Goal: Entertainment & Leisure: Browse casually

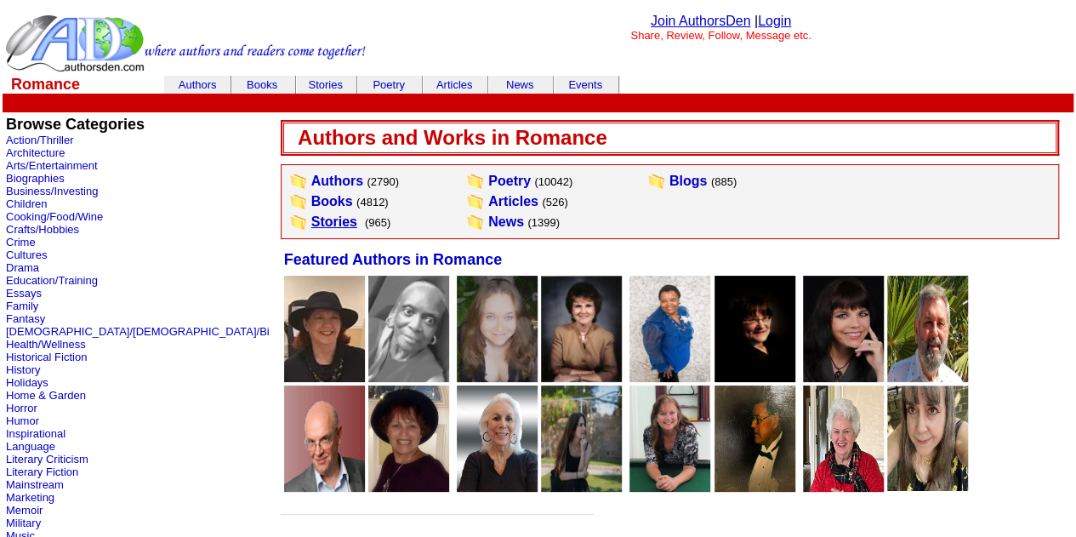
click at [311, 220] on link "Stories" at bounding box center [334, 221] width 46 height 14
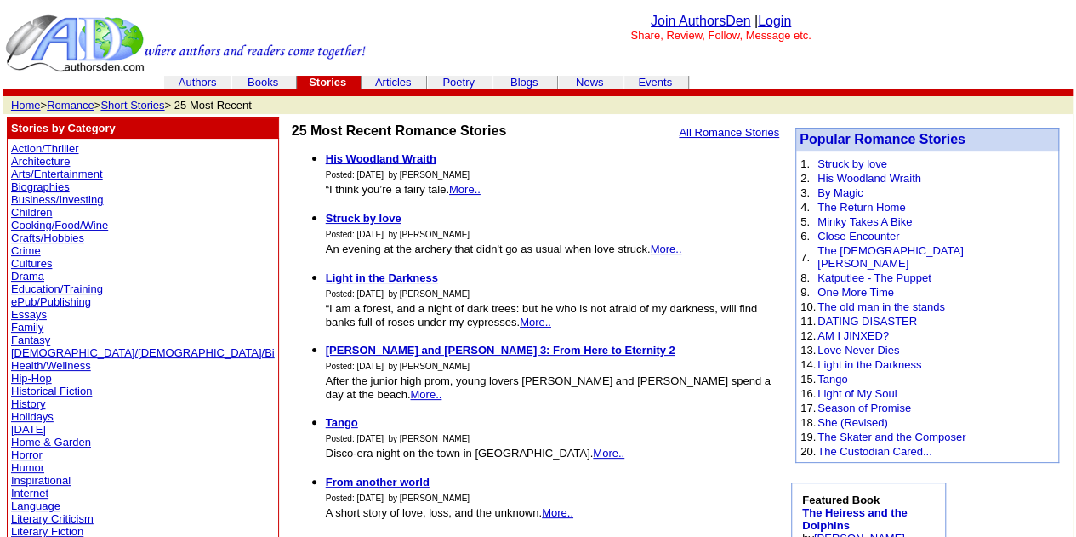
click at [671, 476] on li "From another world Posted: Thursday, August 7, 2025 by Lalita Vasu A short stor…" at bounding box center [553, 497] width 454 height 46
click at [326, 351] on b "[PERSON_NAME] and [PERSON_NAME] 3: From Here to Eternity 2" at bounding box center [501, 350] width 350 height 13
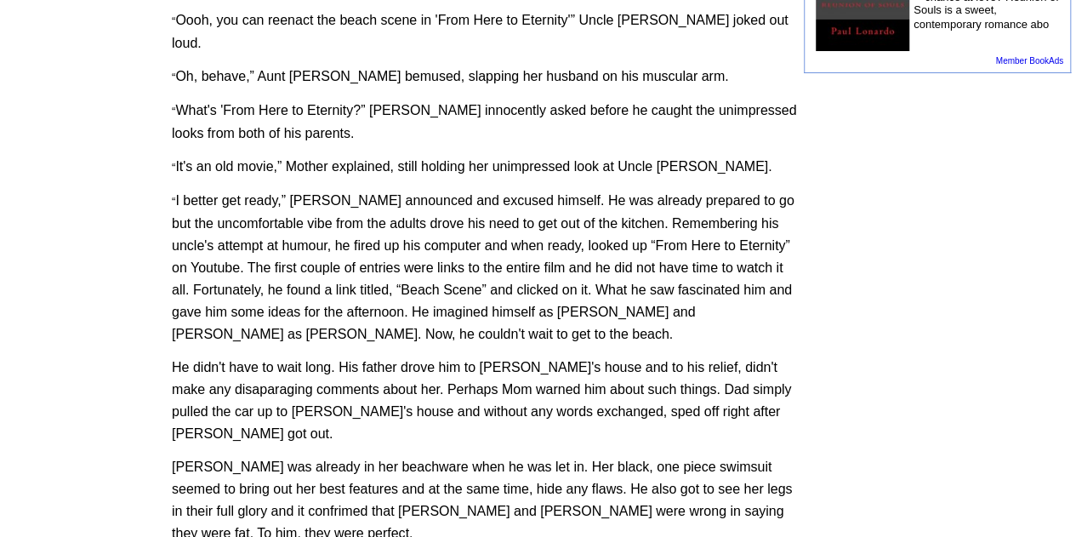
scroll to position [1106, 0]
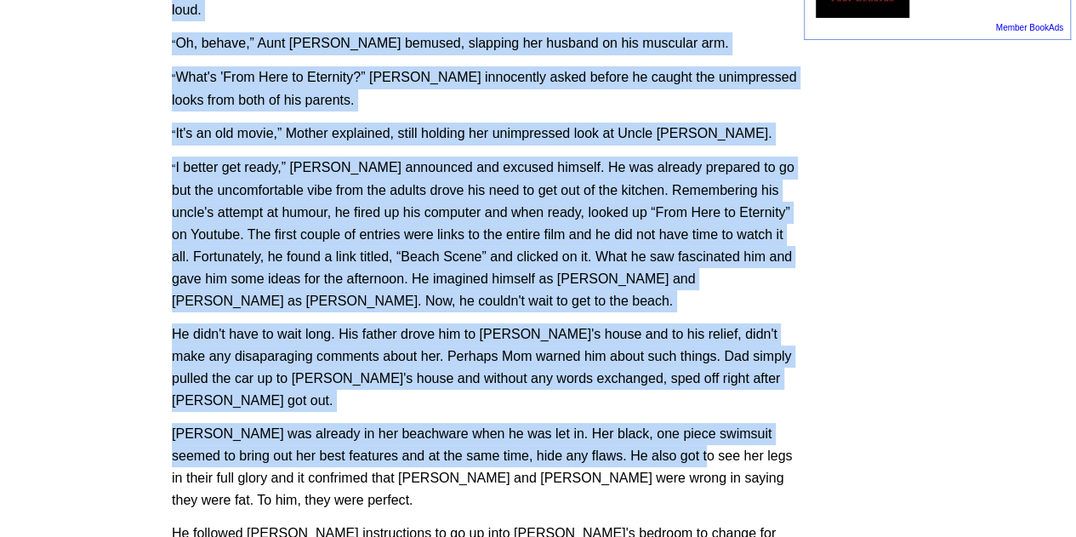
drag, startPoint x: 657, startPoint y: 299, endPoint x: 157, endPoint y: 276, distance: 500.9
click at [386, 327] on font "He didn't have to wait long. His father drove him to Chloe's house and to his r…" at bounding box center [482, 367] width 620 height 81
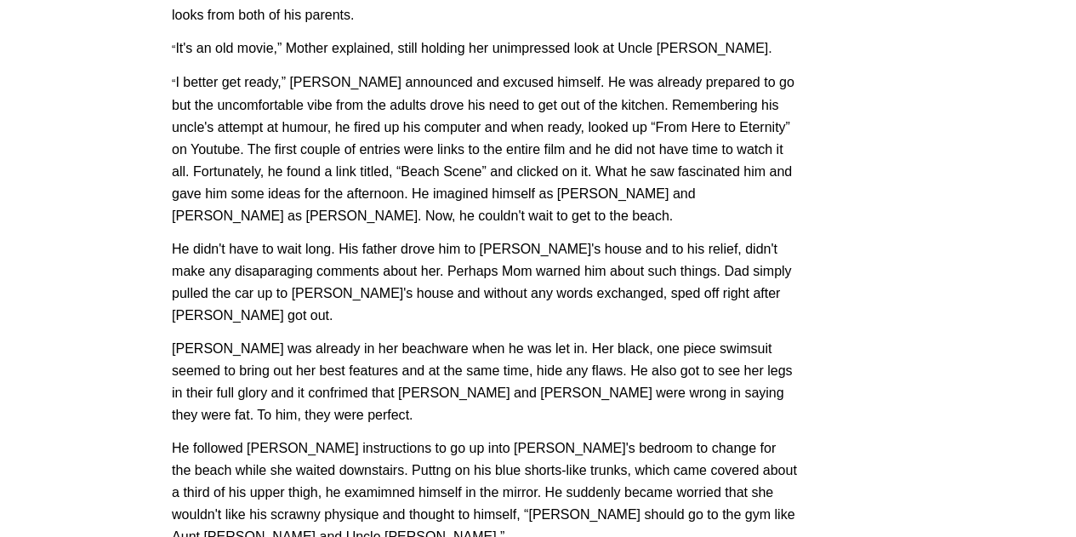
scroll to position [1276, 0]
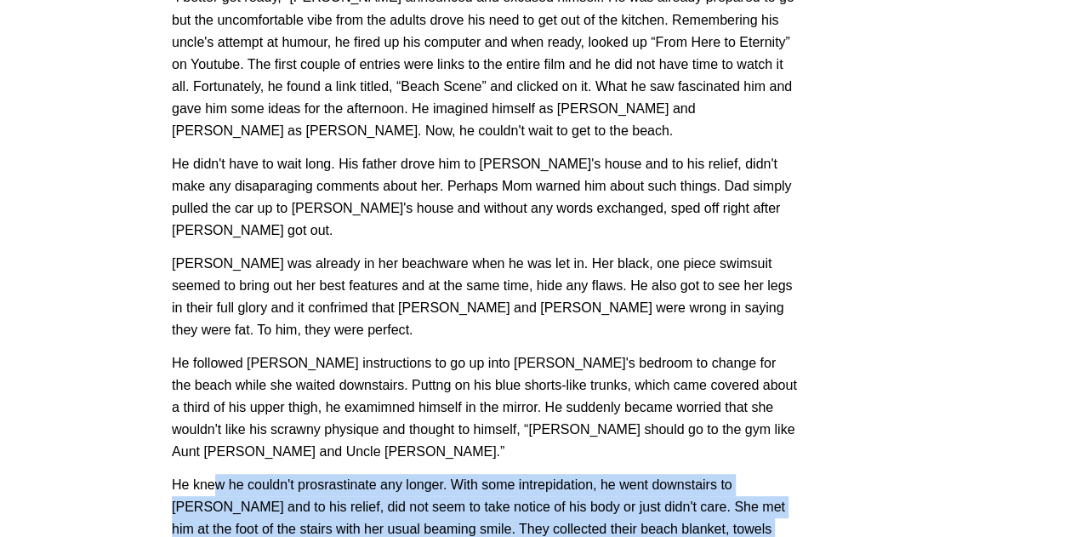
drag, startPoint x: 635, startPoint y: 375, endPoint x: 219, endPoint y: 308, distance: 421.5
click at [219, 474] on p "He knew he couldn't prosrastinate any longer. With some intrepidation, he went …" at bounding box center [484, 518] width 625 height 89
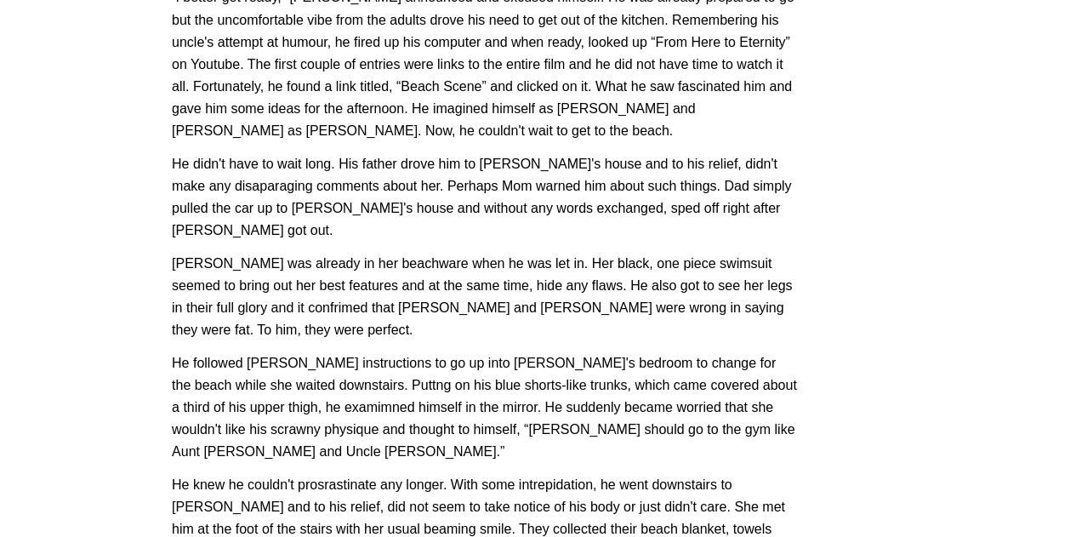
click at [340, 356] on font "He followed Mrs. Levin's instructions to go up into Chloe's bedroom to change f…" at bounding box center [484, 407] width 625 height 103
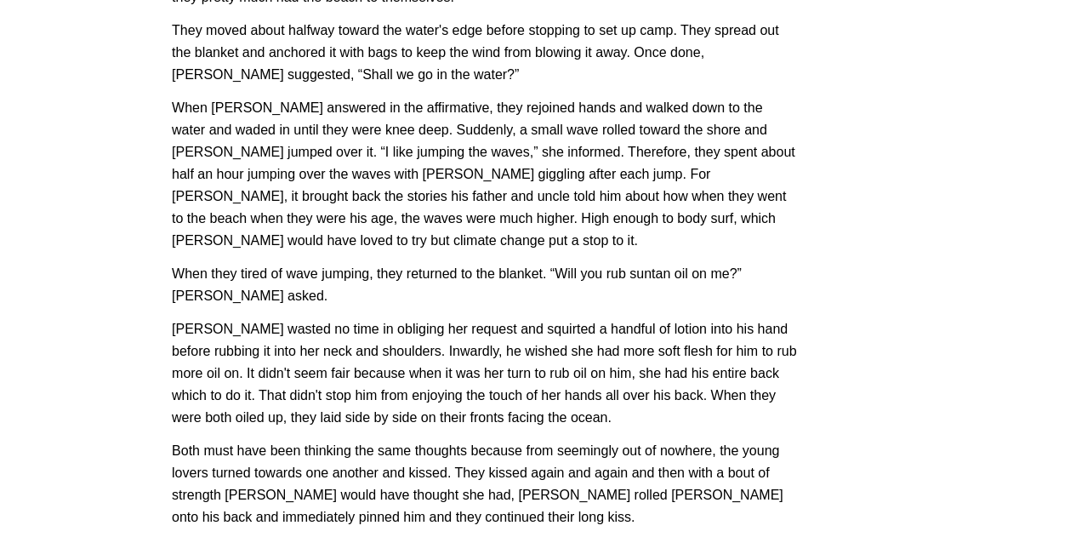
scroll to position [1957, 0]
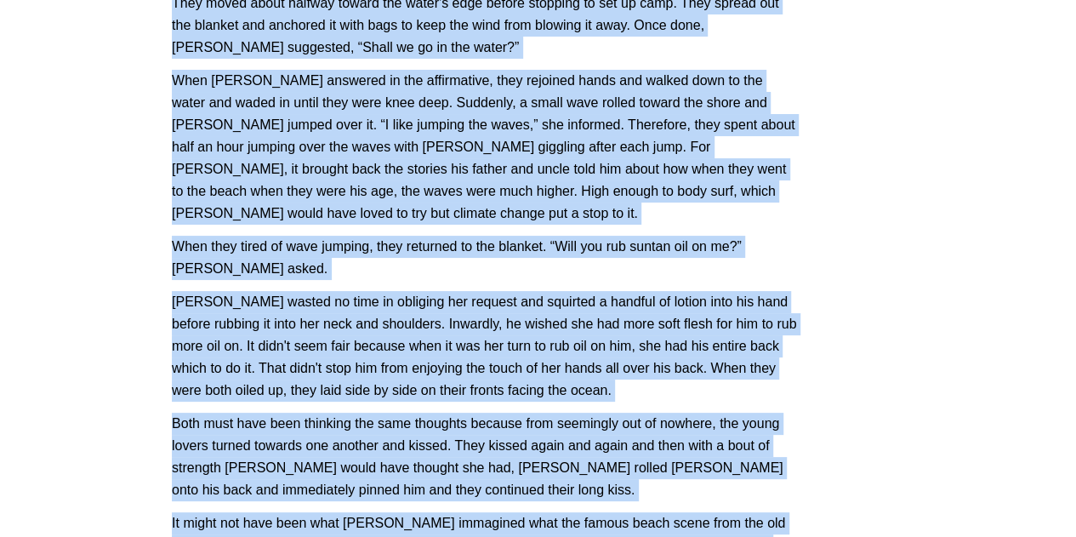
drag, startPoint x: 425, startPoint y: 392, endPoint x: 162, endPoint y: 321, distance: 273.3
click at [162, 321] on tbody "Michael D LeFevre Follow Me · Contact Me · Books · Articles · Stories · Blog · …" at bounding box center [402, 132] width 799 height 3903
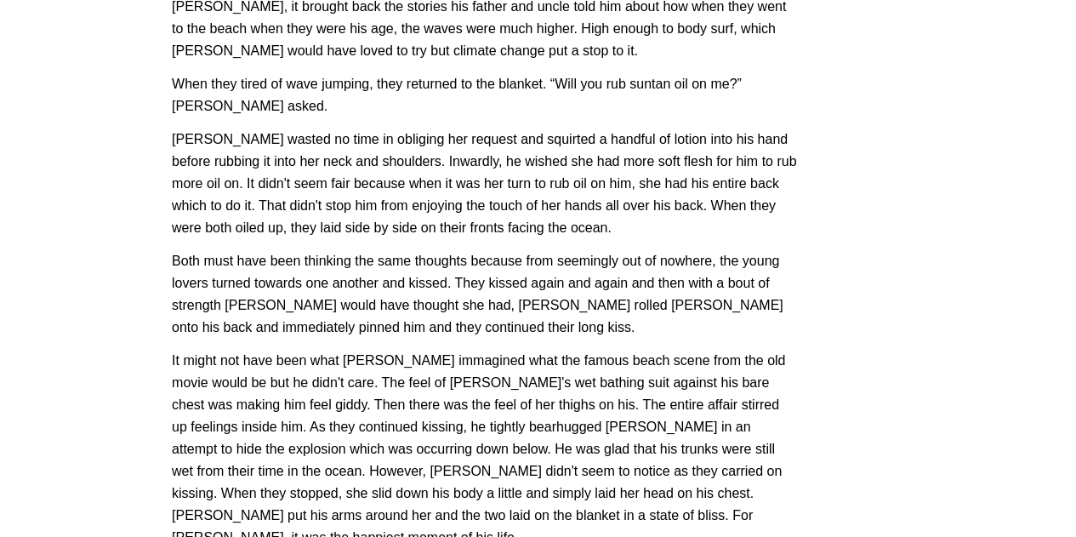
scroll to position [2127, 0]
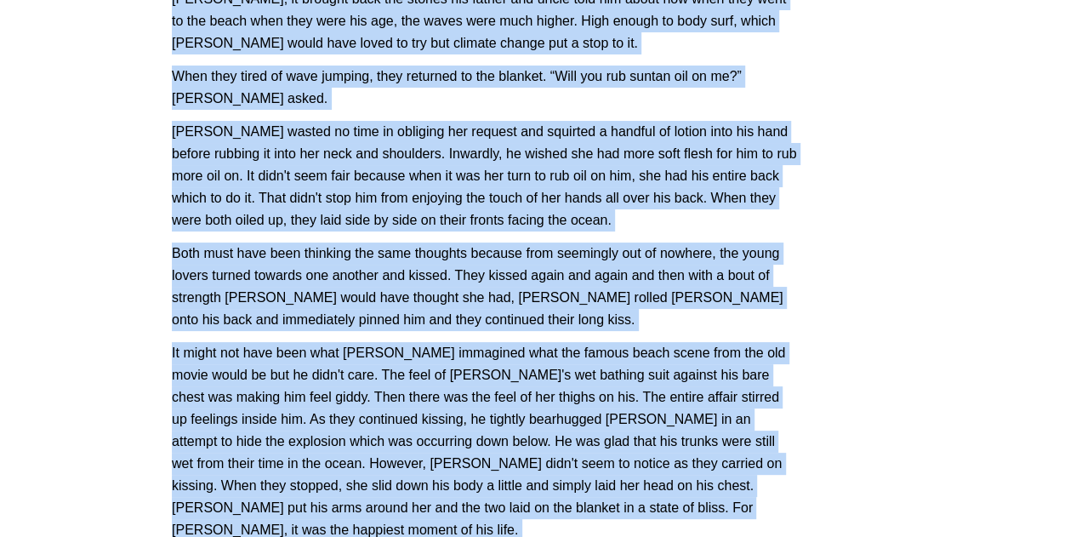
drag, startPoint x: 416, startPoint y: 400, endPoint x: 156, endPoint y: 328, distance: 270.0
click at [330, 345] on font "It might not have been what Sean immagined what the famous beach scene from the…" at bounding box center [479, 440] width 614 height 191
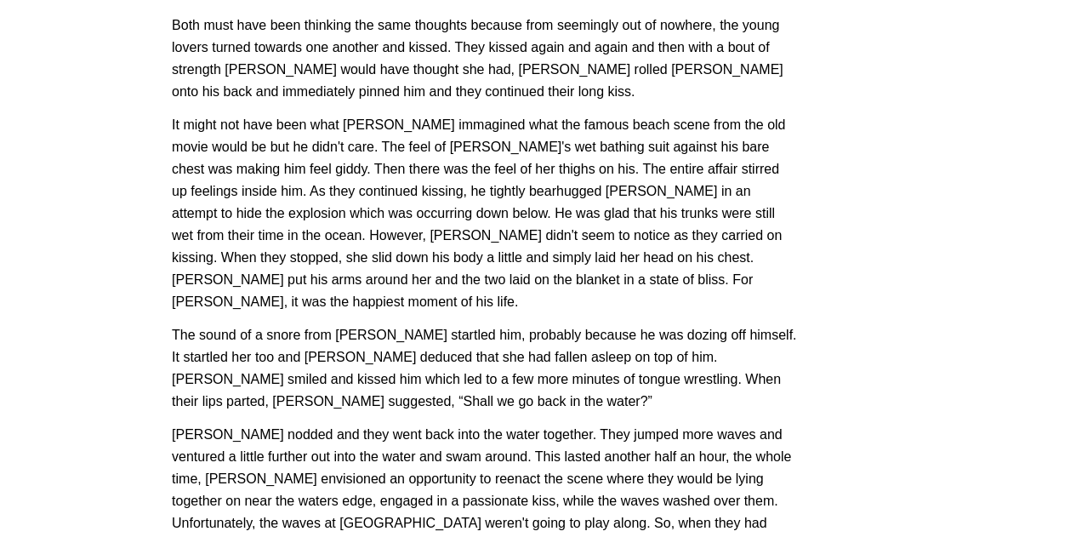
scroll to position [2383, 0]
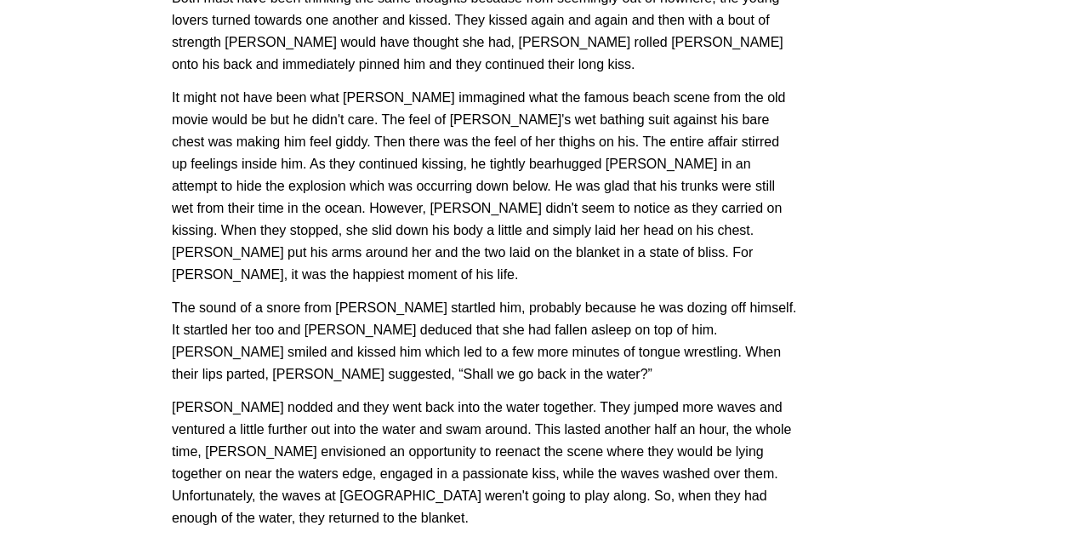
click at [482, 397] on p "Chloe nodded and they went back into the water together. They jumped more waves…" at bounding box center [484, 463] width 625 height 133
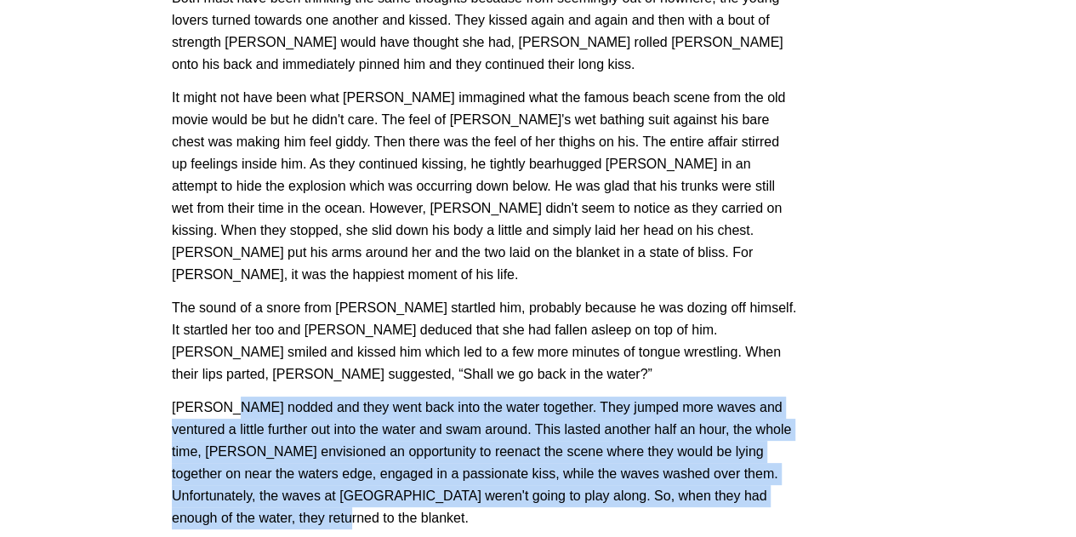
drag, startPoint x: 482, startPoint y: 302, endPoint x: 229, endPoint y: 198, distance: 273.2
click at [229, 397] on p "Chloe nodded and they went back into the water together. They jumped more waves…" at bounding box center [484, 463] width 625 height 133
click at [392, 397] on p "Chloe nodded and they went back into the water together. They jumped more waves…" at bounding box center [484, 463] width 625 height 133
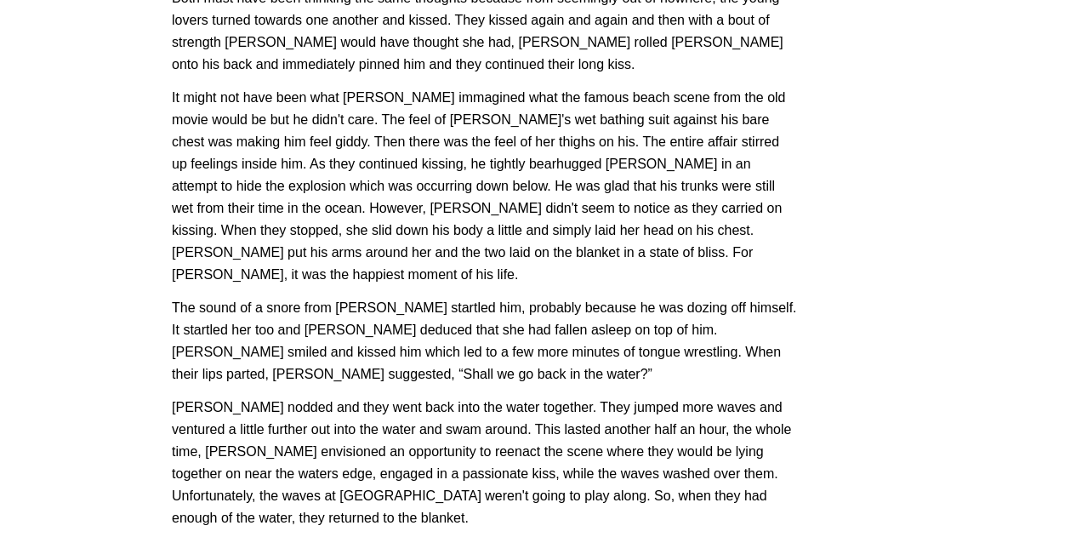
drag, startPoint x: 715, startPoint y: 448, endPoint x: 374, endPoint y: 374, distance: 348.2
drag, startPoint x: 201, startPoint y: 312, endPoint x: 192, endPoint y: 309, distance: 9.2
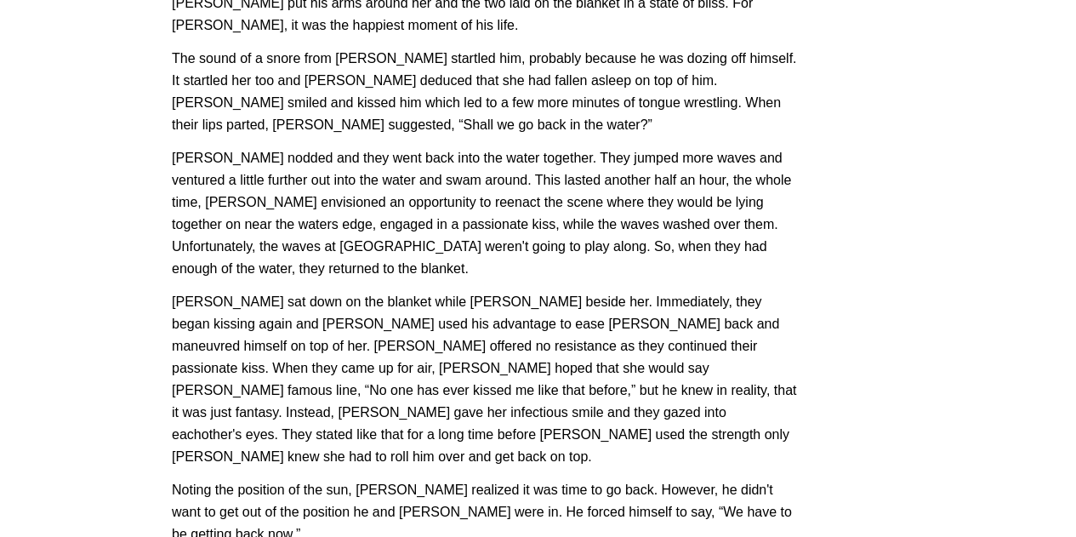
scroll to position [2638, 0]
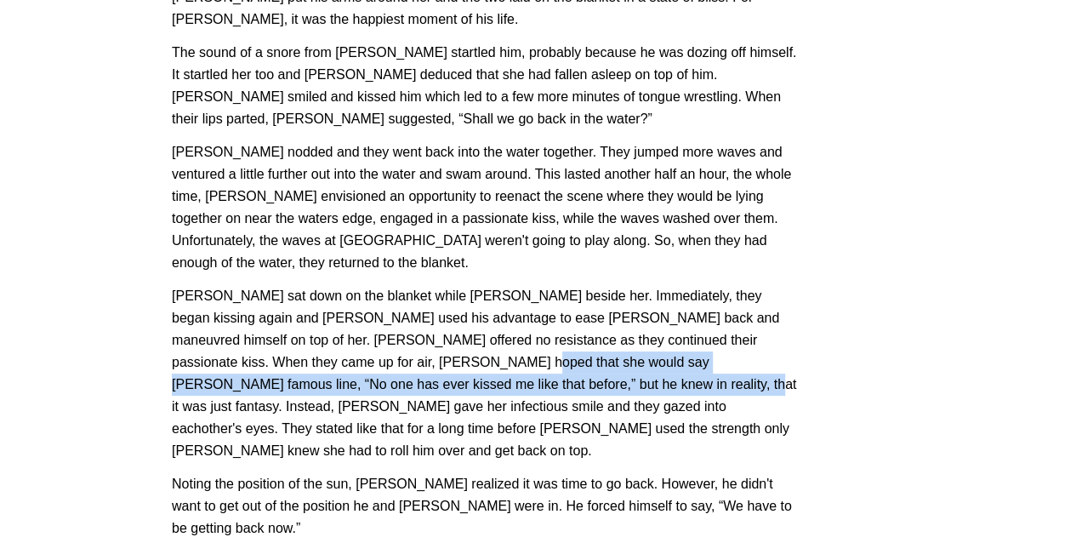
drag, startPoint x: 424, startPoint y: 159, endPoint x: 289, endPoint y: 85, distance: 153.5
click at [318, 288] on font "Chloe sat down on the blanket while Sean knelt beside her. Immediately, they be…" at bounding box center [484, 372] width 625 height 169
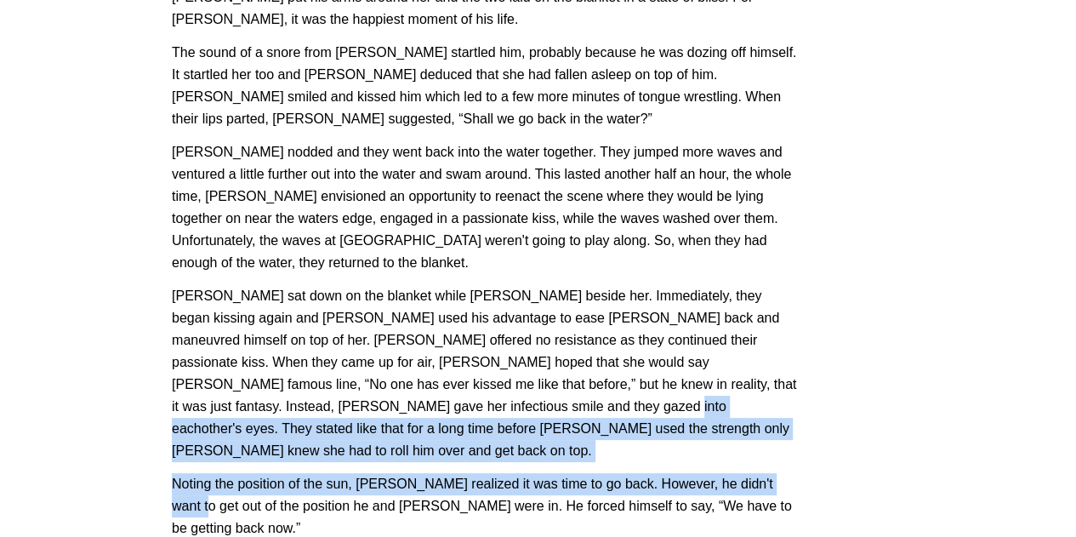
drag, startPoint x: 708, startPoint y: 268, endPoint x: 369, endPoint y: 197, distance: 346.0
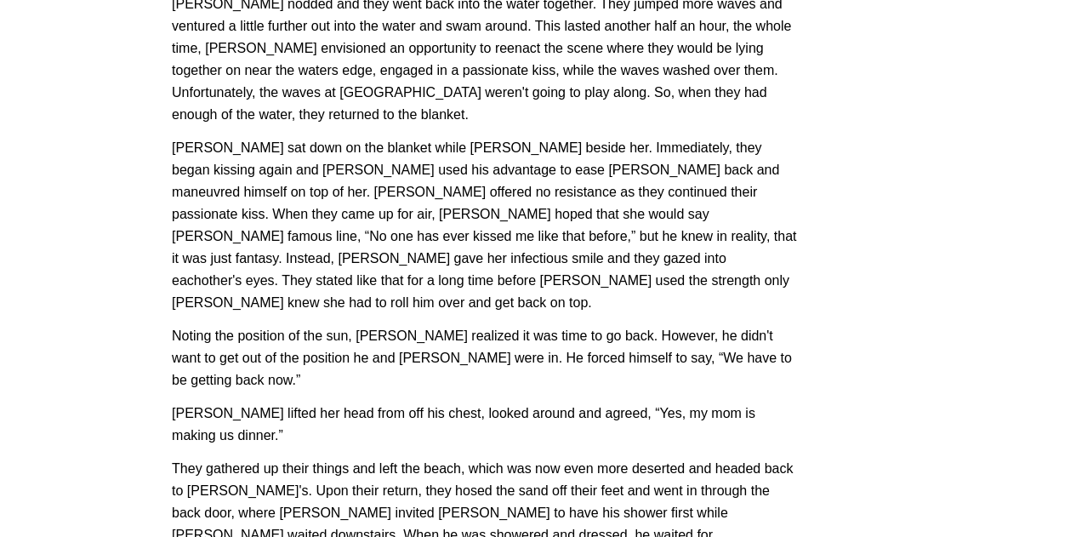
scroll to position [2808, 0]
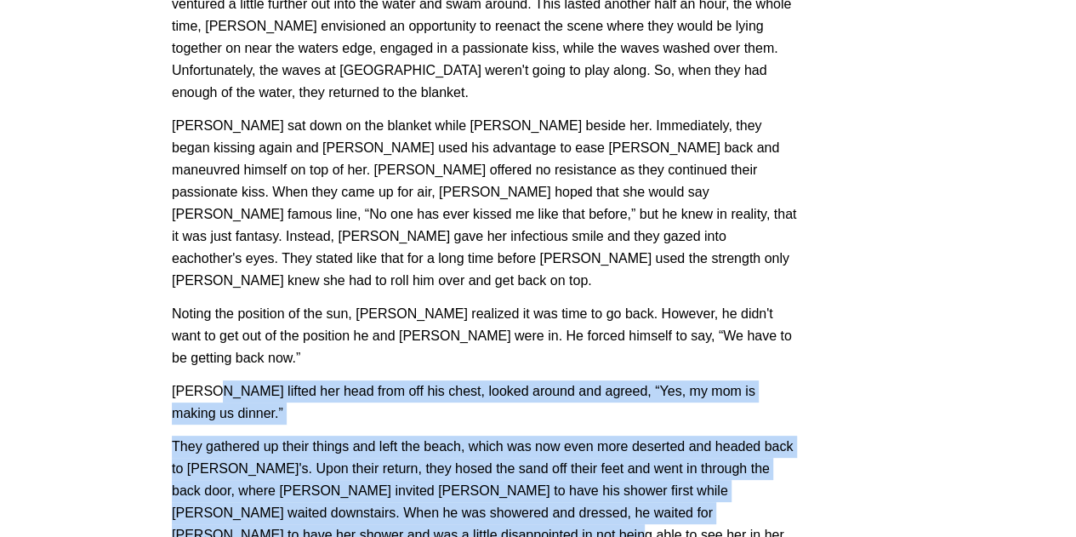
drag, startPoint x: 461, startPoint y: 248, endPoint x: 209, endPoint y: 128, distance: 279.0
click at [276, 436] on p "They gathered up their things and left the beach, which was now even more deser…" at bounding box center [484, 502] width 625 height 133
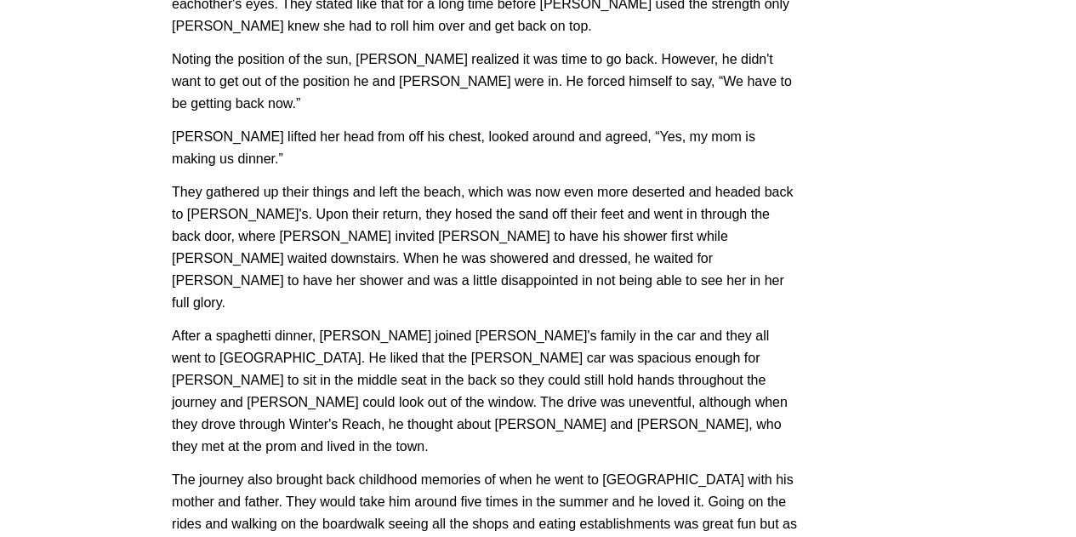
scroll to position [3064, 0]
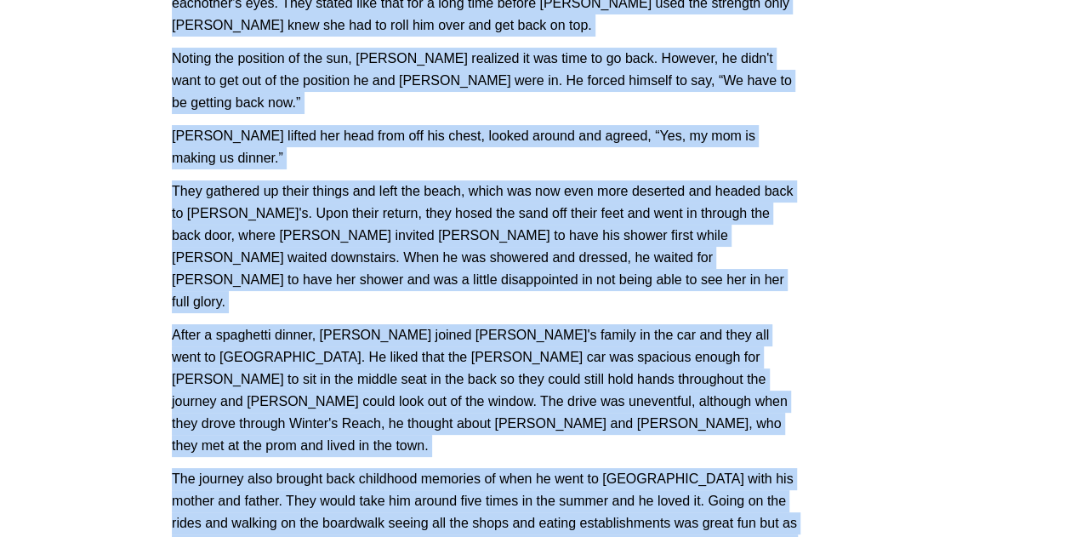
drag, startPoint x: 475, startPoint y: 296, endPoint x: 29, endPoint y: 110, distance: 483.3
click at [364, 324] on p "After a spaghetti dinner, Sean joined Chloe's family in the car and they all we…" at bounding box center [484, 390] width 625 height 133
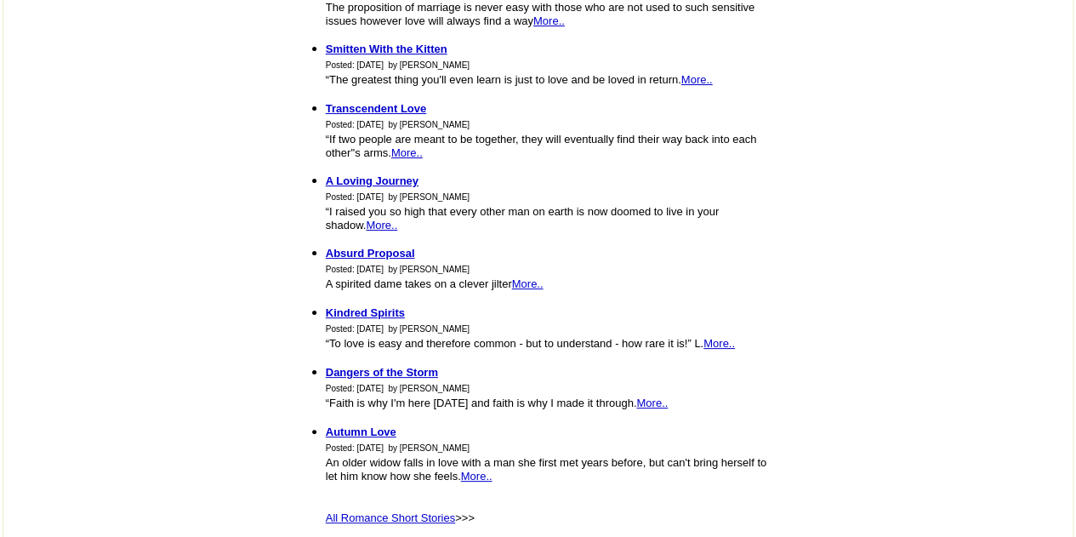
scroll to position [1276, 0]
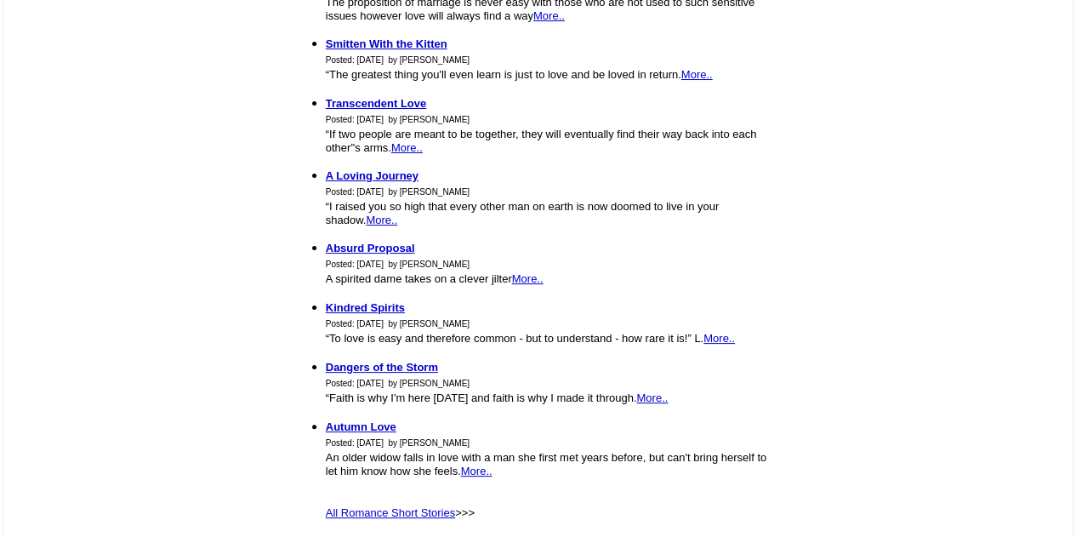
click at [326, 491] on p "All Romance Short Stories >>>" at bounding box center [553, 505] width 454 height 28
click at [326, 506] on link "All Romance Short Stories" at bounding box center [390, 512] width 129 height 13
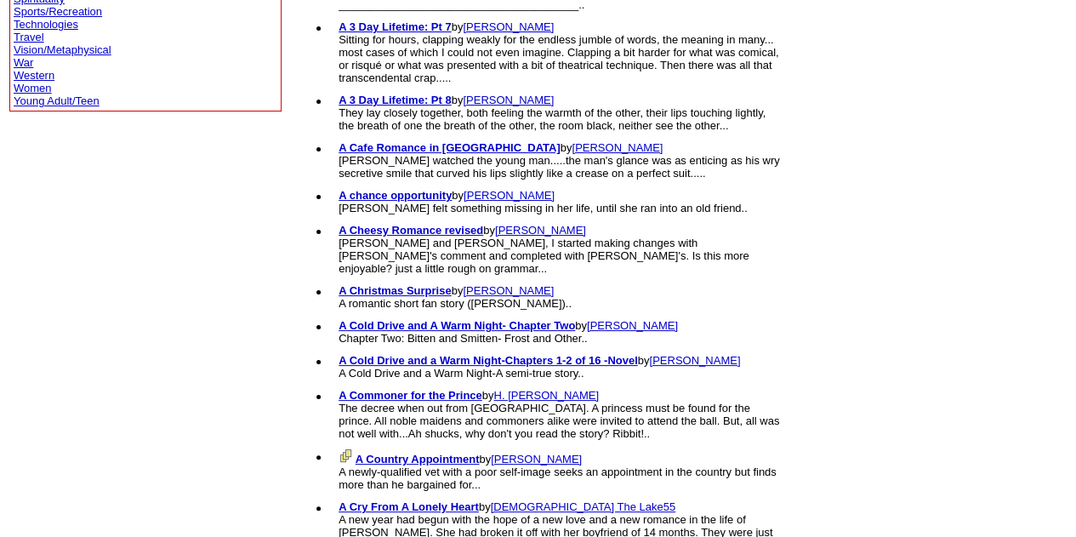
scroll to position [1021, 0]
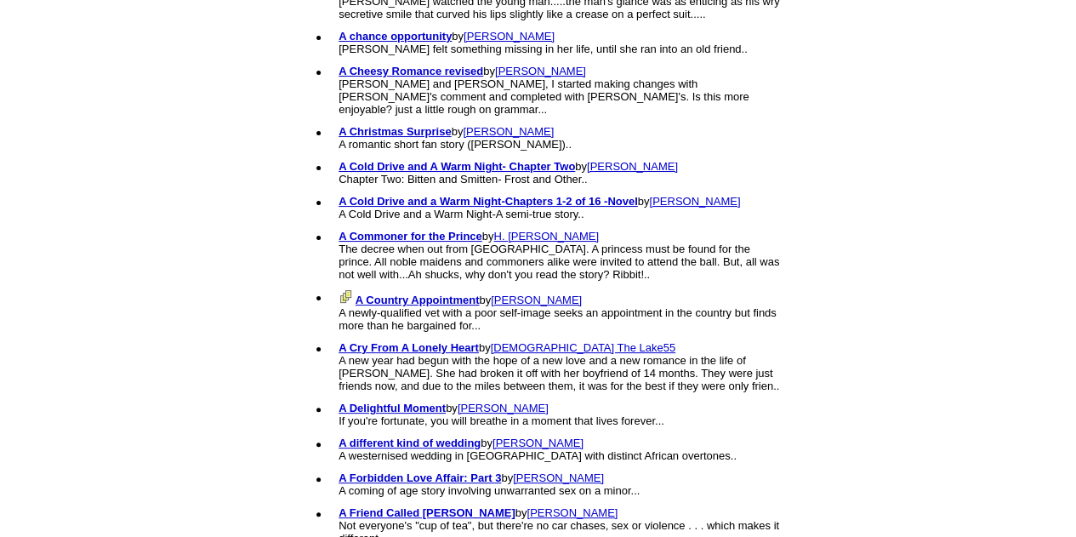
click at [339, 471] on link "A Forbidden Love Affair: Part 3" at bounding box center [420, 477] width 163 height 13
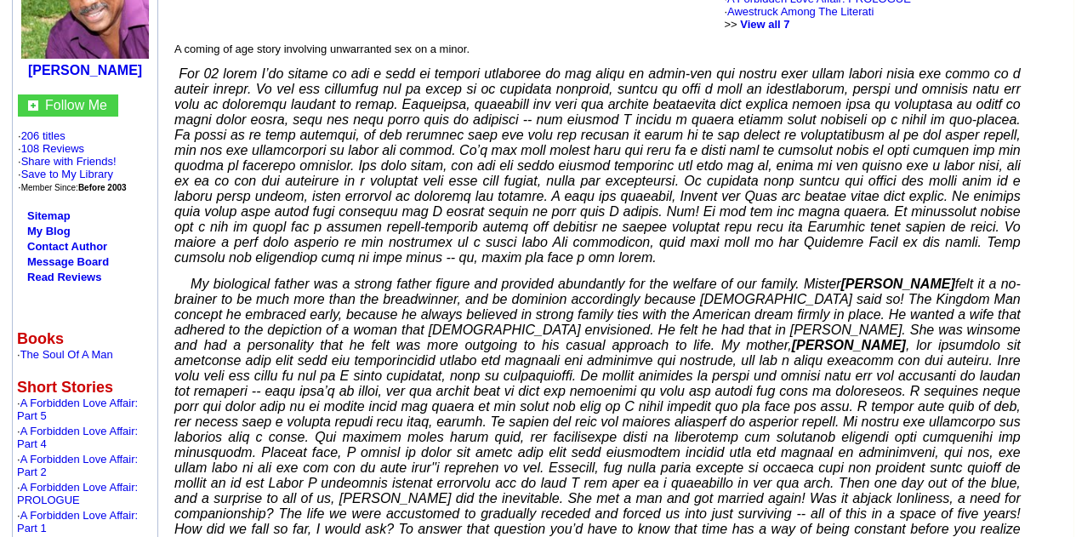
scroll to position [255, 0]
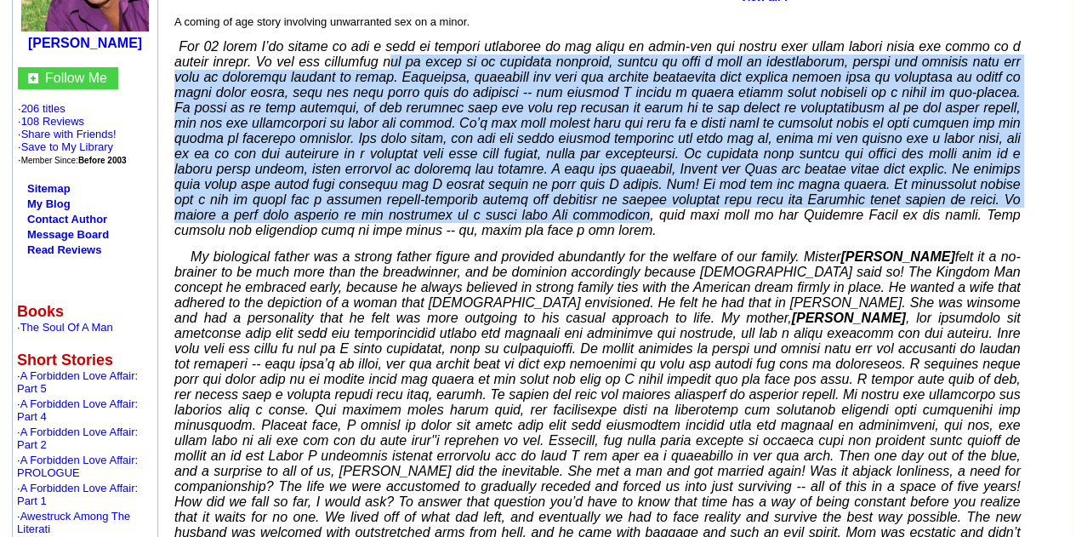
drag, startPoint x: 401, startPoint y: 53, endPoint x: 570, endPoint y: 215, distance: 234.7
click at [570, 215] on icon at bounding box center [597, 138] width 846 height 198
click at [535, 57] on icon at bounding box center [597, 138] width 846 height 198
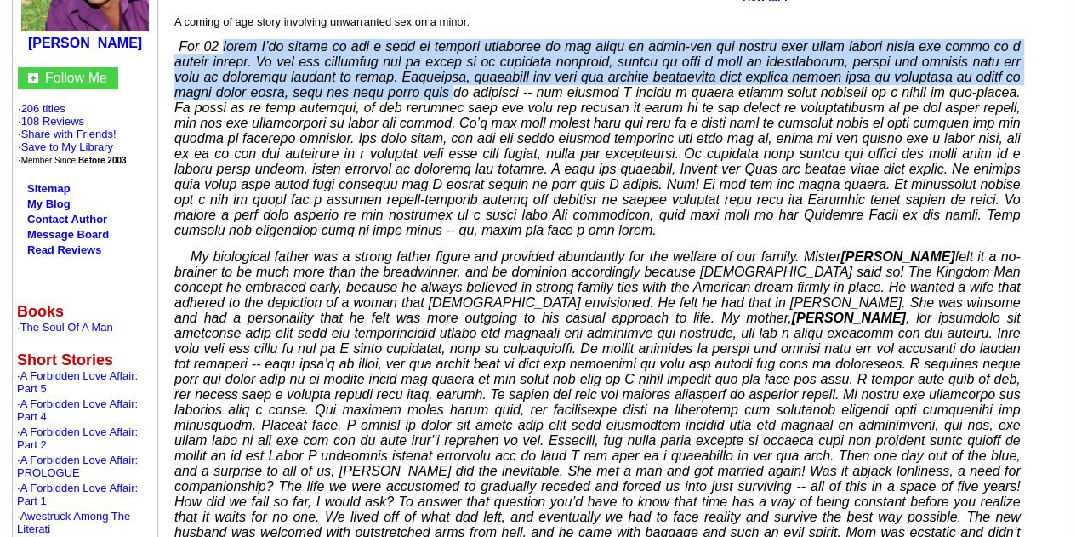
drag, startPoint x: 468, startPoint y: 79, endPoint x: 243, endPoint y: 35, distance: 229.8
click at [243, 39] on icon at bounding box center [597, 138] width 846 height 198
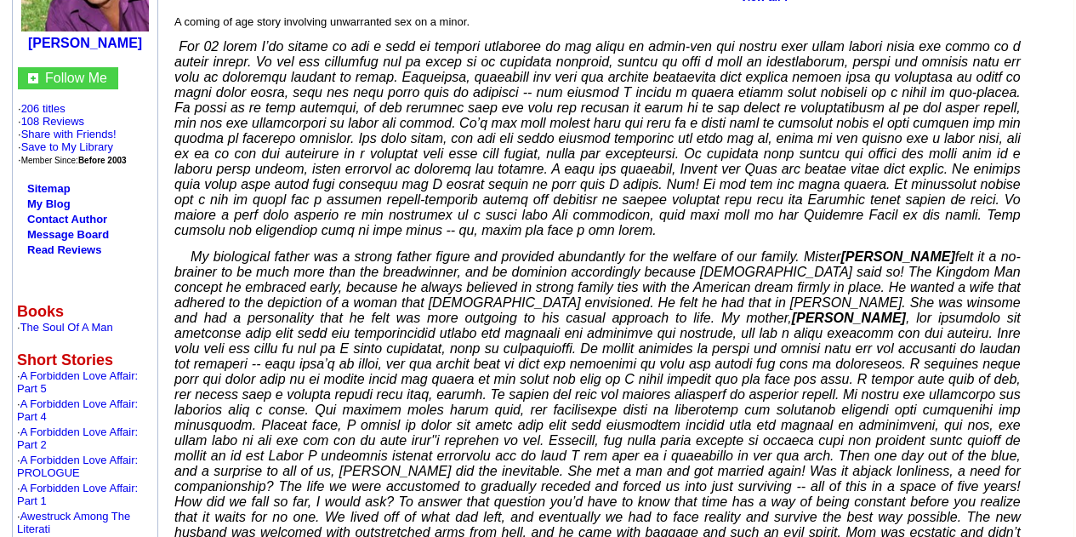
click at [448, 123] on icon at bounding box center [597, 138] width 846 height 198
click at [633, 219] on p "For" at bounding box center [597, 138] width 846 height 199
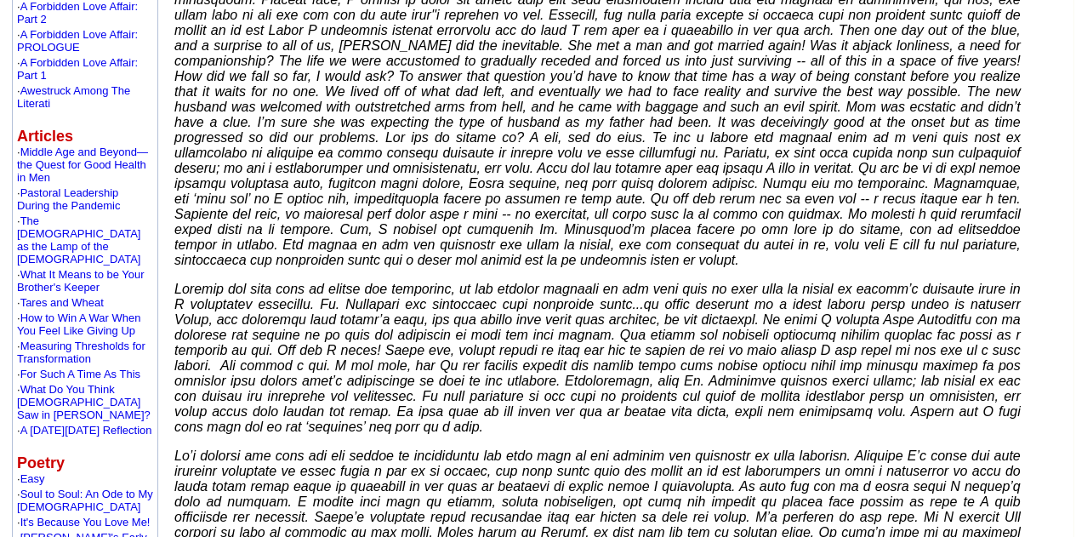
scroll to position [766, 0]
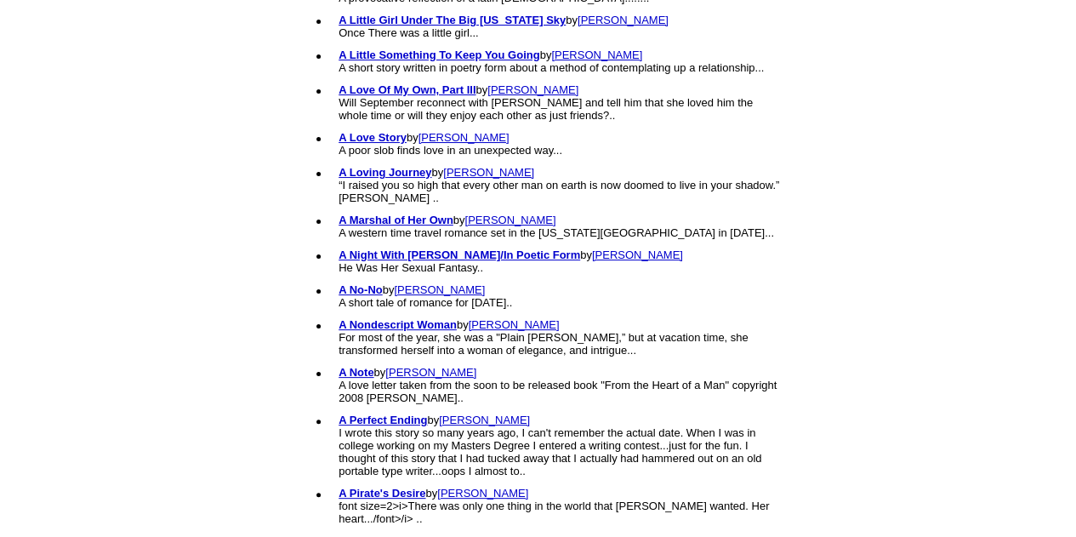
scroll to position [1957, 0]
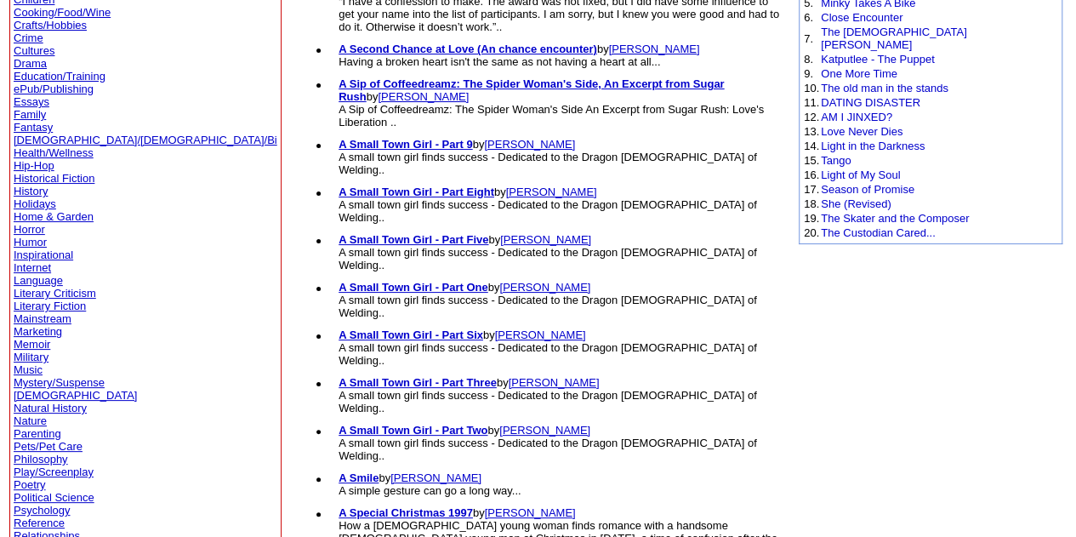
scroll to position [255, 0]
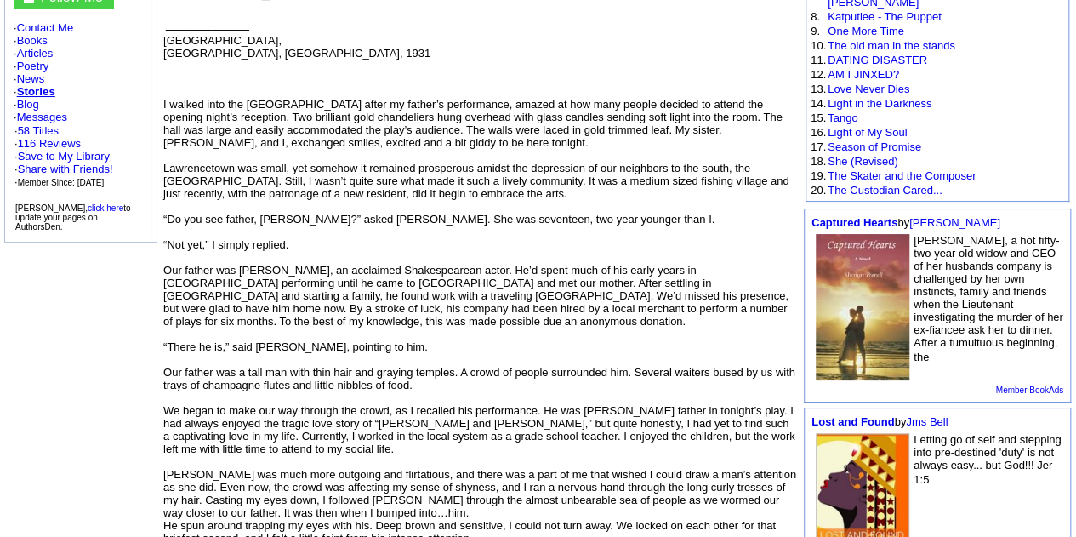
scroll to position [596, 0]
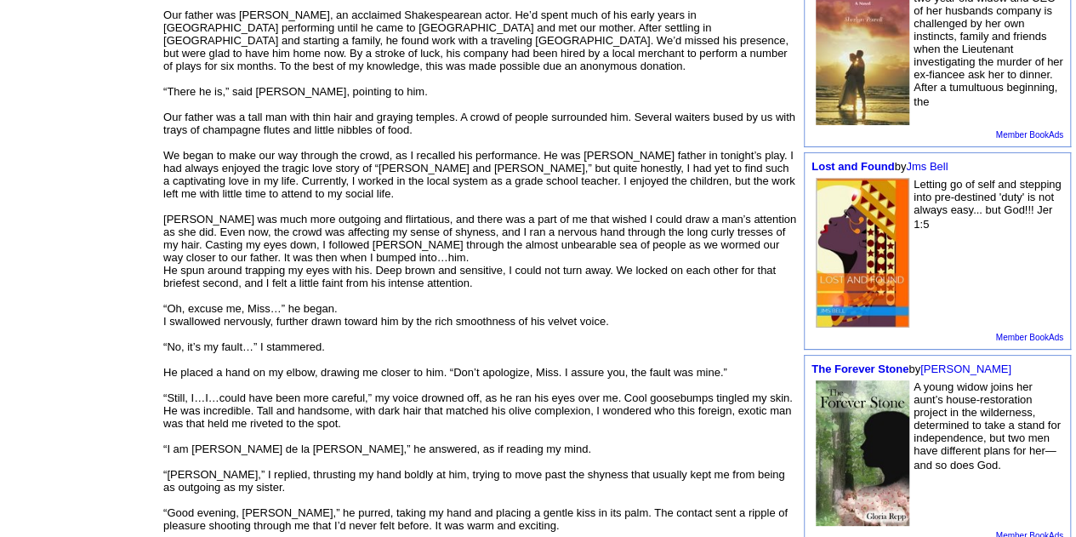
drag, startPoint x: 466, startPoint y: 408, endPoint x: 145, endPoint y: 368, distance: 324.0
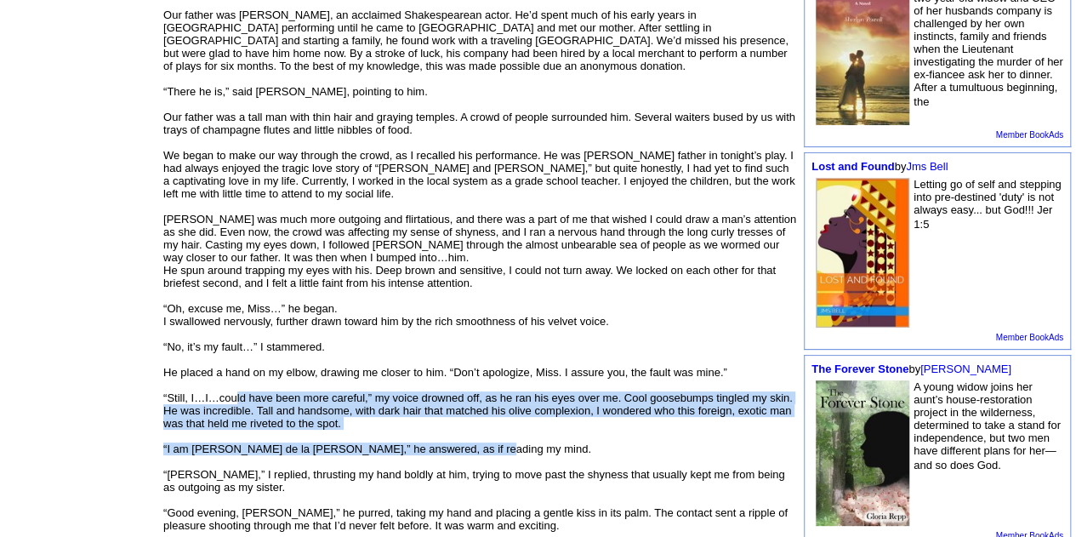
drag, startPoint x: 545, startPoint y: 437, endPoint x: 231, endPoint y: 388, distance: 317.7
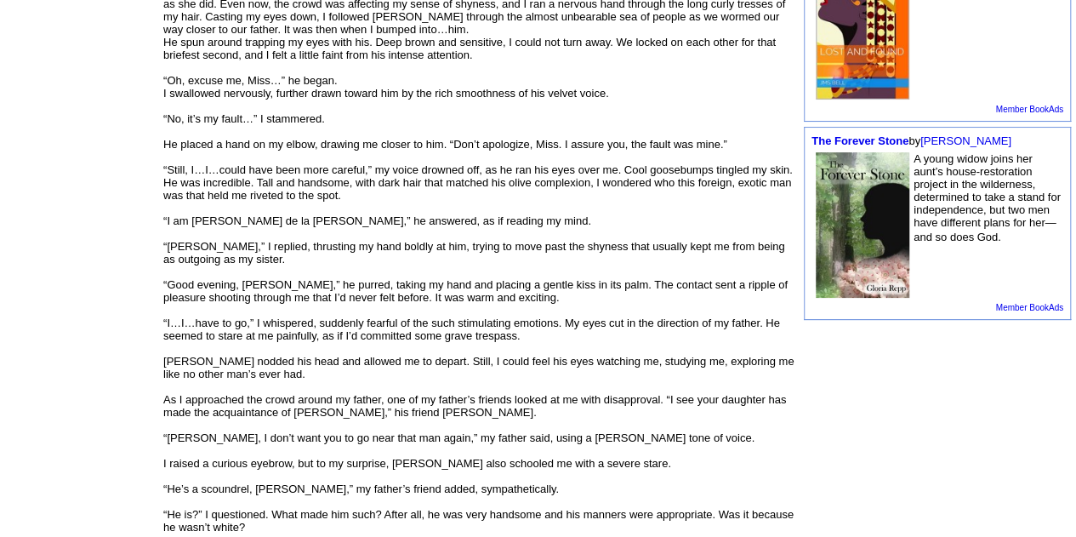
scroll to position [851, 0]
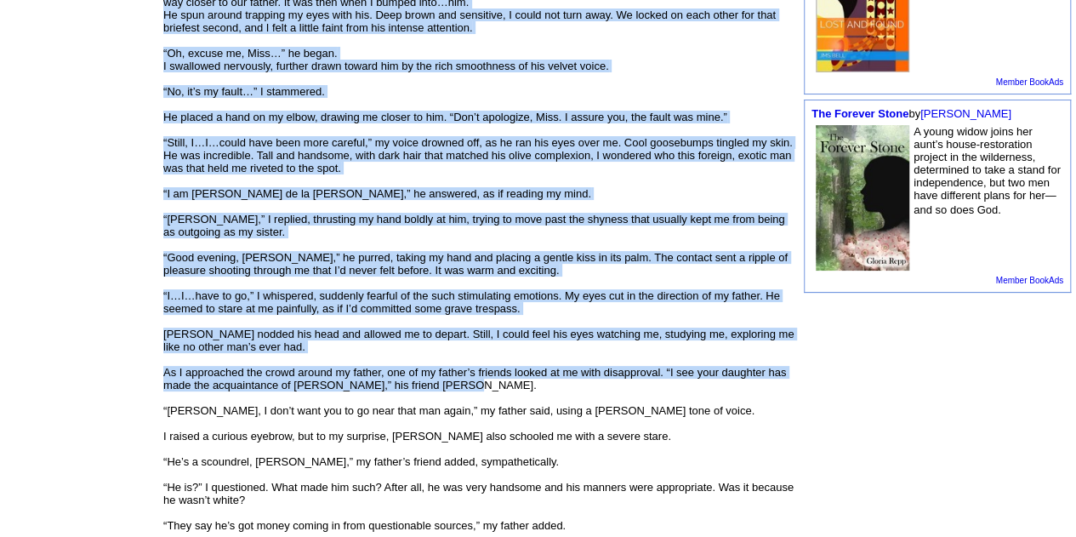
drag, startPoint x: 437, startPoint y: 384, endPoint x: 114, endPoint y: 374, distance: 323.5
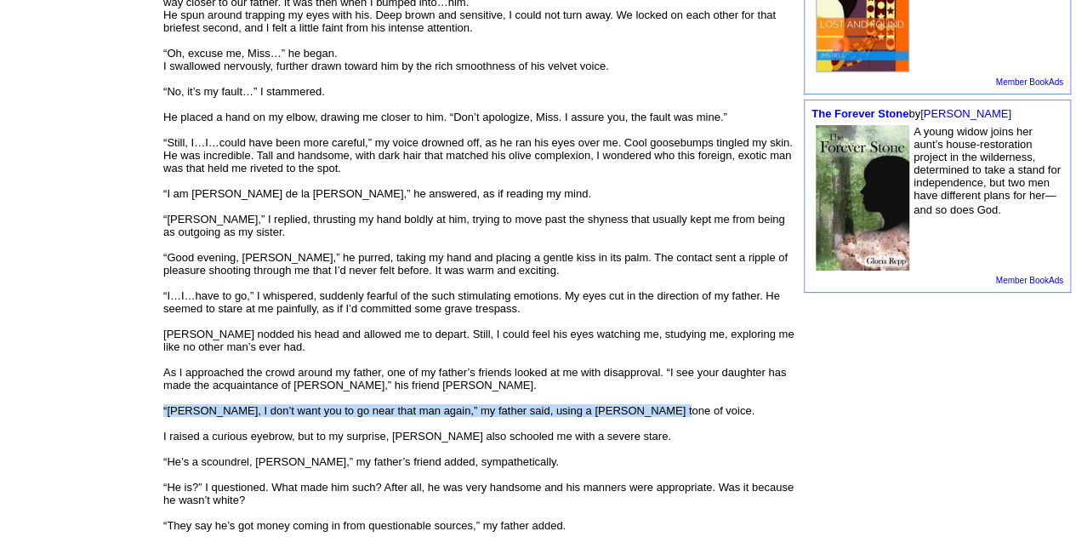
drag, startPoint x: 631, startPoint y: 406, endPoint x: 717, endPoint y: 409, distance: 86.0
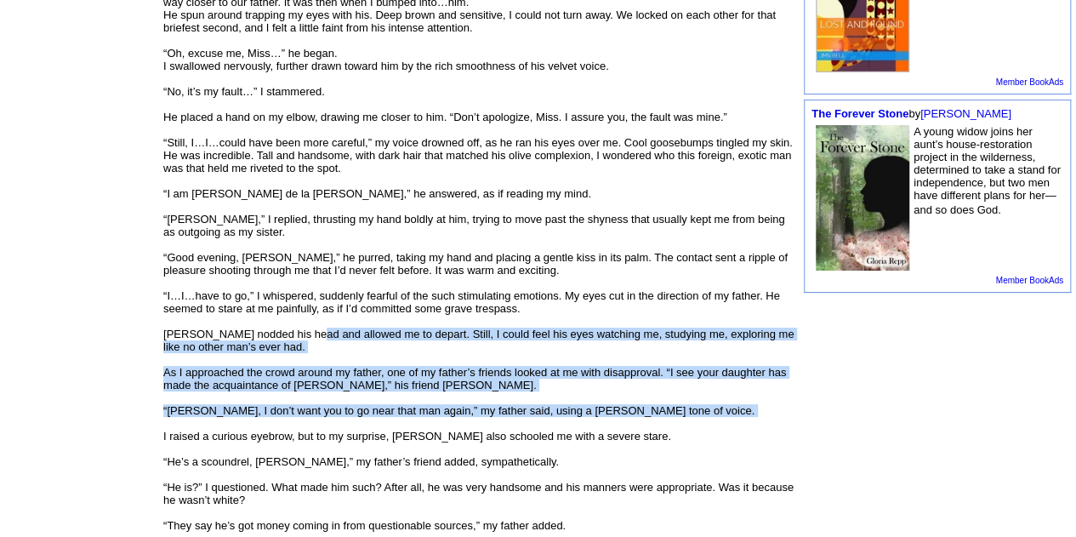
drag, startPoint x: 665, startPoint y: 425, endPoint x: 300, endPoint y: 334, distance: 376.5
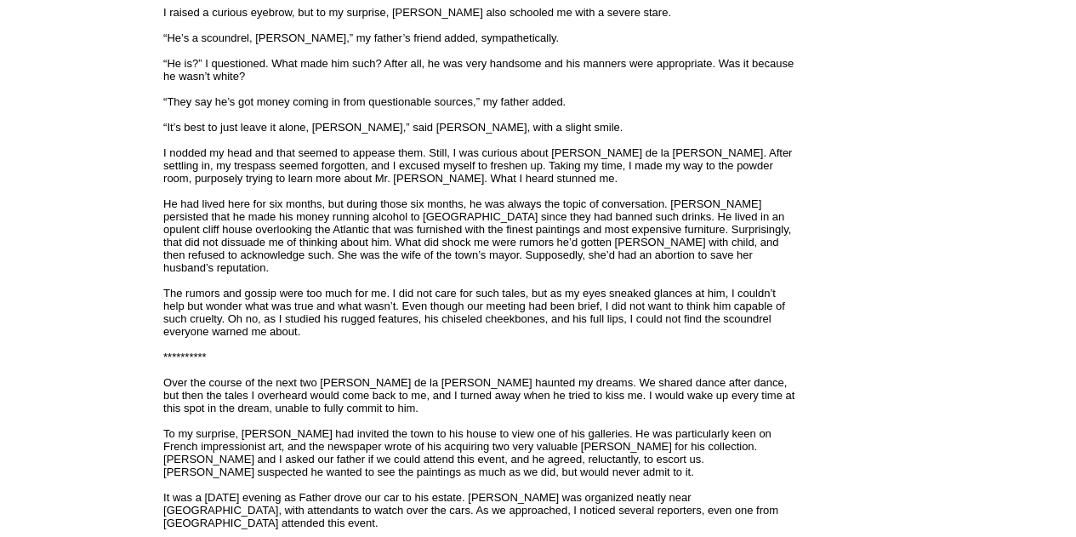
scroll to position [1276, 0]
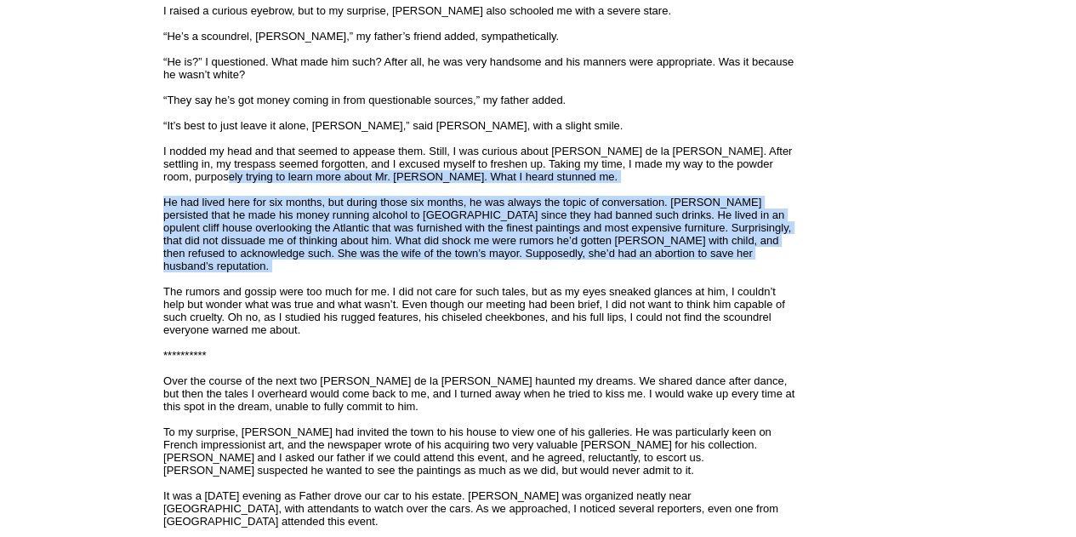
drag, startPoint x: 410, startPoint y: 273, endPoint x: 160, endPoint y: 175, distance: 268.6
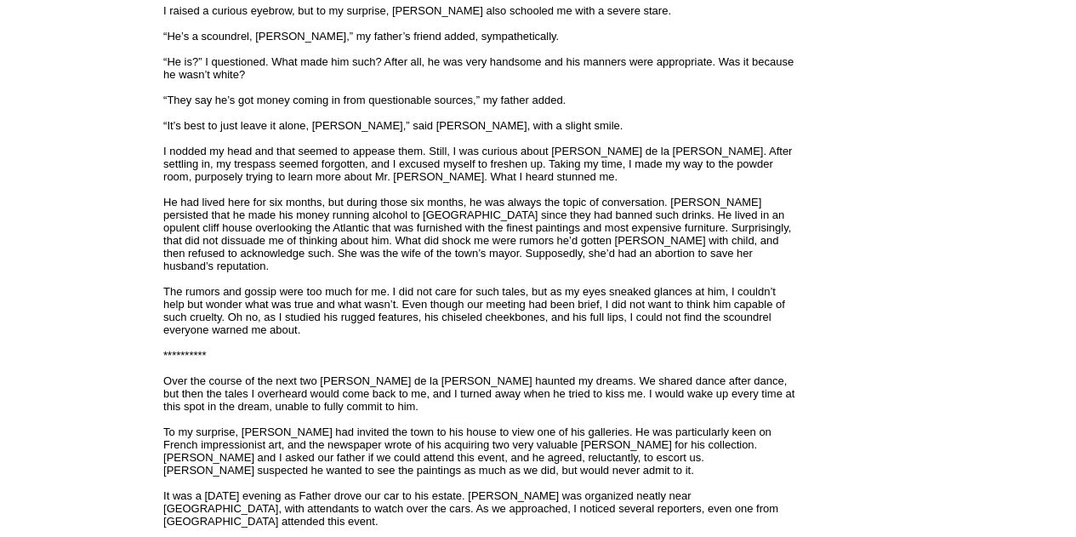
drag, startPoint x: 435, startPoint y: 313, endPoint x: 198, endPoint y: 258, distance: 243.0
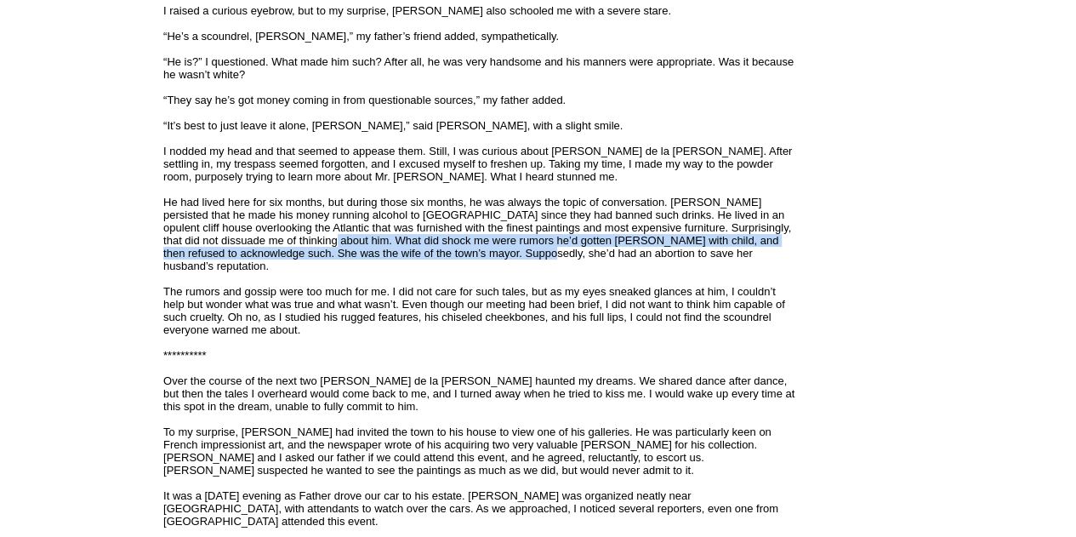
drag, startPoint x: 280, startPoint y: 236, endPoint x: 518, endPoint y: 259, distance: 239.4
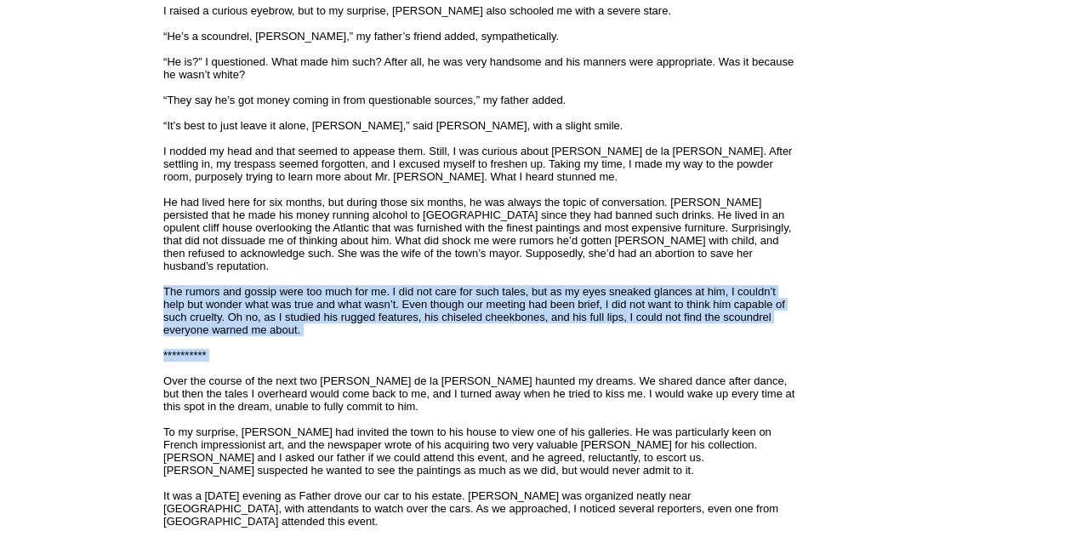
drag, startPoint x: 496, startPoint y: 362, endPoint x: 161, endPoint y: 266, distance: 348.6
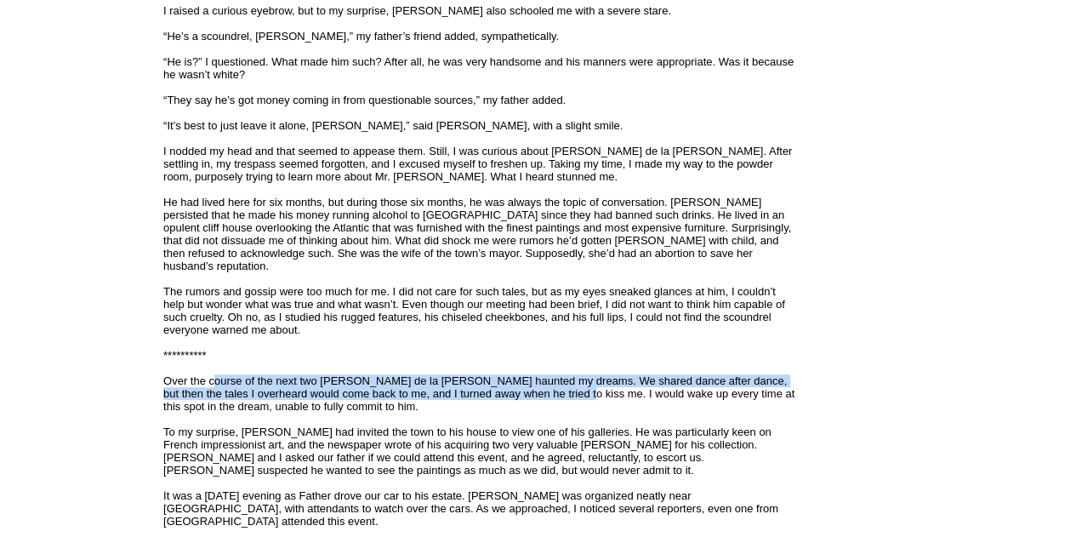
drag, startPoint x: 214, startPoint y: 378, endPoint x: 548, endPoint y: 385, distance: 334.5
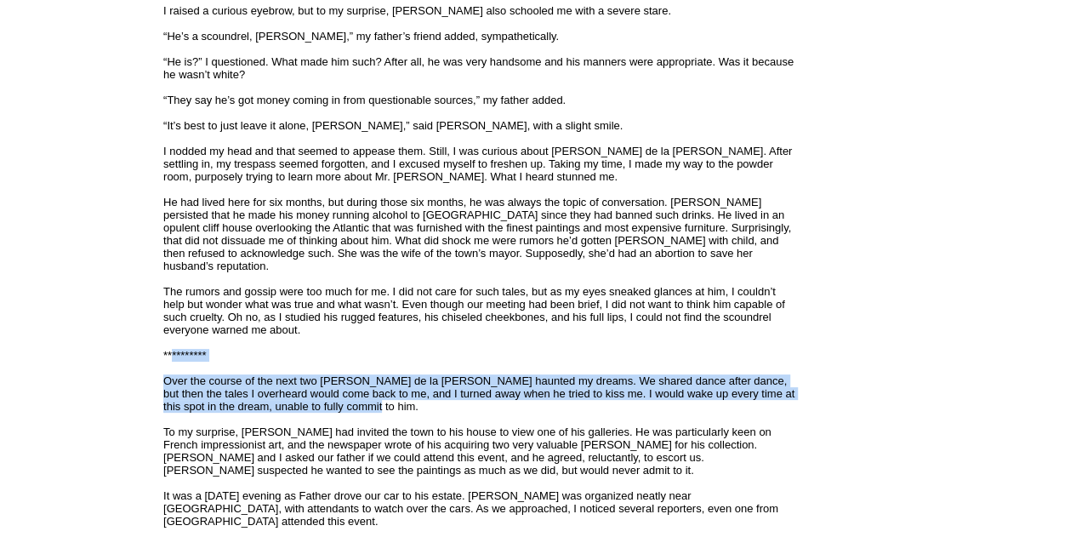
drag, startPoint x: 591, startPoint y: 395, endPoint x: 170, endPoint y: 350, distance: 422.8
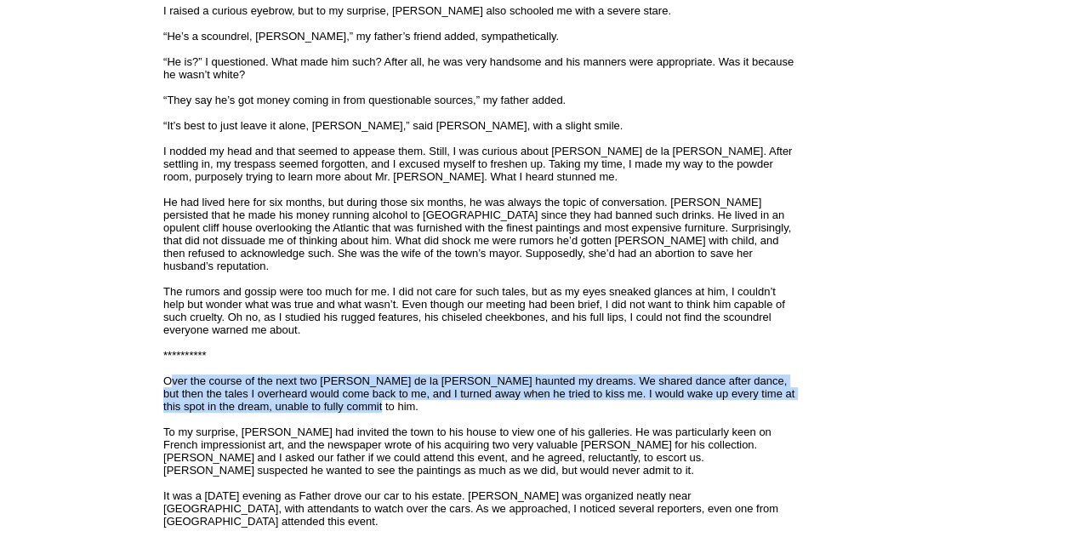
drag, startPoint x: 477, startPoint y: 392, endPoint x: 173, endPoint y: 371, distance: 304.5
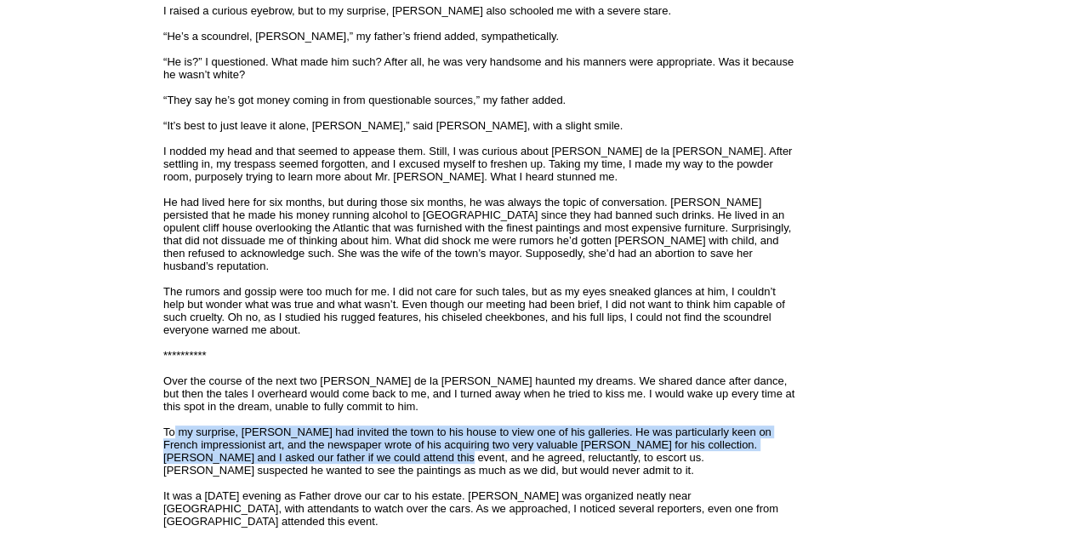
drag, startPoint x: 361, startPoint y: 457, endPoint x: 170, endPoint y: 426, distance: 193.1
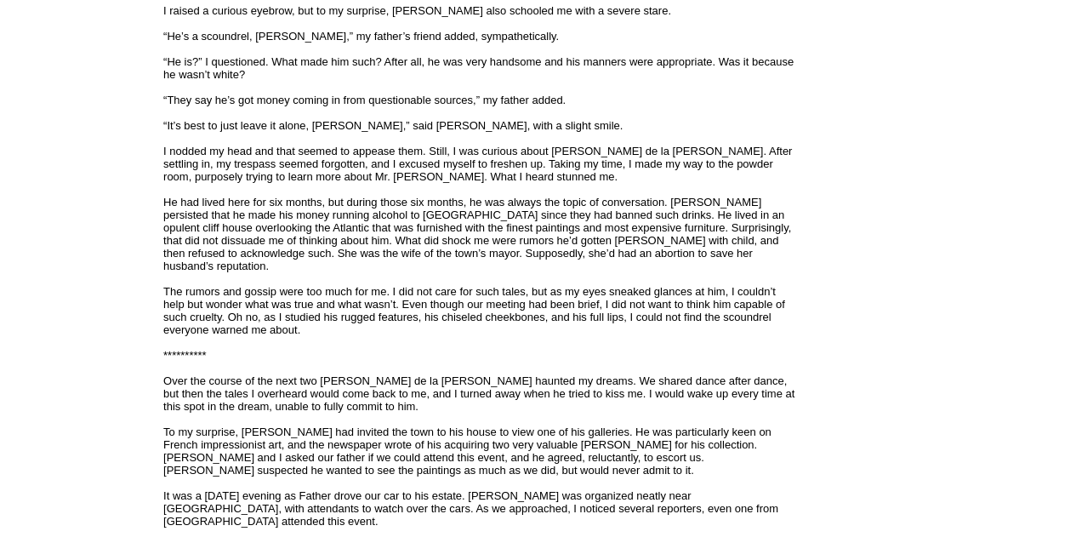
drag, startPoint x: 407, startPoint y: 418, endPoint x: 484, endPoint y: 491, distance: 106.5
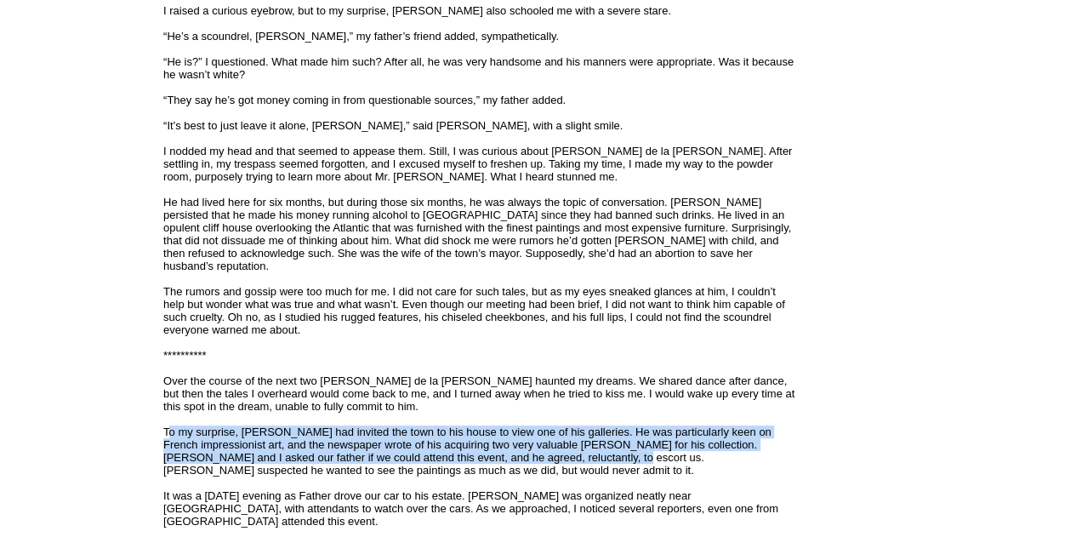
drag, startPoint x: 567, startPoint y: 448, endPoint x: 108, endPoint y: 421, distance: 459.5
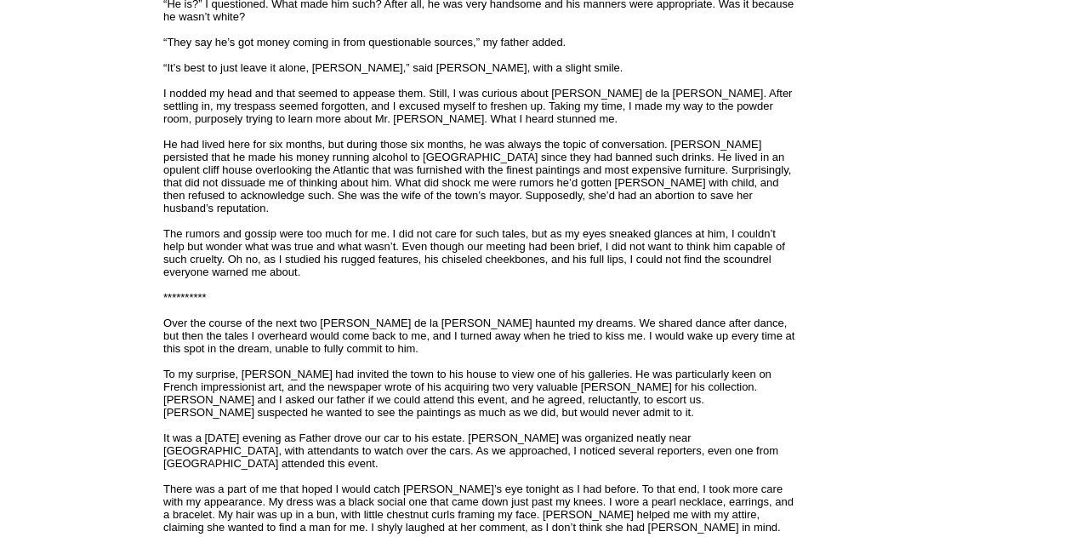
scroll to position [1362, 0]
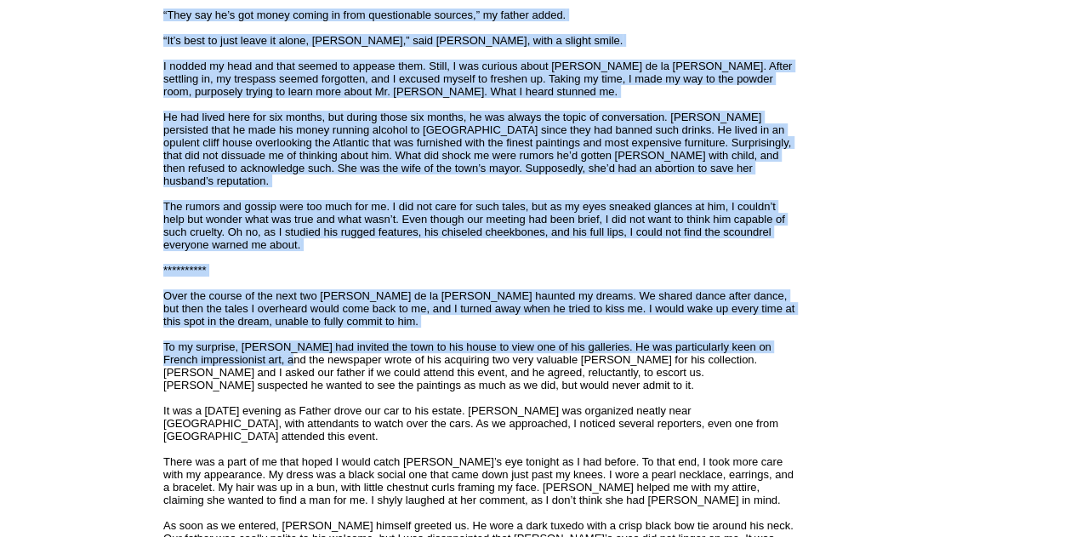
drag, startPoint x: 227, startPoint y: 326, endPoint x: 153, endPoint y: 292, distance: 81.5
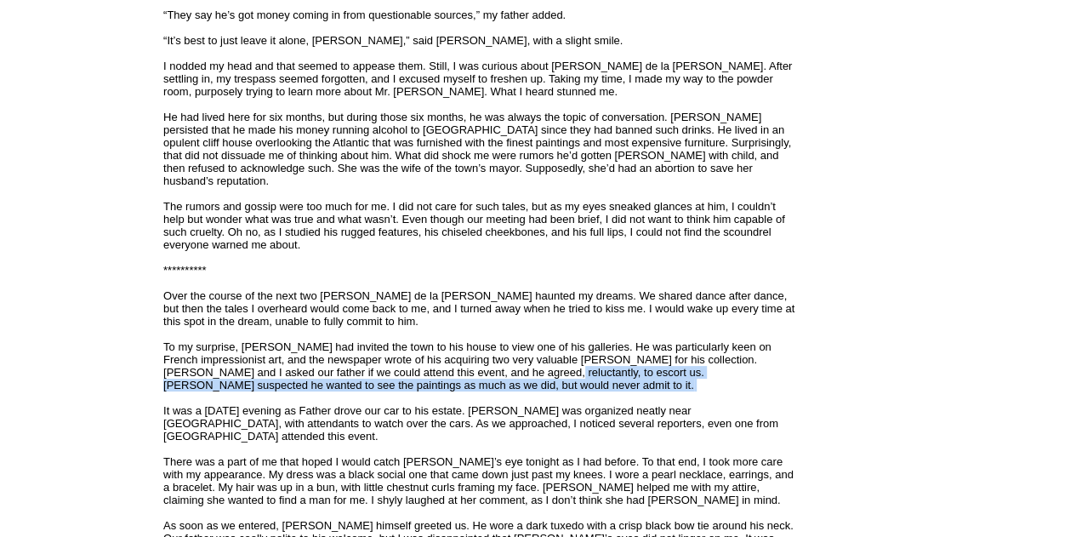
drag, startPoint x: 493, startPoint y: 360, endPoint x: 620, endPoint y: 394, distance: 131.3
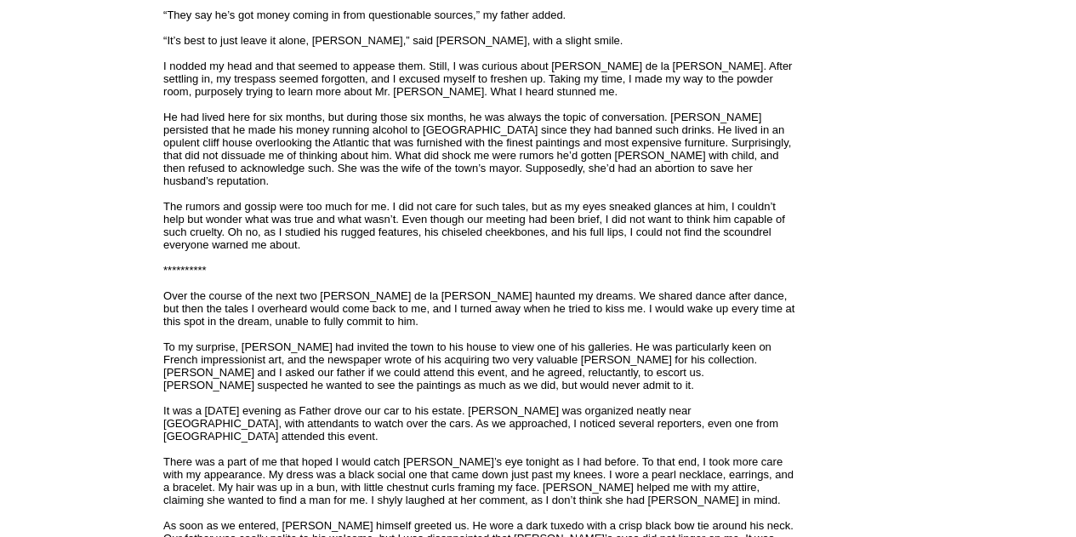
drag, startPoint x: 407, startPoint y: 359, endPoint x: 105, endPoint y: 321, distance: 304.5
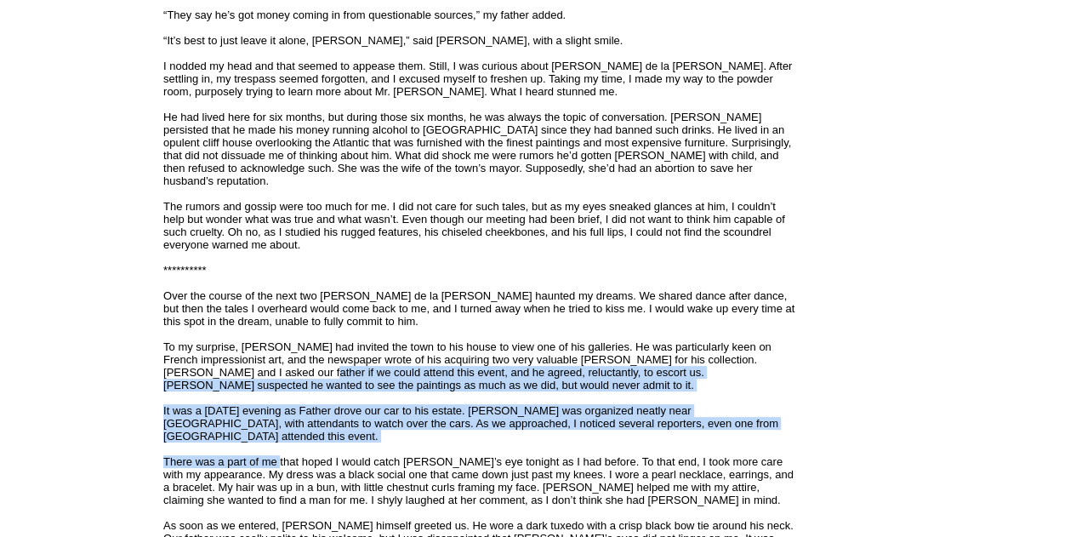
drag, startPoint x: 261, startPoint y: 387, endPoint x: 279, endPoint y: 449, distance: 64.6
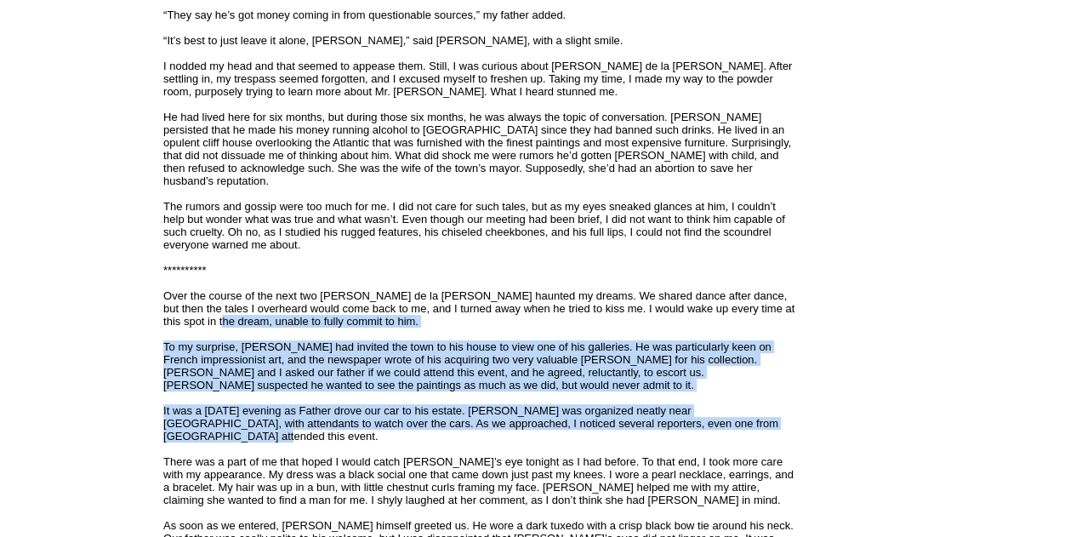
drag, startPoint x: 747, startPoint y: 420, endPoint x: 192, endPoint y: 317, distance: 564.2
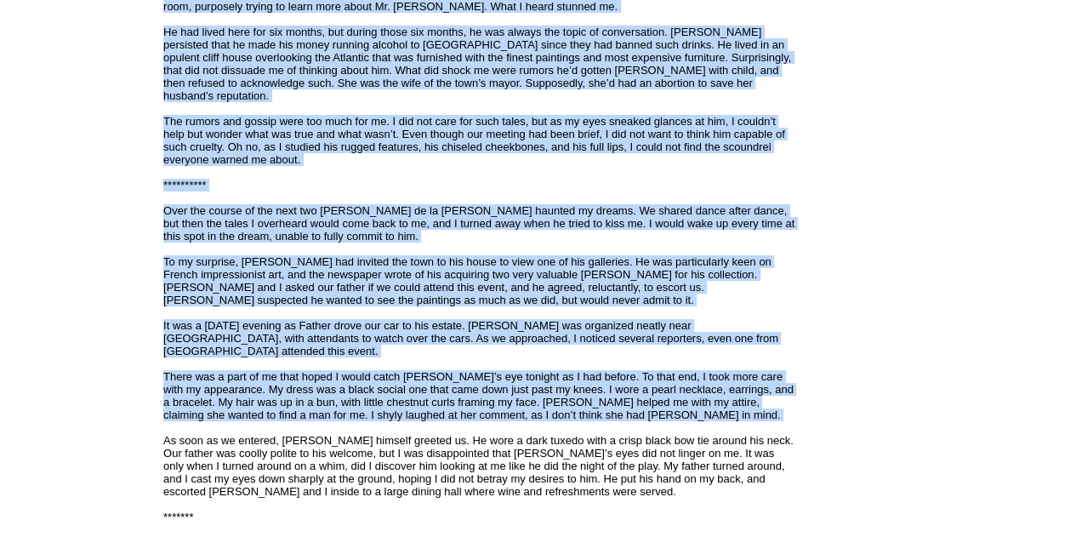
drag, startPoint x: 619, startPoint y: 405, endPoint x: 63, endPoint y: 317, distance: 562.7
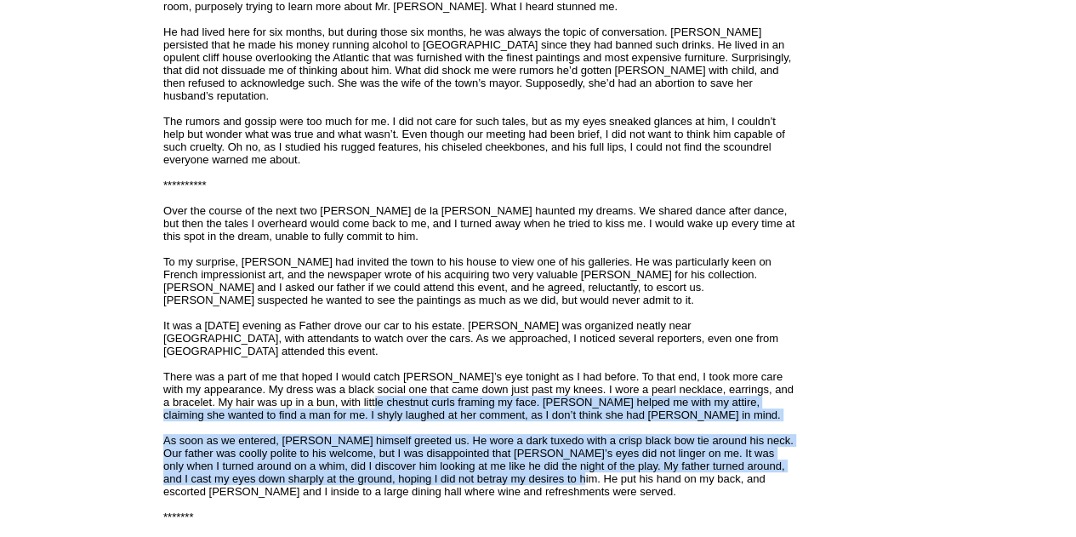
drag, startPoint x: 388, startPoint y: 379, endPoint x: 543, endPoint y: 460, distance: 174.7
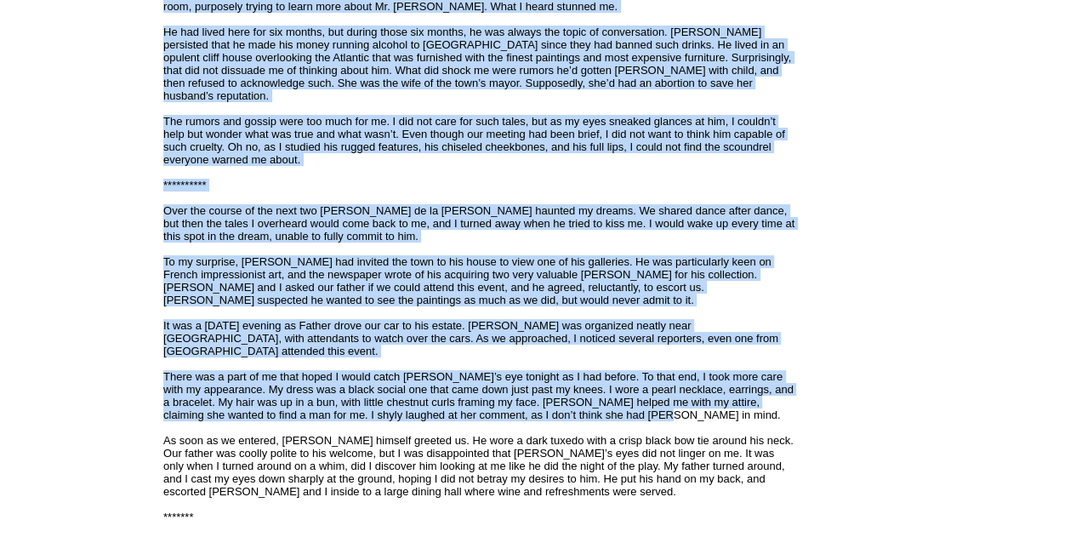
drag, startPoint x: 639, startPoint y: 397, endPoint x: 102, endPoint y: 305, distance: 544.8
drag, startPoint x: 598, startPoint y: 399, endPoint x: 114, endPoint y: 322, distance: 490.4
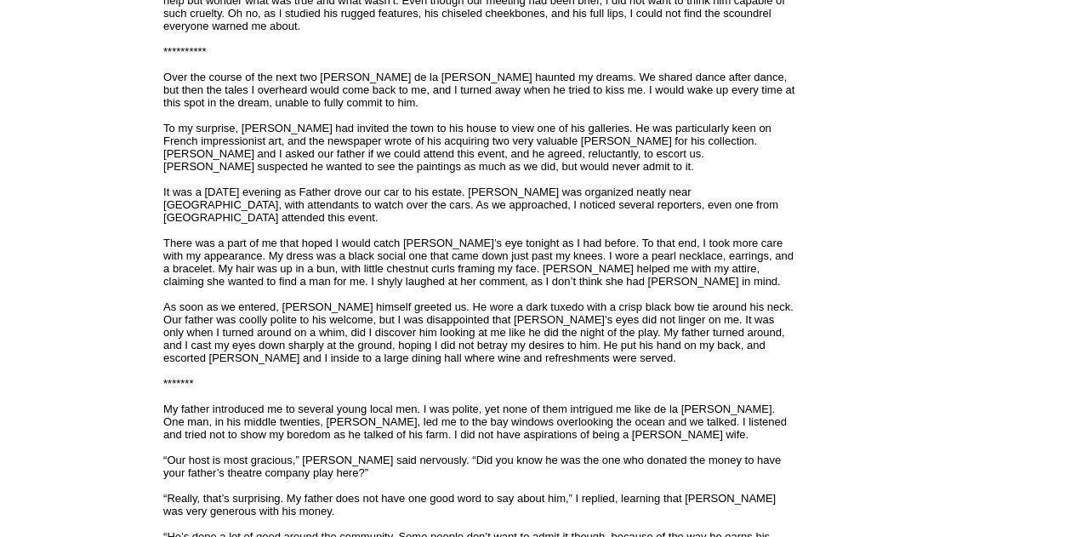
scroll to position [1617, 0]
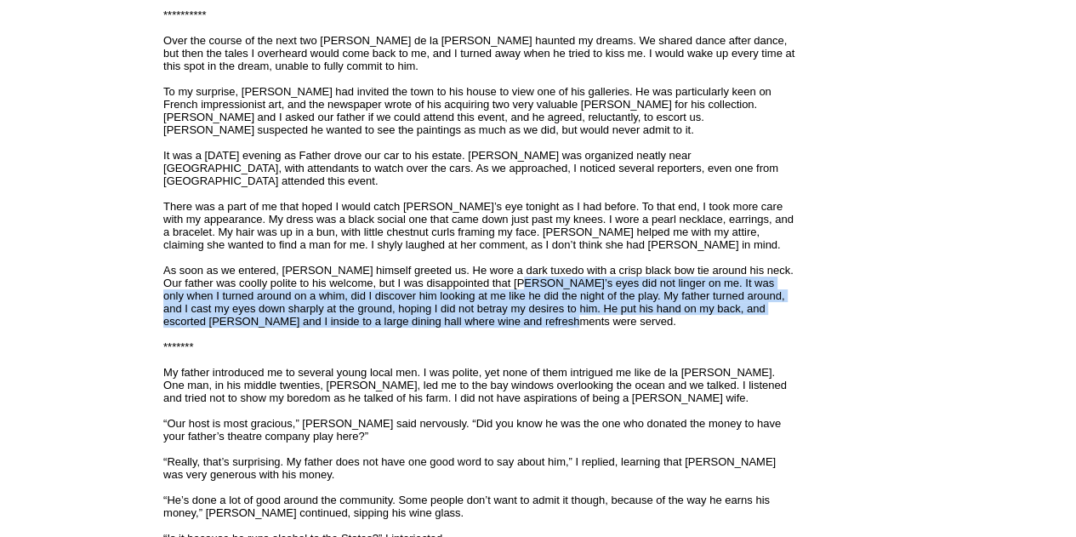
drag, startPoint x: 602, startPoint y: 297, endPoint x: 608, endPoint y: 310, distance: 14.1
click at [608, 310] on div "The story is set in a small town on the coast of Nova Scotia, in Canada, in 193…" at bounding box center [480, 495] width 634 height 3646
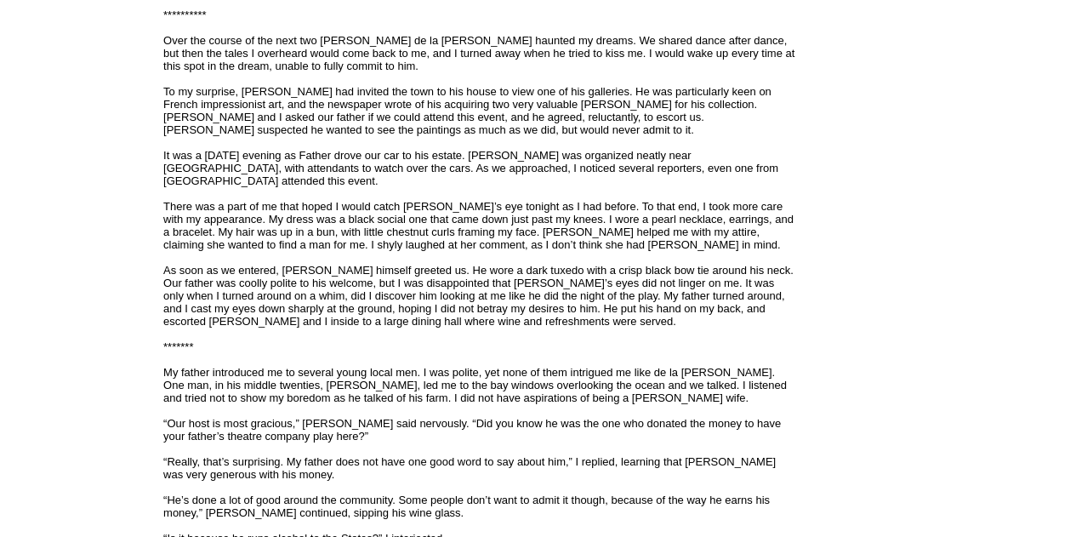
click at [589, 197] on font "Lawrencetown, Nova Scotia, Canada, 1931 I walked into the playhouse hall after …" at bounding box center [479, 532] width 633 height 3549
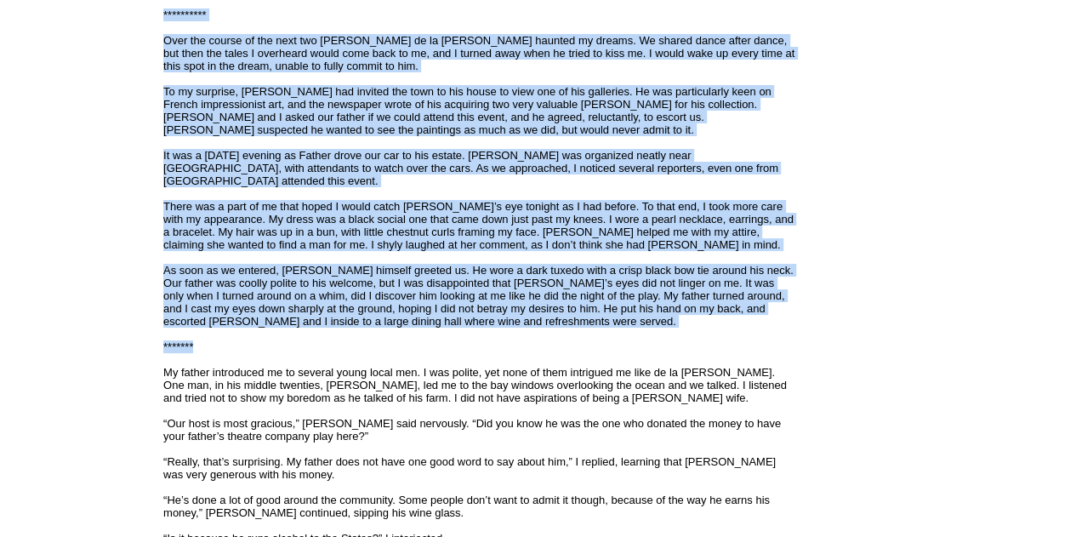
drag, startPoint x: 466, startPoint y: 324, endPoint x: 140, endPoint y: 243, distance: 336.6
click at [609, 197] on font "Lawrencetown, Nova Scotia, Canada, 1931 I walked into the playhouse hall after …" at bounding box center [479, 532] width 633 height 3549
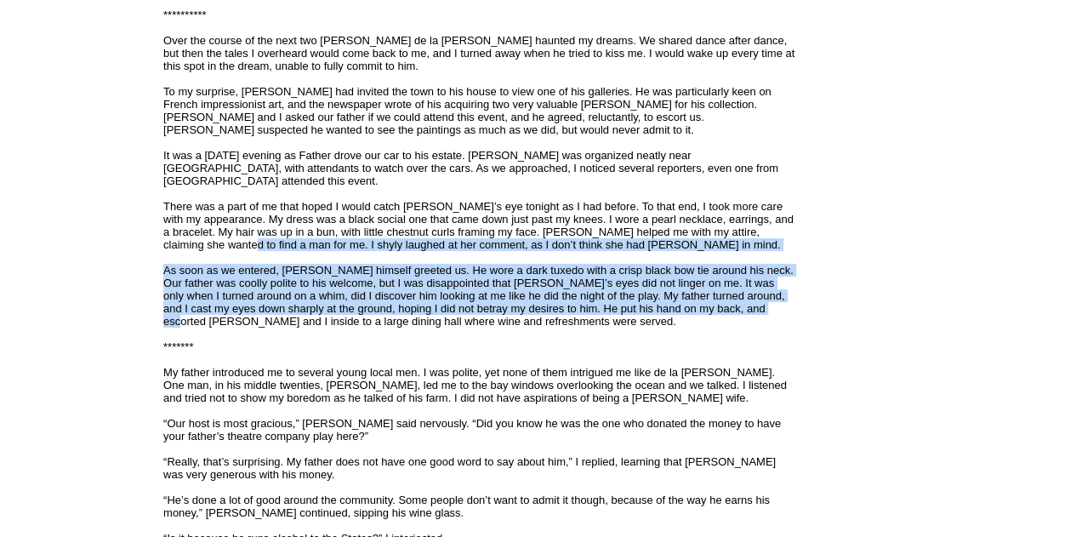
drag, startPoint x: 666, startPoint y: 298, endPoint x: 206, endPoint y: 231, distance: 465.3
click at [206, 231] on font "Lawrencetown, Nova Scotia, Canada, 1931 I walked into the playhouse hall after …" at bounding box center [479, 532] width 633 height 3549
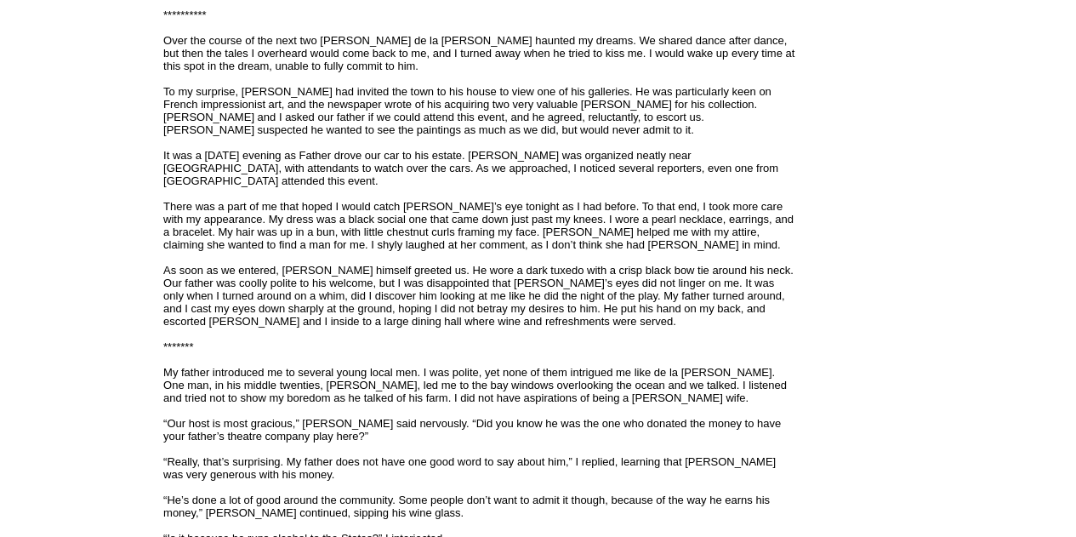
click at [452, 176] on div "The story is set in a small town on the coast of Nova Scotia, in Canada, in 193…" at bounding box center [480, 495] width 634 height 3646
drag, startPoint x: 504, startPoint y: 248, endPoint x: 543, endPoint y: 277, distance: 48.7
click at [507, 251] on font "Lawrencetown, Nova Scotia, Canada, 1931 I walked into the playhouse hall after …" at bounding box center [479, 532] width 633 height 3549
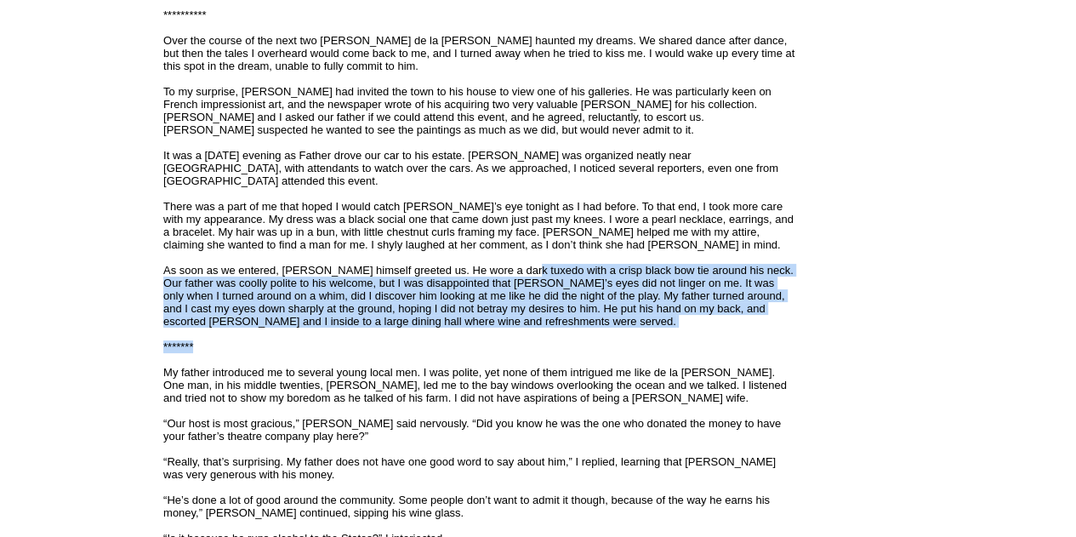
drag, startPoint x: 543, startPoint y: 277, endPoint x: 573, endPoint y: 331, distance: 62.1
click at [573, 331] on div "The story is set in a small town on the coast of Nova Scotia, in Canada, in 193…" at bounding box center [480, 495] width 634 height 3646
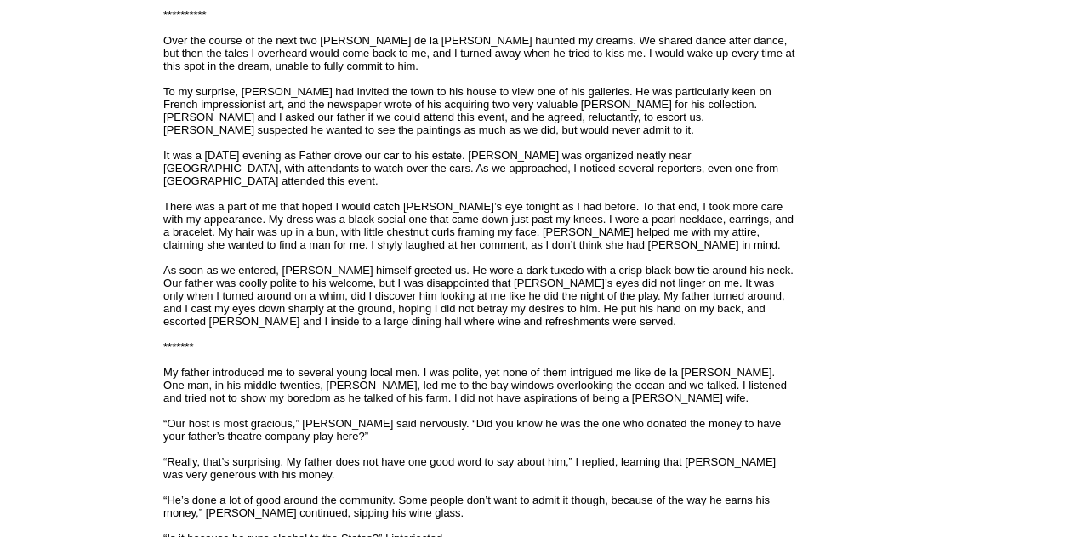
click at [585, 178] on div "The story is set in a small town on the coast of Nova Scotia, in Canada, in 193…" at bounding box center [480, 495] width 634 height 3646
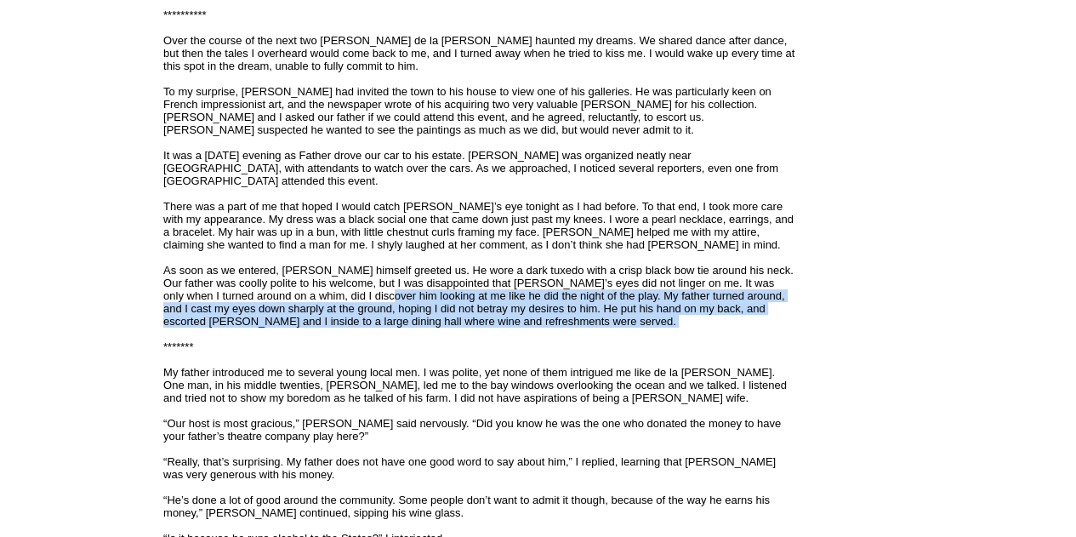
drag, startPoint x: 494, startPoint y: 311, endPoint x: 343, endPoint y: 280, distance: 154.5
click at [344, 280] on div "The story is set in a small town on the coast of Nova Scotia, in Canada, in 193…" at bounding box center [480, 495] width 634 height 3646
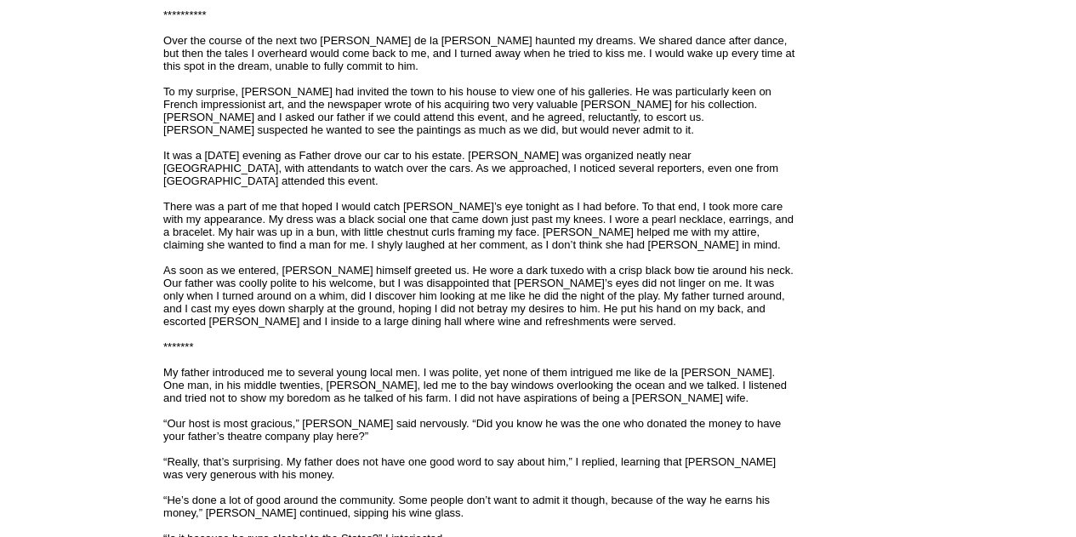
click at [512, 206] on font "The story is set in a small town on the coast of Nova Scotia, in Canada, in 193…" at bounding box center [480, 498] width 634 height 3615
click at [382, 345] on div "The story is set in a small town on the coast of Nova Scotia, in Canada, in 193…" at bounding box center [480, 495] width 634 height 3646
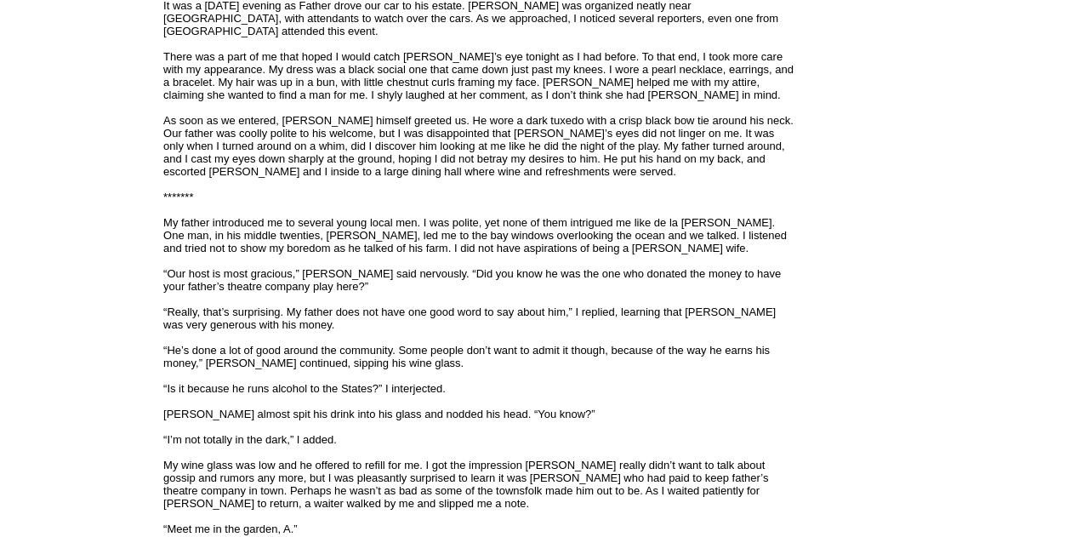
scroll to position [1787, 0]
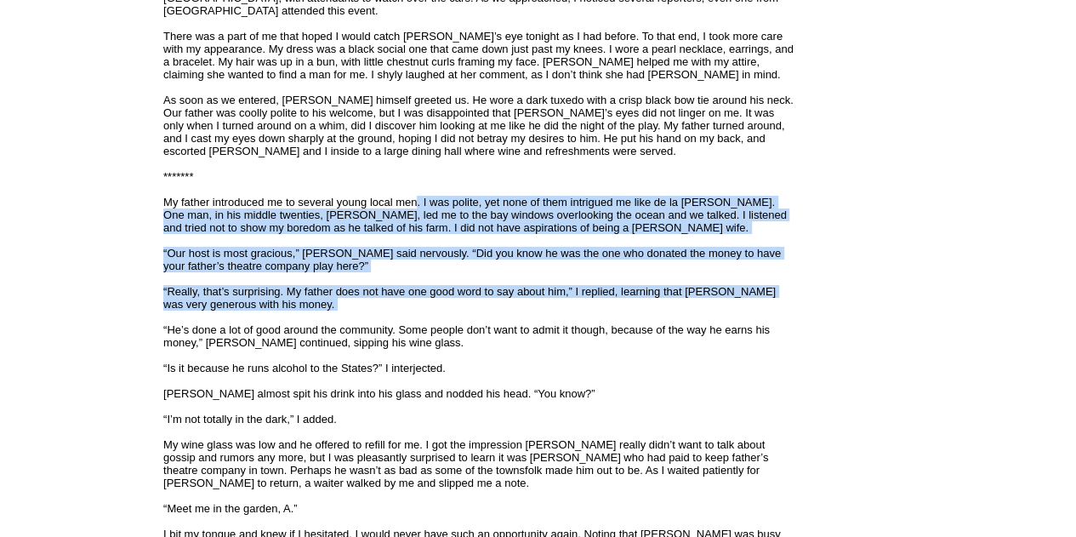
drag, startPoint x: 418, startPoint y: 183, endPoint x: 727, endPoint y: 301, distance: 330.8
click at [727, 301] on div "The story is set in a small town on the coast of Nova Scotia, in Canada, in 193…" at bounding box center [480, 325] width 634 height 3646
click at [599, 184] on font "Lawrencetown, Nova Scotia, Canada, 1931 I walked into the playhouse hall after …" at bounding box center [479, 361] width 633 height 3549
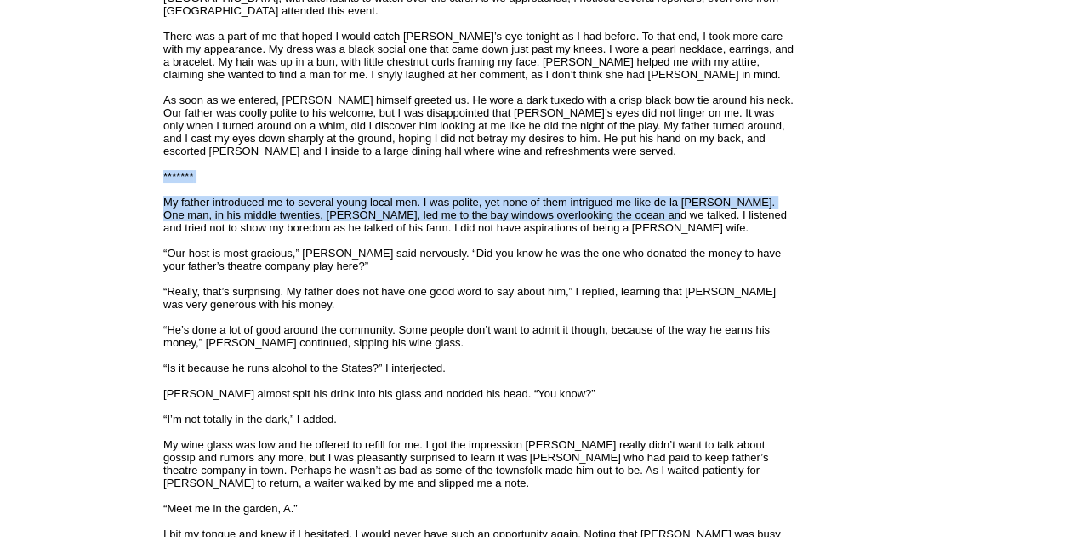
drag, startPoint x: 626, startPoint y: 205, endPoint x: 293, endPoint y: 164, distance: 336.1
click at [293, 164] on div "The story is set in a small town on the coast of Nova Scotia, in Canada, in 193…" at bounding box center [480, 325] width 634 height 3646
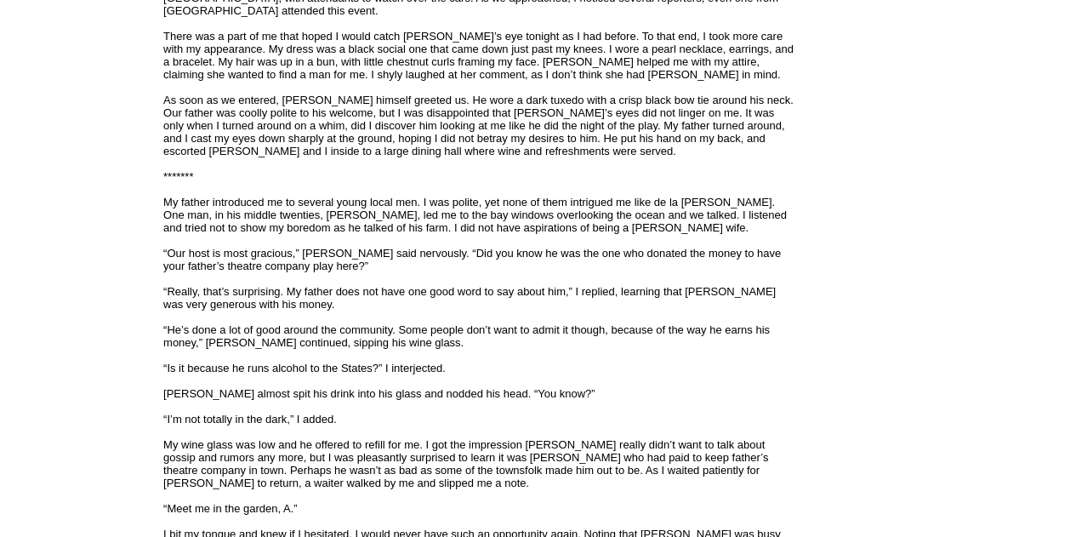
click at [294, 154] on div "The story is set in a small town on the coast of Nova Scotia, in Canada, in 193…" at bounding box center [480, 325] width 634 height 3646
drag, startPoint x: 461, startPoint y: 172, endPoint x: 557, endPoint y: 249, distance: 123.5
click at [557, 249] on div "The story is set in a small town on the coast of Nova Scotia, in Canada, in 193…" at bounding box center [480, 325] width 634 height 3646
click at [644, 219] on div "The story is set in a small town on the coast of Nova Scotia, in Canada, in 193…" at bounding box center [480, 325] width 634 height 3646
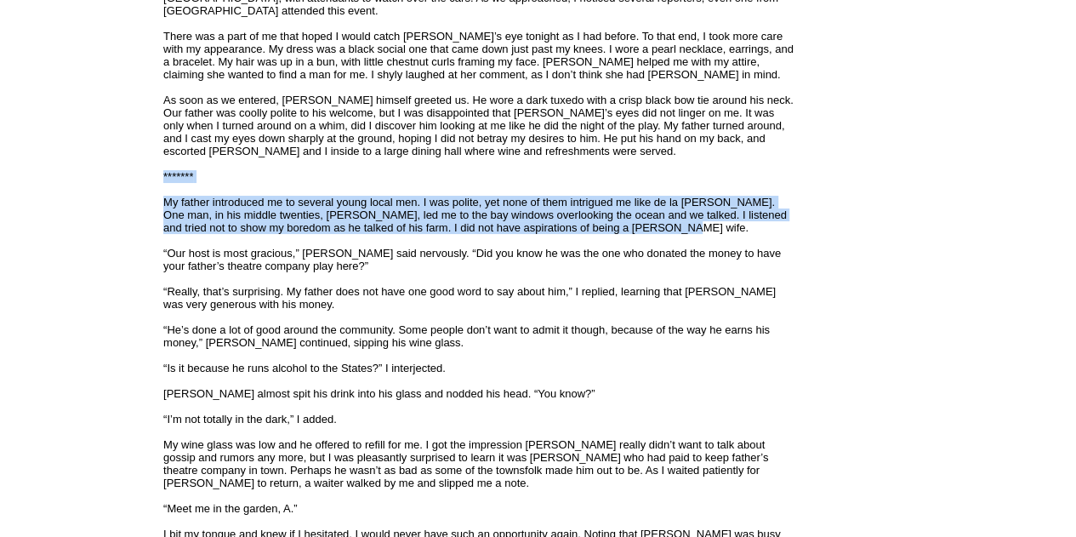
drag, startPoint x: 647, startPoint y: 214, endPoint x: 259, endPoint y: 155, distance: 392.5
click at [259, 155] on div "The story is set in a small town on the coast of Nova Scotia, in Canada, in 193…" at bounding box center [480, 325] width 634 height 3646
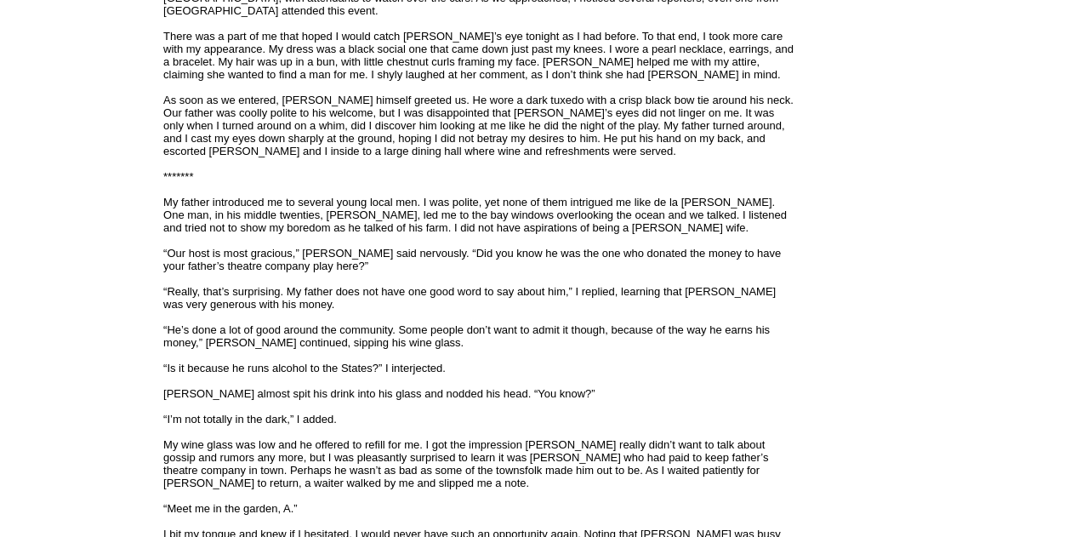
click at [346, 124] on font "Lawrencetown, Nova Scotia, Canada, 1931 I walked into the playhouse hall after …" at bounding box center [479, 361] width 633 height 3549
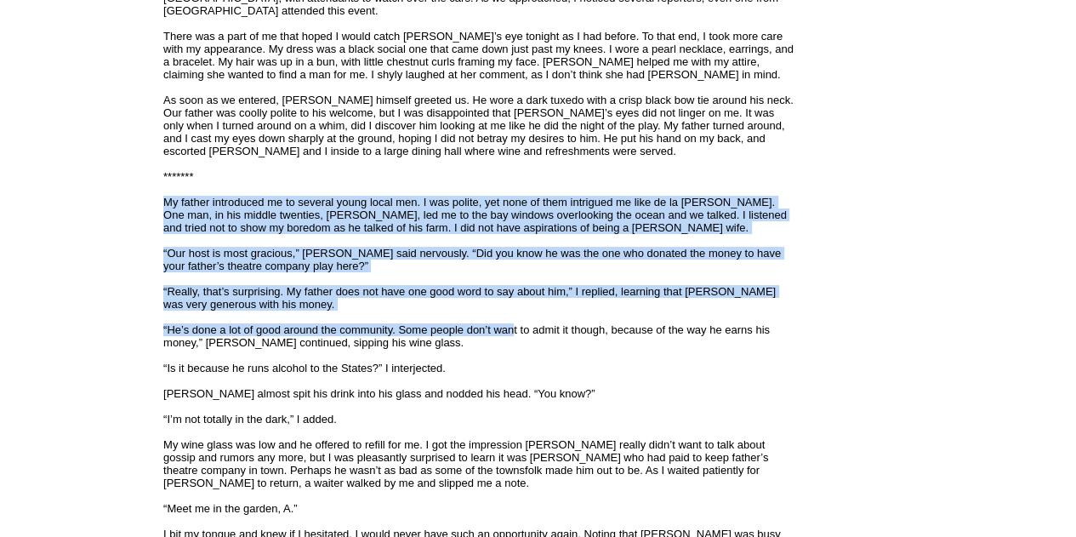
drag, startPoint x: 379, startPoint y: 193, endPoint x: 505, endPoint y: 315, distance: 175.7
click at [505, 315] on div "The story is set in a small town on the coast of Nova Scotia, in Canada, in 193…" at bounding box center [480, 325] width 634 height 3646
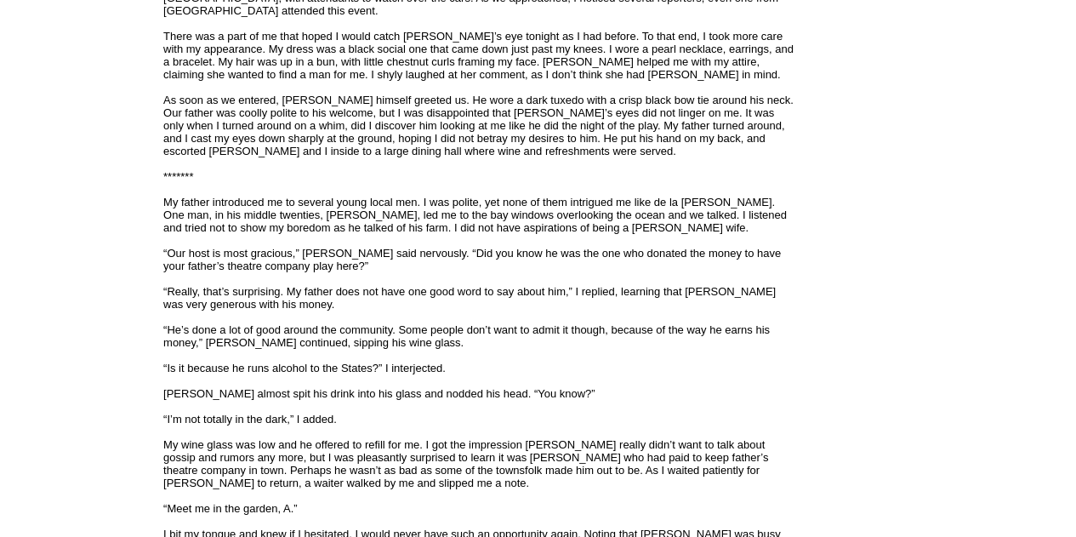
click at [468, 168] on div "The story is set in a small town on the coast of Nova Scotia, in Canada, in 193…" at bounding box center [480, 325] width 634 height 3646
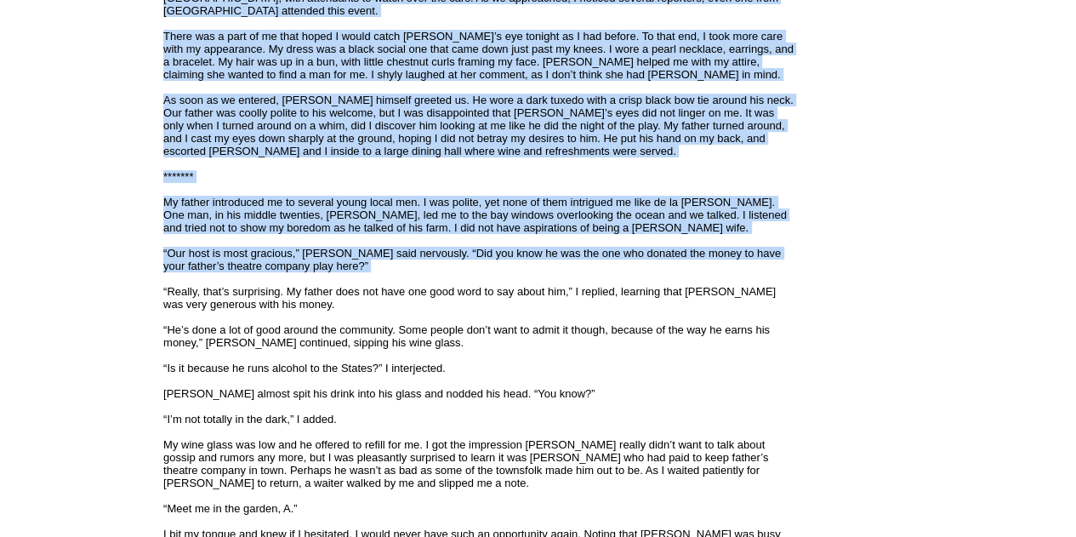
drag, startPoint x: 363, startPoint y: 260, endPoint x: 153, endPoint y: 220, distance: 214.0
click at [153, 220] on tbody "S G Cardin Follow Me · Contact Me · Books · Articles · Poetry · News · Stories …" at bounding box center [402, 432] width 799 height 4160
click at [432, 162] on div "The story is set in a small town on the coast of Nova Scotia, in Canada, in 193…" at bounding box center [480, 325] width 634 height 3646
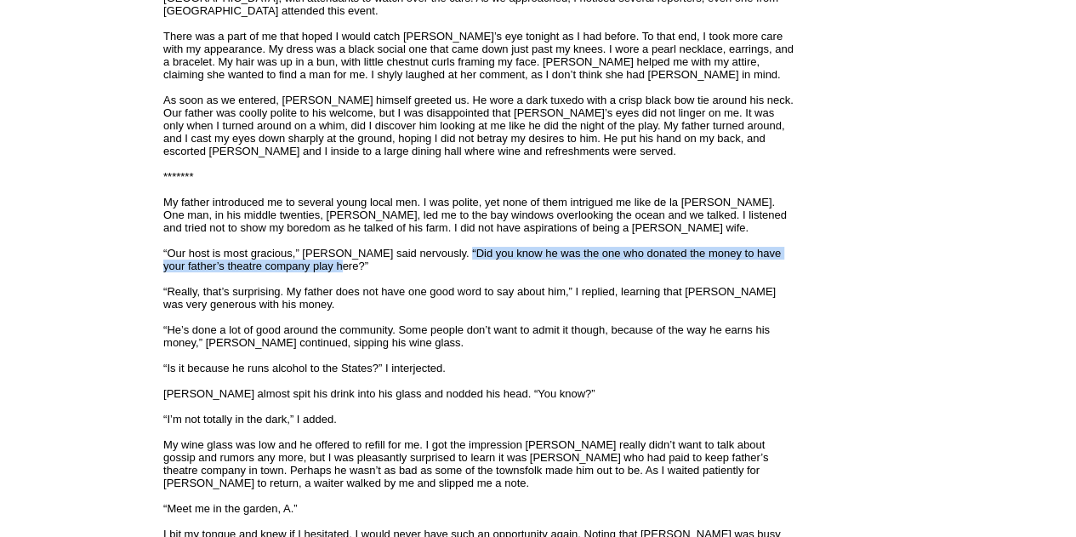
drag, startPoint x: 443, startPoint y: 237, endPoint x: 544, endPoint y: 258, distance: 103.5
click at [544, 258] on div "The story is set in a small town on the coast of Nova Scotia, in Canada, in 193…" at bounding box center [480, 325] width 634 height 3646
drag, startPoint x: 545, startPoint y: 253, endPoint x: 407, endPoint y: 253, distance: 137.9
click at [351, 229] on div "The story is set in a small town on the coast of Nova Scotia, in Canada, in 193…" at bounding box center [480, 325] width 634 height 3646
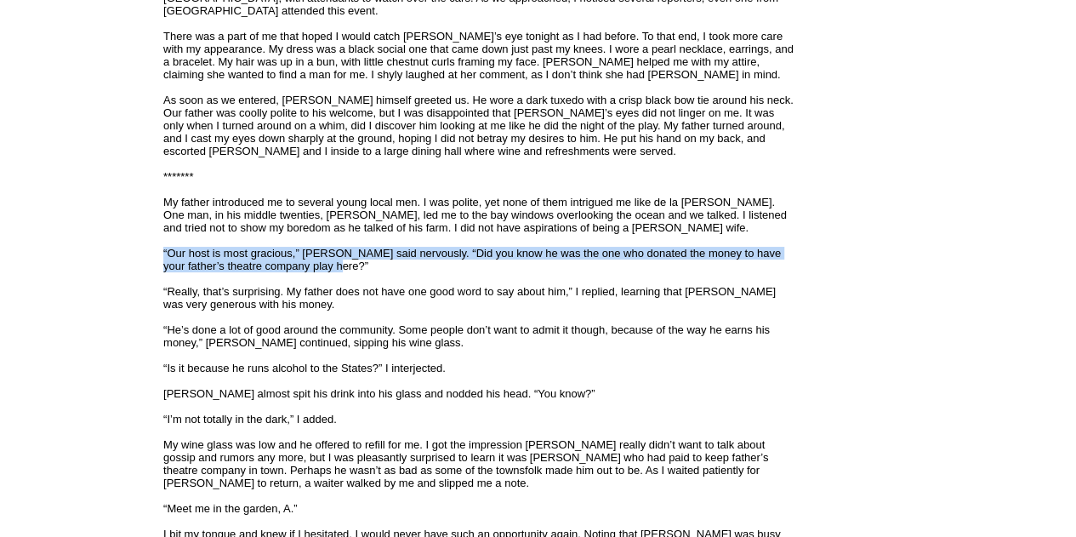
click at [420, 258] on div "The story is set in a small town on the coast of Nova Scotia, in Canada, in 193…" at bounding box center [480, 325] width 634 height 3646
drag, startPoint x: 429, startPoint y: 236, endPoint x: 435, endPoint y: 251, distance: 16.4
click at [435, 251] on div "The story is set in a small town on the coast of Nova Scotia, in Canada, in 193…" at bounding box center [480, 325] width 634 height 3646
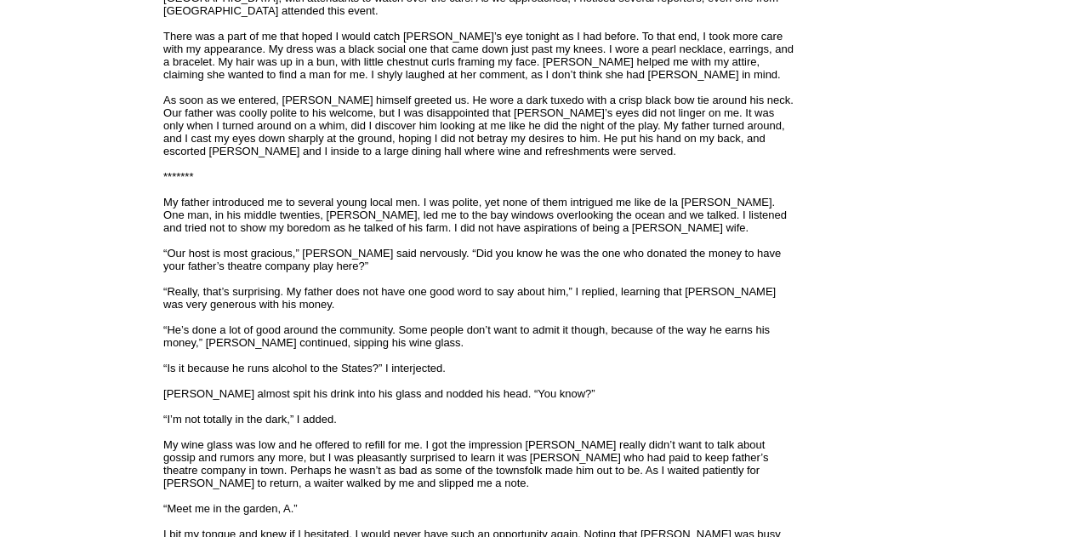
click at [691, 273] on font "Lawrencetown, Nova Scotia, Canada, 1931 I walked into the playhouse hall after …" at bounding box center [479, 361] width 633 height 3549
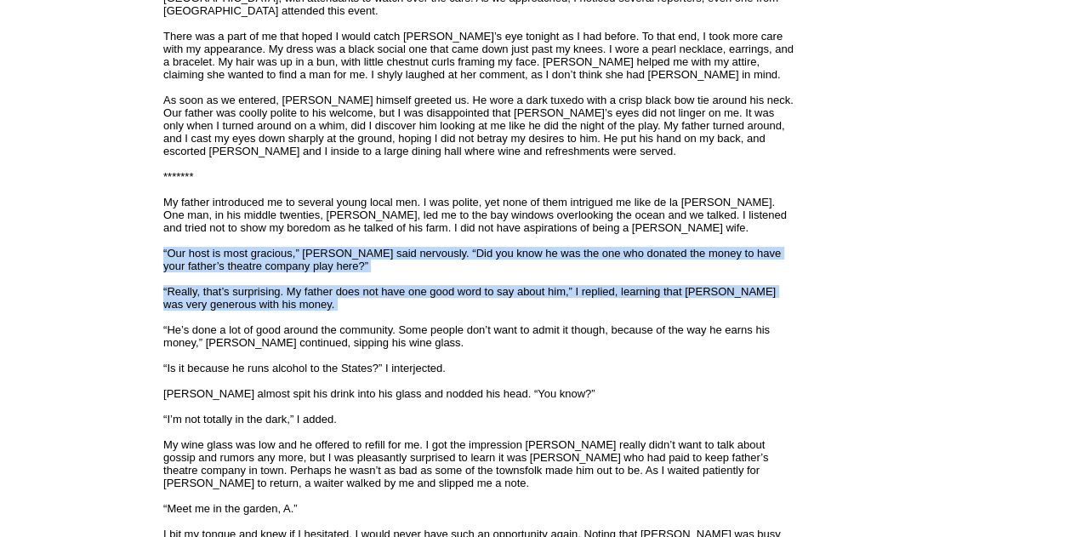
drag, startPoint x: 594, startPoint y: 300, endPoint x: 228, endPoint y: 224, distance: 373.7
click at [228, 224] on div "The story is set in a small town on the coast of Nova Scotia, in Canada, in 193…" at bounding box center [480, 325] width 634 height 3646
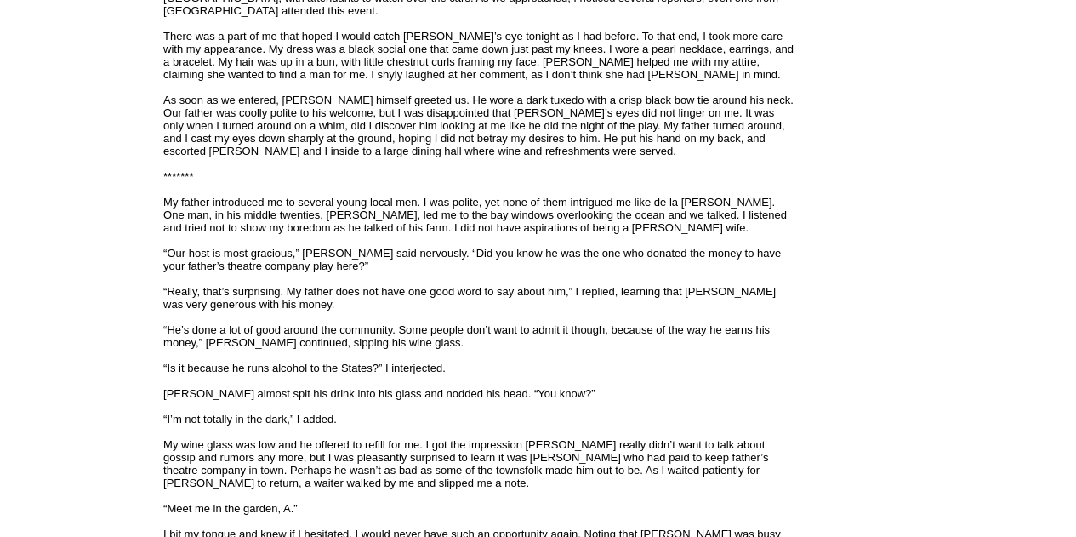
click at [503, 198] on font "Lawrencetown, Nova Scotia, Canada, 1931 I walked into the playhouse hall after …" at bounding box center [479, 361] width 633 height 3549
click at [828, 287] on td "Free Book Review Program Select a book to read and review today! Popular Romanc…" at bounding box center [938, 432] width 272 height 4160
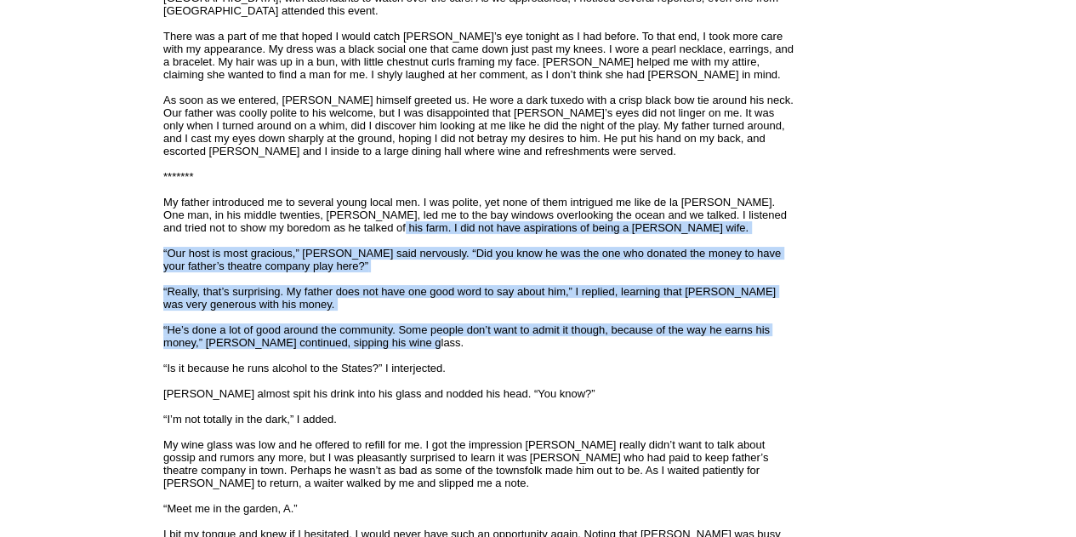
drag, startPoint x: 451, startPoint y: 333, endPoint x: 345, endPoint y: 211, distance: 161.6
click at [345, 211] on div "The story is set in a small town on the coast of Nova Scotia, in Canada, in 193…" at bounding box center [480, 325] width 634 height 3646
click at [628, 251] on div "The story is set in a small town on the coast of Nova Scotia, in Canada, in 193…" at bounding box center [480, 325] width 634 height 3646
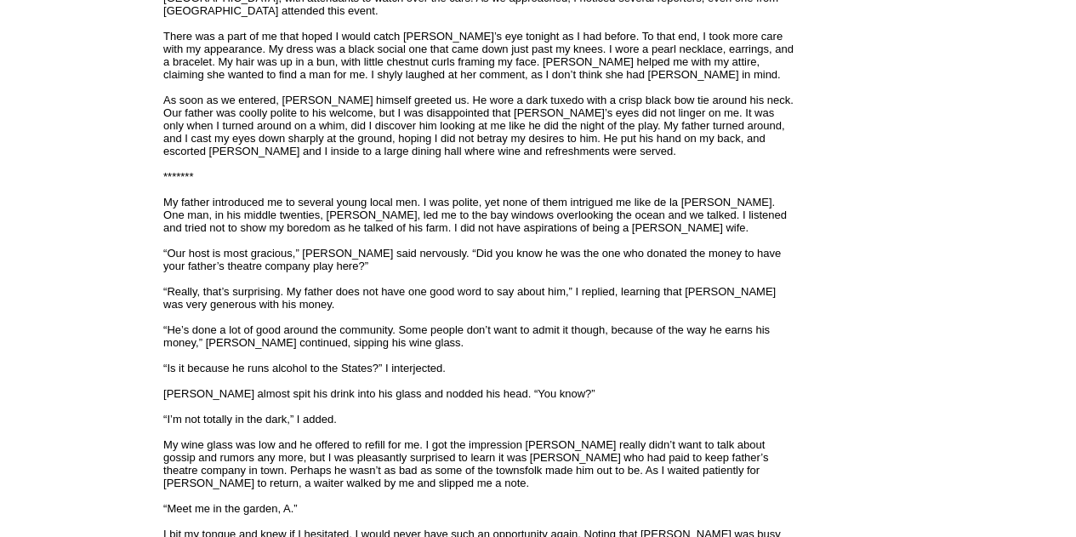
click at [691, 389] on div "The story is set in a small town on the coast of Nova Scotia, in Canada, in 193…" at bounding box center [480, 325] width 634 height 3646
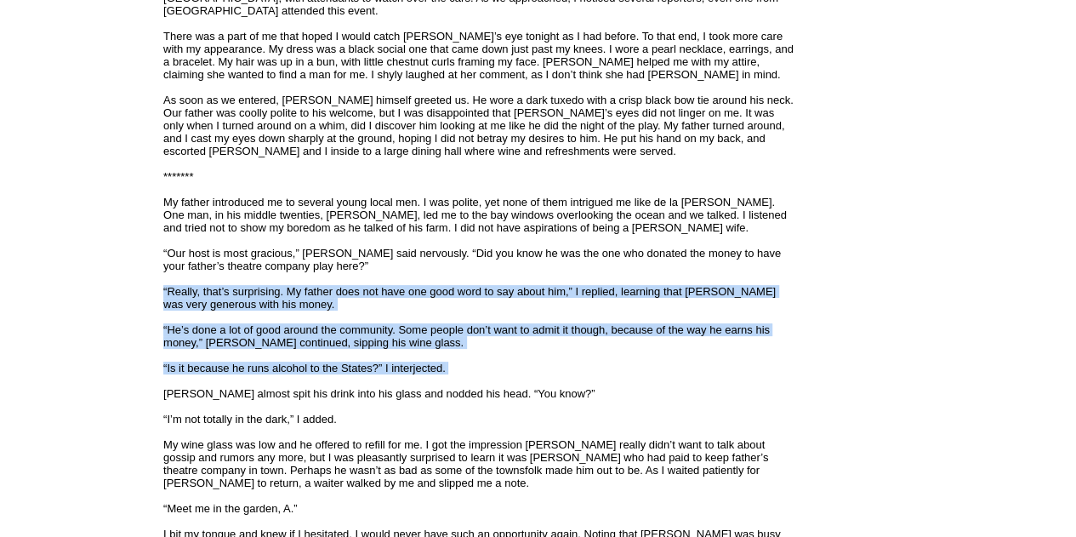
drag, startPoint x: 588, startPoint y: 368, endPoint x: 176, endPoint y: 267, distance: 424.1
click at [176, 267] on div "The story is set in a small town on the coast of Nova Scotia, in Canada, in 193…" at bounding box center [480, 325] width 634 height 3646
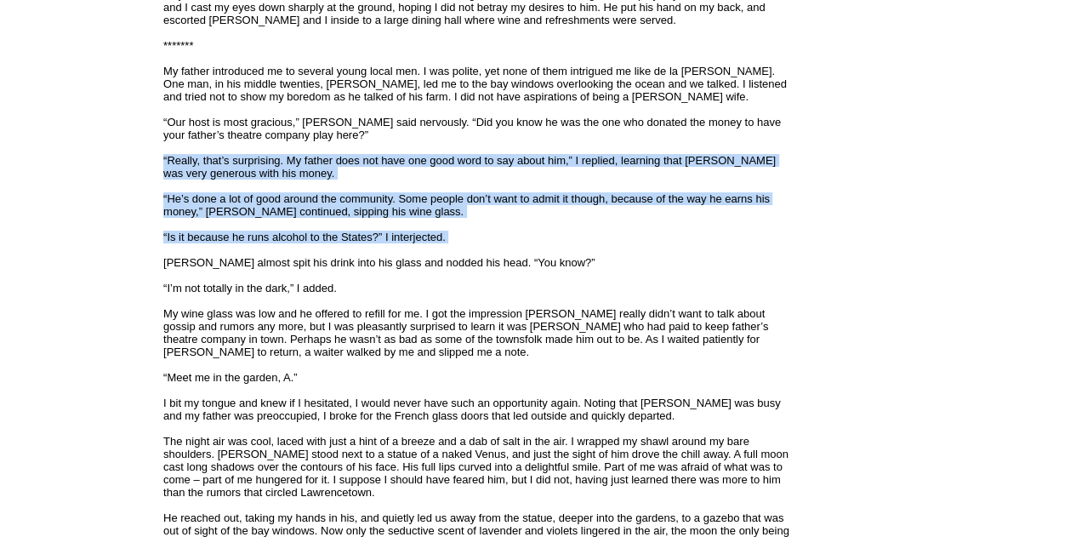
scroll to position [1957, 0]
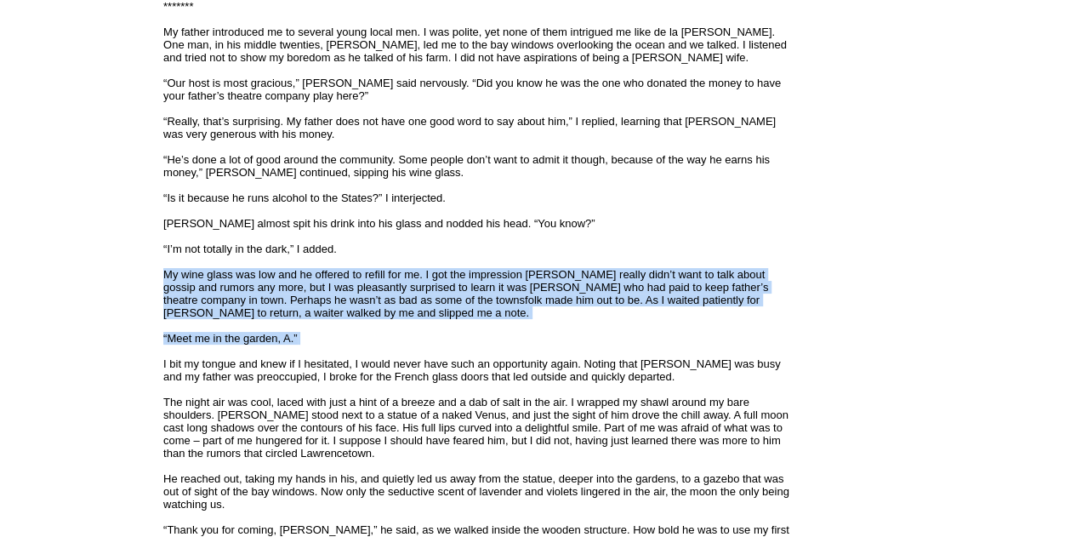
drag, startPoint x: 630, startPoint y: 348, endPoint x: 276, endPoint y: 257, distance: 365.5
click at [276, 257] on font "The story is set in a small town on the coast of Nova Scotia, in Canada, in 193…" at bounding box center [480, 158] width 634 height 3615
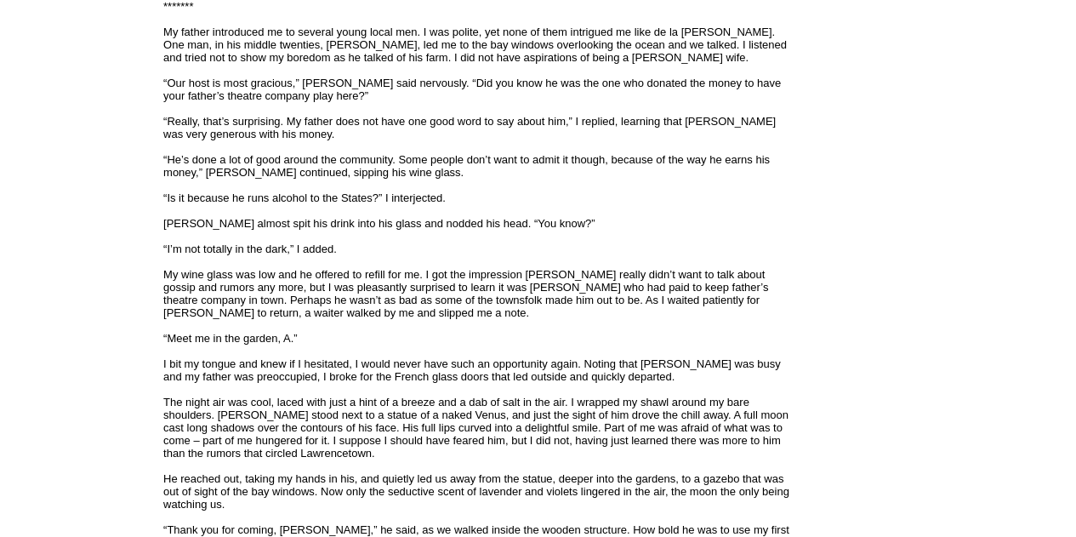
click at [551, 195] on div "The story is set in a small town on the coast of Nova Scotia, in Canada, in 193…" at bounding box center [480, 155] width 634 height 3646
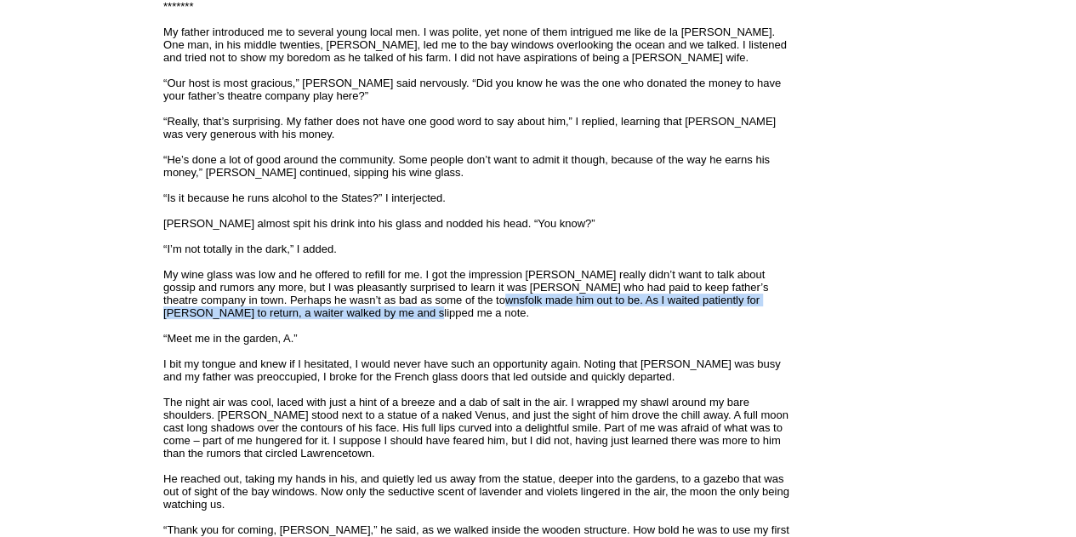
drag, startPoint x: 441, startPoint y: 291, endPoint x: 528, endPoint y: 300, distance: 88.1
click at [528, 300] on div "The story is set in a small town on the coast of Nova Scotia, in Canada, in 193…" at bounding box center [480, 155] width 634 height 3646
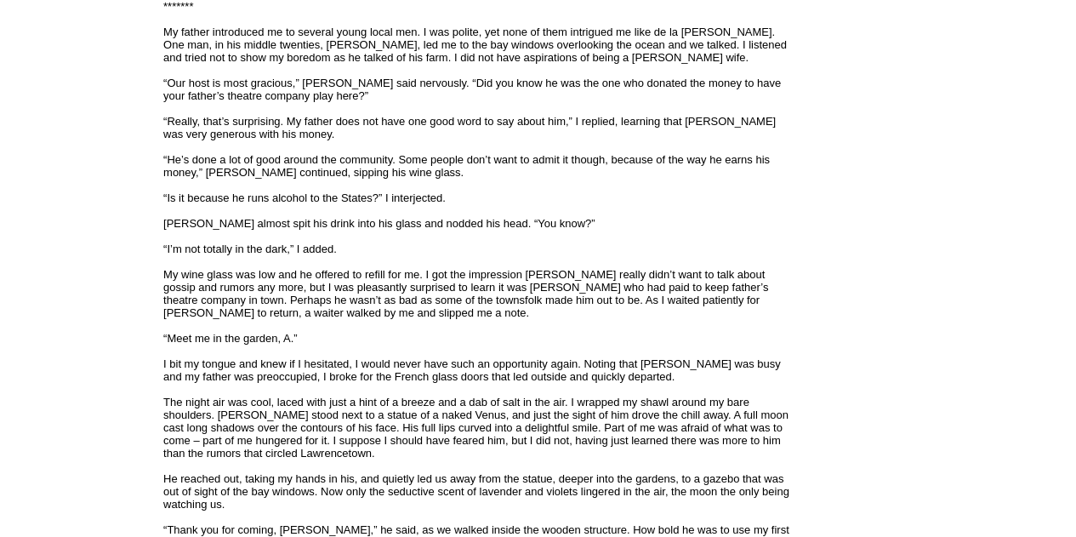
click at [567, 190] on div "The story is set in a small town on the coast of Nova Scotia, in Canada, in 193…" at bounding box center [480, 155] width 634 height 3646
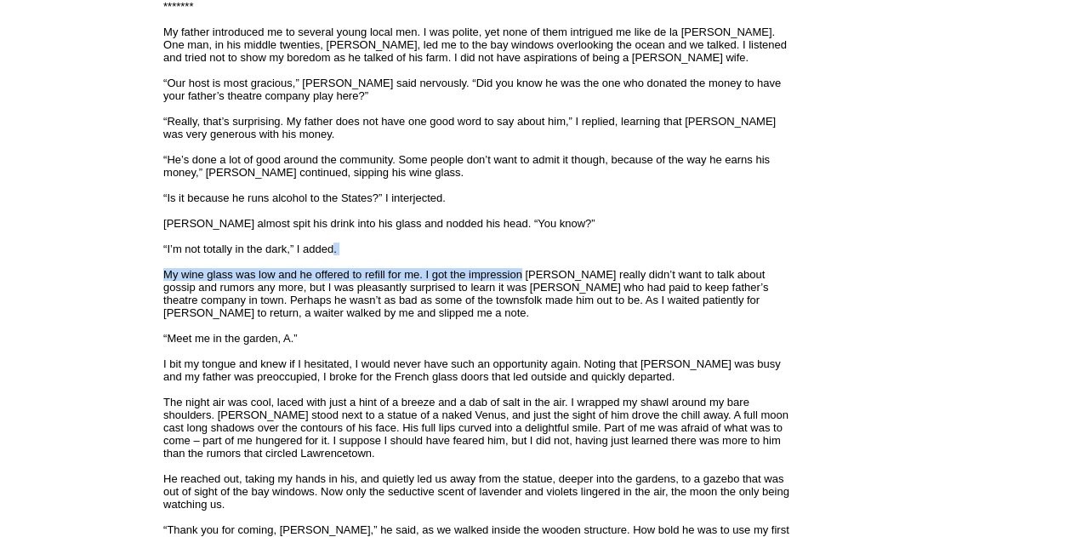
drag, startPoint x: 501, startPoint y: 271, endPoint x: 323, endPoint y: 239, distance: 180.8
click at [323, 239] on font "The story is set in a small town on the coast of Nova Scotia, in Canada, in 193…" at bounding box center [480, 158] width 634 height 3615
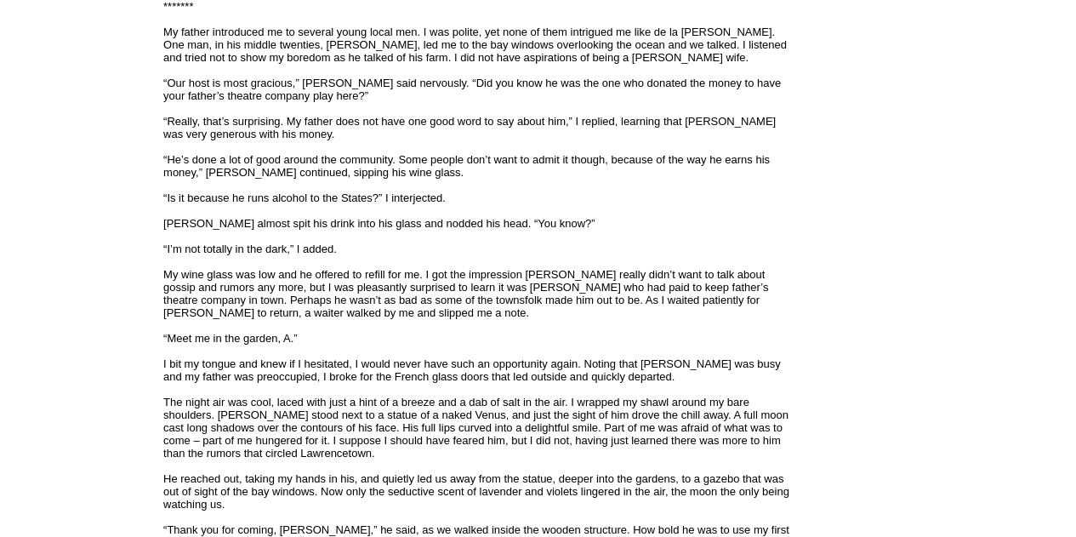
click at [439, 171] on div "The story is set in a small town on the coast of Nova Scotia, in Canada, in 193…" at bounding box center [480, 155] width 634 height 3646
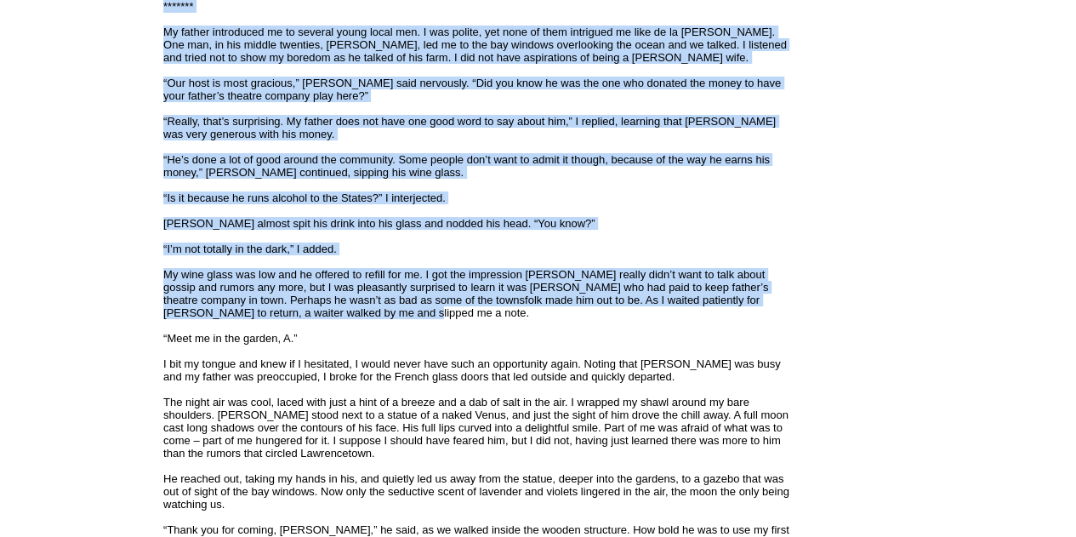
drag, startPoint x: 620, startPoint y: 299, endPoint x: 148, endPoint y: 208, distance: 480.0
click at [148, 208] on tbody "S G Cardin Follow Me · Contact Me · Books · Articles · Poetry · News · Stories …" at bounding box center [402, 261] width 799 height 4160
click at [615, 185] on div "The story is set in a small town on the coast of Nova Scotia, in Canada, in 193…" at bounding box center [480, 155] width 634 height 3646
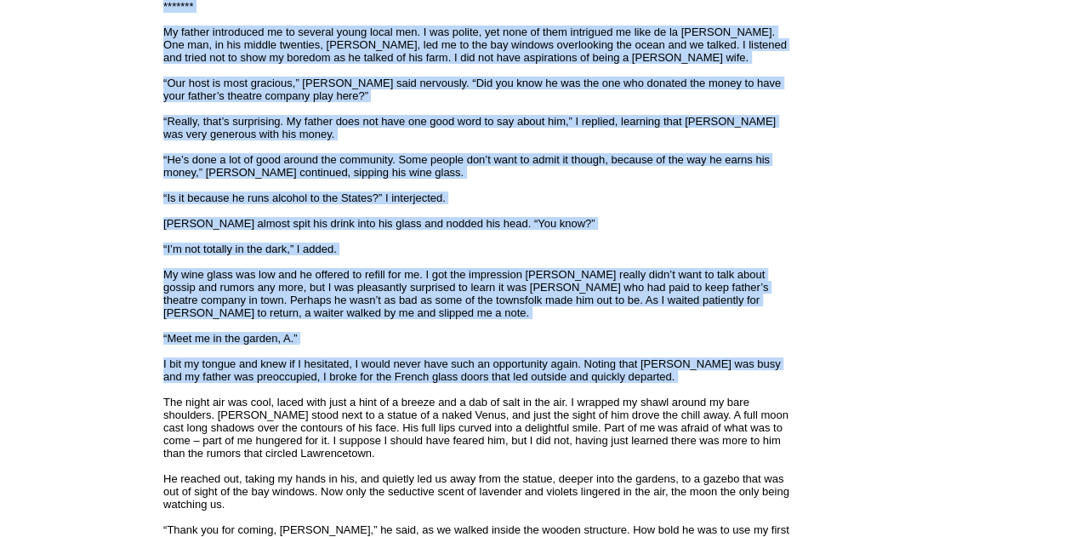
drag, startPoint x: 523, startPoint y: 365, endPoint x: 255, endPoint y: 263, distance: 286.1
click at [138, 273] on tbody "S G Cardin Follow Me · Contact Me · Books · Articles · Poetry · News · Stories …" at bounding box center [402, 261] width 799 height 4160
click at [312, 353] on font "Lawrencetown, Nova Scotia, Canada, 1931 I walked into the playhouse hall after …" at bounding box center [479, 191] width 633 height 3549
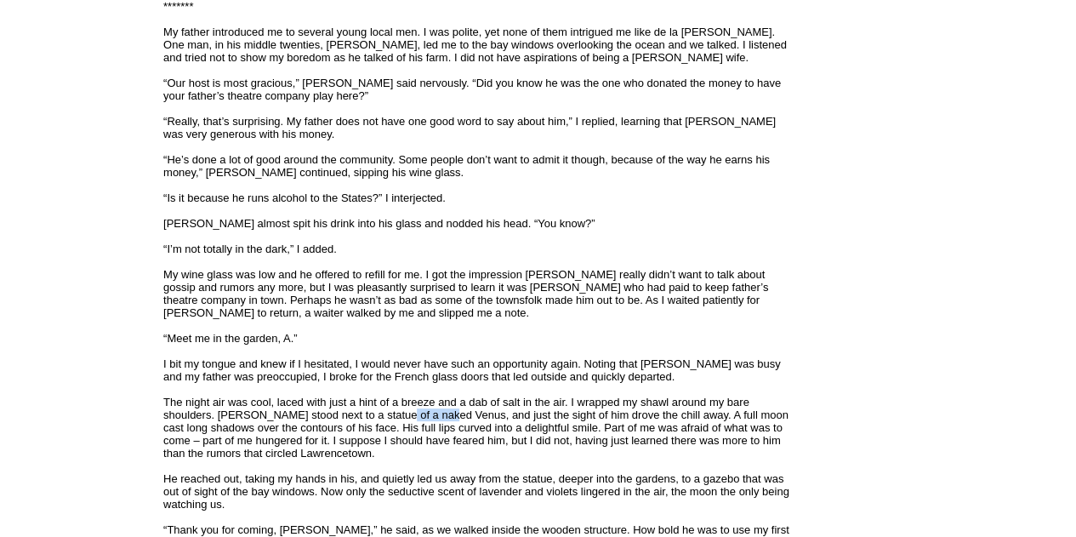
drag, startPoint x: 407, startPoint y: 409, endPoint x: 381, endPoint y: 406, distance: 25.8
click at [383, 406] on font "The story is set in a small town on the coast of Nova Scotia, in Canada, in 193…" at bounding box center [480, 158] width 634 height 3615
click at [258, 380] on div "The story is set in a small town on the coast of Nova Scotia, in Canada, in 193…" at bounding box center [480, 155] width 634 height 3646
click at [468, 333] on div "The story is set in a small town on the coast of Nova Scotia, in Canada, in 193…" at bounding box center [480, 155] width 634 height 3646
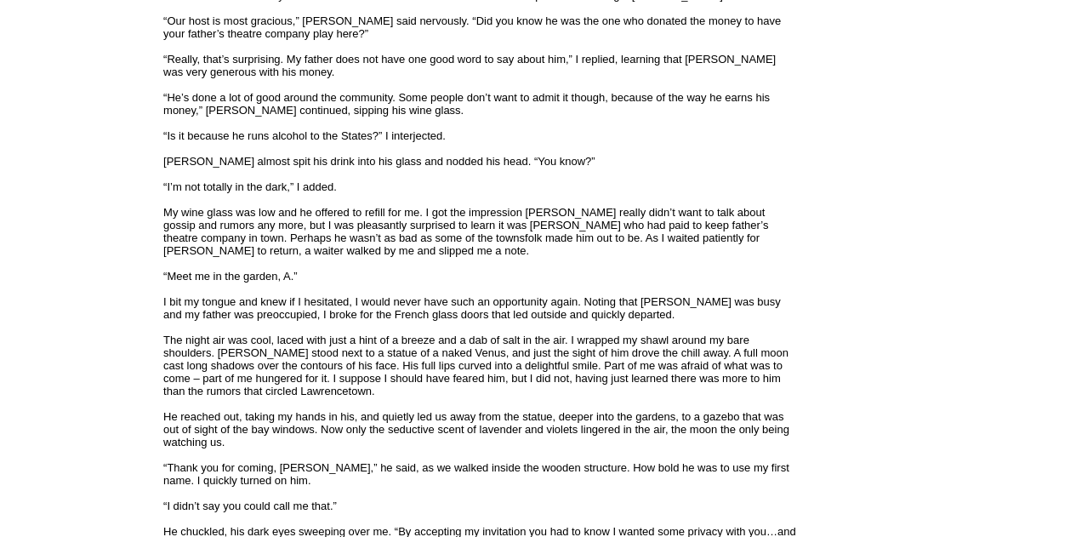
scroll to position [2042, 0]
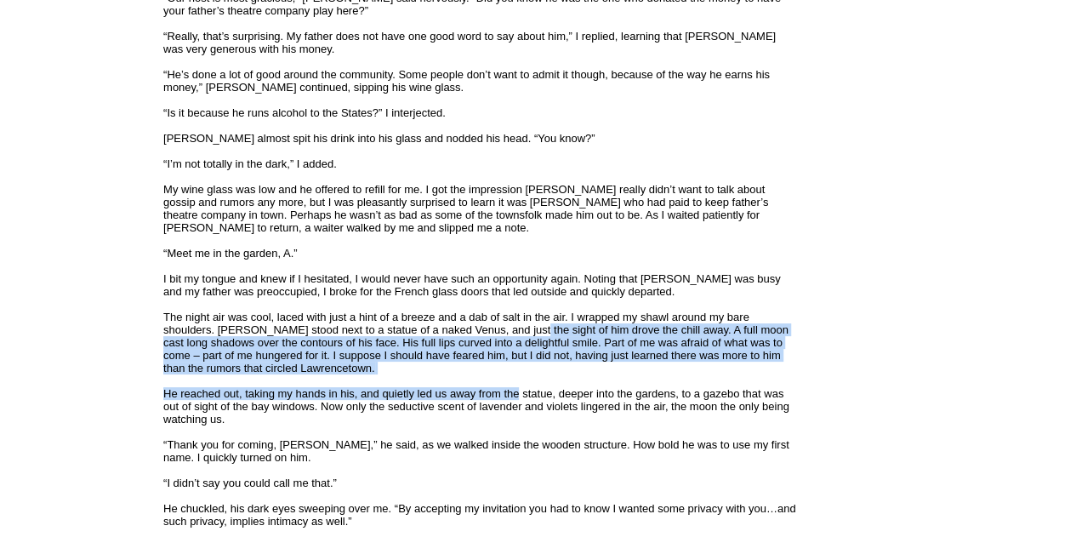
drag, startPoint x: 516, startPoint y: 329, endPoint x: 512, endPoint y: 390, distance: 60.5
click at [512, 390] on font "The story is set in a small town on the coast of Nova Scotia, in Canada, in 193…" at bounding box center [480, 73] width 634 height 3615
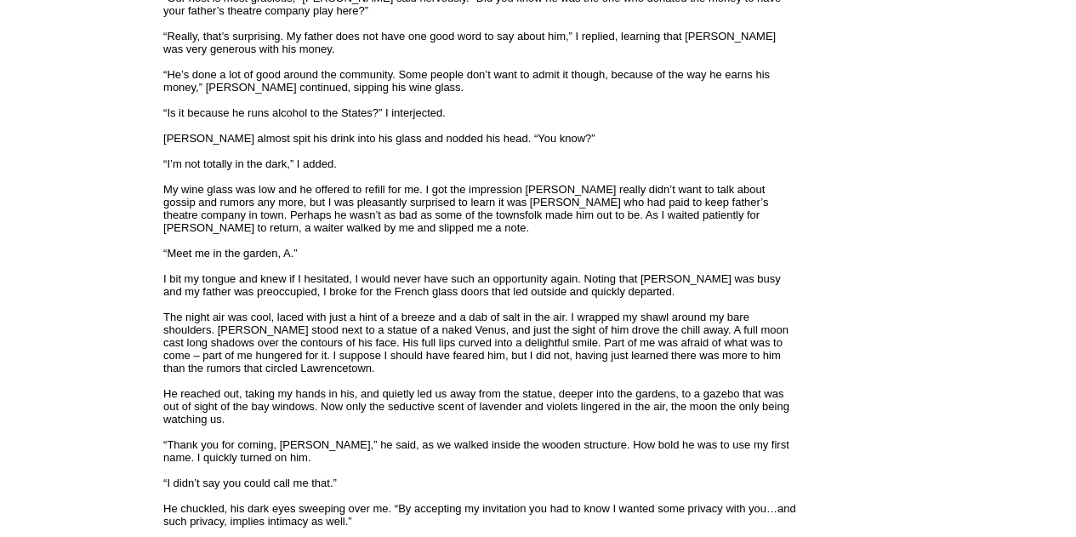
click at [441, 264] on font "The story is set in a small town on the coast of Nova Scotia, in Canada, in 193…" at bounding box center [480, 73] width 634 height 3615
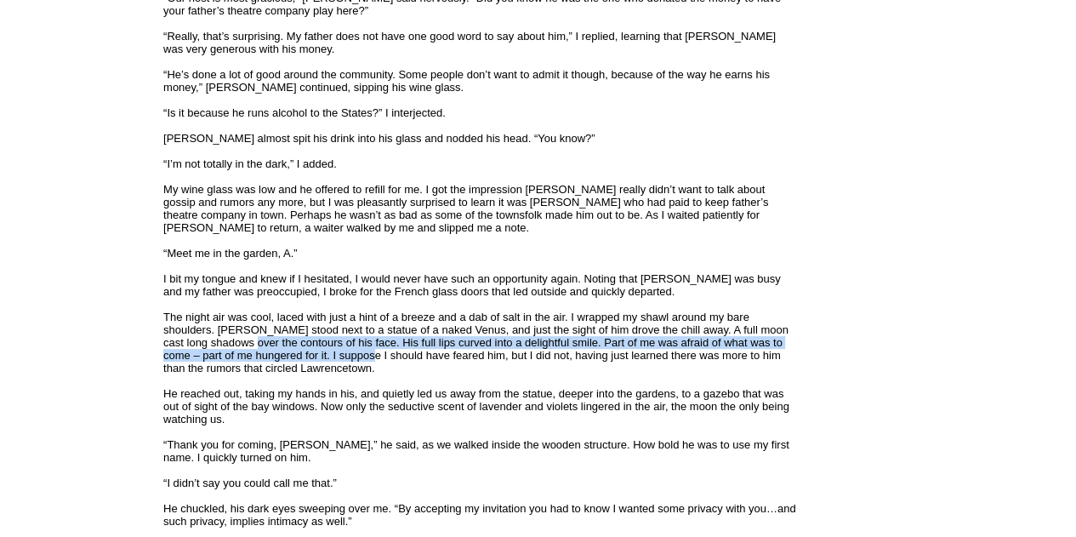
drag, startPoint x: 317, startPoint y: 351, endPoint x: 185, endPoint y: 286, distance: 147.3
click at [233, 334] on font "Lawrencetown, Nova Scotia, Canada, 1931 I walked into the playhouse hall after …" at bounding box center [479, 106] width 633 height 3549
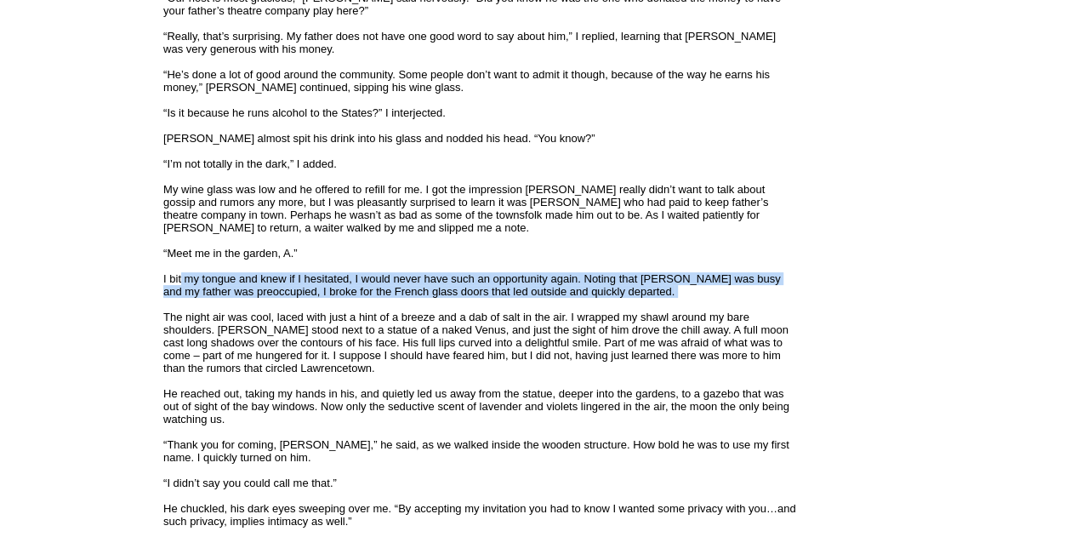
drag, startPoint x: 185, startPoint y: 286, endPoint x: 178, endPoint y: 277, distance: 11.6
click at [178, 277] on font "The story is set in a small town on the coast of Nova Scotia, in Canada, in 193…" at bounding box center [480, 73] width 634 height 3615
click at [417, 296] on div "The story is set in a small town on the coast of Nova Scotia, in Canada, in 193…" at bounding box center [480, 70] width 634 height 3646
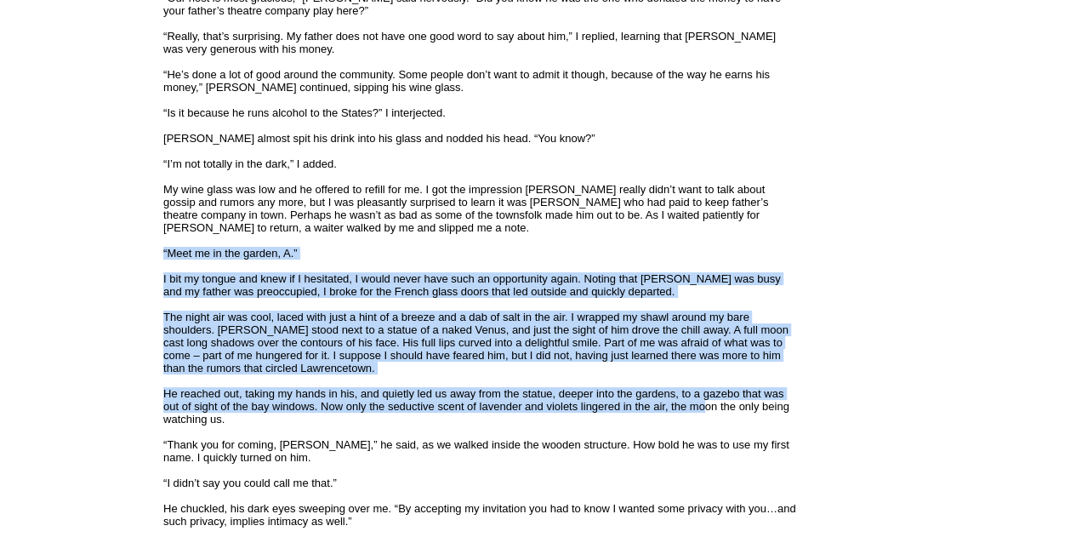
drag, startPoint x: 567, startPoint y: 379, endPoint x: 171, endPoint y: 235, distance: 421.0
click at [171, 235] on div "The story is set in a small town on the coast of Nova Scotia, in Canada, in 193…" at bounding box center [480, 70] width 634 height 3646
click at [381, 294] on div "The story is set in a small town on the coast of Nova Scotia, in Canada, in 193…" at bounding box center [480, 70] width 634 height 3646
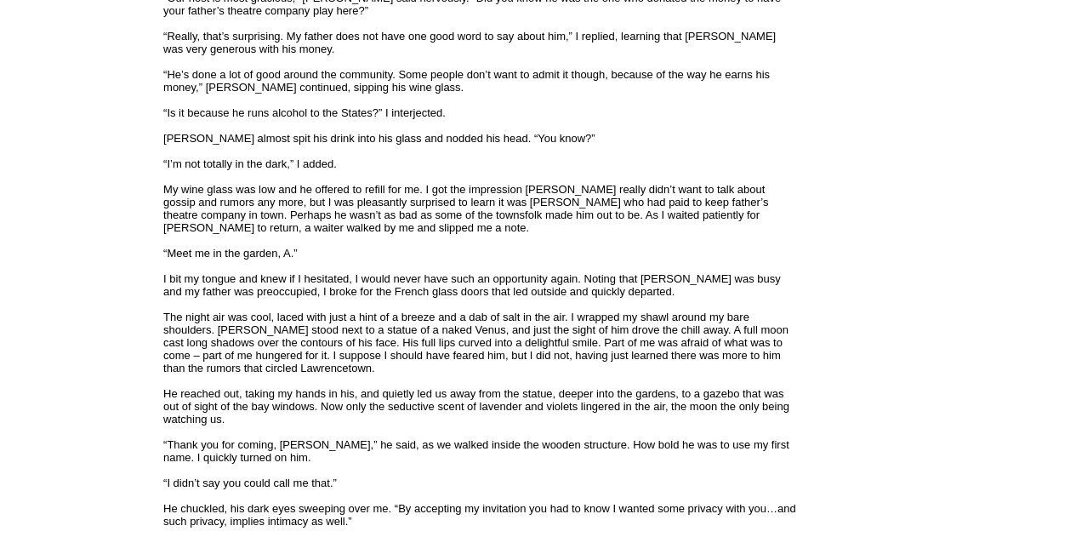
drag, startPoint x: 308, startPoint y: 413, endPoint x: 353, endPoint y: 423, distance: 46.2
click at [342, 420] on div "The story is set in a small town on the coast of Nova Scotia, in Canada, in 193…" at bounding box center [480, 70] width 634 height 3646
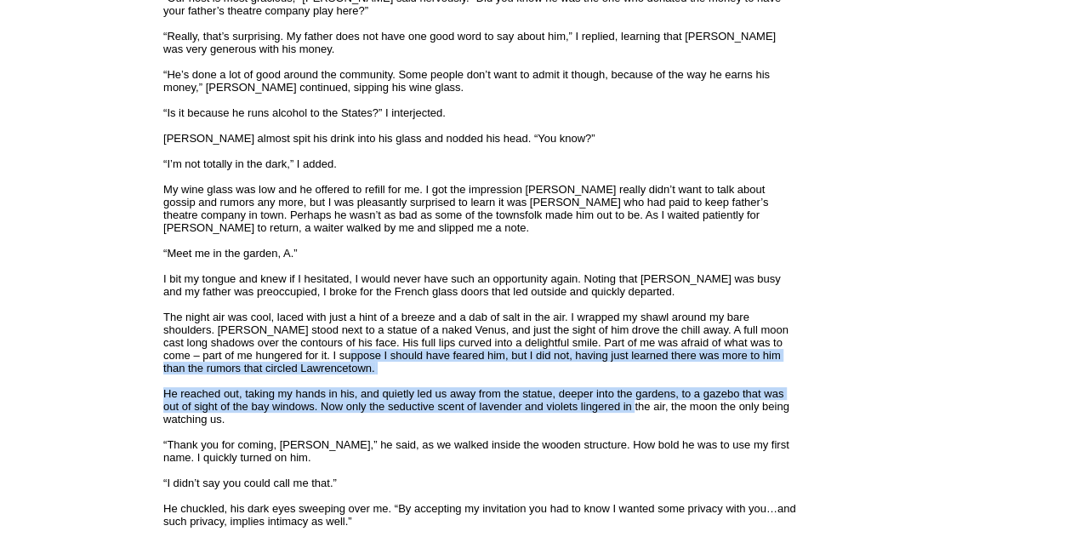
drag, startPoint x: 602, startPoint y: 403, endPoint x: 277, endPoint y: 337, distance: 332.4
click at [300, 343] on font "Lawrencetown, Nova Scotia, Canada, 1931 I walked into the playhouse hall after …" at bounding box center [479, 106] width 633 height 3549
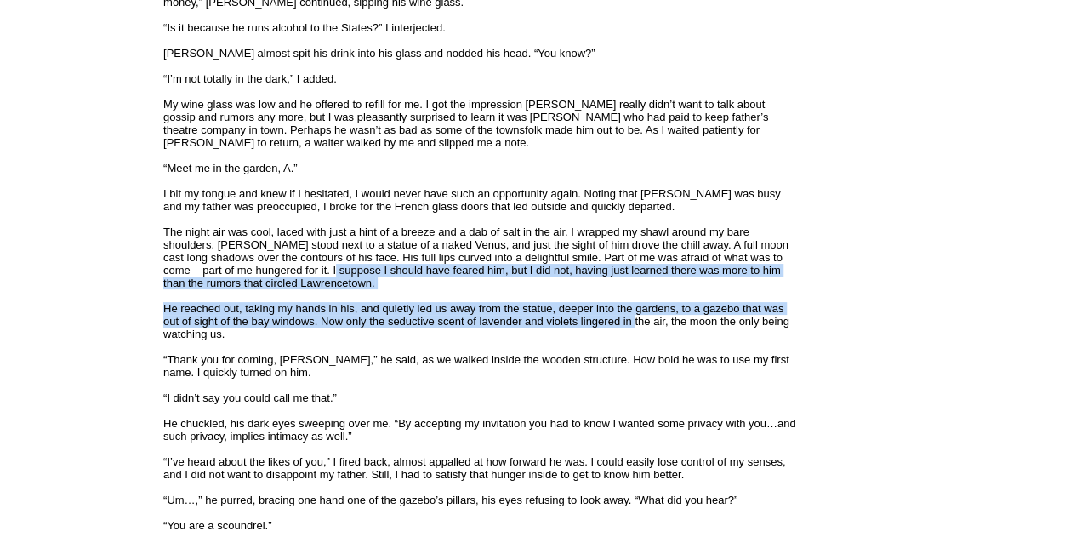
scroll to position [2213, 0]
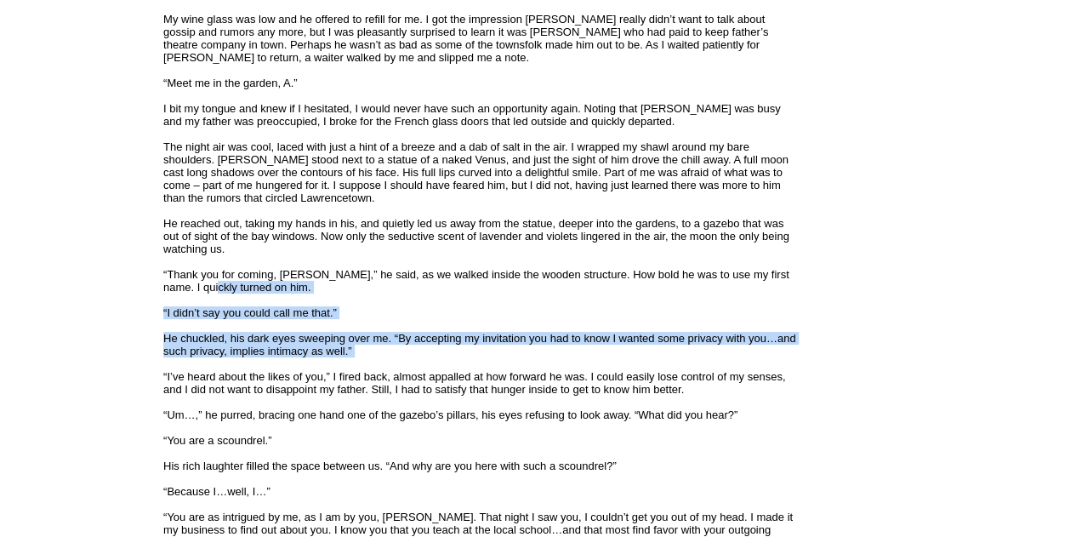
drag, startPoint x: 206, startPoint y: 297, endPoint x: 371, endPoint y: 357, distance: 175.8
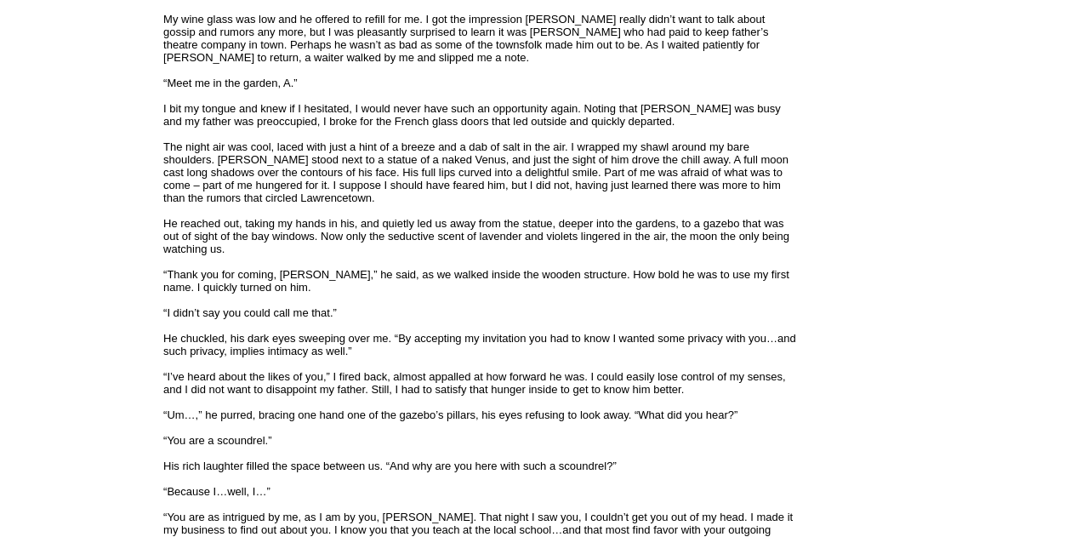
drag, startPoint x: 361, startPoint y: 346, endPoint x: 202, endPoint y: 313, distance: 162.6
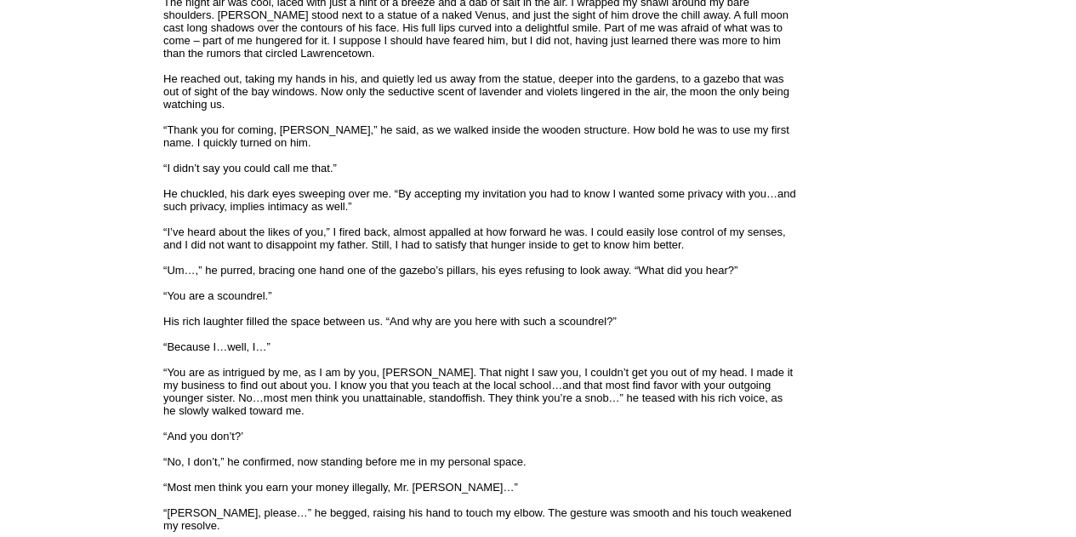
scroll to position [2383, 0]
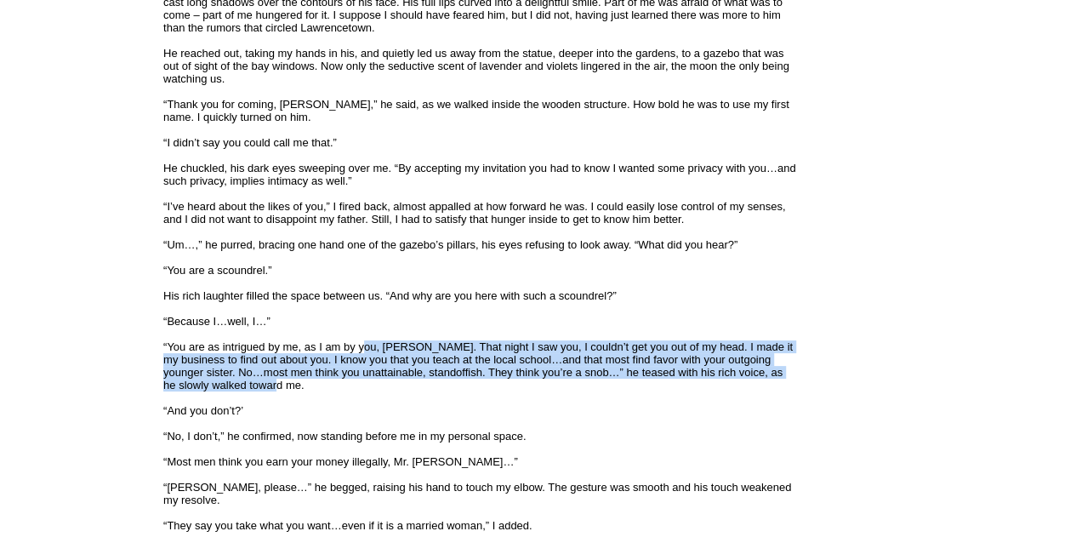
drag, startPoint x: 357, startPoint y: 351, endPoint x: 408, endPoint y: 391, distance: 63.7
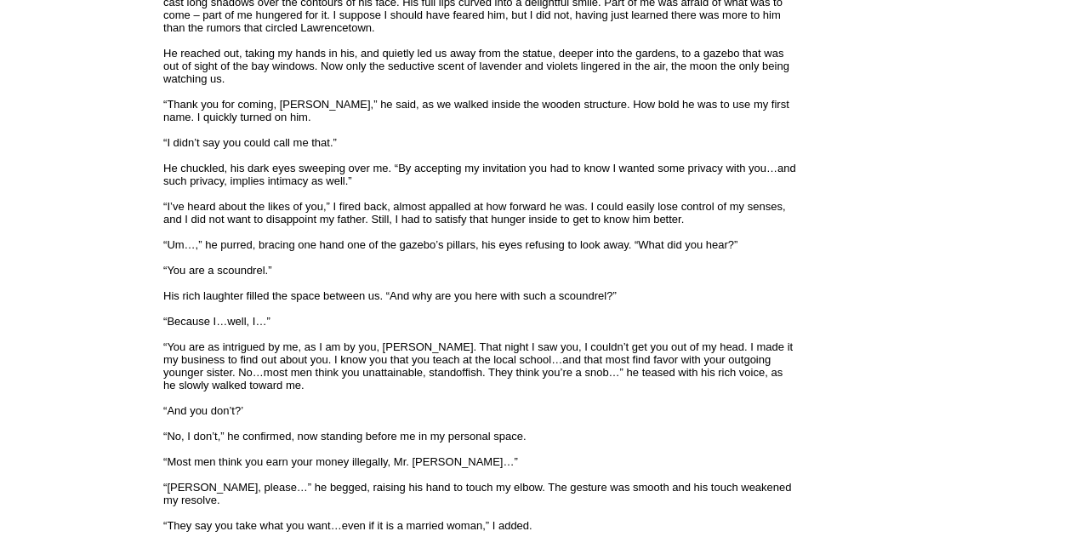
drag, startPoint x: 441, startPoint y: 355, endPoint x: 761, endPoint y: 431, distance: 329.0
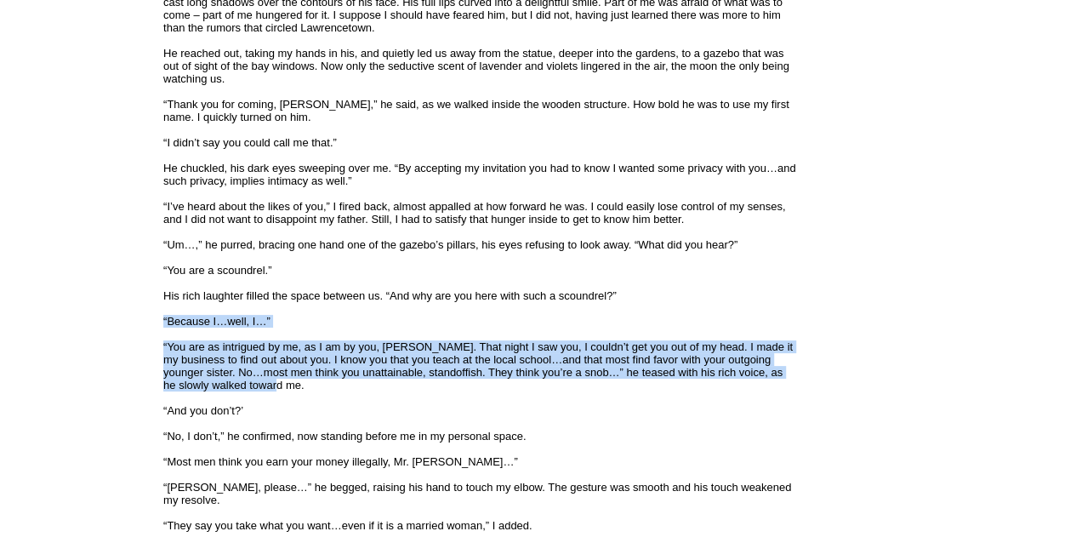
drag, startPoint x: 616, startPoint y: 315, endPoint x: 645, endPoint y: 382, distance: 73.2
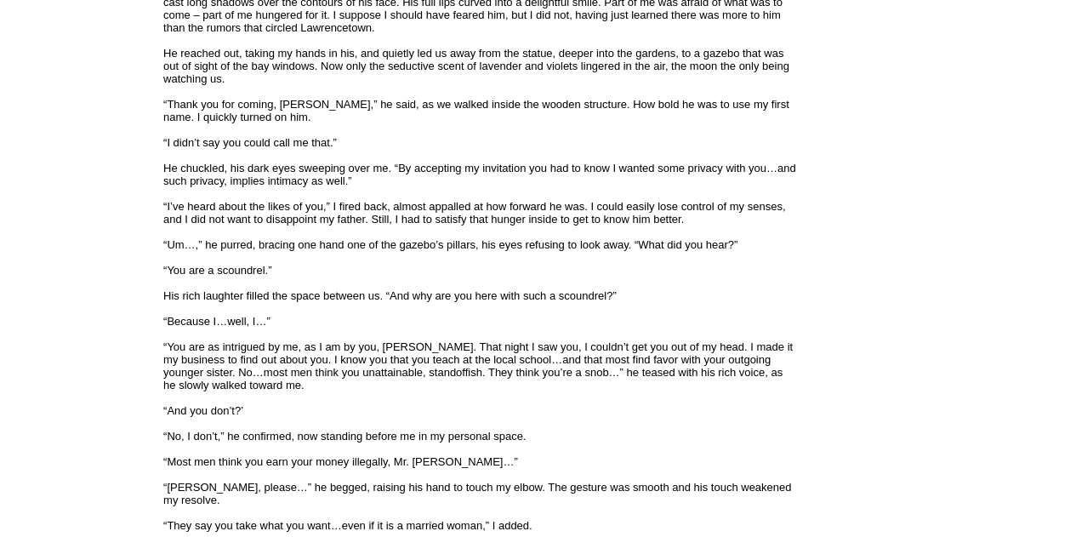
drag, startPoint x: 603, startPoint y: 488, endPoint x: 749, endPoint y: 513, distance: 147.6
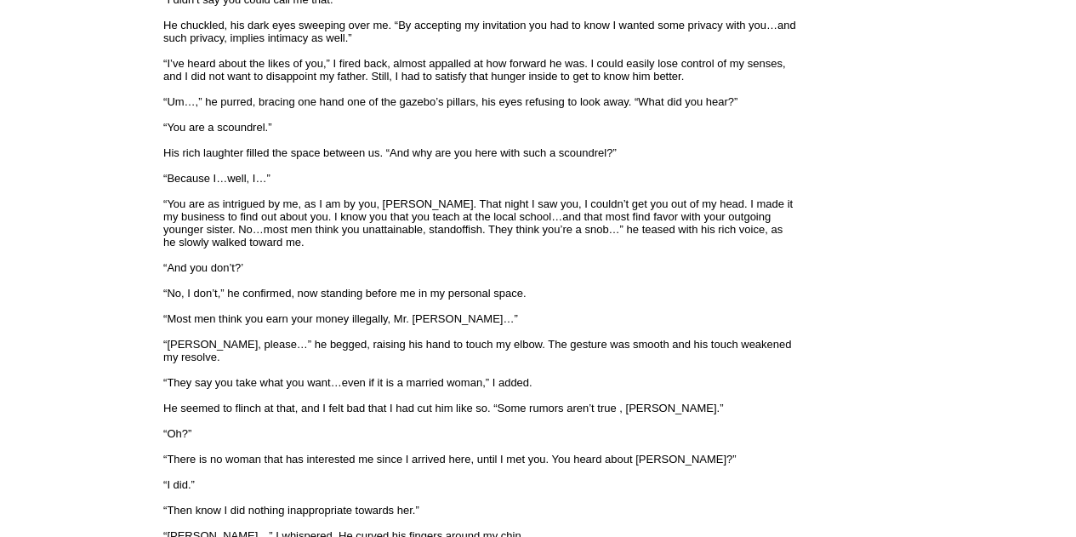
scroll to position [2553, 0]
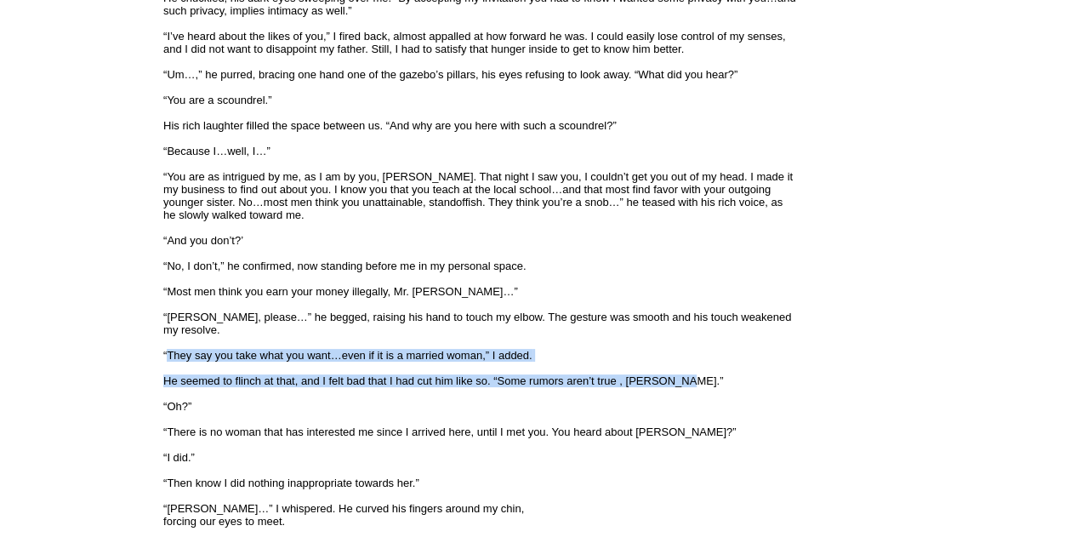
drag, startPoint x: 675, startPoint y: 380, endPoint x: 158, endPoint y: 352, distance: 517.3
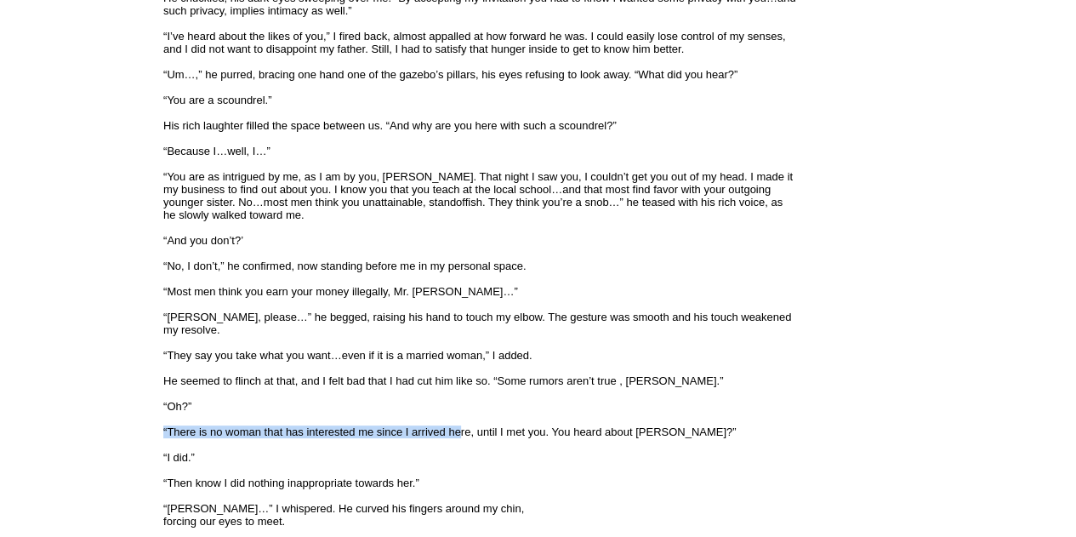
drag, startPoint x: 180, startPoint y: 414, endPoint x: 453, endPoint y: 428, distance: 272.7
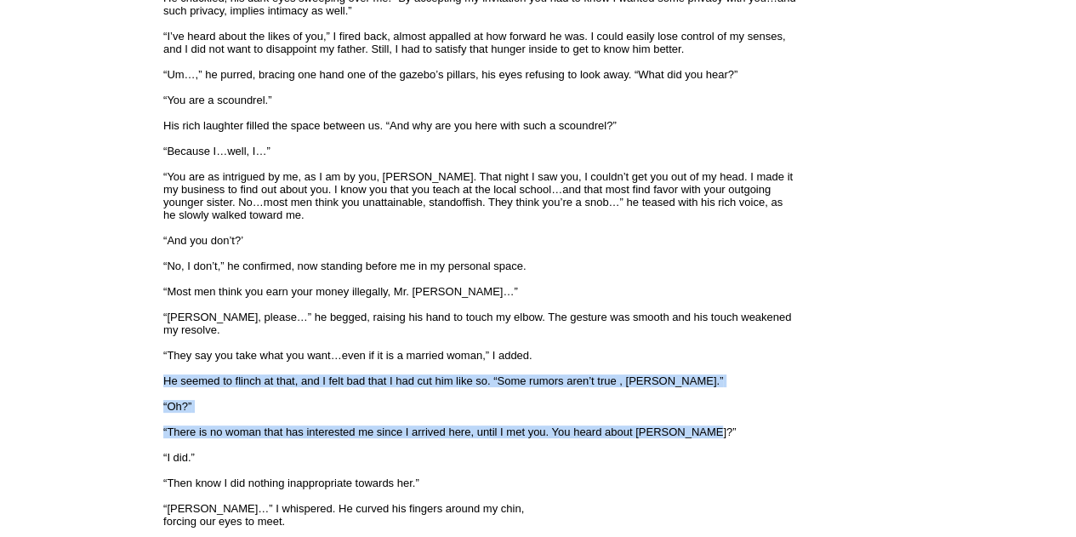
drag, startPoint x: 614, startPoint y: 425, endPoint x: 212, endPoint y: 365, distance: 406.9
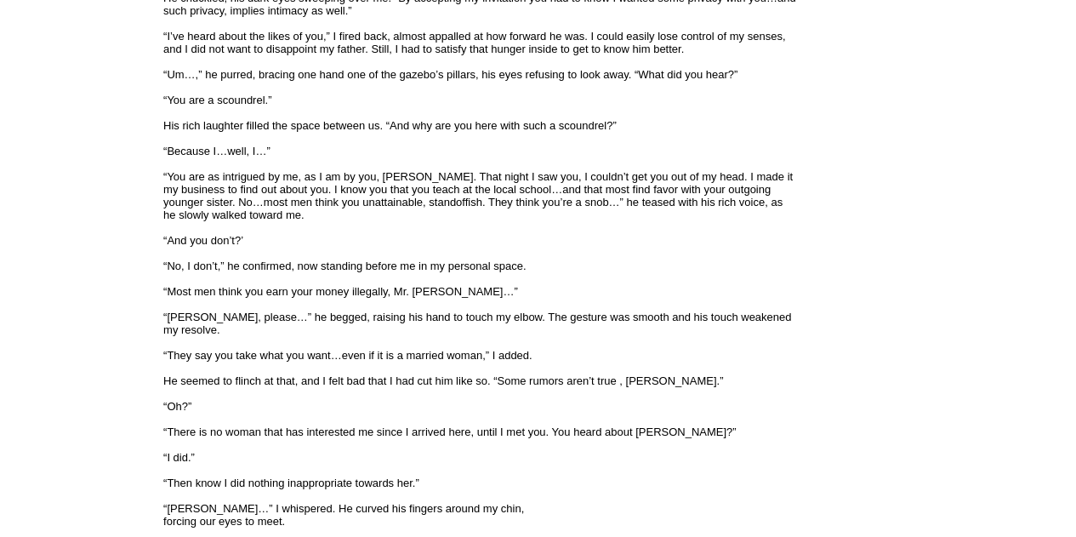
scroll to position [2638, 0]
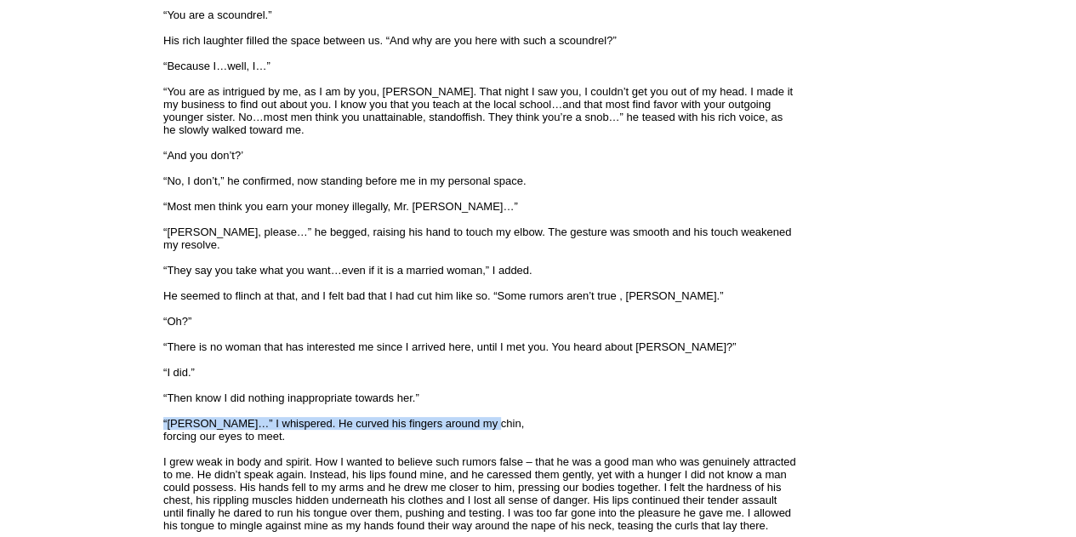
drag, startPoint x: 426, startPoint y: 427, endPoint x: 259, endPoint y: 401, distance: 169.7
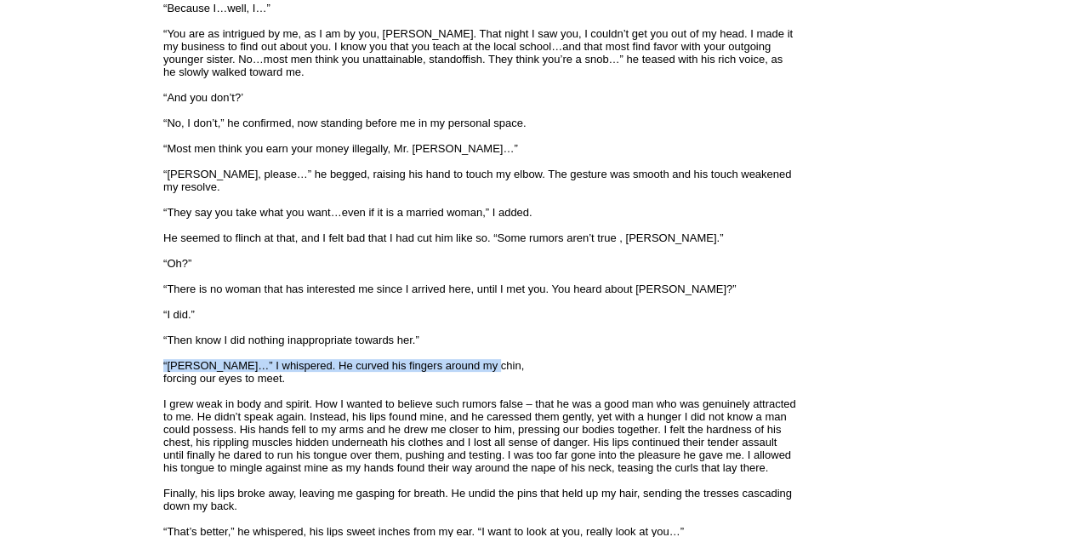
scroll to position [2723, 0]
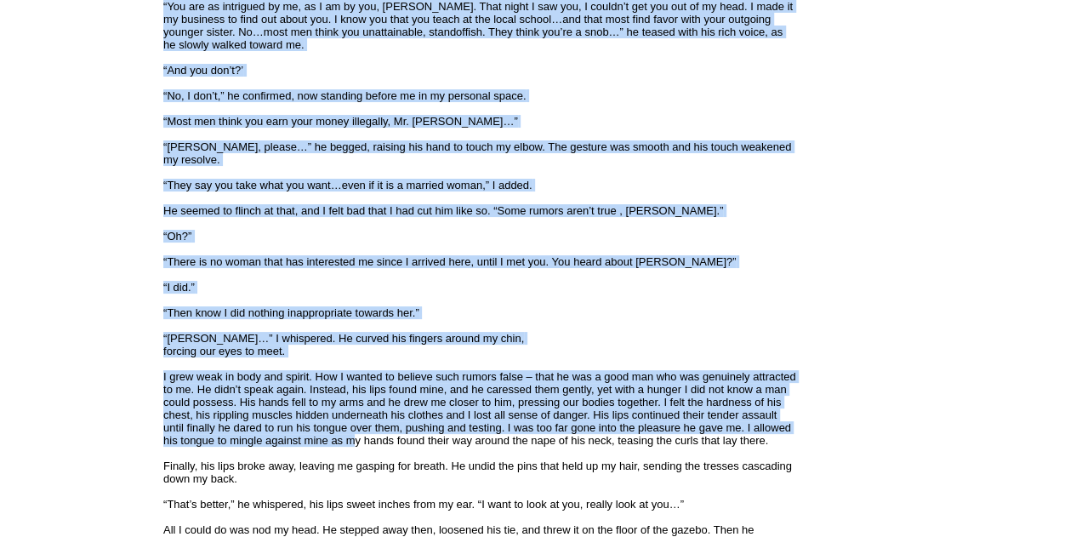
drag, startPoint x: 350, startPoint y: 440, endPoint x: 157, endPoint y: 372, distance: 204.8
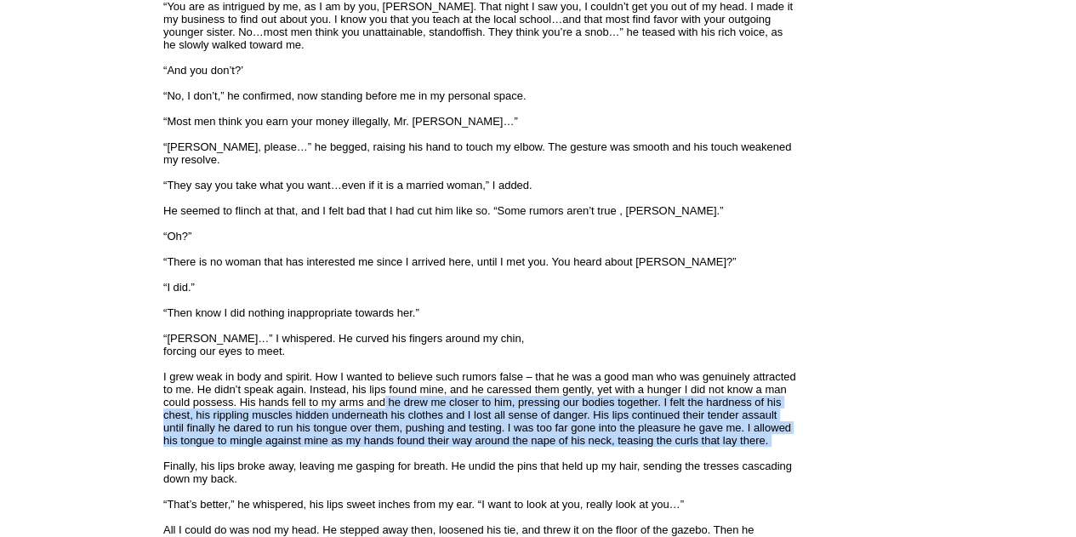
drag, startPoint x: 380, startPoint y: 397, endPoint x: 390, endPoint y: 455, distance: 59.6
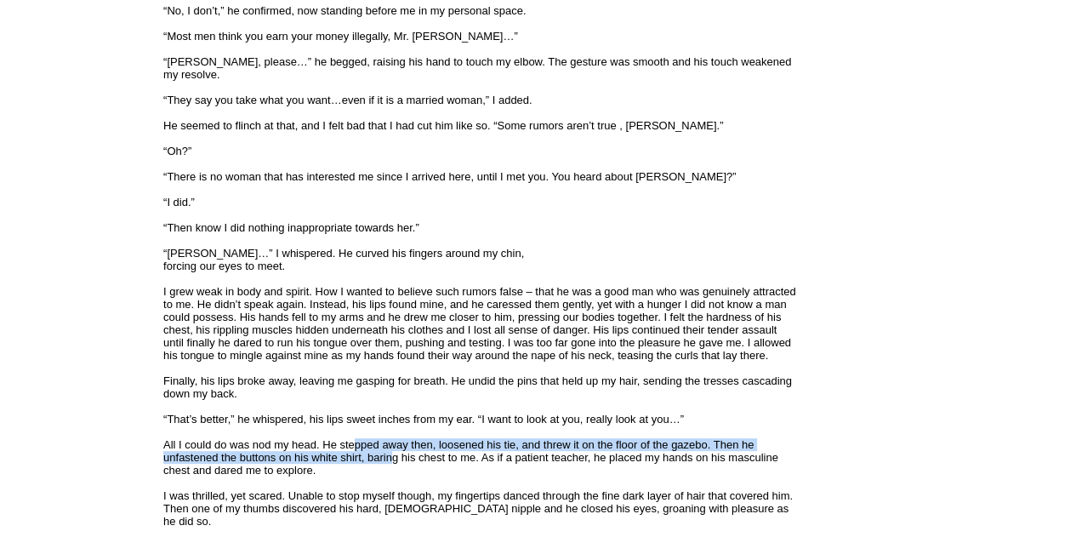
drag, startPoint x: 380, startPoint y: 456, endPoint x: 346, endPoint y: 448, distance: 34.1
drag, startPoint x: 230, startPoint y: 422, endPoint x: 407, endPoint y: 475, distance: 184.7
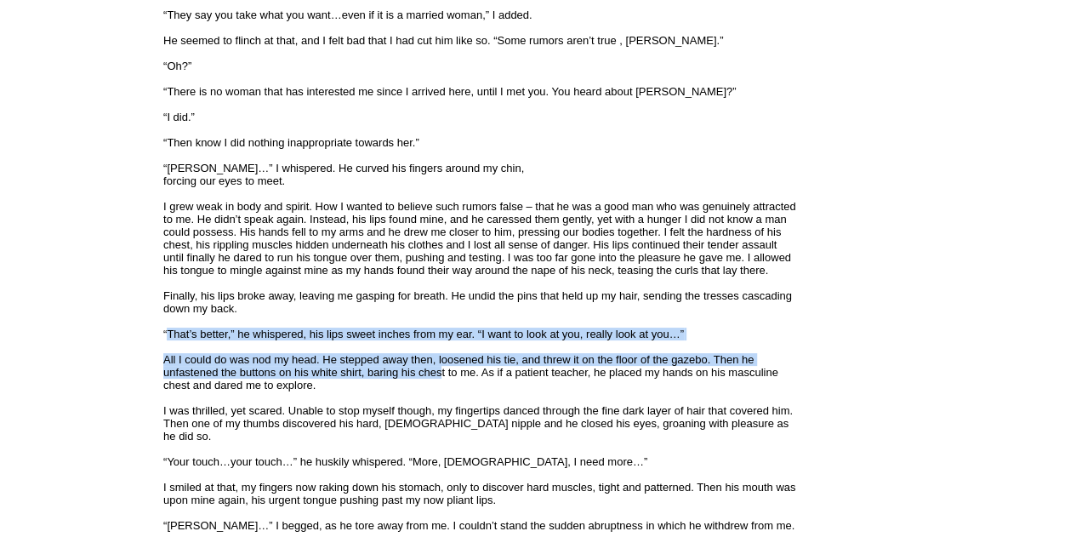
drag, startPoint x: 435, startPoint y: 378, endPoint x: 153, endPoint y: 334, distance: 285.0
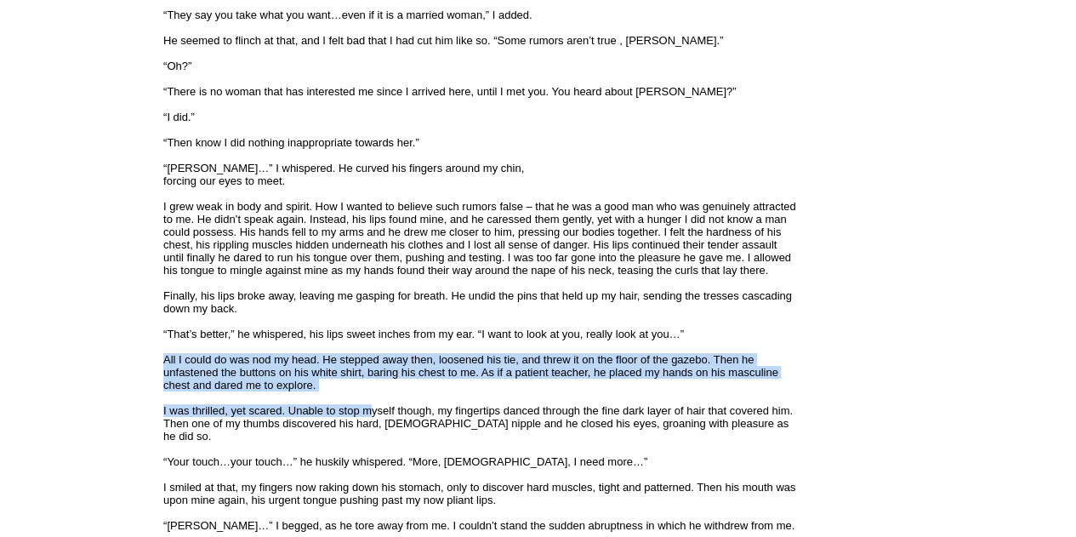
drag, startPoint x: 350, startPoint y: 400, endPoint x: 416, endPoint y: 423, distance: 70.2
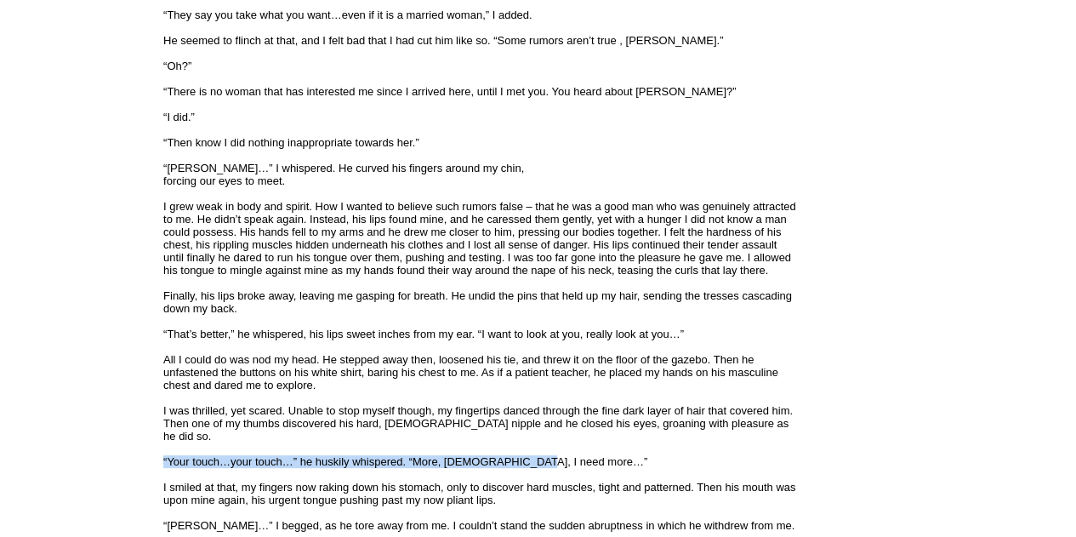
drag, startPoint x: 509, startPoint y: 446, endPoint x: 382, endPoint y: 418, distance: 129.9
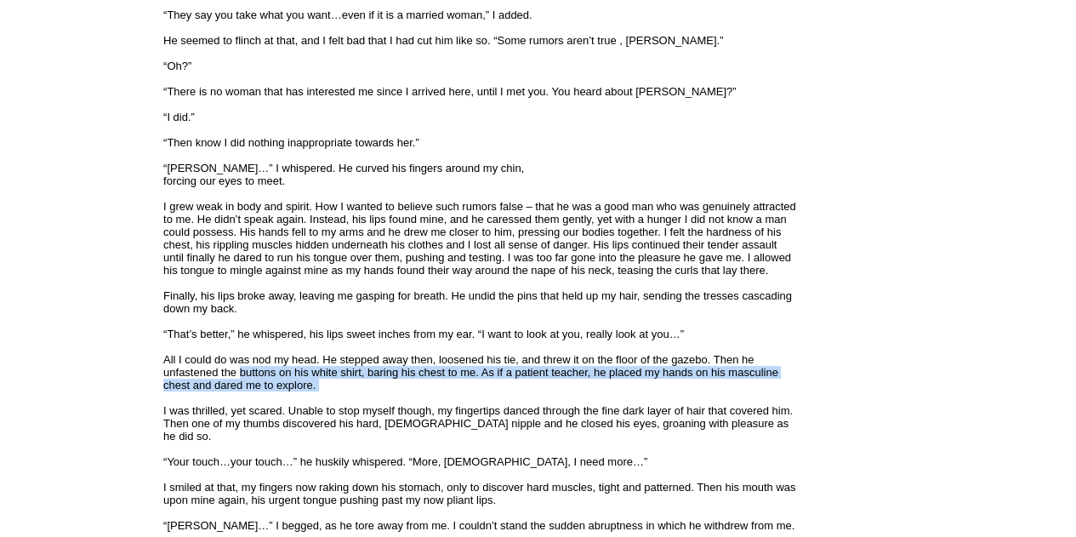
drag, startPoint x: 318, startPoint y: 400, endPoint x: 202, endPoint y: 367, distance: 121.2
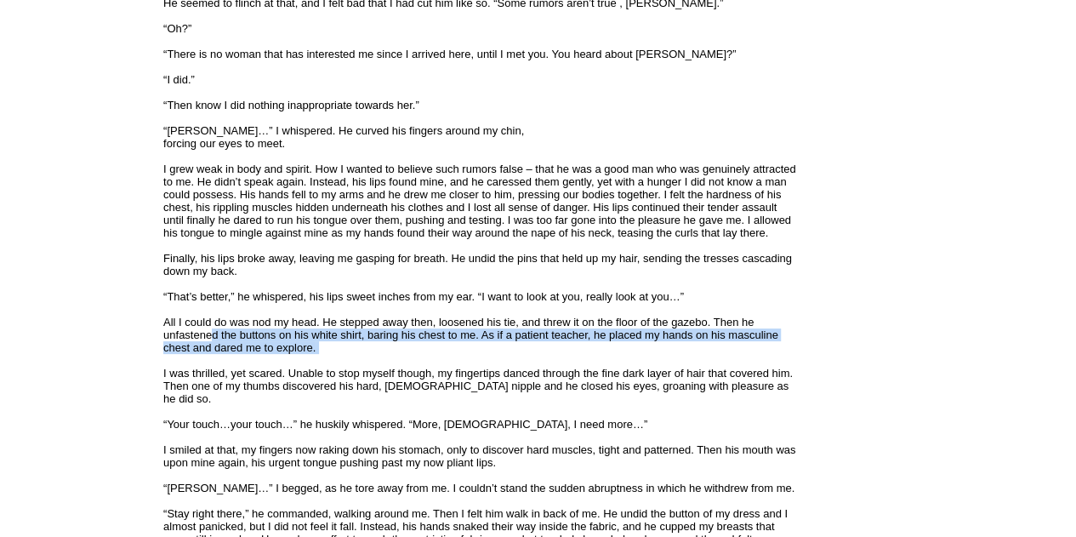
scroll to position [2978, 0]
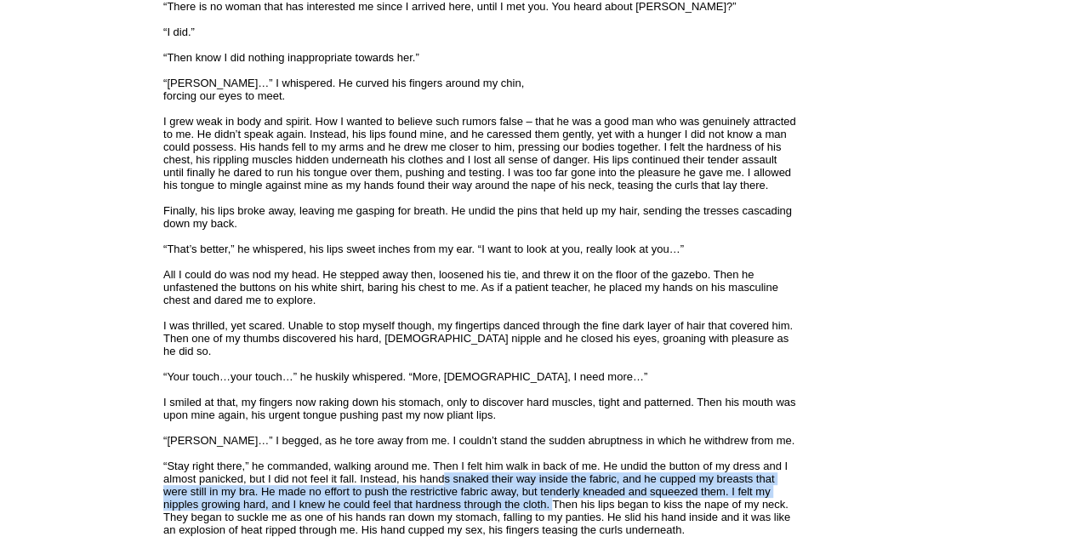
drag, startPoint x: 437, startPoint y: 474, endPoint x: 551, endPoint y: 486, distance: 113.8
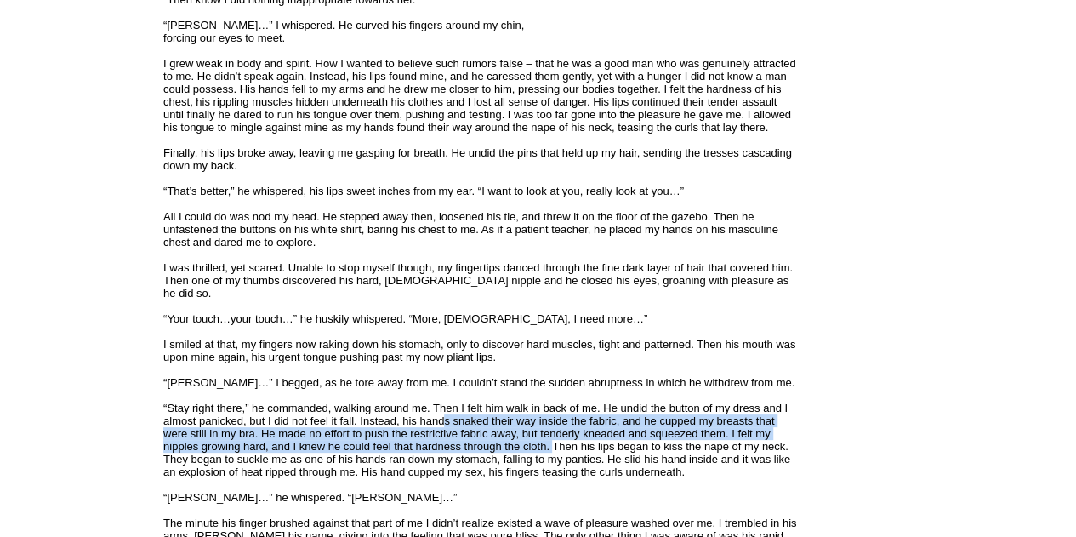
scroll to position [3064, 0]
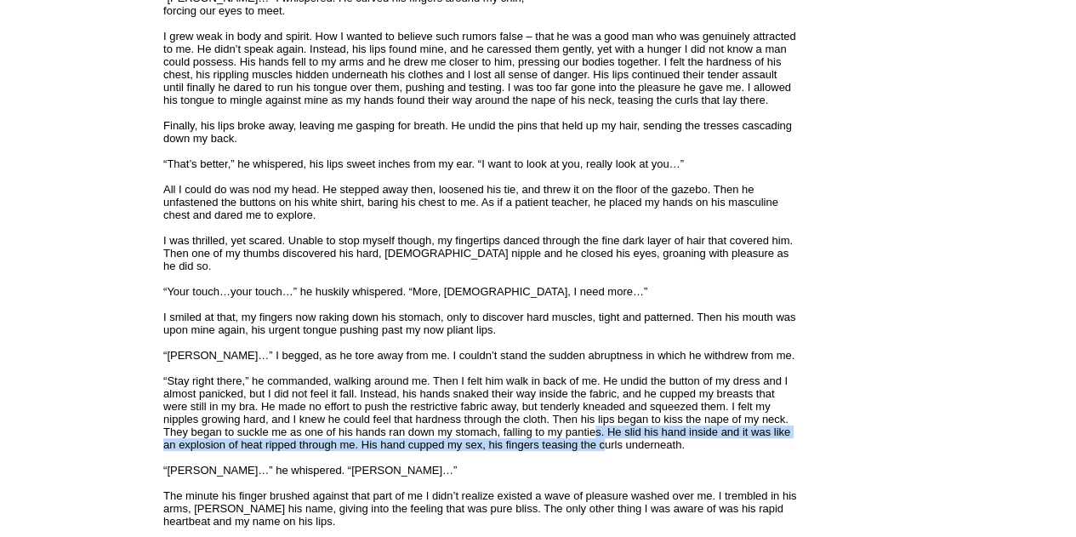
drag, startPoint x: 589, startPoint y: 421, endPoint x: 644, endPoint y: 440, distance: 58.4
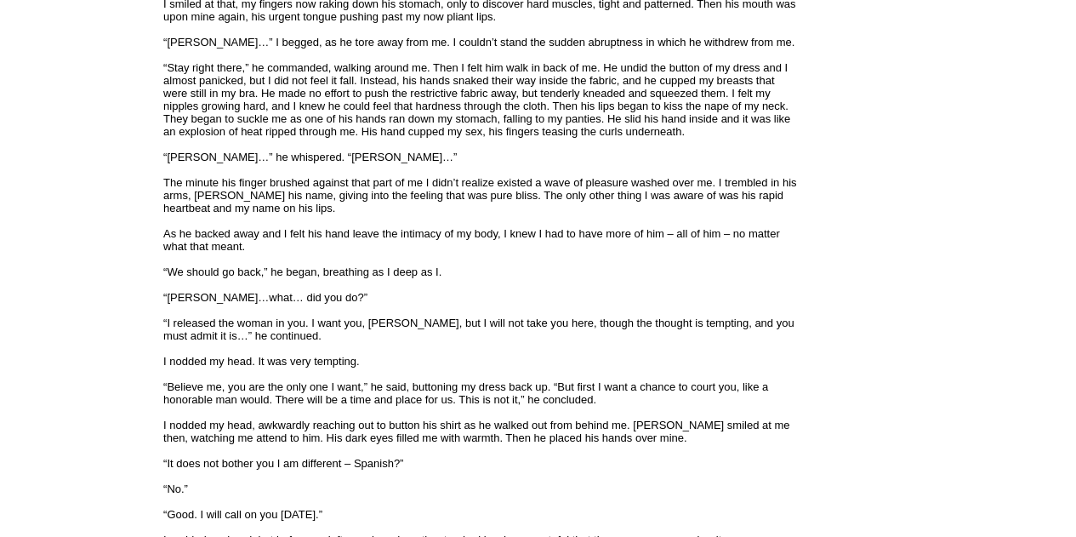
scroll to position [3404, 0]
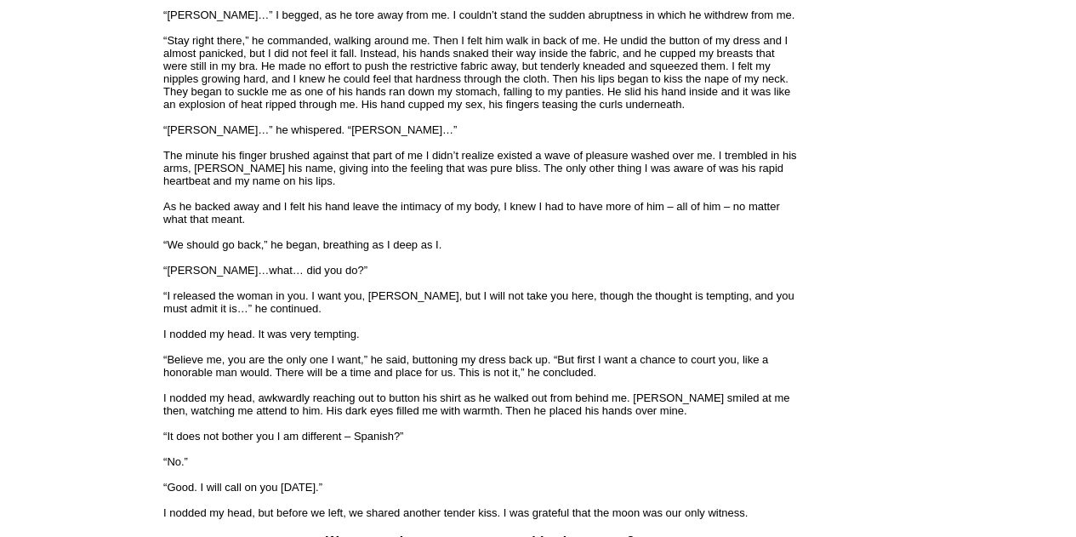
drag, startPoint x: 599, startPoint y: 377, endPoint x: 490, endPoint y: 358, distance: 110.5
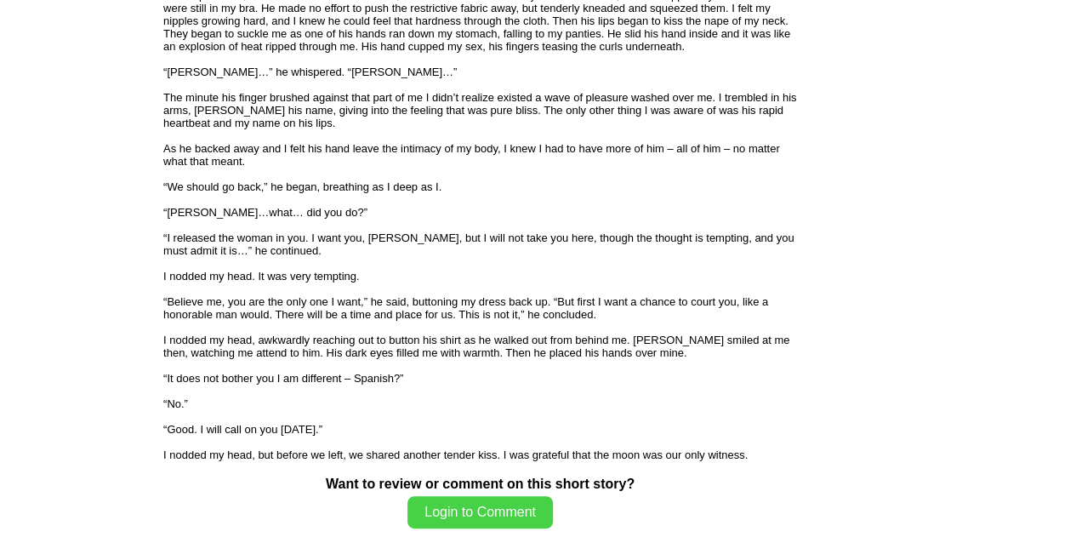
scroll to position [3489, 0]
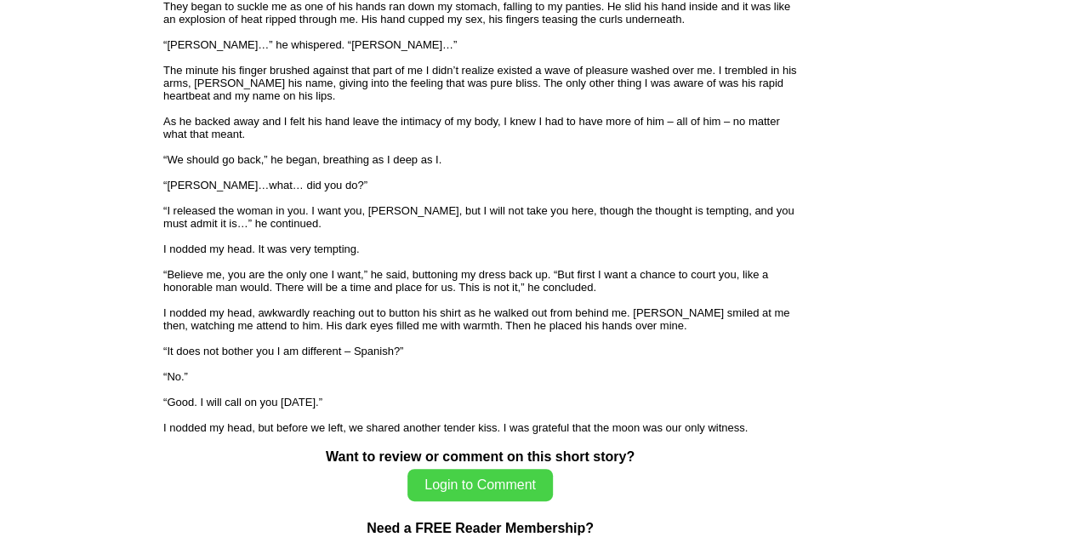
drag, startPoint x: 255, startPoint y: 320, endPoint x: 448, endPoint y: 347, distance: 194.2
drag, startPoint x: 417, startPoint y: 358, endPoint x: 132, endPoint y: 297, distance: 291.6
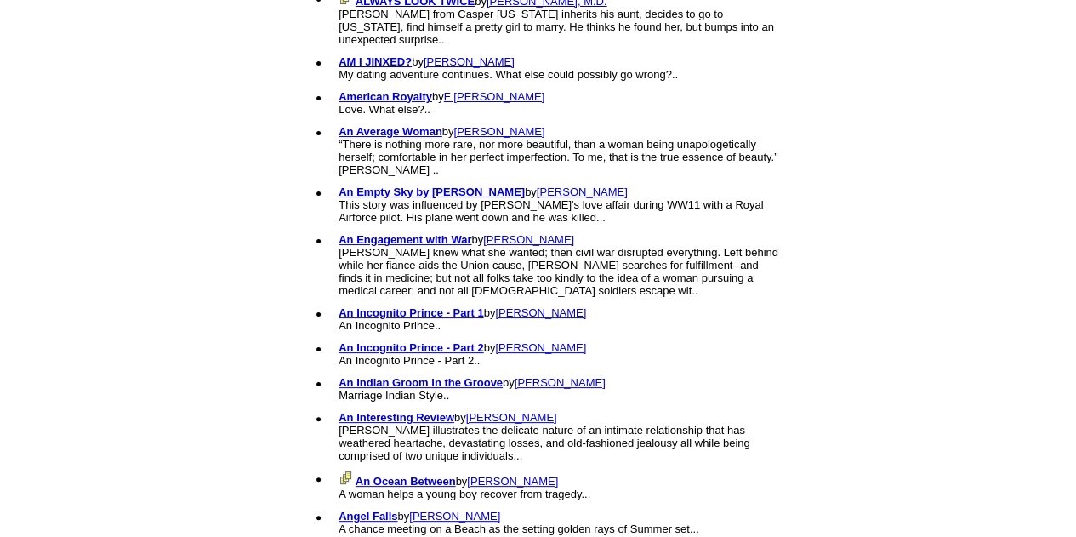
scroll to position [1846, 0]
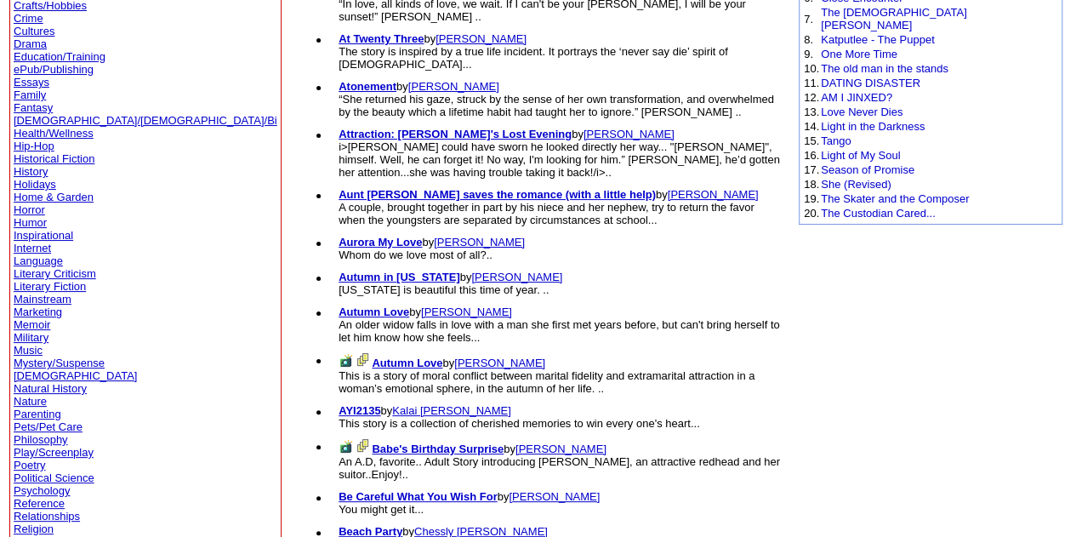
scroll to position [340, 0]
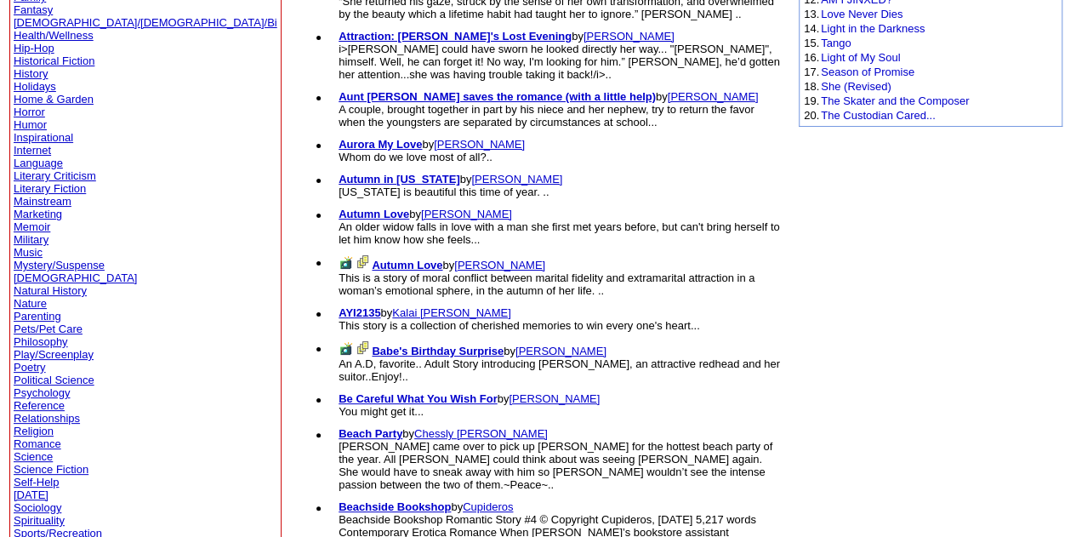
click at [372, 259] on link "Autumn Love" at bounding box center [407, 265] width 71 height 13
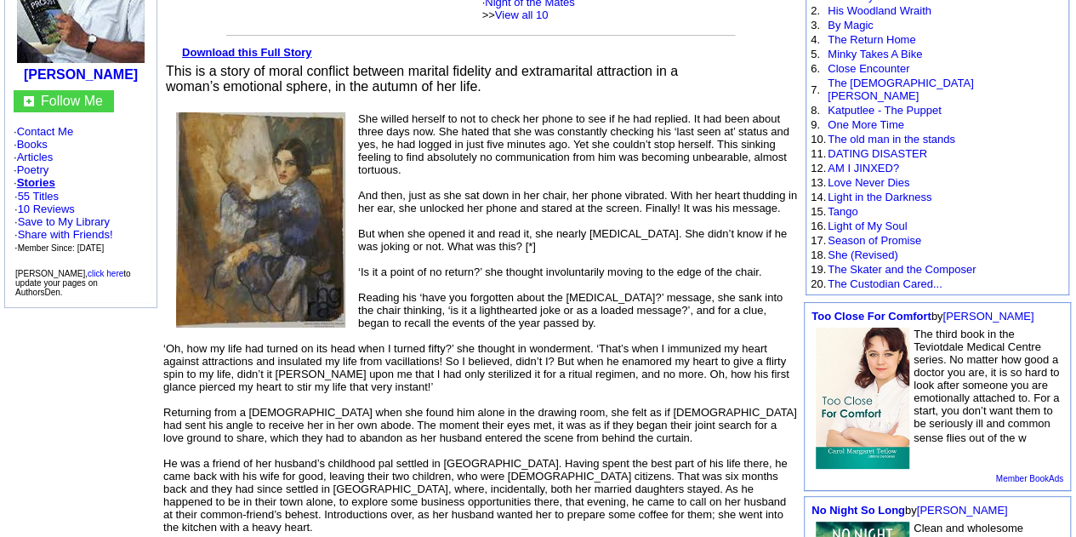
scroll to position [340, 0]
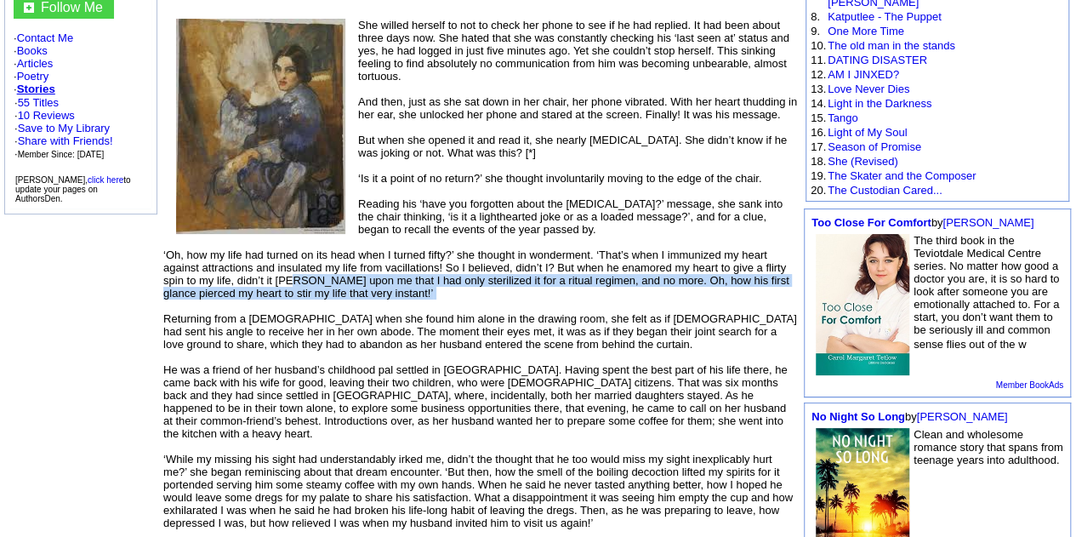
drag, startPoint x: 344, startPoint y: 288, endPoint x: 269, endPoint y: 275, distance: 76.0
click at [274, 277] on div "Download this Full Story This is a story of moral conflict between marital fide…" at bounding box center [480, 419] width 634 height 941
click at [351, 273] on font "She willed herself to not to check her phone to see if he had replied. It had b…" at bounding box center [480, 440] width 634 height 842
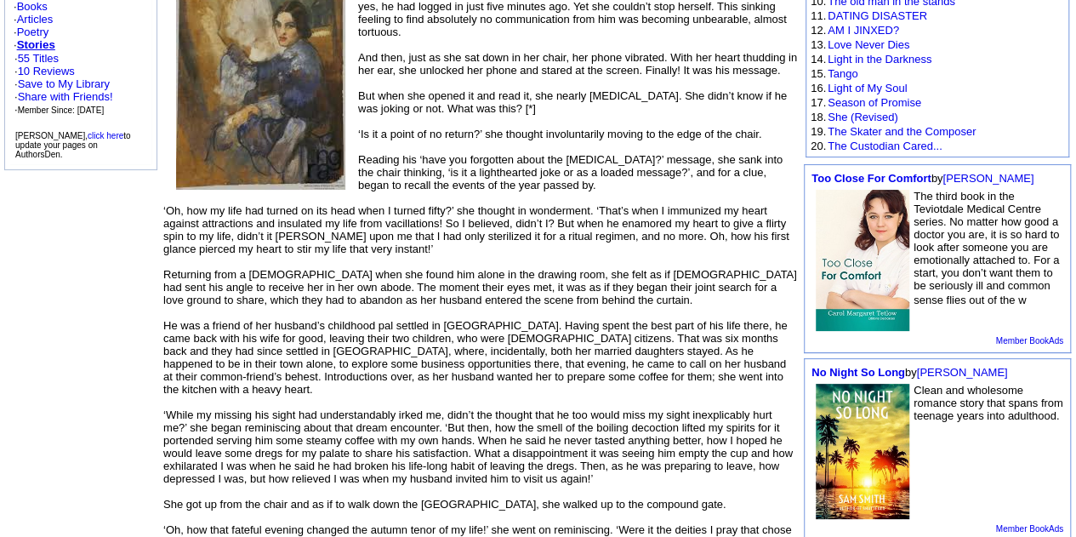
scroll to position [425, 0]
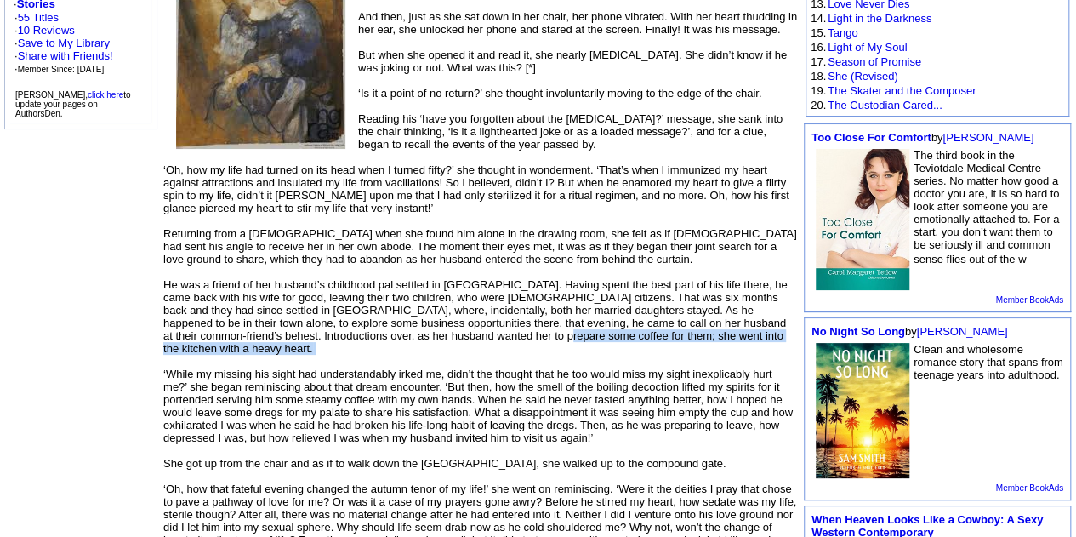
drag, startPoint x: 434, startPoint y: 326, endPoint x: 373, endPoint y: 312, distance: 62.8
click at [378, 314] on div "Download this Full Story This is a story of moral conflict between marital fide…" at bounding box center [480, 334] width 634 height 941
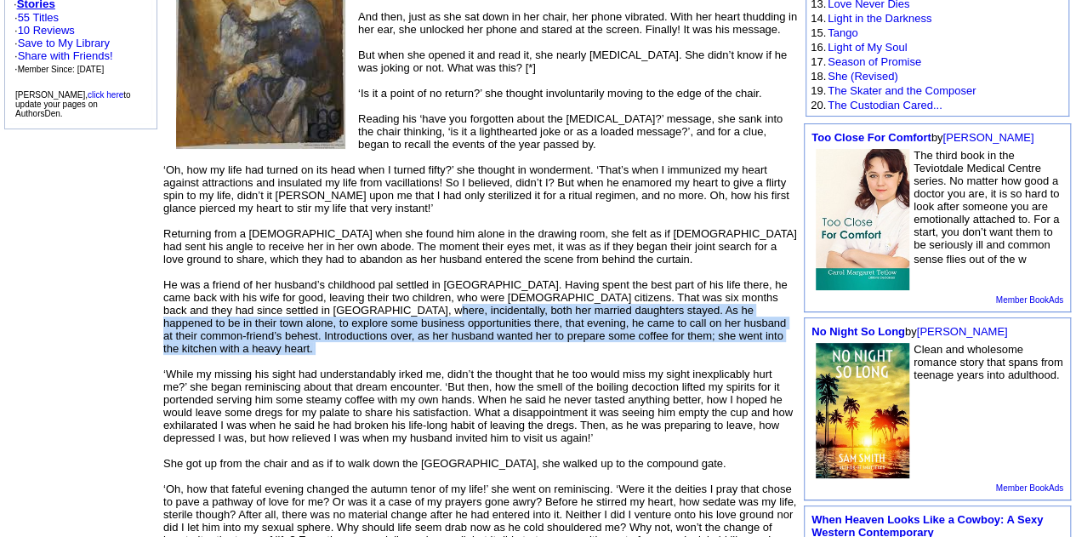
click at [208, 266] on div "Download this Full Story This is a story of moral conflict between marital fide…" at bounding box center [480, 334] width 634 height 941
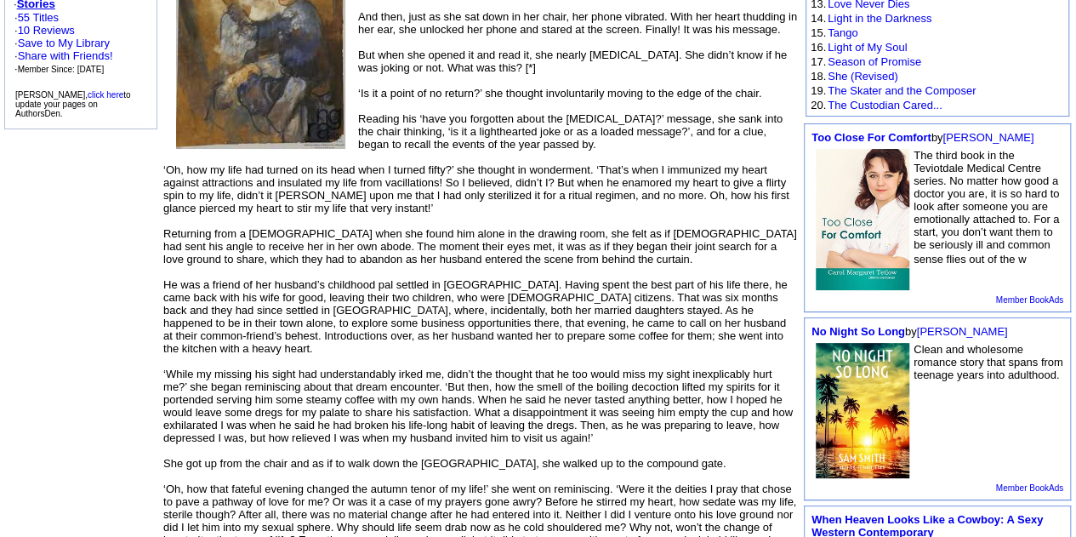
click at [525, 290] on font "She willed herself to not to check her phone to see if he had replied. It had b…" at bounding box center [480, 355] width 634 height 842
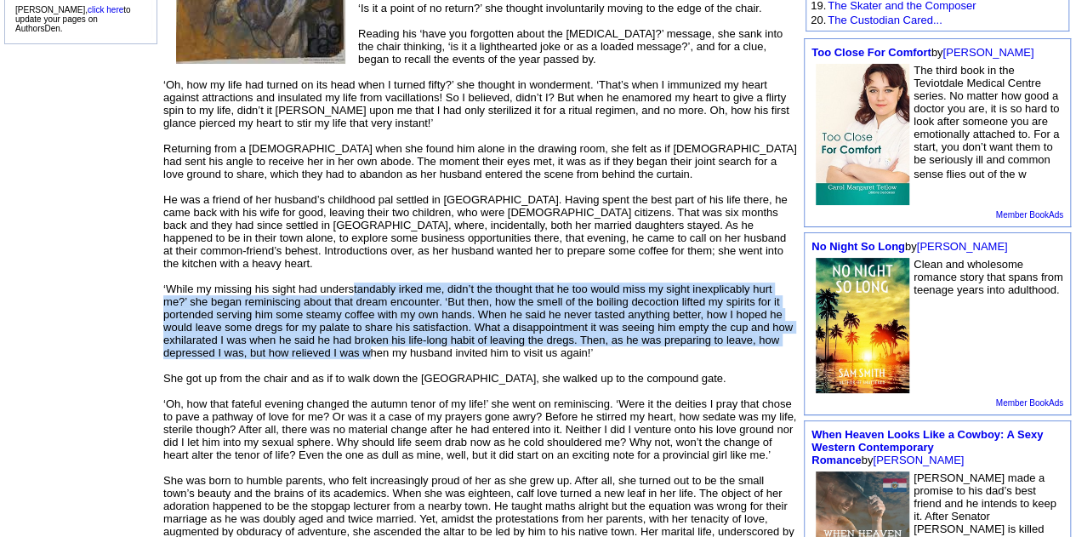
drag, startPoint x: 354, startPoint y: 275, endPoint x: 368, endPoint y: 345, distance: 71.1
click at [368, 345] on font "She willed herself to not to check her phone to see if he had replied. It had b…" at bounding box center [480, 270] width 634 height 842
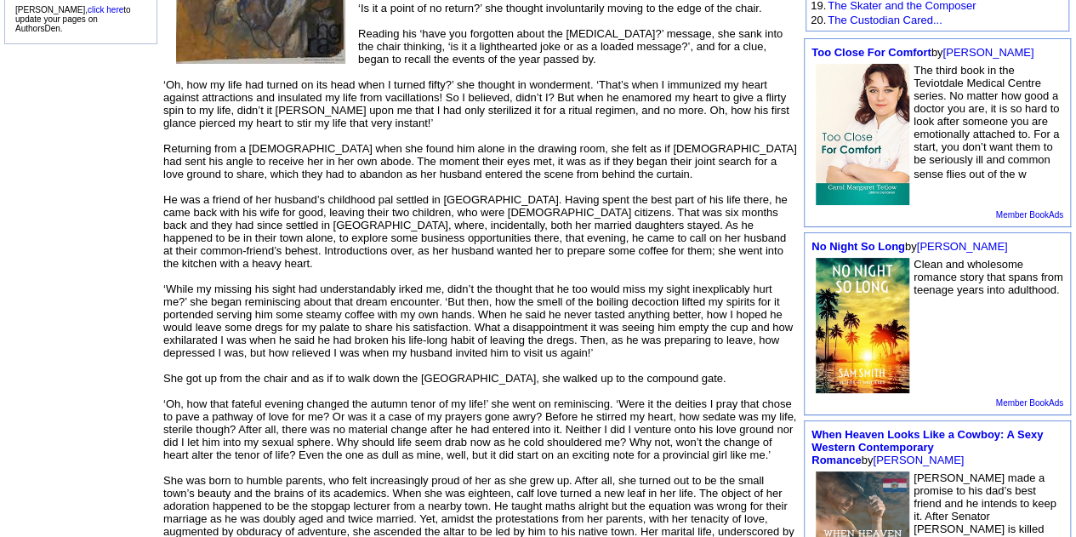
click at [295, 271] on font "She willed herself to not to check her phone to see if he had replied. It had b…" at bounding box center [480, 270] width 634 height 842
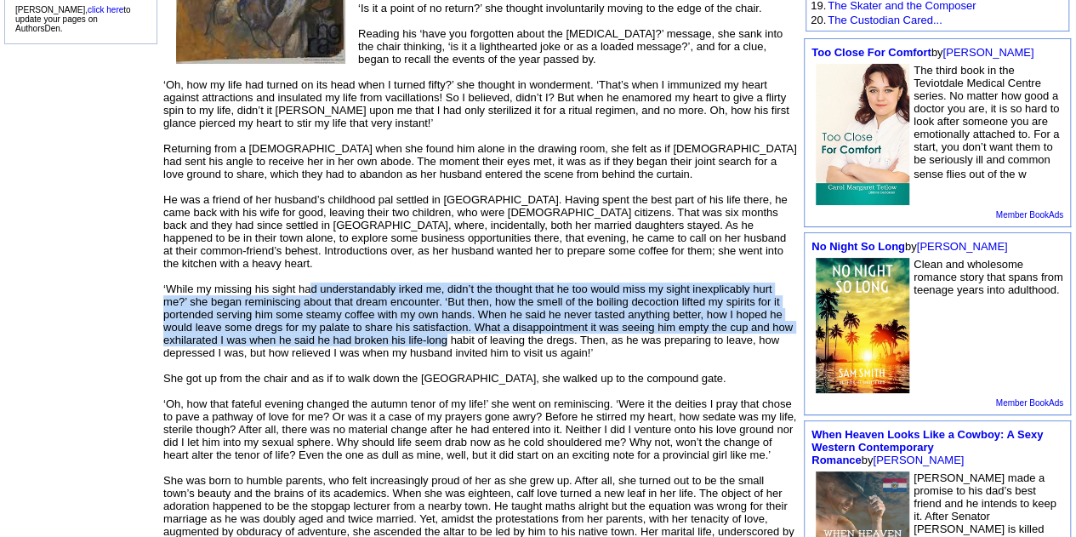
drag, startPoint x: 307, startPoint y: 273, endPoint x: 445, endPoint y: 333, distance: 150.2
click at [445, 333] on font "She willed herself to not to check her phone to see if he had replied. It had b…" at bounding box center [480, 270] width 634 height 842
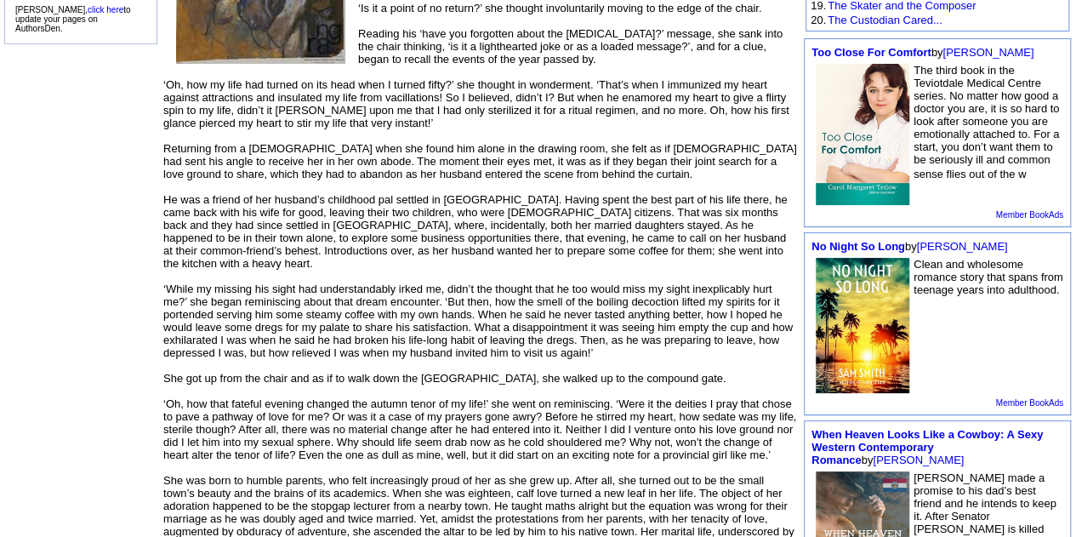
click at [432, 265] on div "Download this Full Story This is a story of moral conflict between marital fide…" at bounding box center [480, 249] width 634 height 941
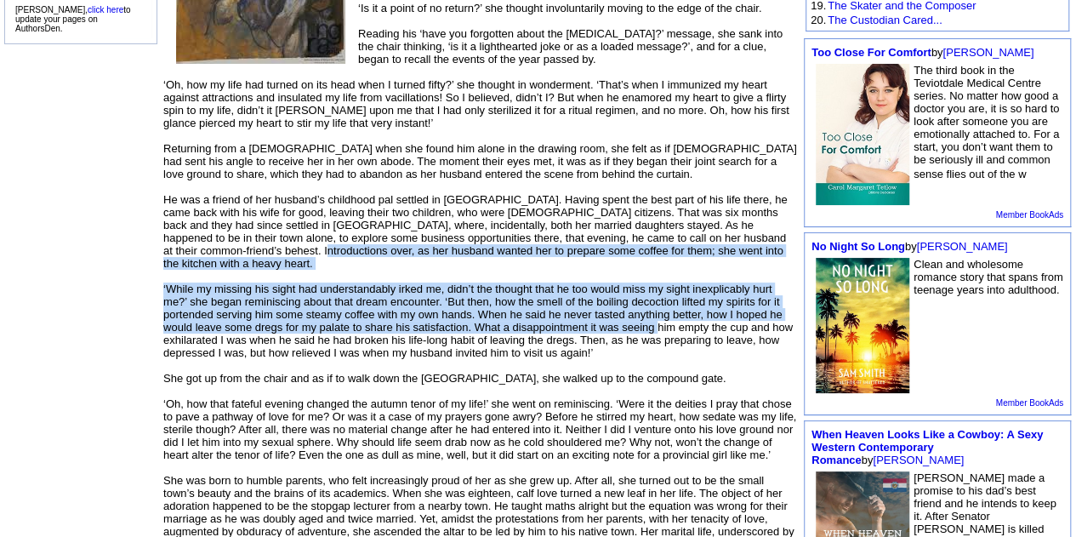
drag, startPoint x: 631, startPoint y: 319, endPoint x: 212, endPoint y: 248, distance: 424.6
click at [212, 248] on font "She willed herself to not to check her phone to see if he had replied. It had b…" at bounding box center [480, 270] width 634 height 842
click at [595, 261] on div "Download this Full Story This is a story of moral conflict between marital fide…" at bounding box center [480, 249] width 634 height 941
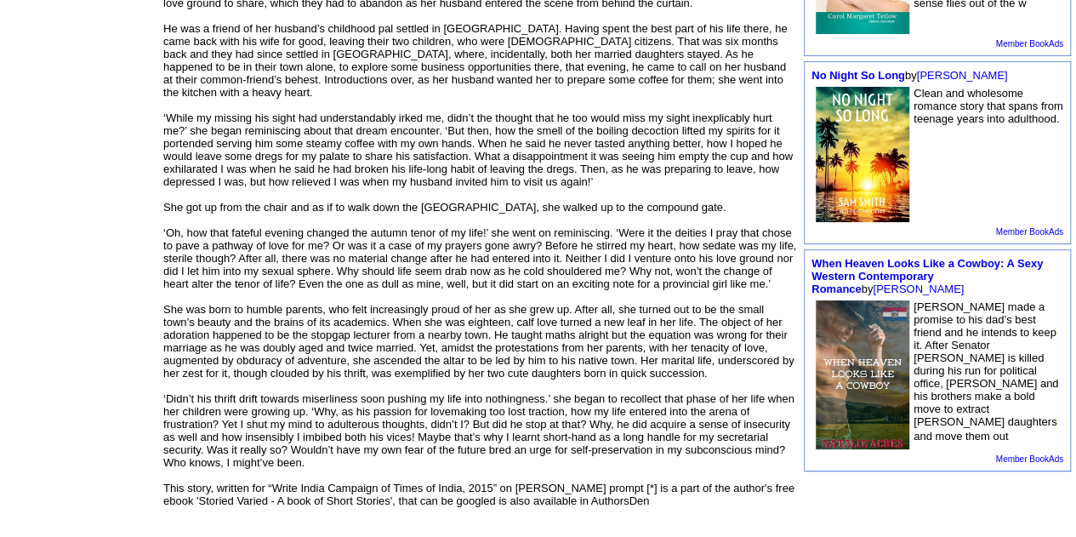
scroll to position [766, 0]
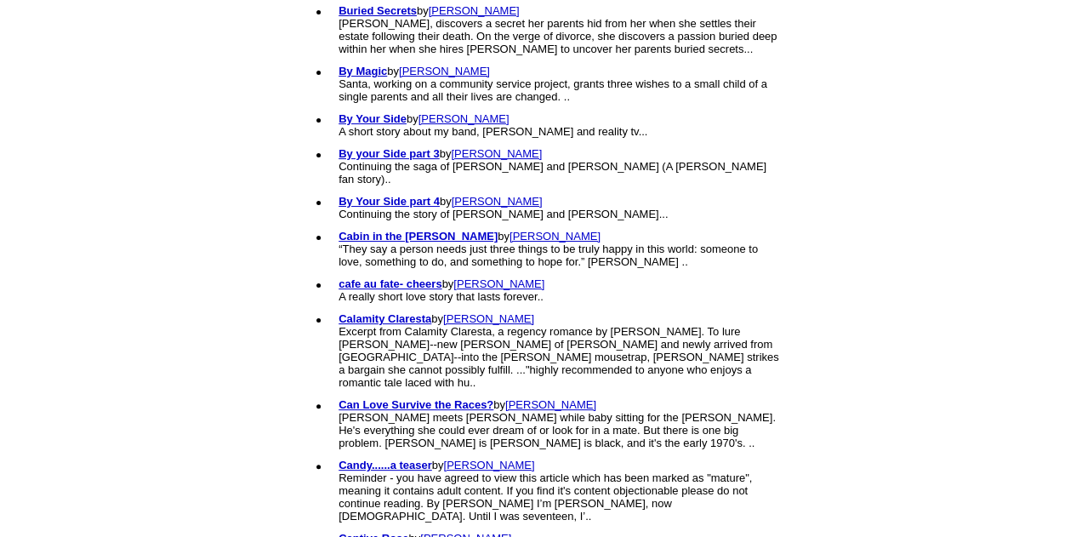
scroll to position [1872, 0]
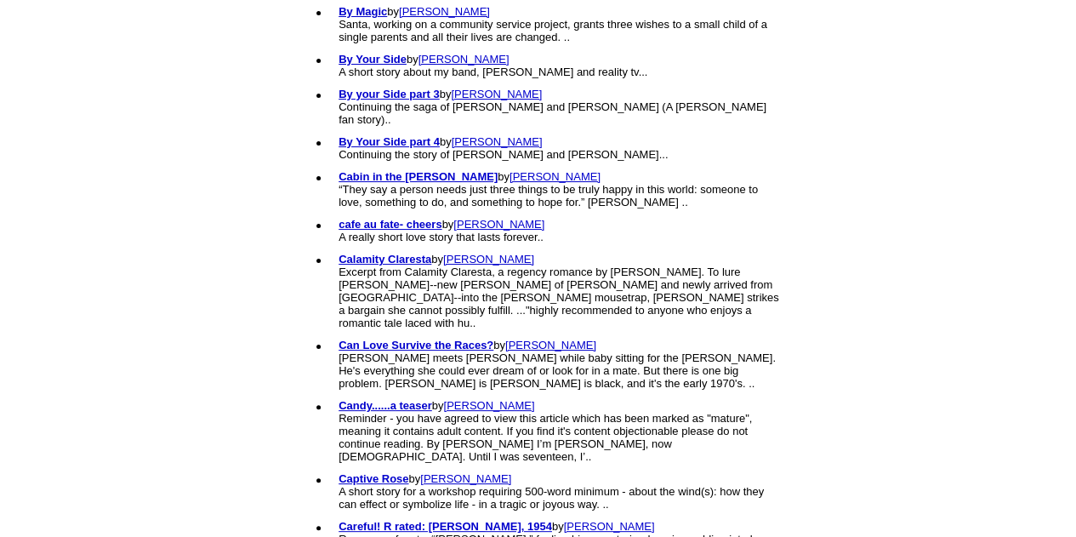
click at [339, 520] on link "Careful! R rated: [PERSON_NAME], 1954" at bounding box center [446, 526] width 214 height 13
click at [339, 520] on link "Careful! R rated: Chris, 1954" at bounding box center [446, 526] width 214 height 13
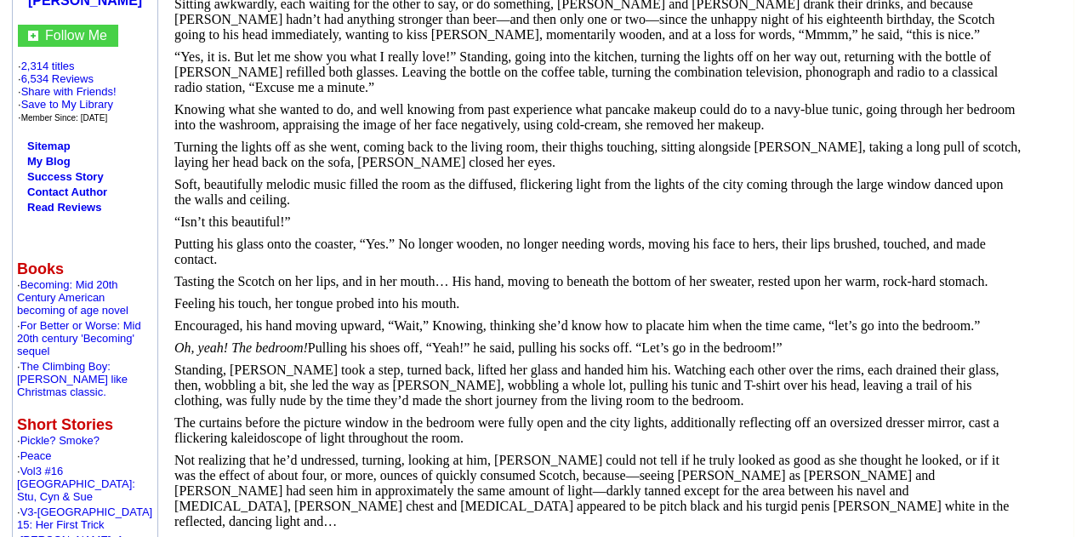
scroll to position [425, 0]
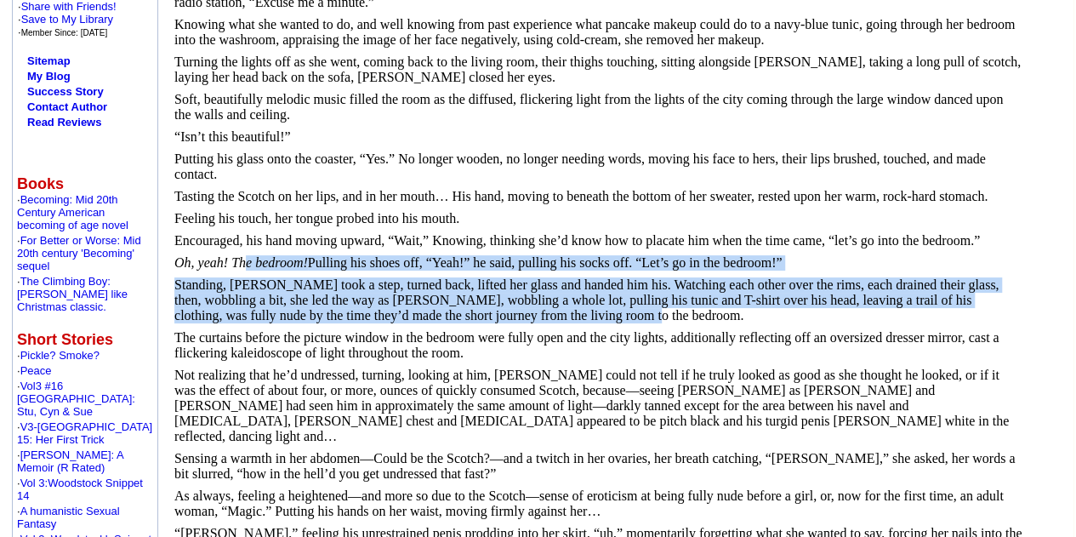
drag, startPoint x: 540, startPoint y: 310, endPoint x: 245, endPoint y: 254, distance: 299.7
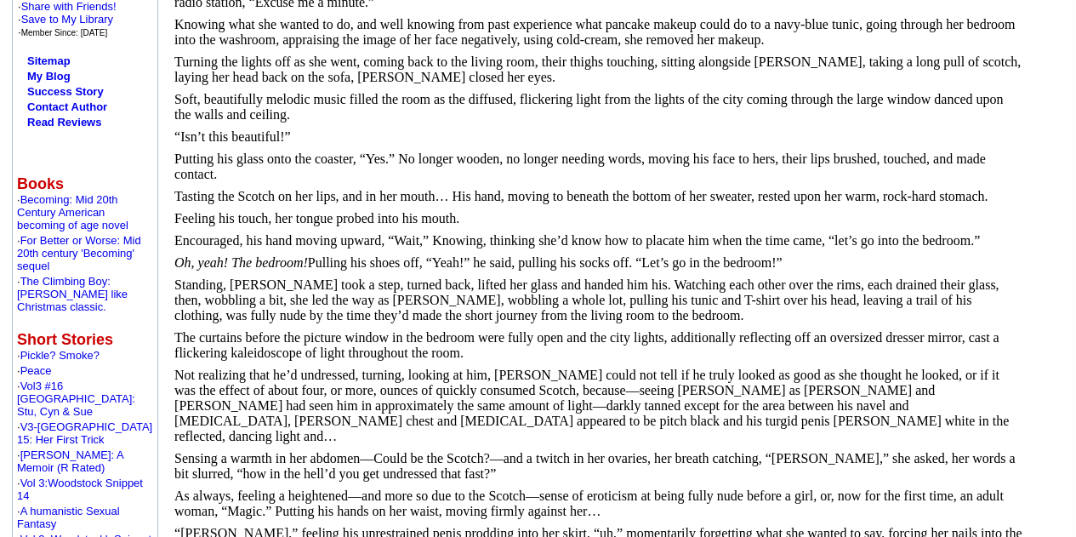
click at [478, 341] on p "The curtains before the picture window in the bedroom were fully open and the c…" at bounding box center [598, 345] width 848 height 31
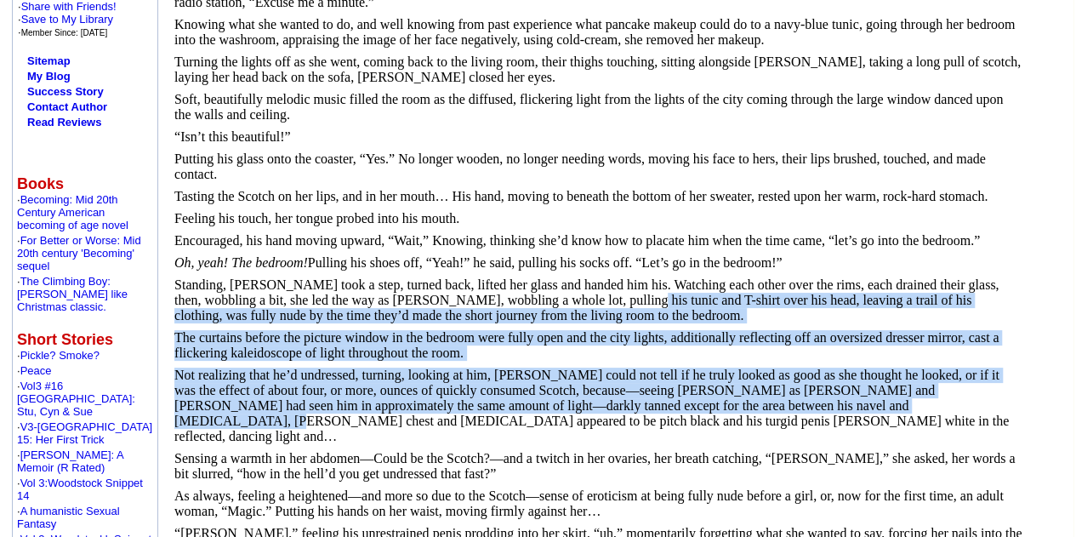
drag, startPoint x: 575, startPoint y: 358, endPoint x: 797, endPoint y: 400, distance: 225.1
click at [745, 399] on font "Not realizing that he’d undressed, turning, looking at him, Chris could not tel…" at bounding box center [591, 406] width 835 height 76
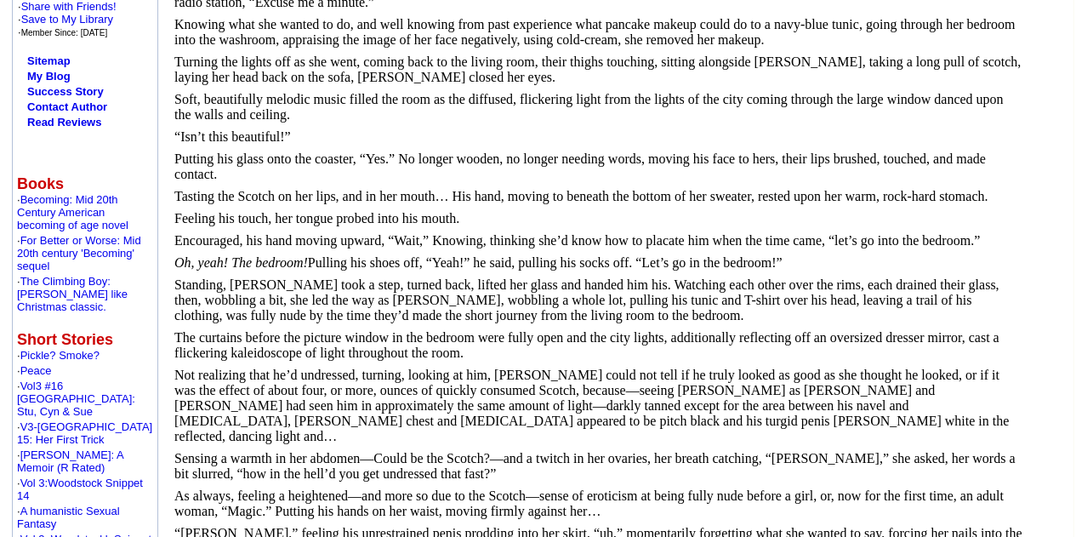
click at [735, 489] on p "As always, feeling a heightened—and more so due to the Scotch—sense of eroticis…" at bounding box center [598, 503] width 848 height 31
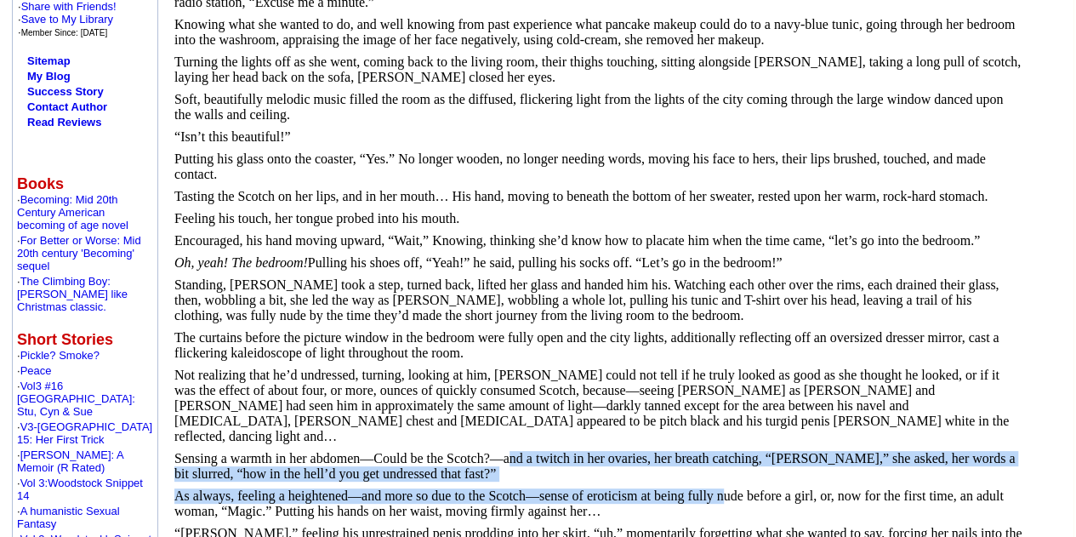
drag, startPoint x: 717, startPoint y: 474, endPoint x: 507, endPoint y: 428, distance: 215.2
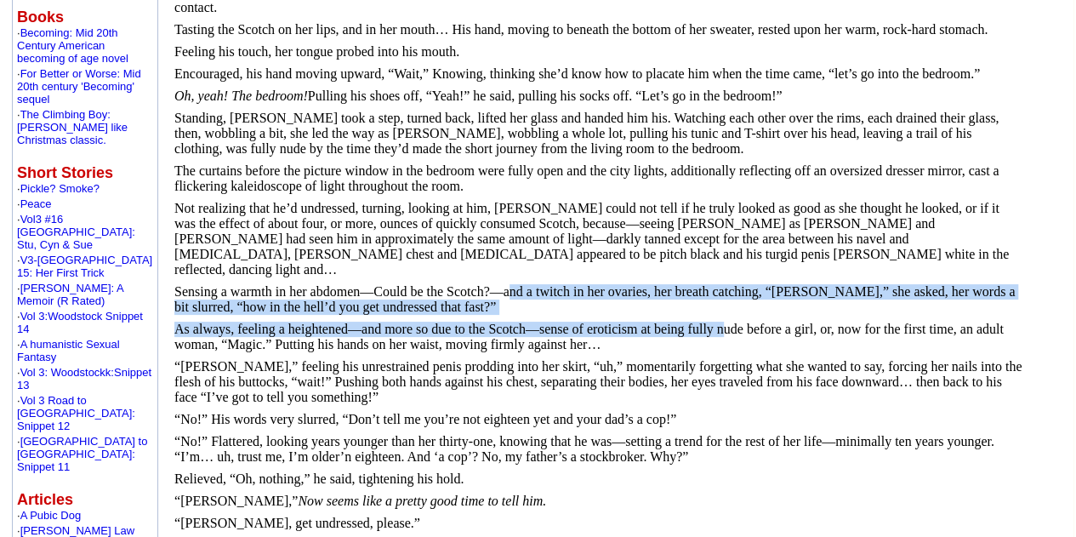
scroll to position [596, 0]
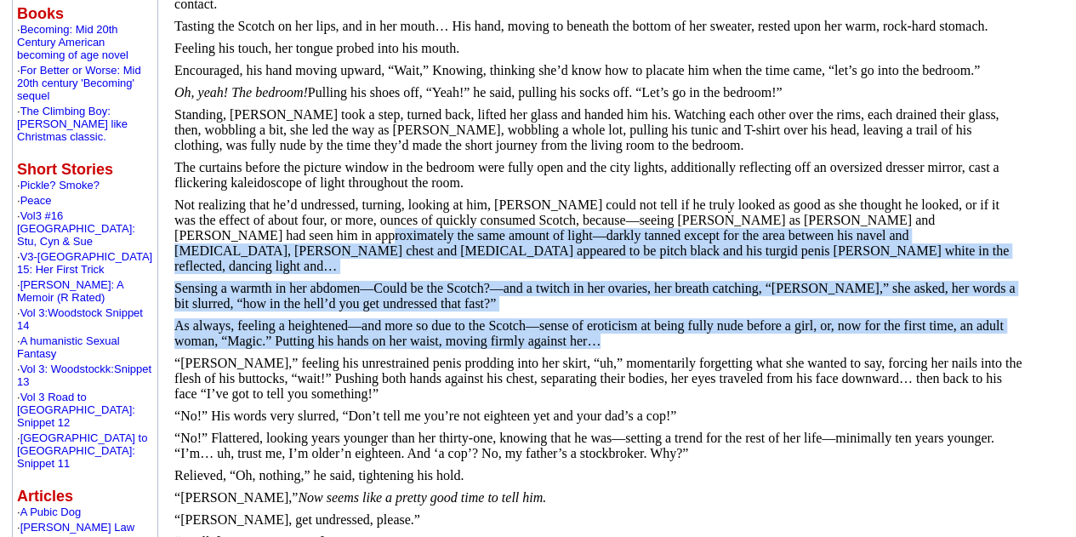
drag, startPoint x: 628, startPoint y: 382, endPoint x: 182, endPoint y: 292, distance: 454.9
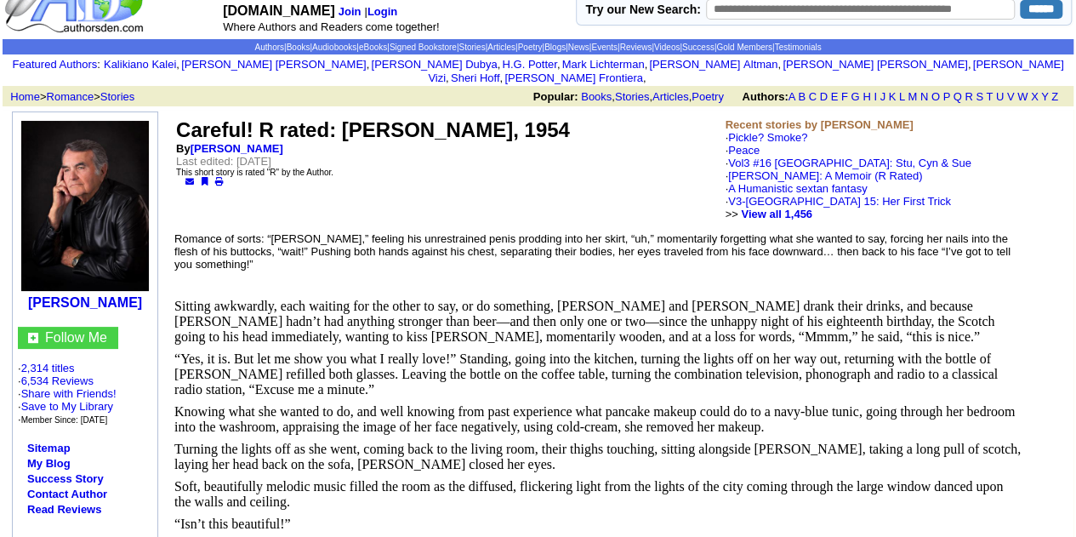
scroll to position [0, 0]
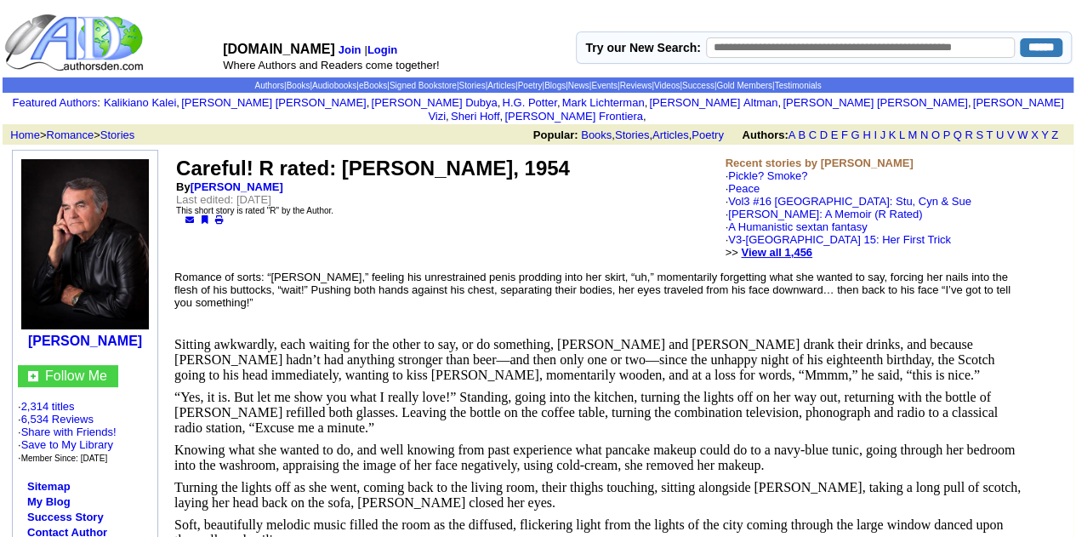
click at [775, 246] on link "View all 1,456" at bounding box center [776, 252] width 71 height 13
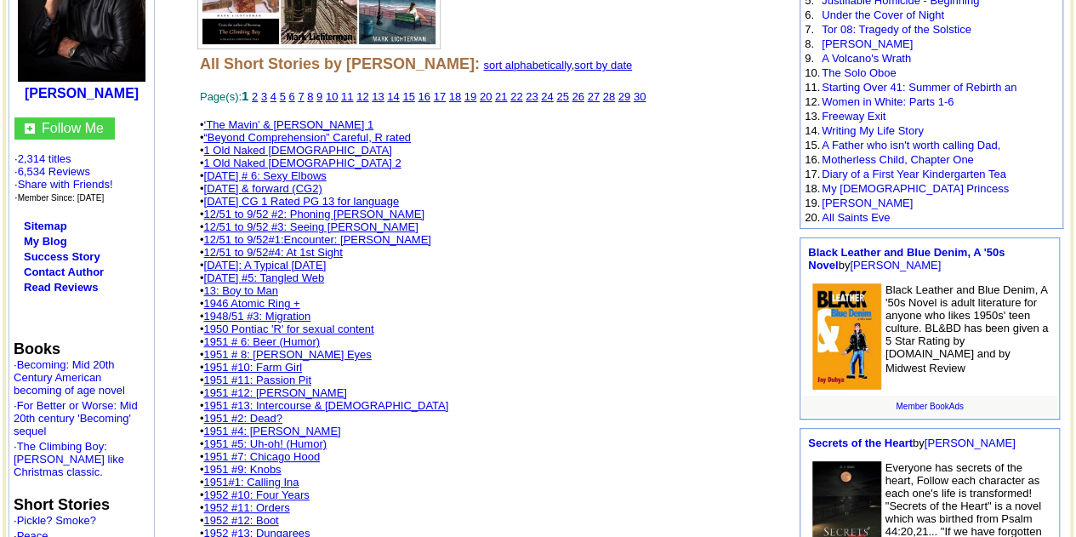
scroll to position [681, 0]
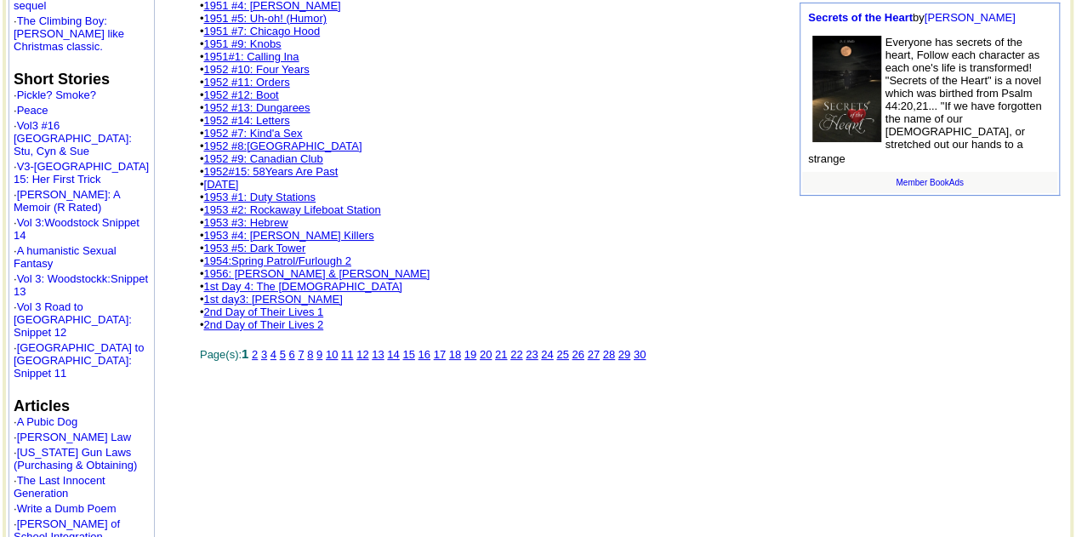
click at [646, 361] on link "30" at bounding box center [640, 354] width 12 height 13
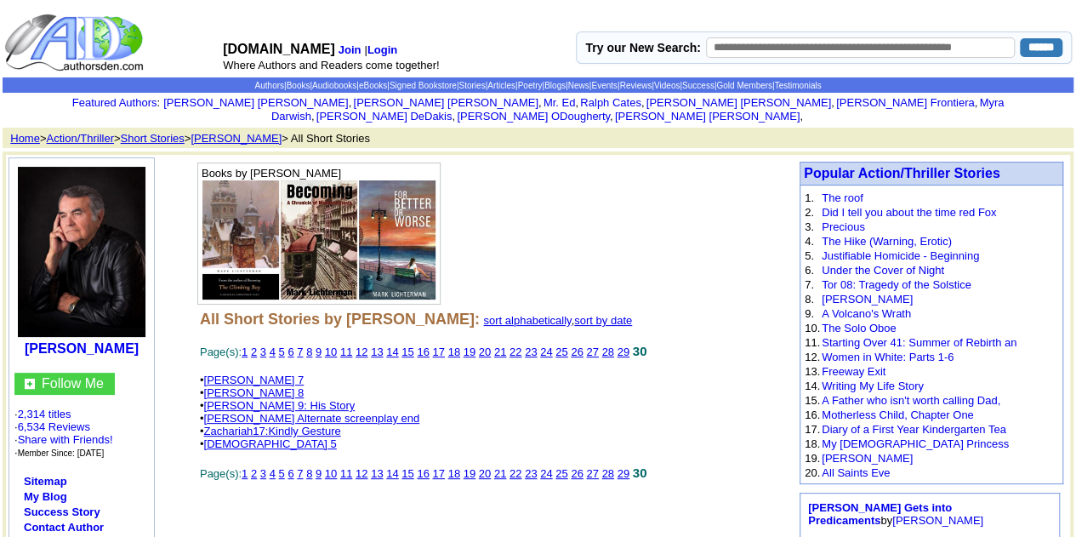
click at [630, 469] on link "29" at bounding box center [624, 473] width 12 height 13
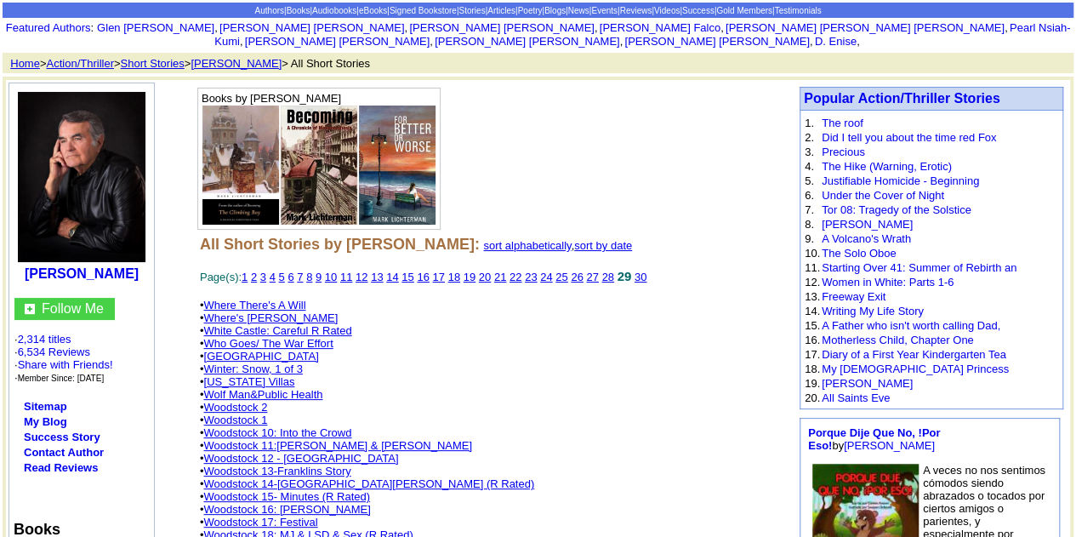
scroll to position [170, 0]
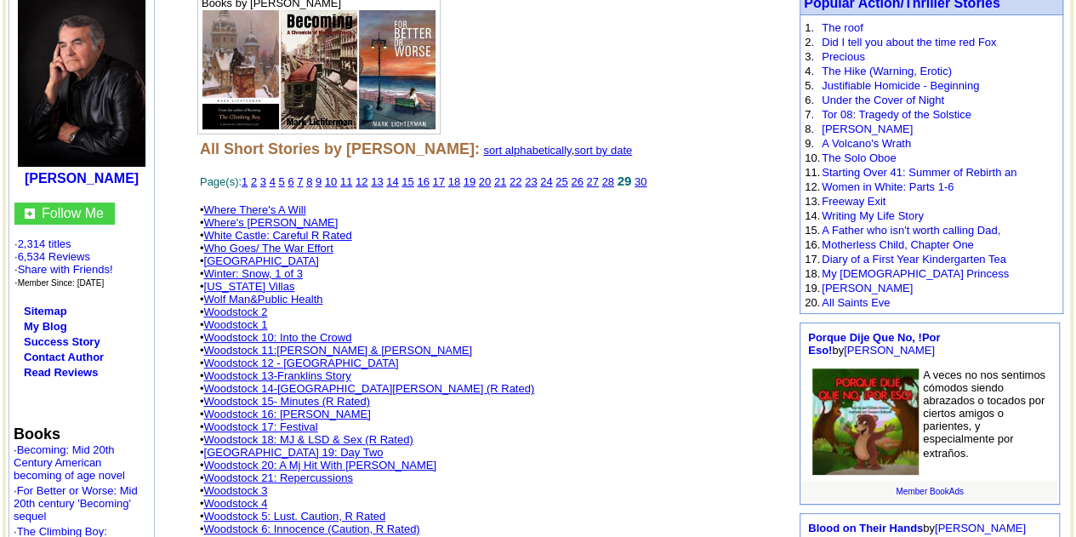
click at [269, 382] on link "Woodstock 14-[GEOGRAPHIC_DATA][PERSON_NAME] (R Rated)" at bounding box center [368, 388] width 331 height 13
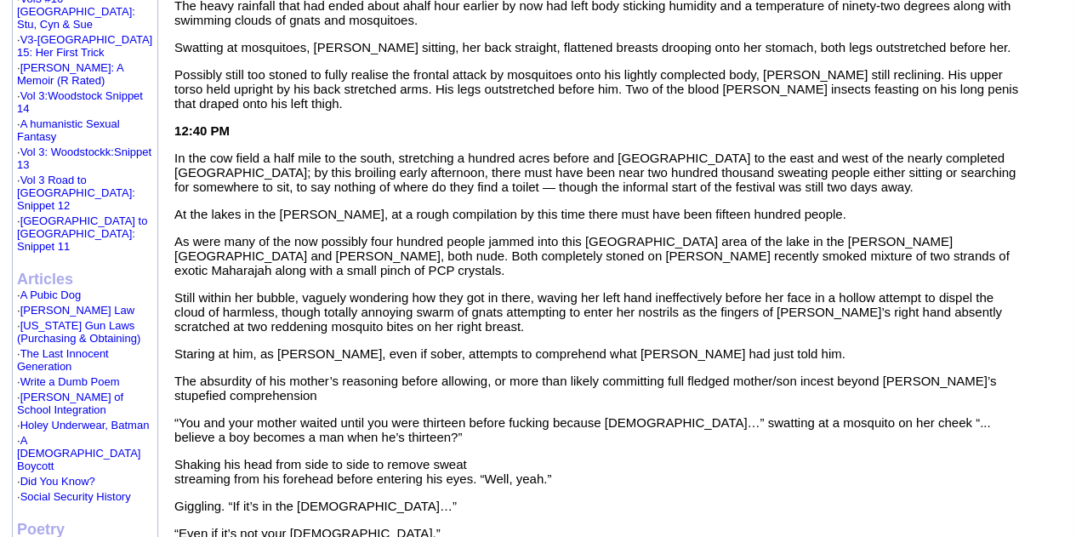
scroll to position [851, 0]
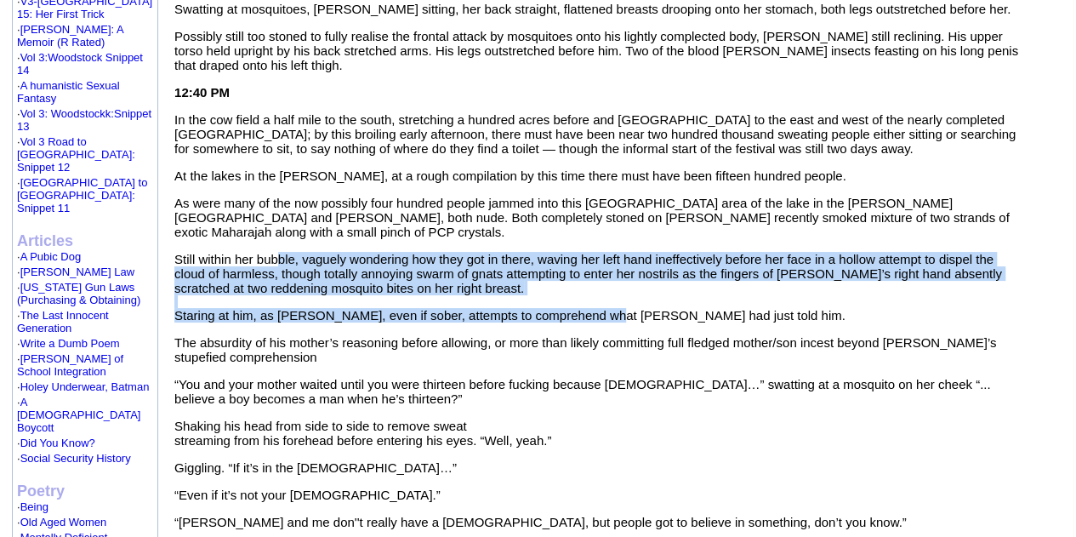
drag, startPoint x: 601, startPoint y: 304, endPoint x: 274, endPoint y: 245, distance: 332.0
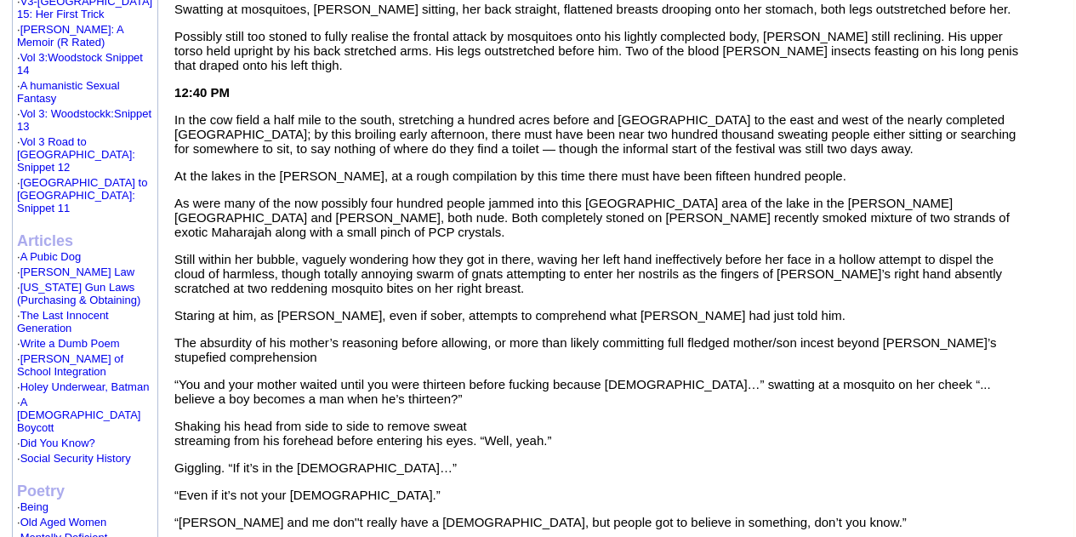
click at [334, 377] on span "“You and your mother waited until you were thirteen before fucking because Jews…" at bounding box center [582, 391] width 816 height 29
drag, startPoint x: 353, startPoint y: 340, endPoint x: 252, endPoint y: 328, distance: 102.1
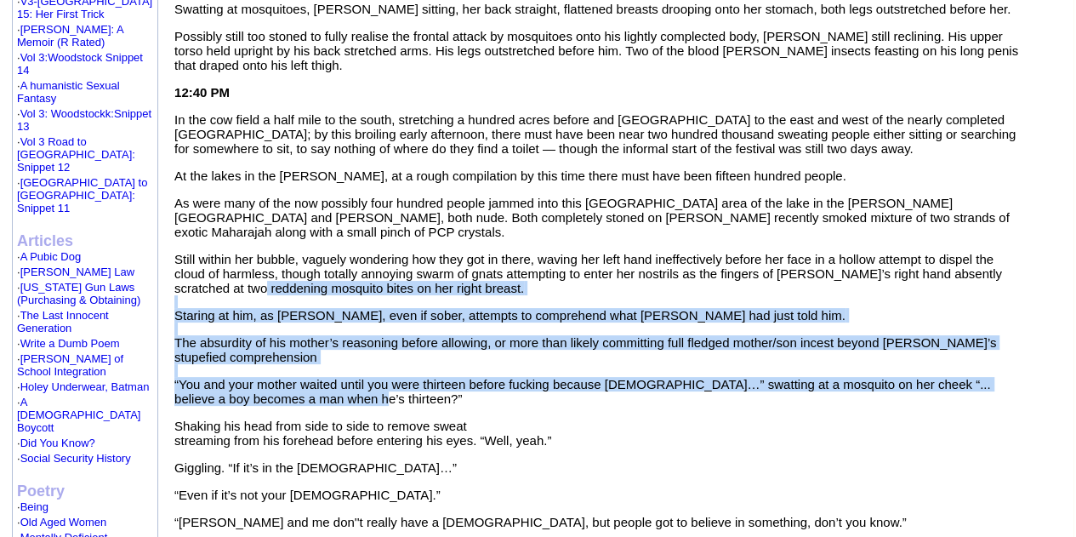
drag, startPoint x: 415, startPoint y: 386, endPoint x: 238, endPoint y: 282, distance: 205.6
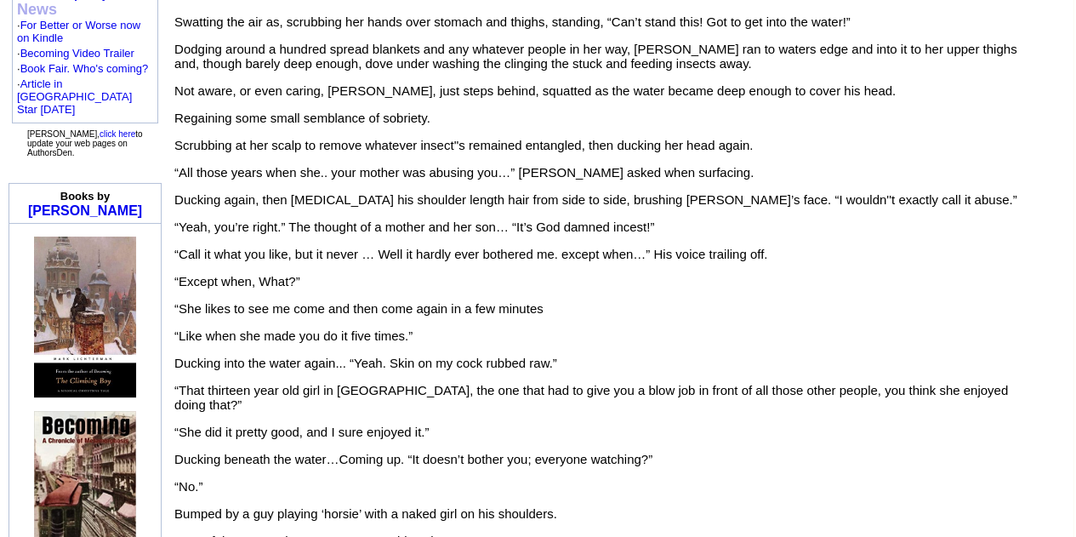
scroll to position [1532, 0]
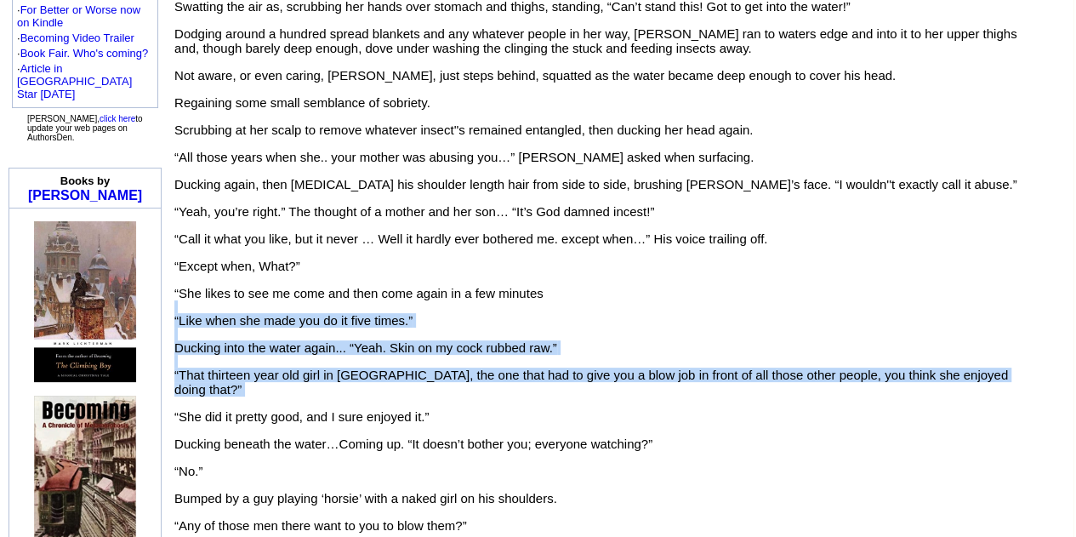
drag, startPoint x: 507, startPoint y: 385, endPoint x: 199, endPoint y: 299, distance: 319.8
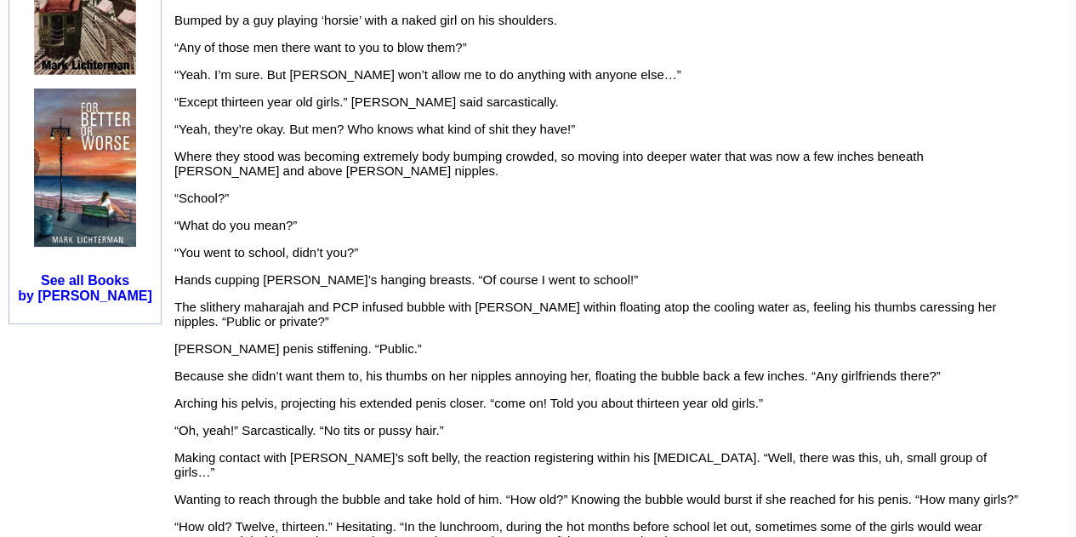
scroll to position [2042, 0]
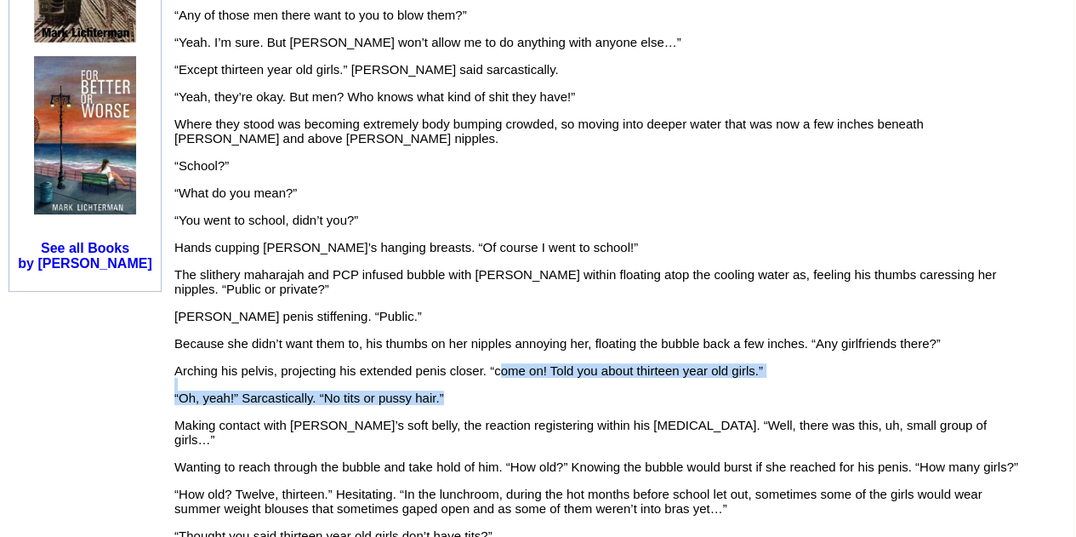
drag, startPoint x: 500, startPoint y: 358, endPoint x: 699, endPoint y: 380, distance: 200.4
click at [699, 380] on p "Woodstock 14 – Lake In The Woods Notation: The Woodstock Music Festival began o…" at bounding box center [597, 423] width 846 height 4261
click at [625, 377] on p "Woodstock 14 – Lake In The Woods Notation: The Woodstock Music Festival began o…" at bounding box center [597, 423] width 846 height 4261
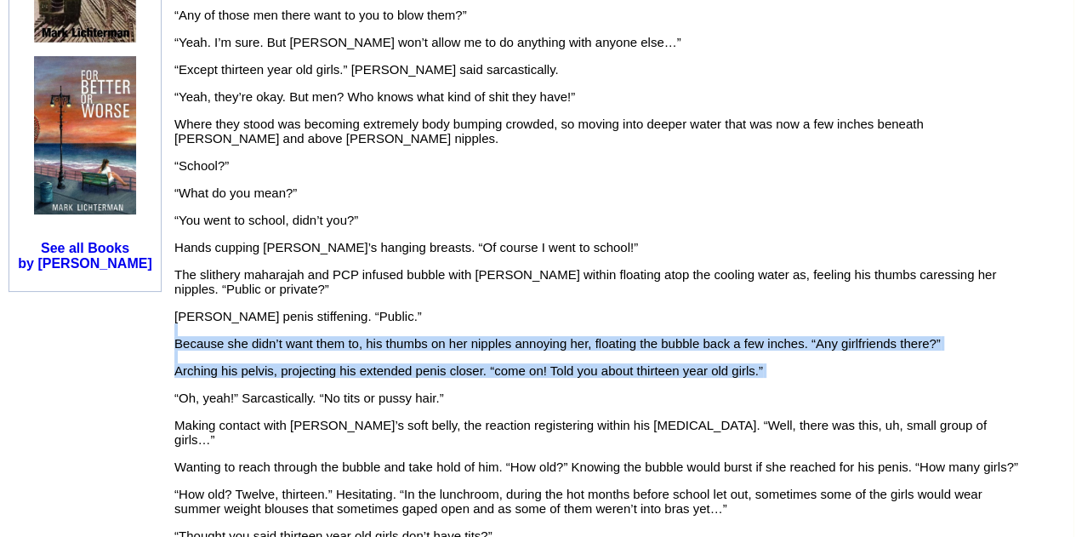
drag, startPoint x: 625, startPoint y: 377, endPoint x: 181, endPoint y: 315, distance: 447.7
click at [181, 315] on p "Woodstock 14 – Lake In The Woods Notation: The Woodstock Music Festival began o…" at bounding box center [597, 423] width 846 height 4261
click at [374, 336] on span "Because she didn’t want them to, his thumbs on her nipples annoying her, floati…" at bounding box center [557, 343] width 767 height 14
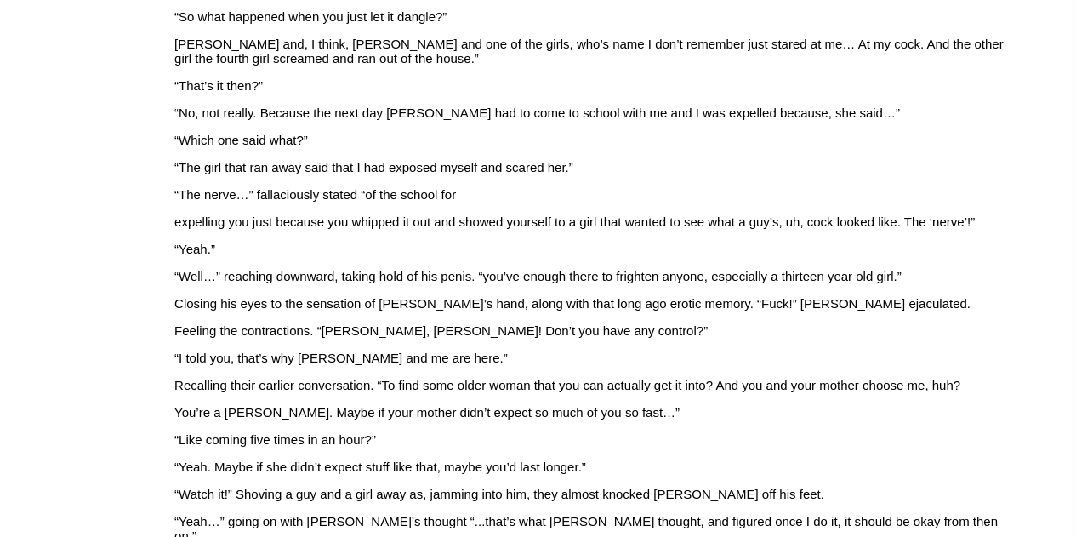
scroll to position [3234, 0]
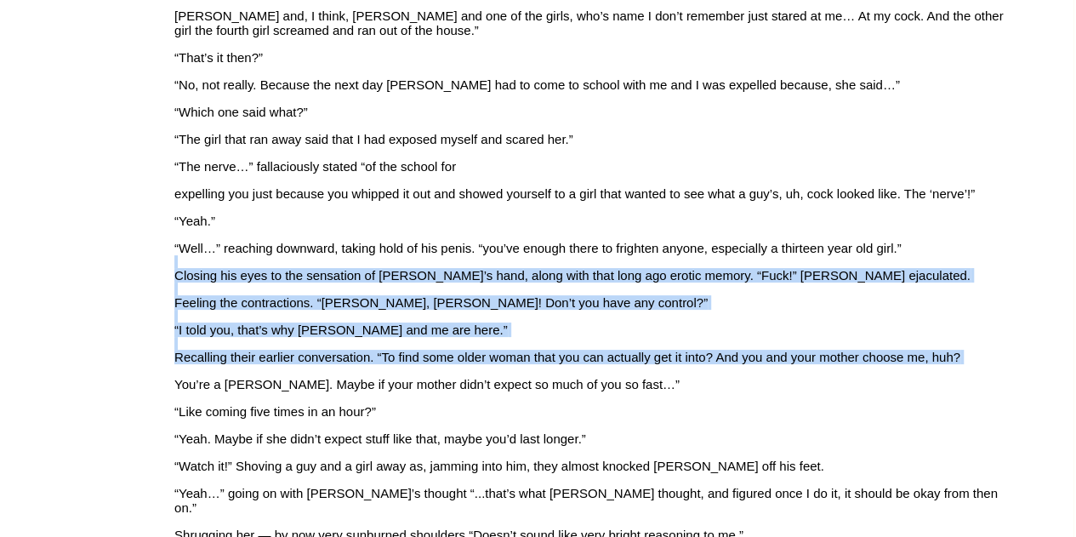
drag, startPoint x: 695, startPoint y: 355, endPoint x: 482, endPoint y: 257, distance: 234.9
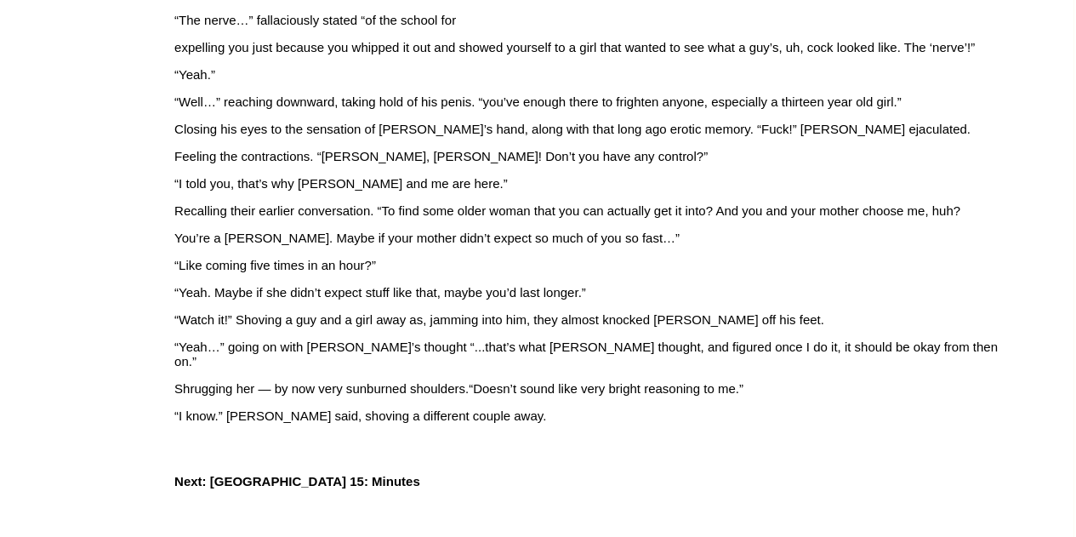
scroll to position [3574, 0]
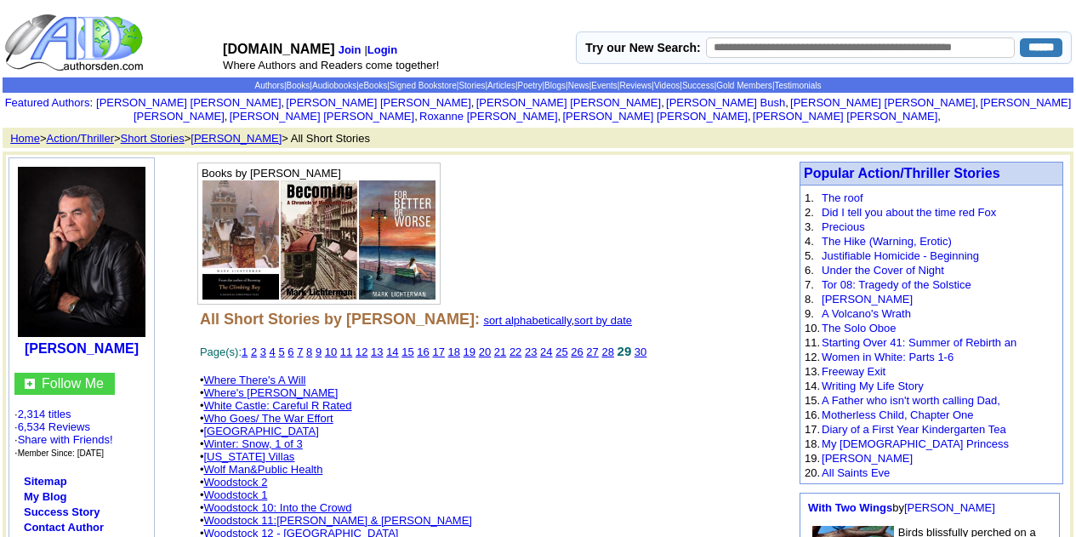
scroll to position [170, 0]
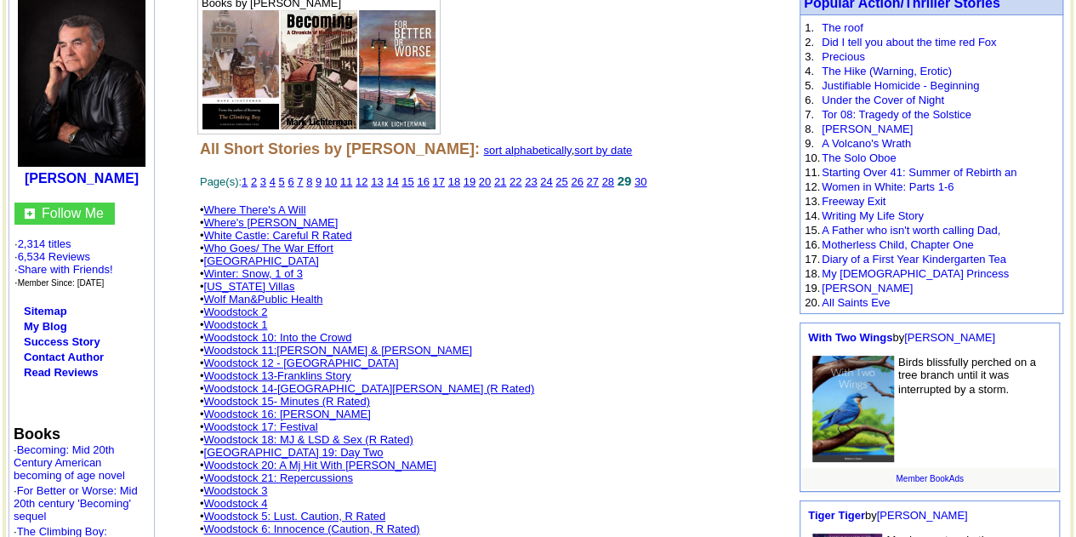
click at [363, 395] on link "Woodstock 15- Minutes (R Rated)" at bounding box center [286, 401] width 167 height 13
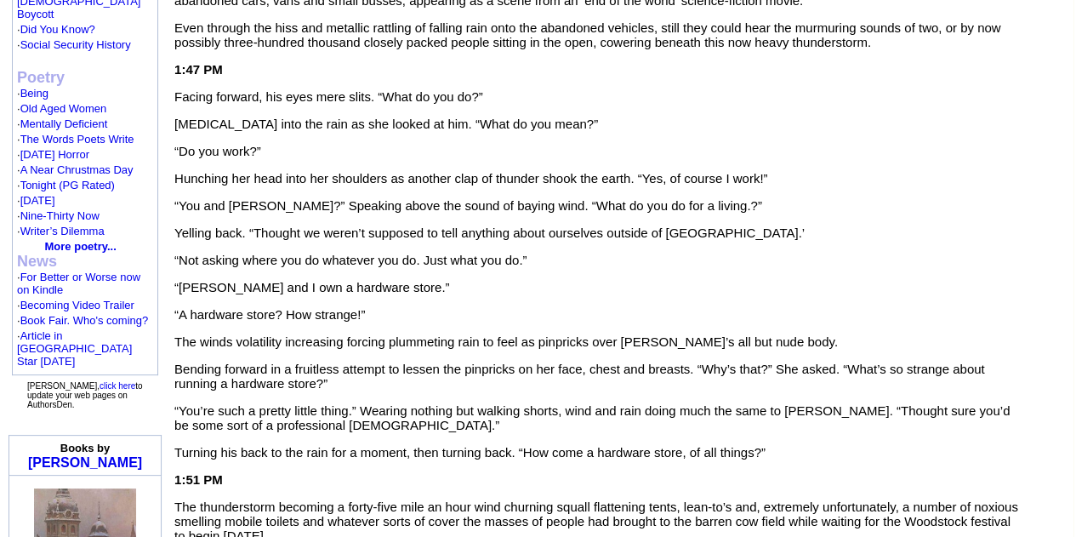
scroll to position [1362, 0]
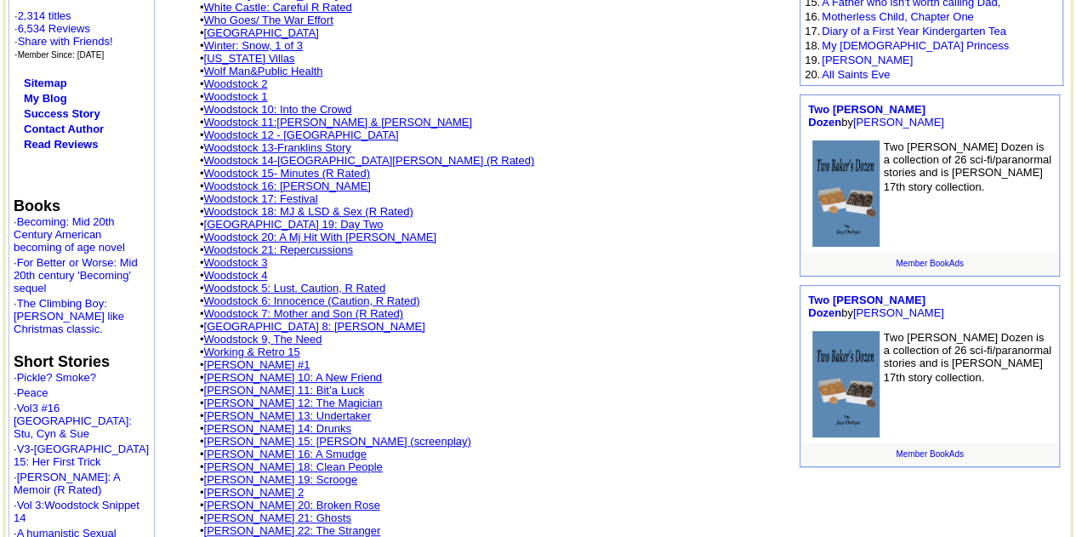
scroll to position [425, 0]
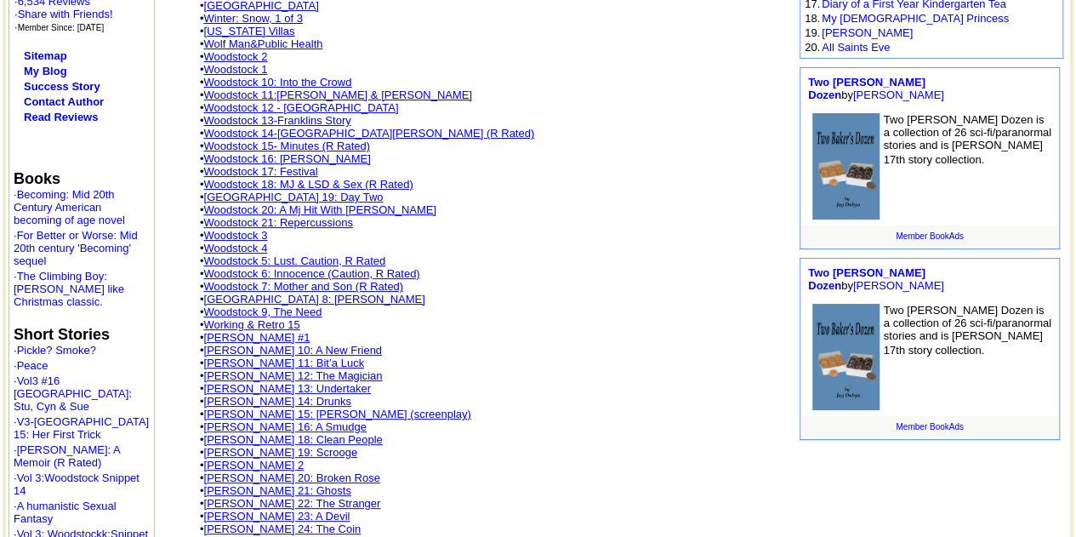
click at [322, 258] on link "Woodstock 5: Lust. Caution, R Rated" at bounding box center [294, 260] width 182 height 13
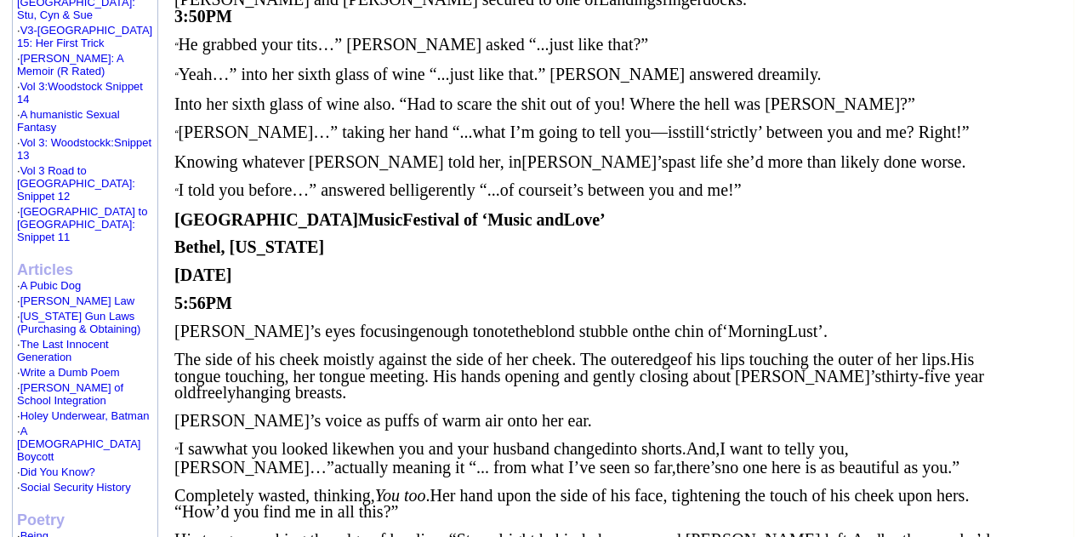
scroll to position [1021, 0]
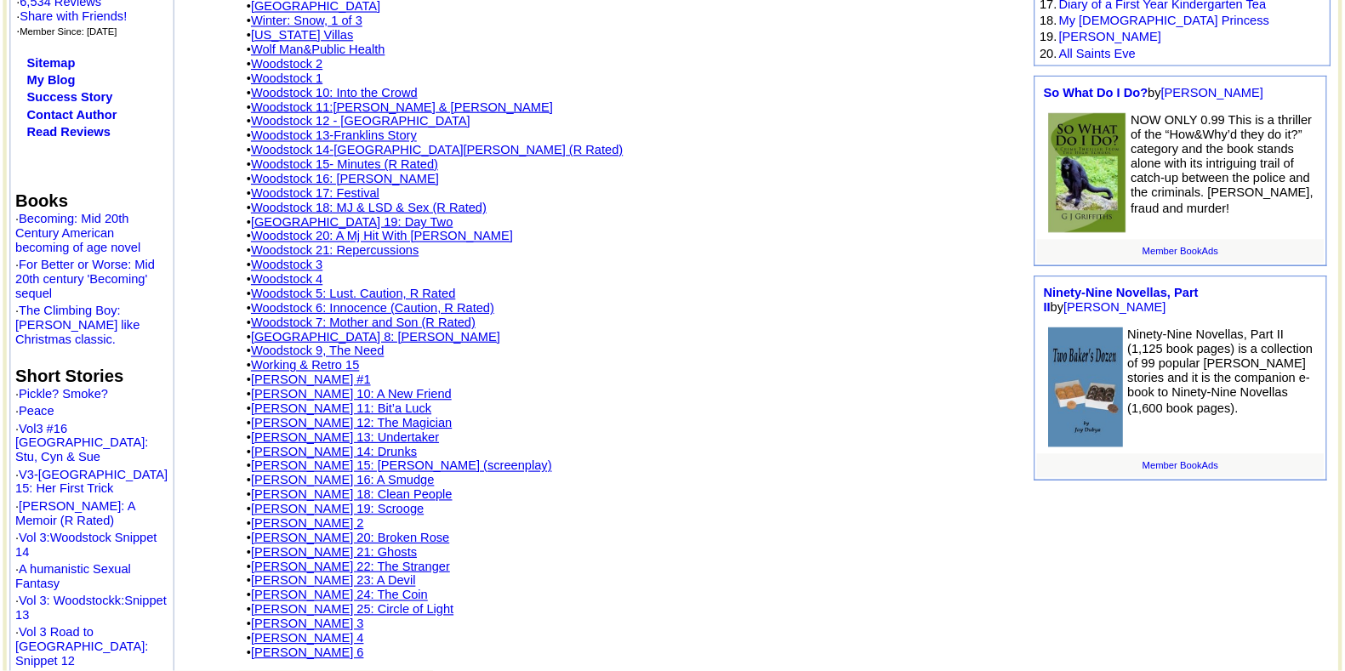
scroll to position [425, 0]
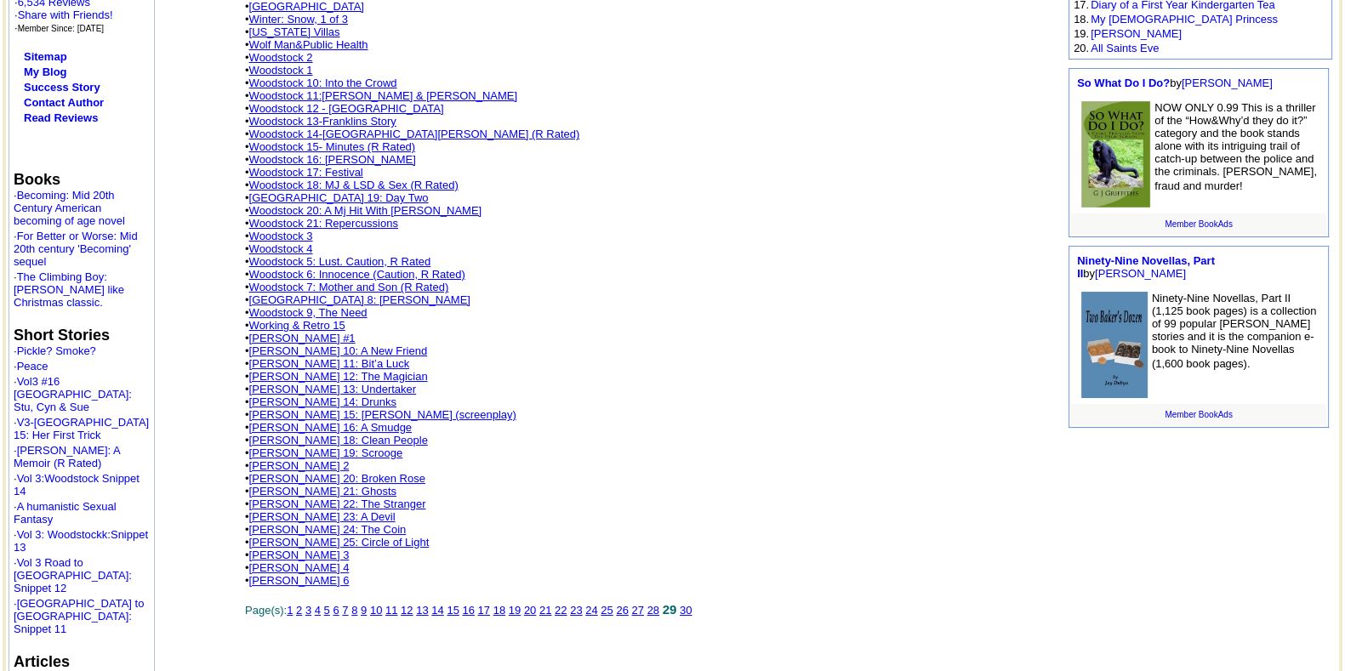
drag, startPoint x: 0, startPoint y: 0, endPoint x: 796, endPoint y: 358, distance: 872.6
click at [796, 358] on td "All Short Stories by Mark M Lichterman: sort alphabetically , sort by date Page…" at bounding box center [650, 252] width 819 height 740
click at [660, 536] on link "28" at bounding box center [654, 610] width 12 height 13
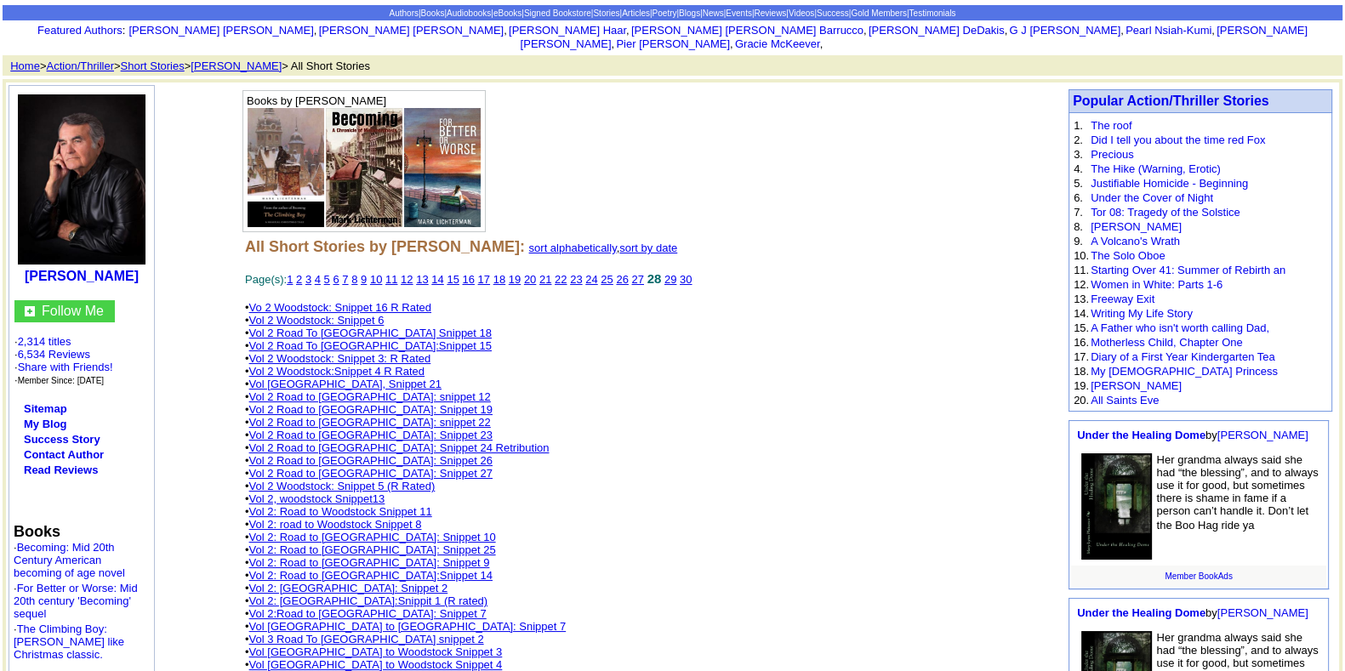
scroll to position [106, 0]
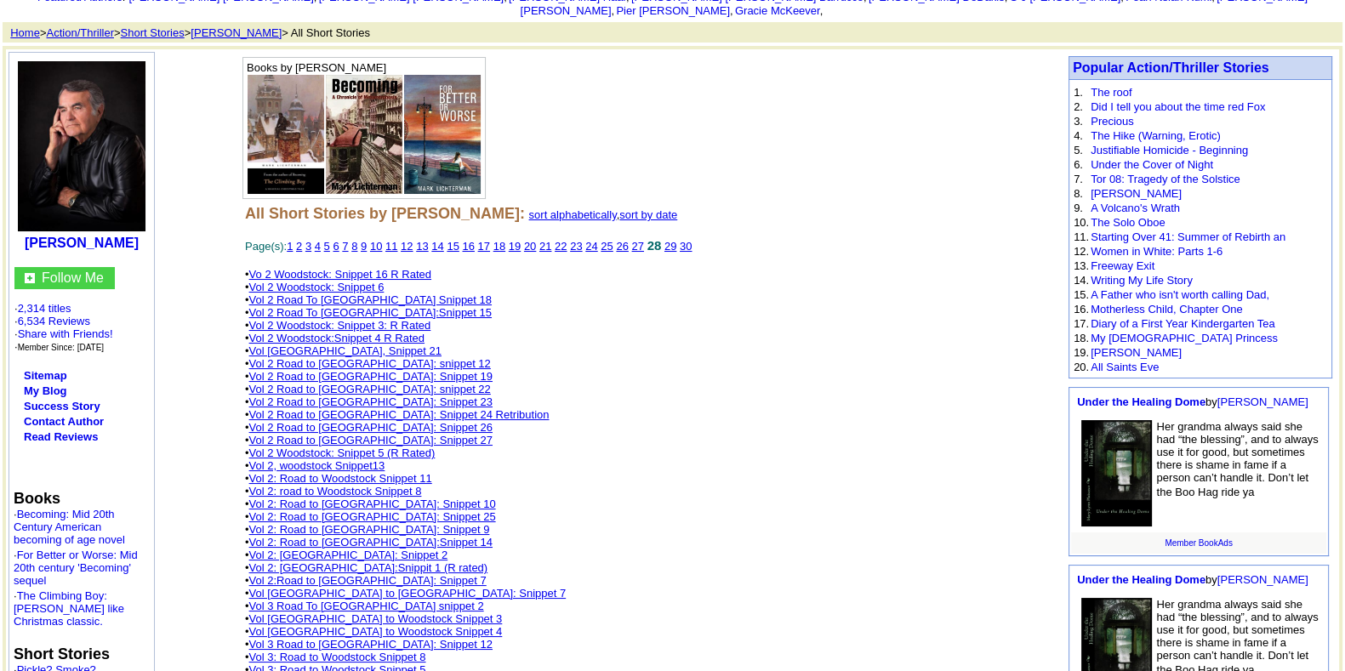
click at [418, 562] on link "Vol 2: [GEOGRAPHIC_DATA]:Snippit 1 (R rated)" at bounding box center [368, 568] width 239 height 13
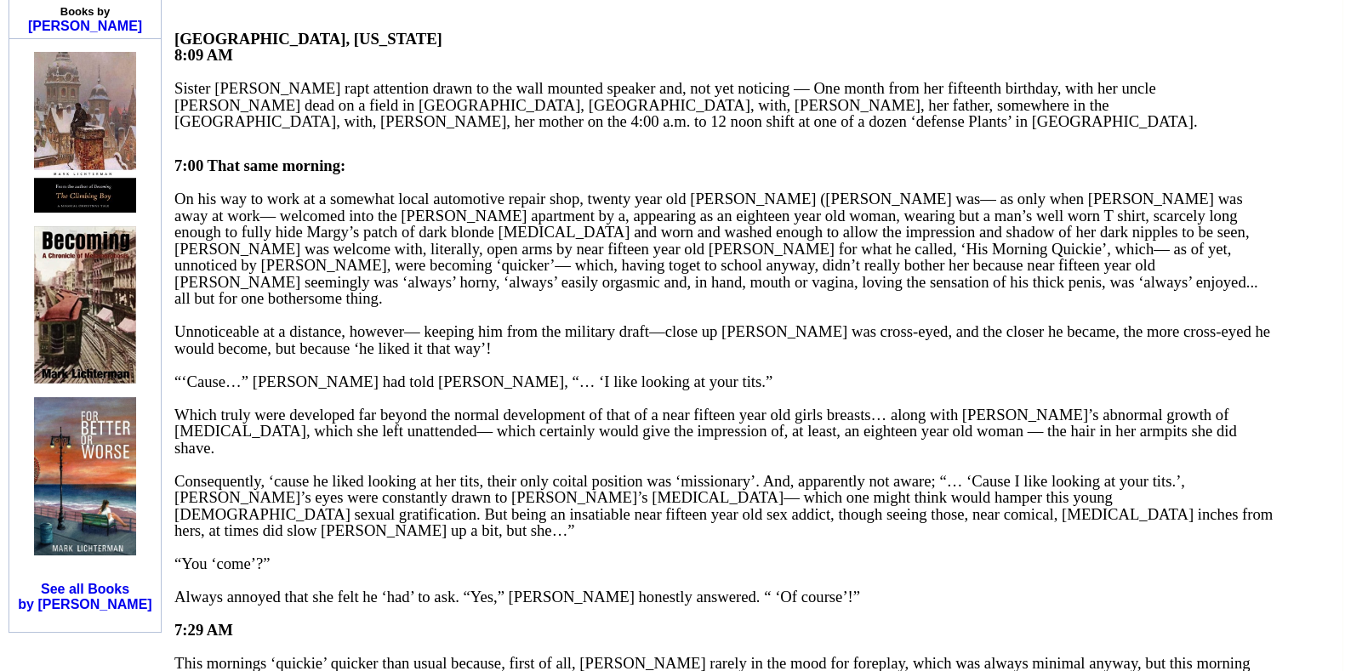
scroll to position [1808, 0]
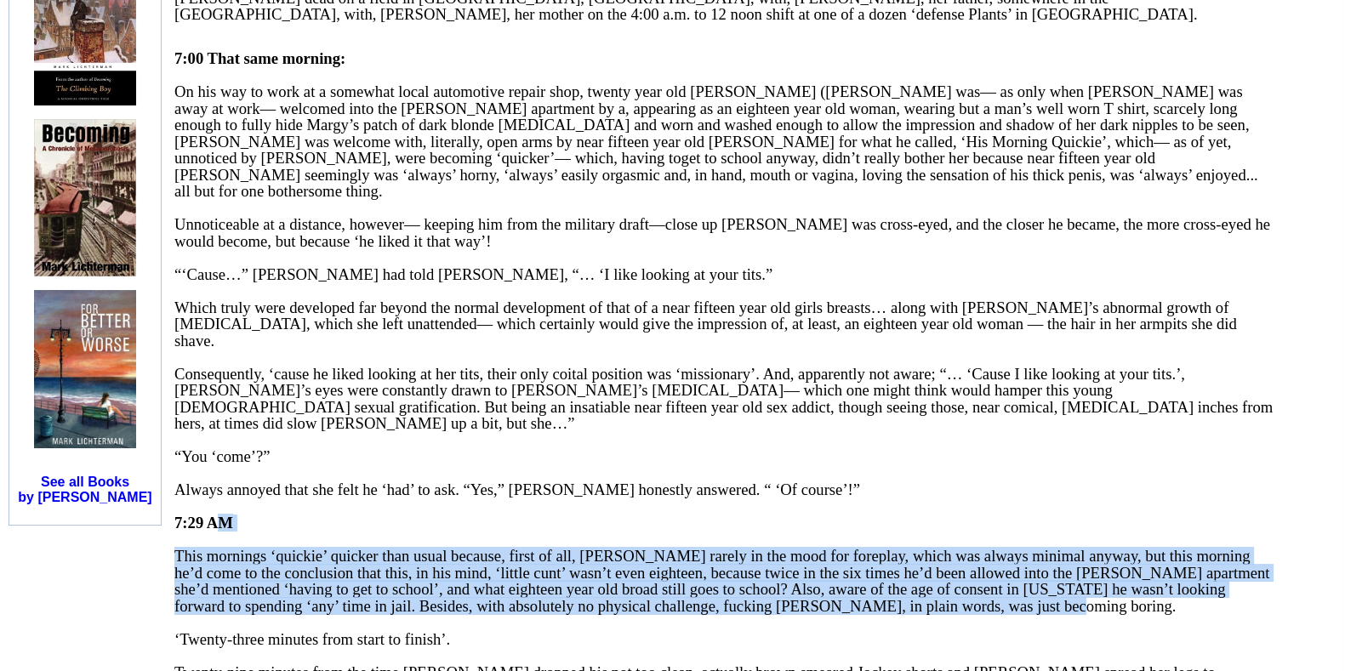
drag, startPoint x: 949, startPoint y: 540, endPoint x: 228, endPoint y: 447, distance: 726.8
click at [228, 447] on p "7:00 That same morning: On his way to work at a somewhat local automotive repai…" at bounding box center [725, 465] width 1102 height 863
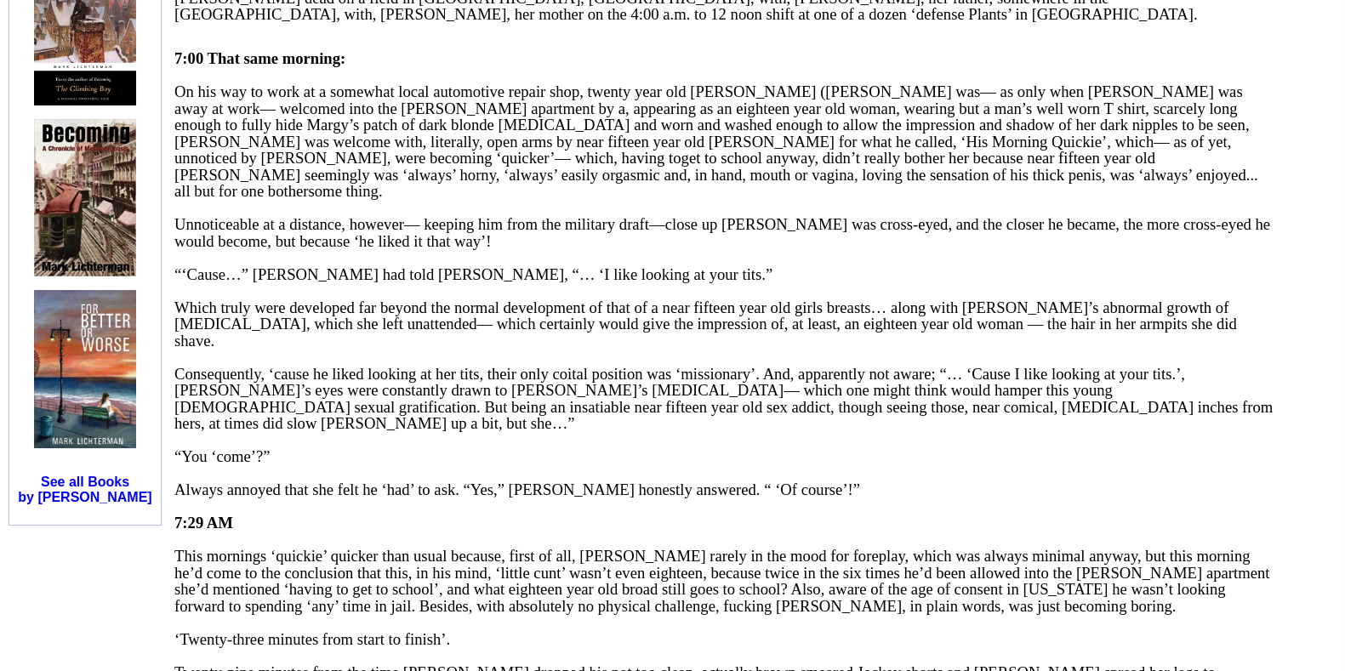
click at [636, 365] on font "Consequently, ‘cause he liked looking at her tits, their only coital position w…" at bounding box center [723, 399] width 1099 height 68
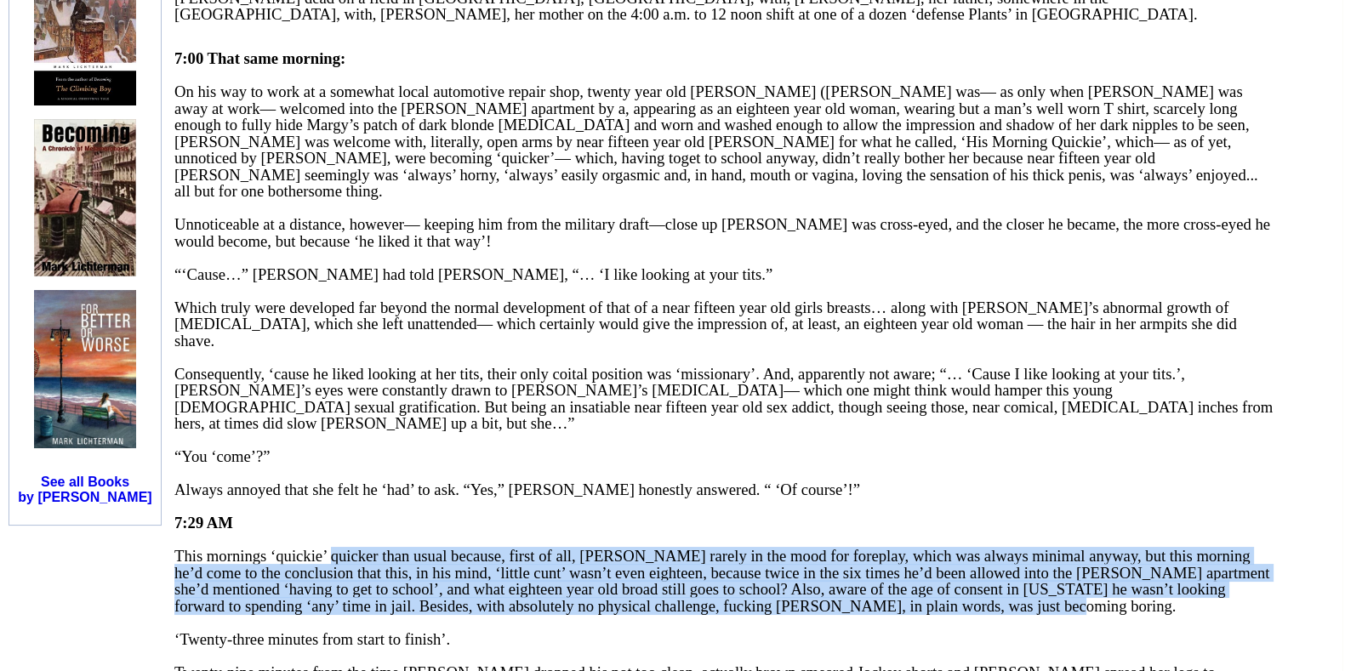
drag, startPoint x: 342, startPoint y: 482, endPoint x: 527, endPoint y: 542, distance: 194.3
click at [527, 542] on p "7:00 That same morning: On his way to work at a somewhat local automotive repai…" at bounding box center [725, 465] width 1102 height 863
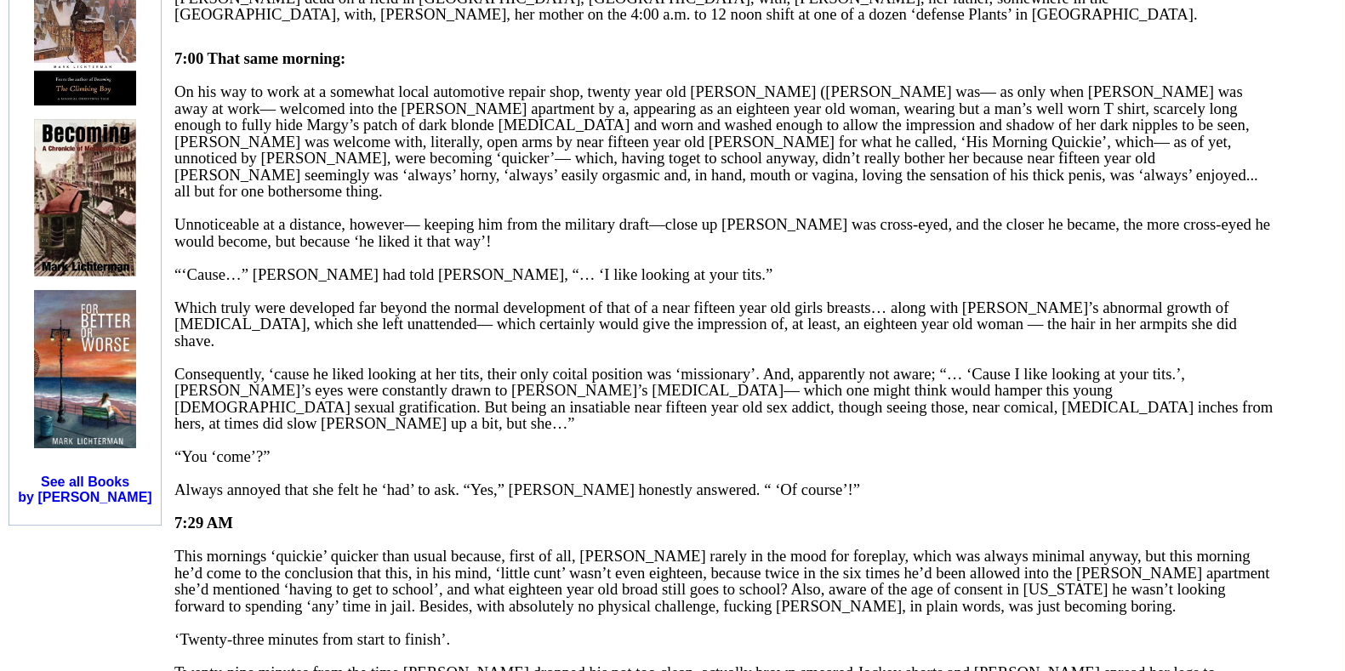
click at [617, 434] on p "7:00 That same morning: On his way to work at a somewhat local automotive repai…" at bounding box center [725, 465] width 1102 height 863
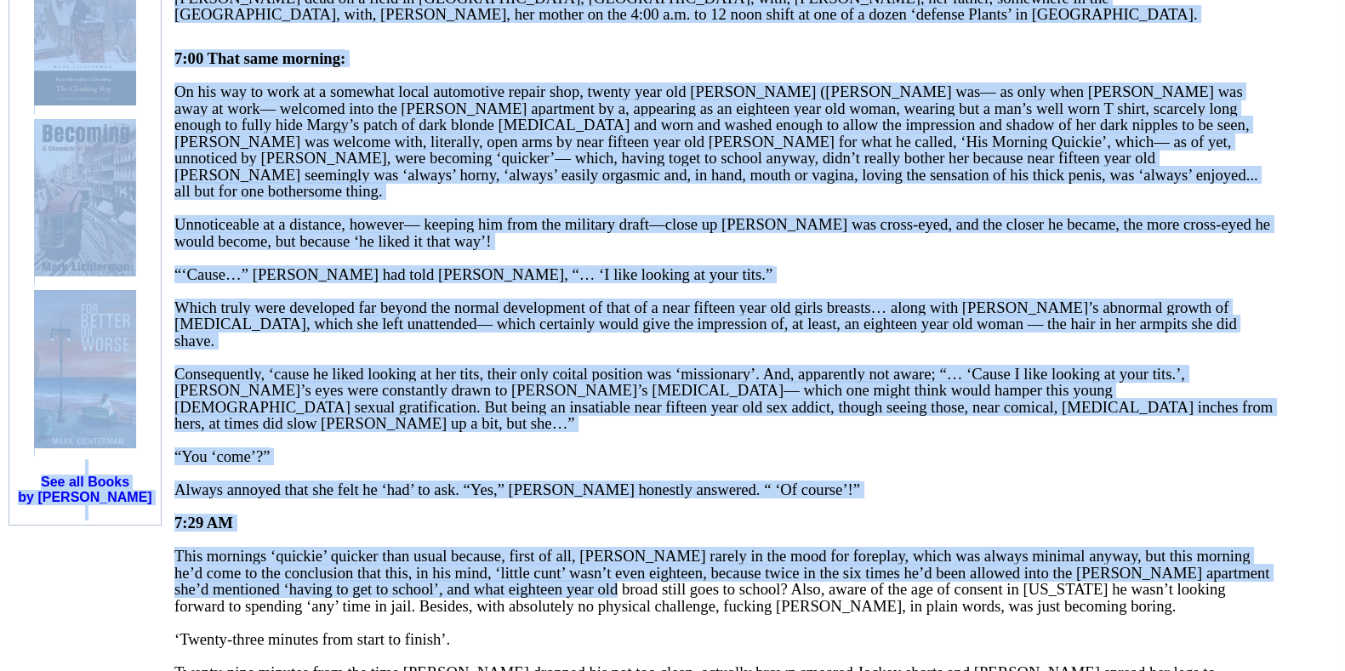
drag, startPoint x: 787, startPoint y: 520, endPoint x: 133, endPoint y: 453, distance: 657.8
click at [133, 453] on tr "Mark M Lichterman Follow Me · 2,314 titles · 6,534 Reviews · Share with Friends…" at bounding box center [673, 479] width 1340 height 4278
click at [855, 418] on p "7:00 That same morning: On his way to work at a somewhat local automotive repai…" at bounding box center [725, 465] width 1102 height 863
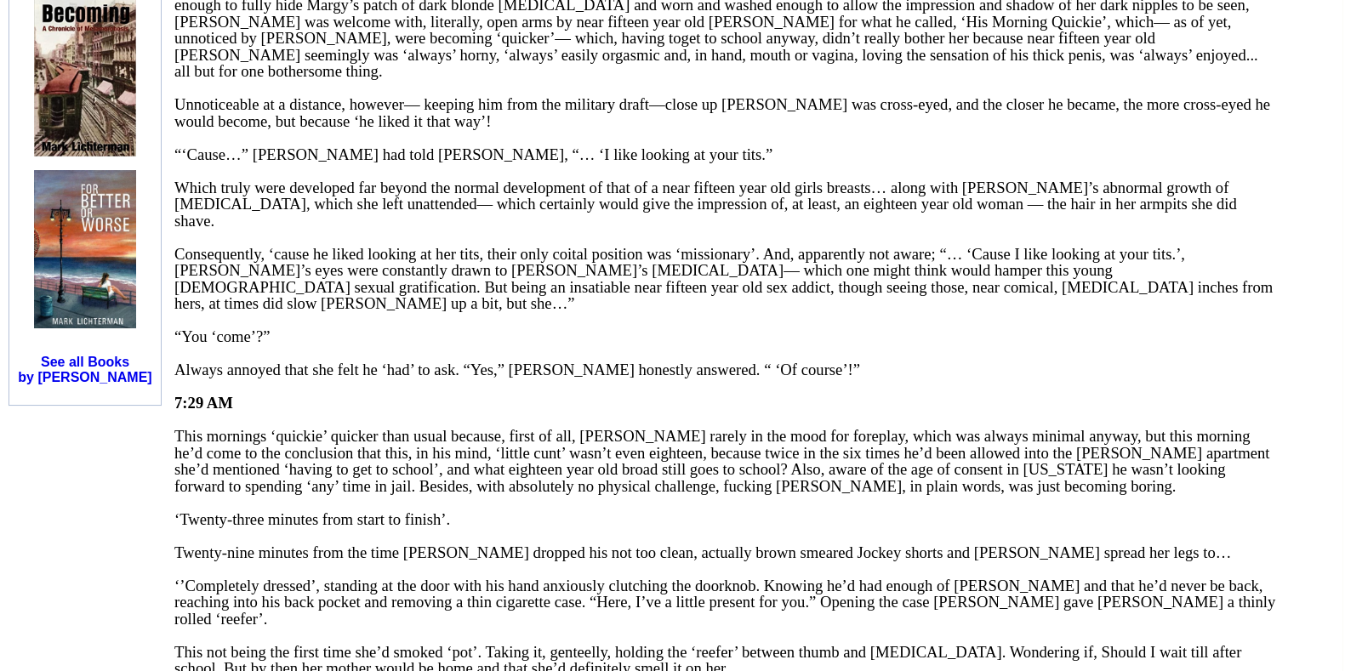
scroll to position [2127, 0]
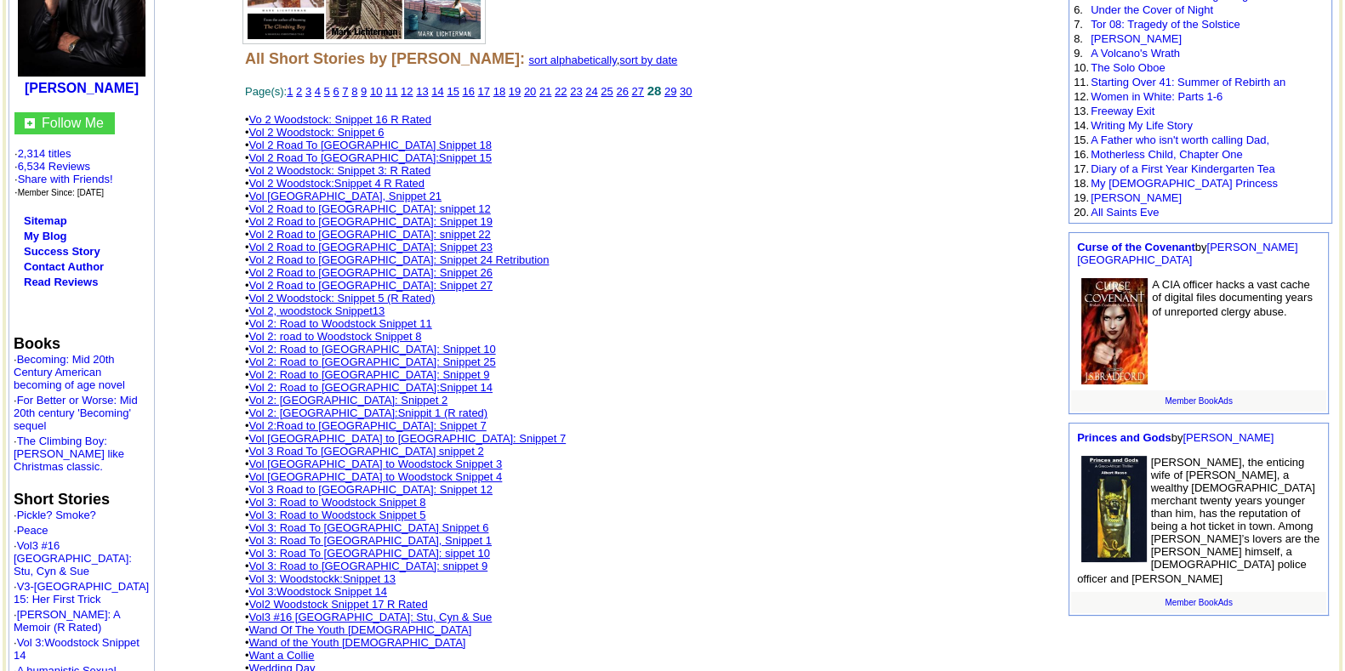
scroll to position [638, 0]
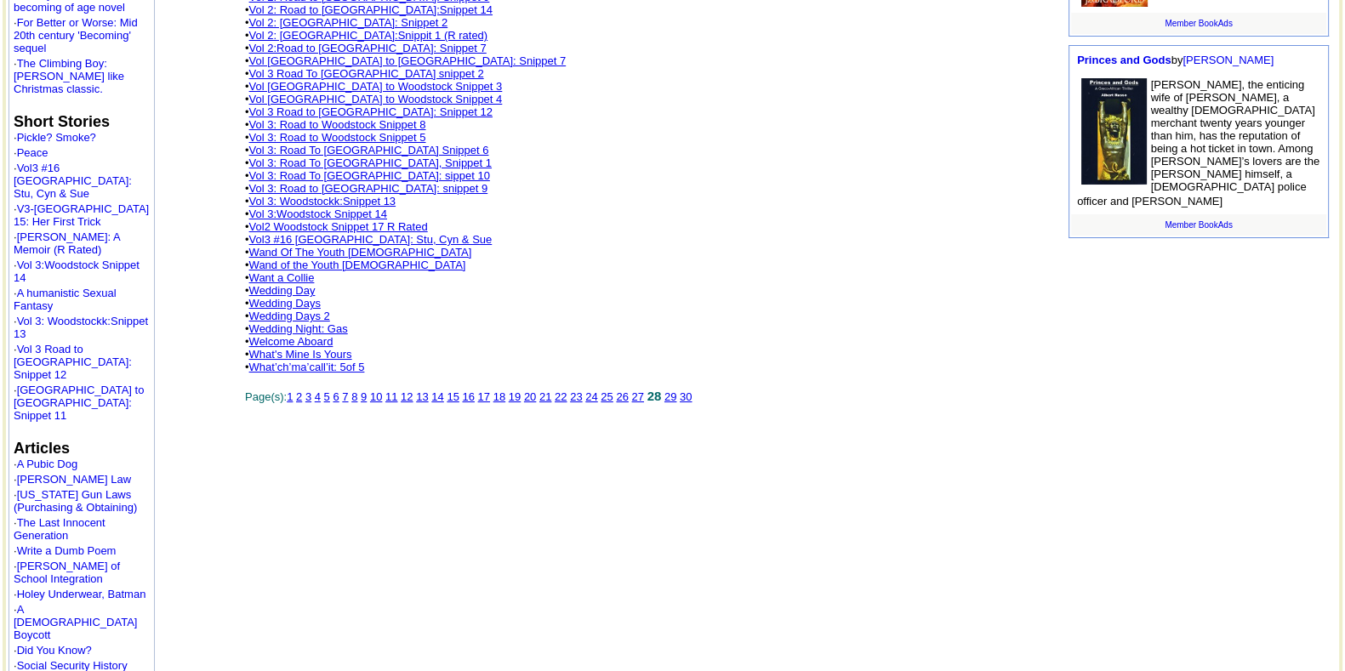
click at [303, 284] on link "Wedding Day" at bounding box center [282, 290] width 66 height 13
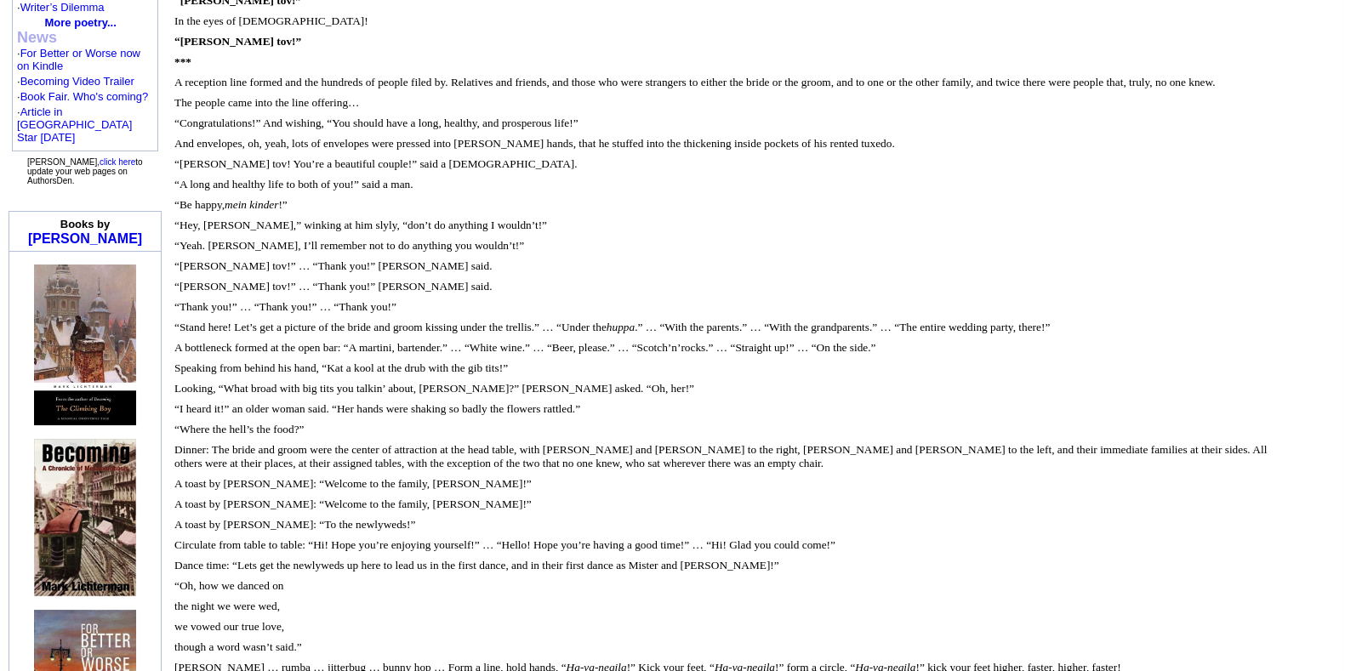
scroll to position [1915, 0]
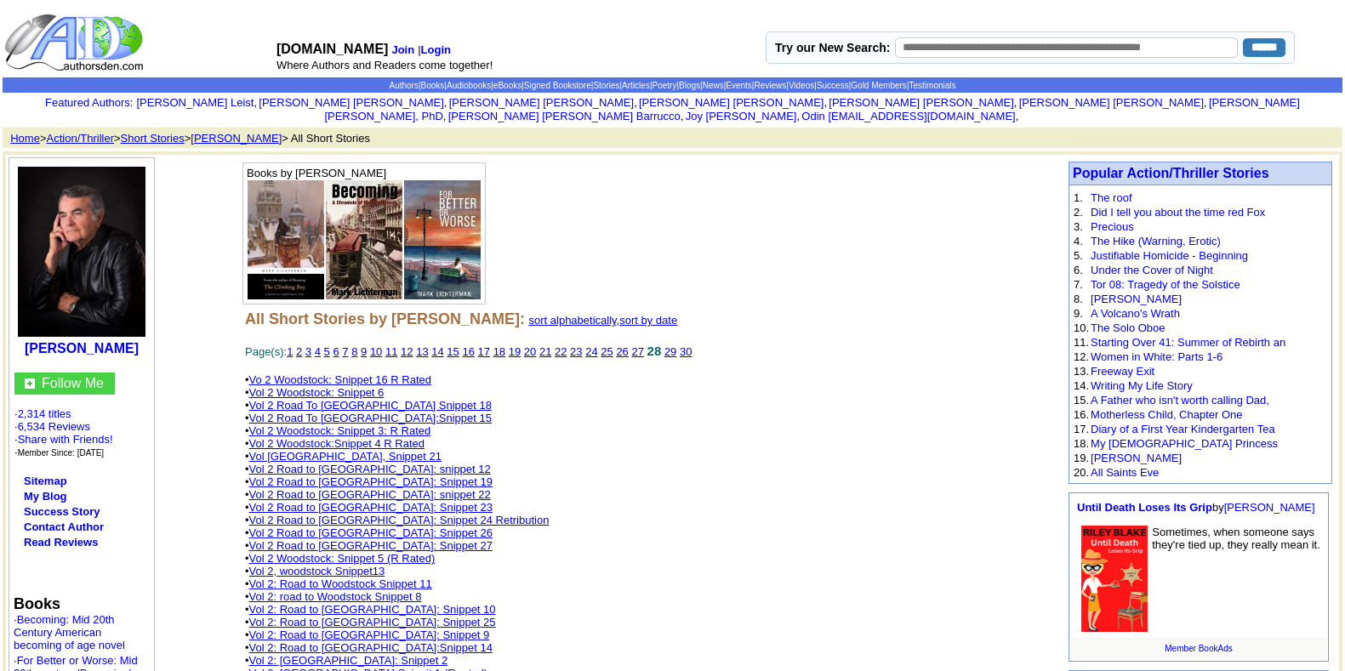
scroll to position [638, 0]
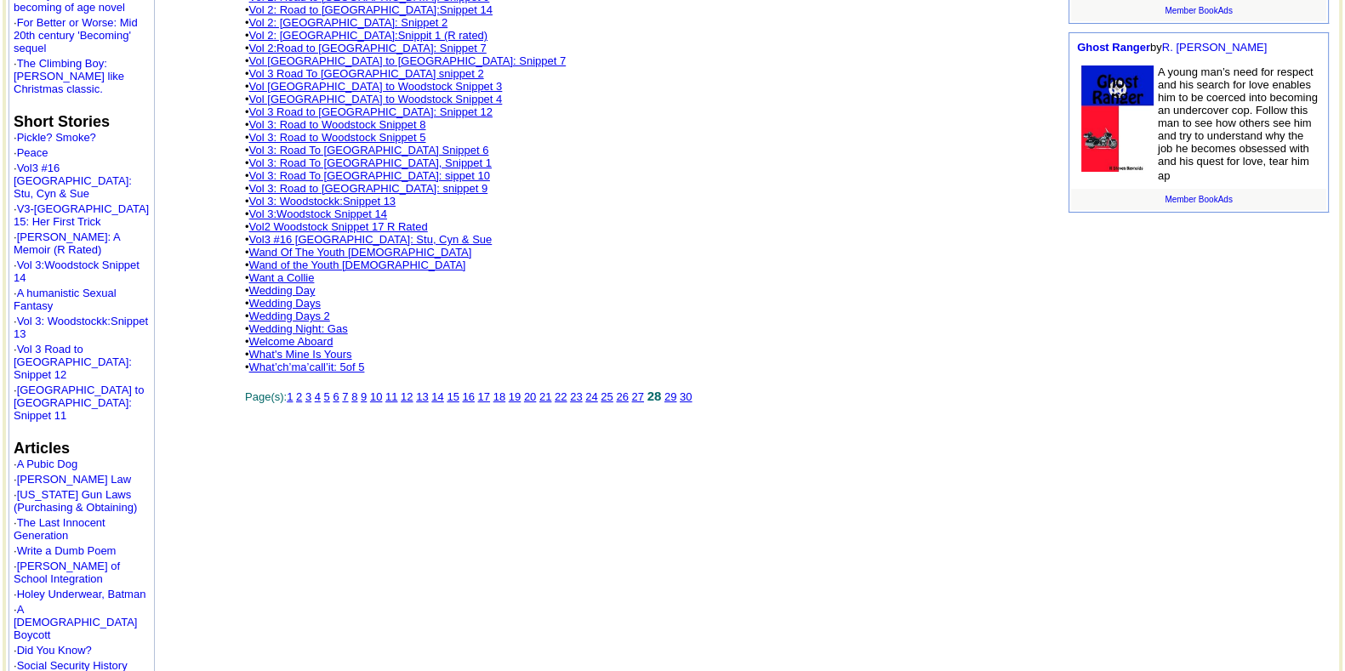
click at [643, 391] on link "27" at bounding box center [637, 397] width 12 height 13
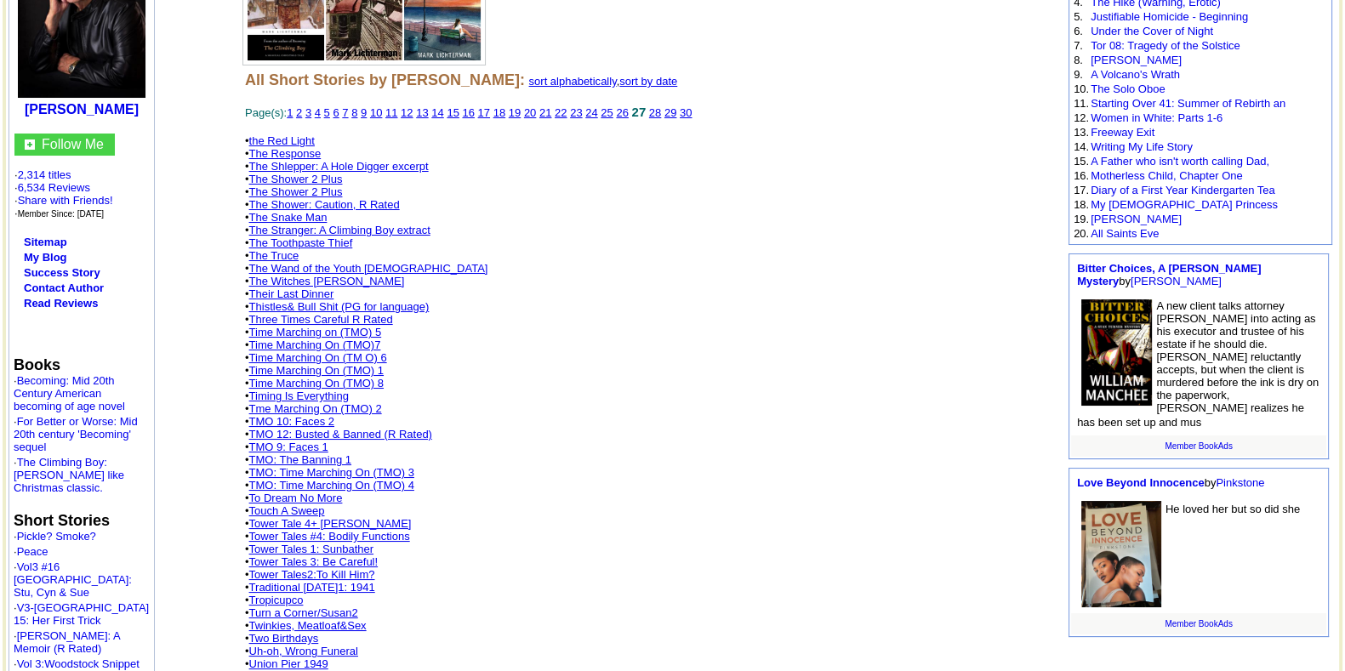
scroll to position [319, 0]
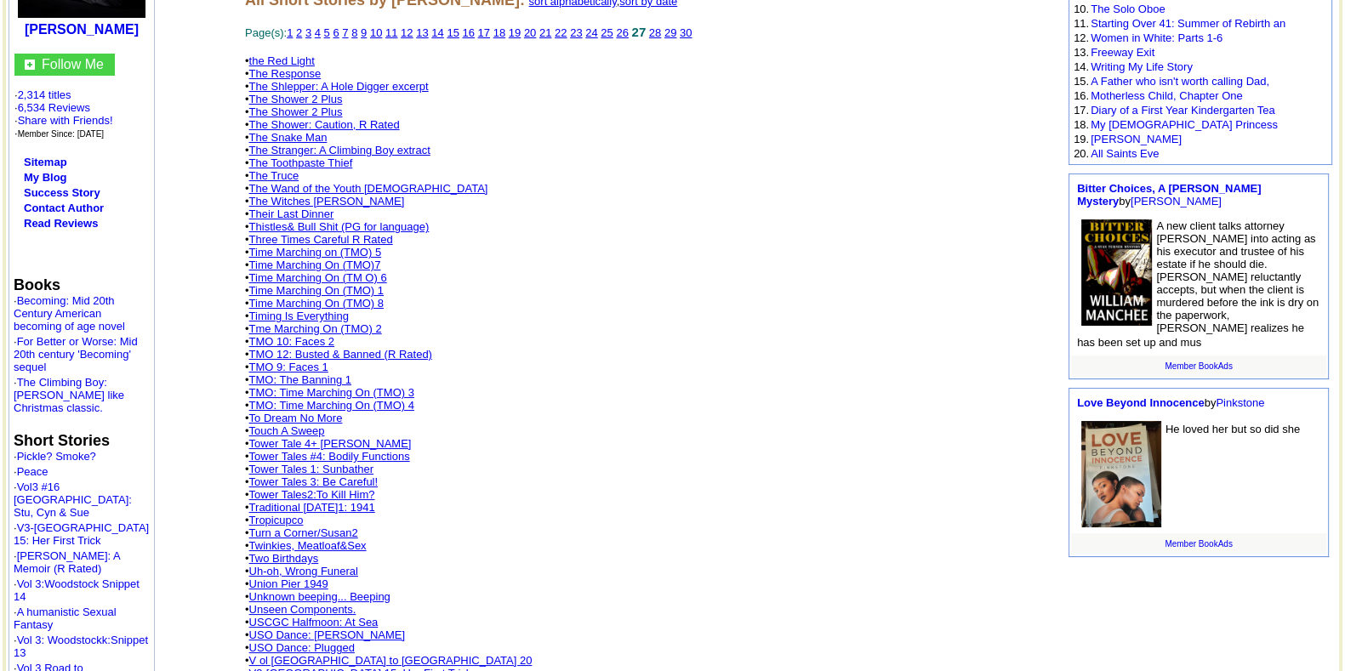
click at [356, 450] on link "Tower Tales #4: Bodily Functions" at bounding box center [329, 456] width 161 height 13
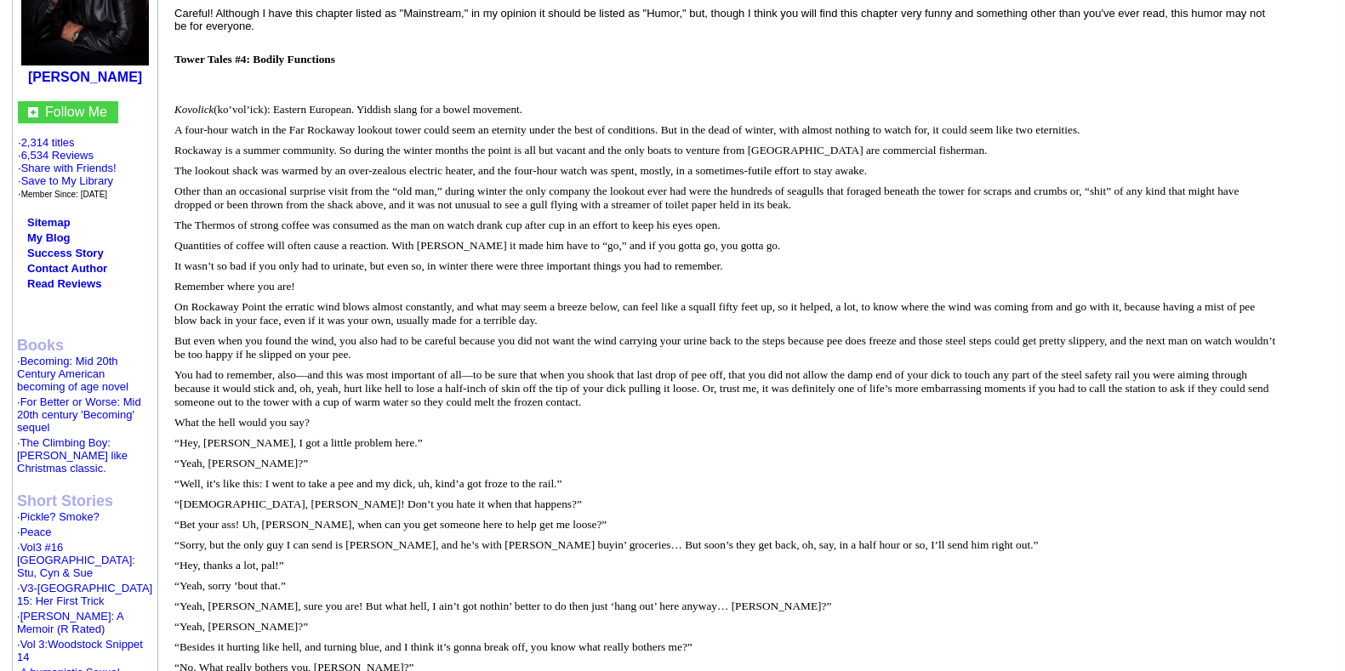
scroll to position [425, 0]
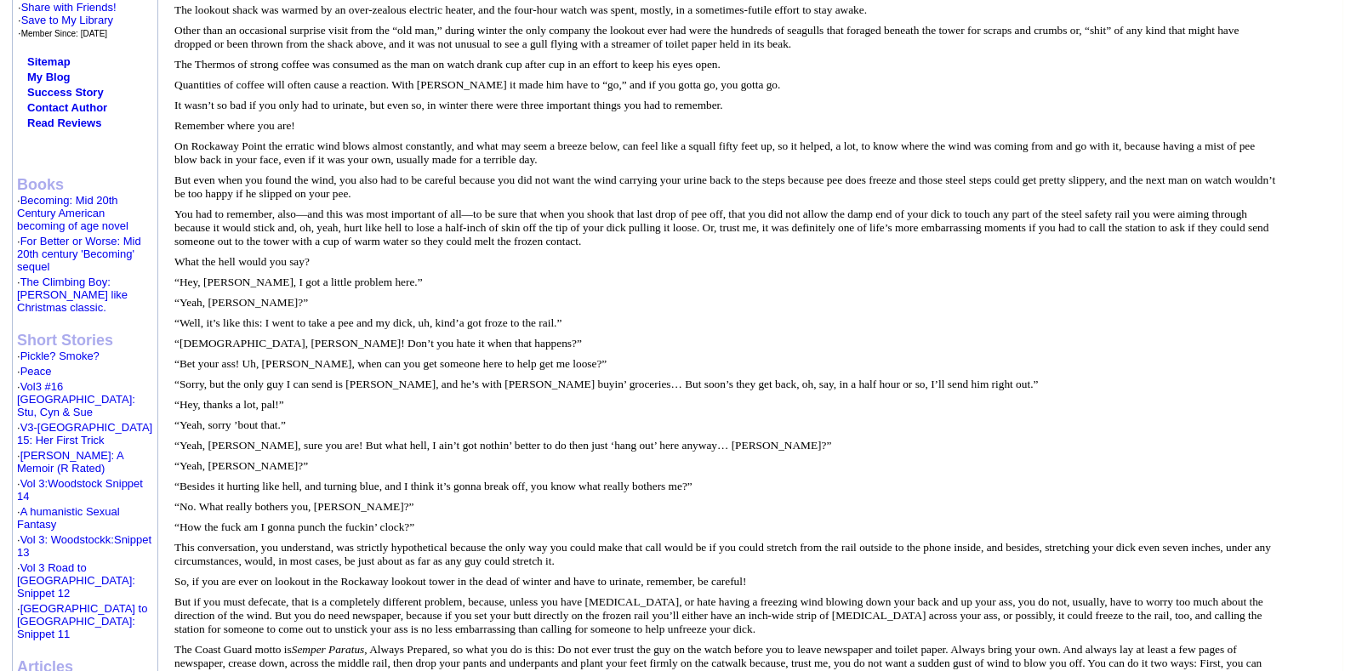
click at [728, 296] on p "“Yeah, [PERSON_NAME]?”" at bounding box center [726, 303] width 1104 height 14
click at [319, 208] on font "You had to remember, also—and this was most important of all—to be sure that wh…" at bounding box center [721, 228] width 1094 height 40
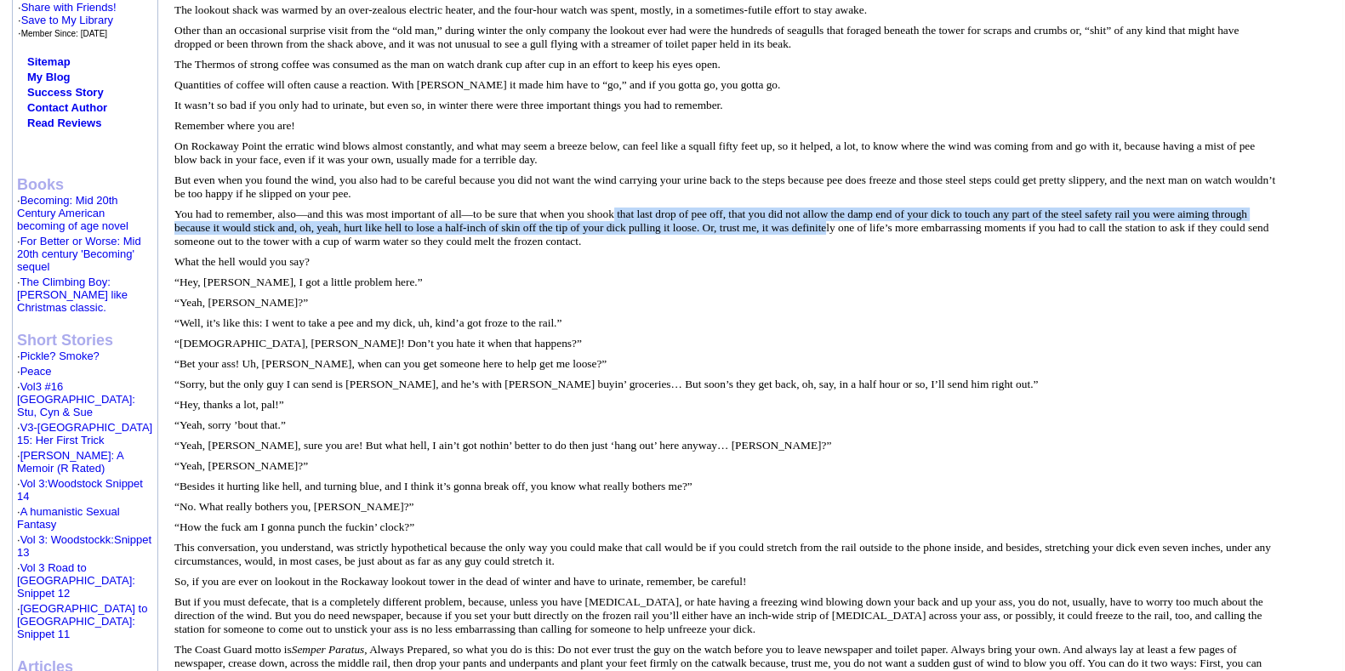
drag, startPoint x: 613, startPoint y: 190, endPoint x: 825, endPoint y: 192, distance: 212.8
click at [825, 208] on font "You had to remember, also—and this was most important of all—to be sure that wh…" at bounding box center [721, 228] width 1094 height 40
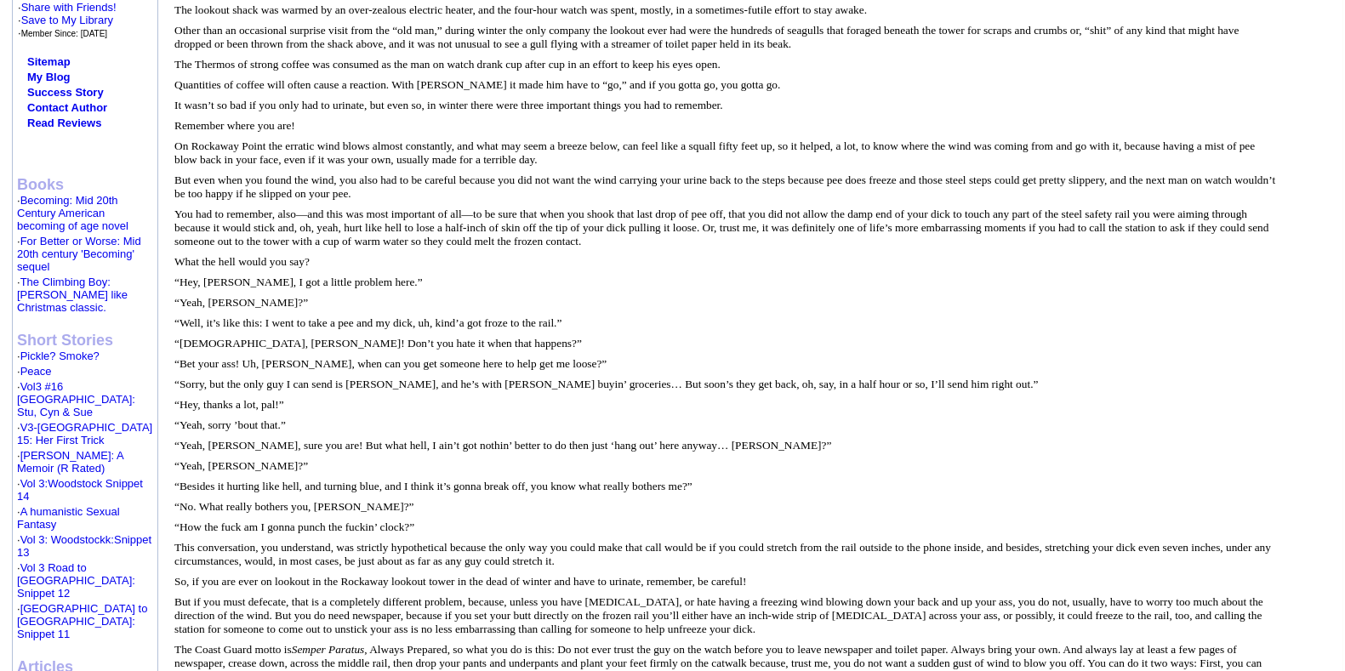
click at [854, 296] on p "“Yeah, Lippy?”" at bounding box center [726, 303] width 1104 height 14
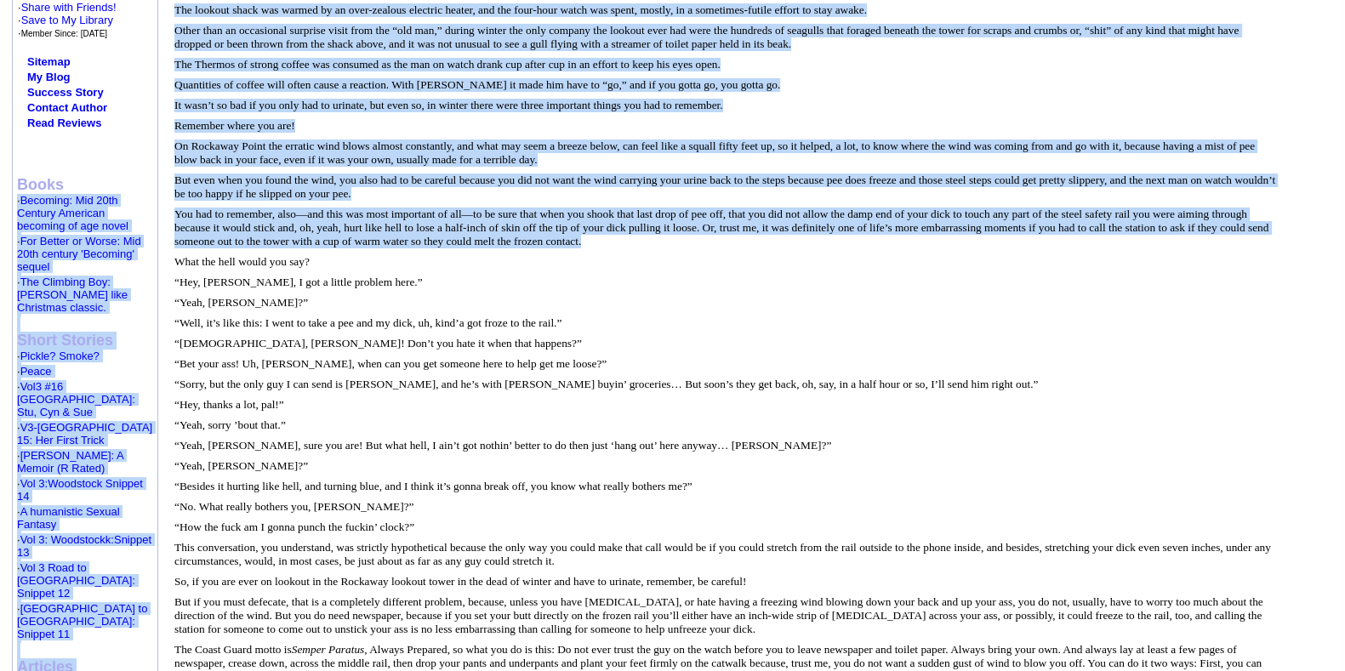
drag, startPoint x: 1120, startPoint y: 210, endPoint x: 142, endPoint y: 211, distance: 977.8
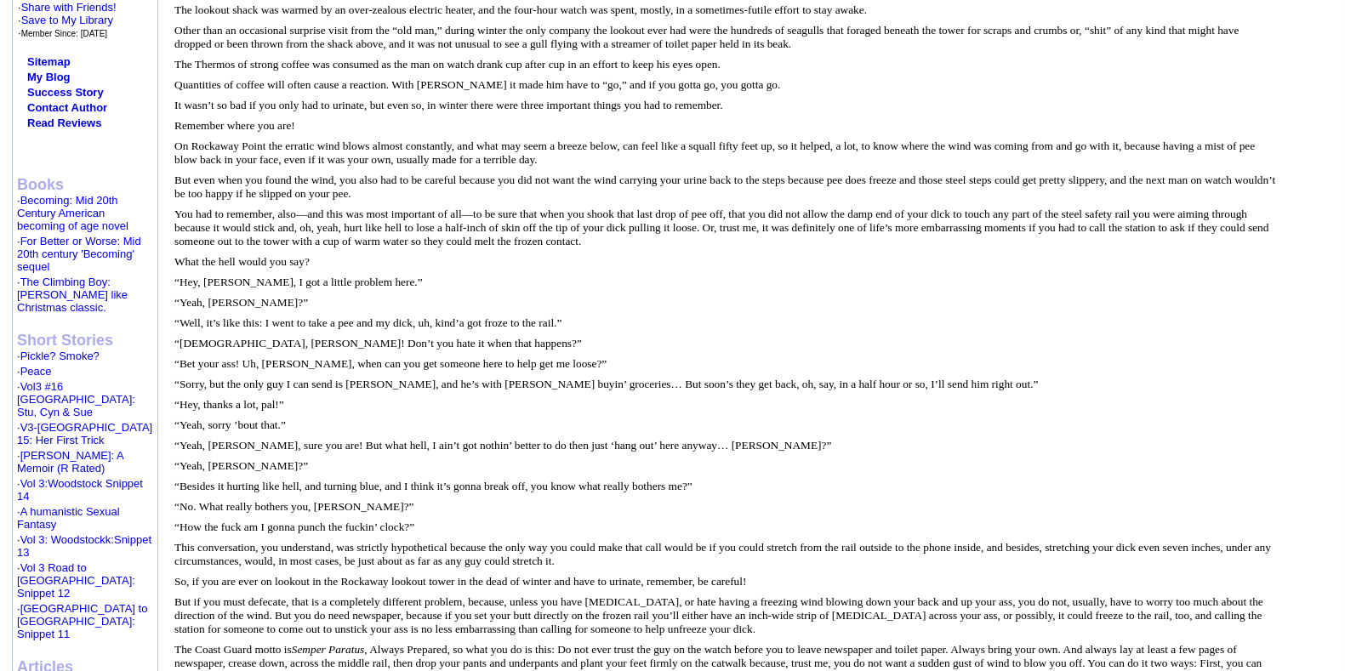
click at [387, 257] on font "Tower Tales #4: Bodily Functions Kovolick (ko’vol’ick): Eastern European. Yiddi…" at bounding box center [726, 532] width 1104 height 1320
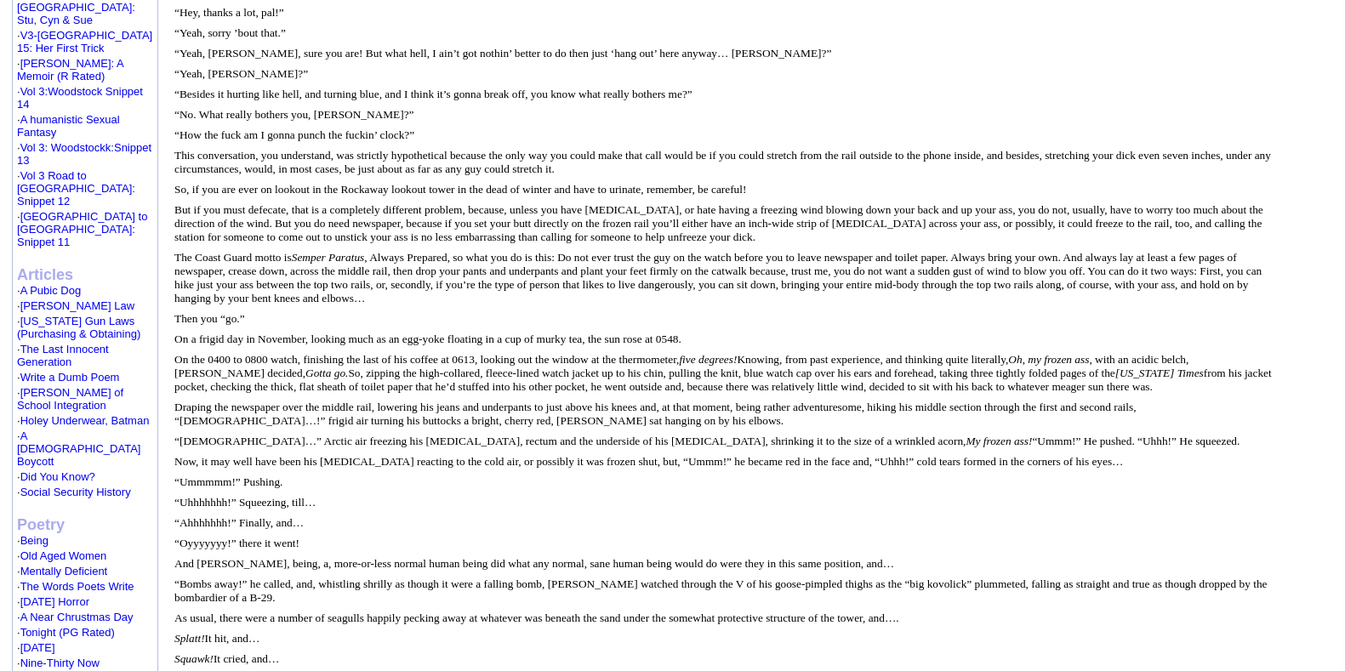
scroll to position [850, 0]
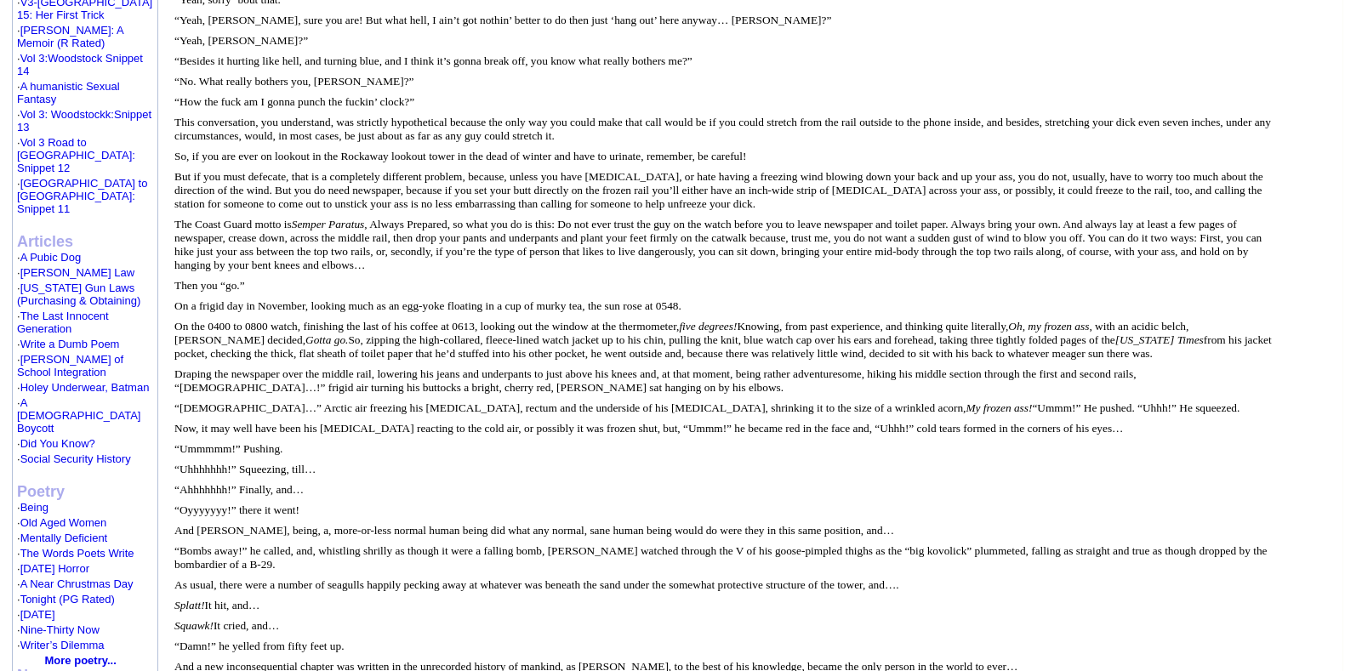
click at [571, 320] on font "On the 0400 to 0800 watch, finishing the last of his coffee at 0613, looking ou…" at bounding box center [723, 340] width 1098 height 40
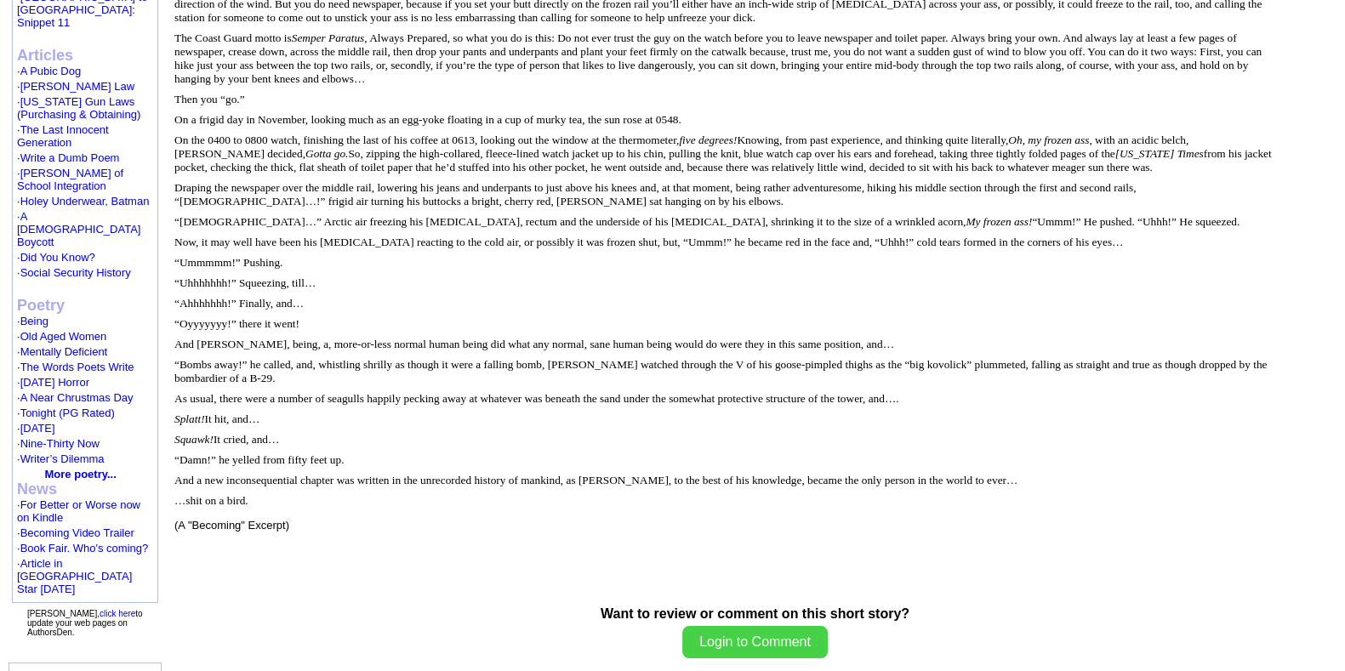
scroll to position [1170, 0]
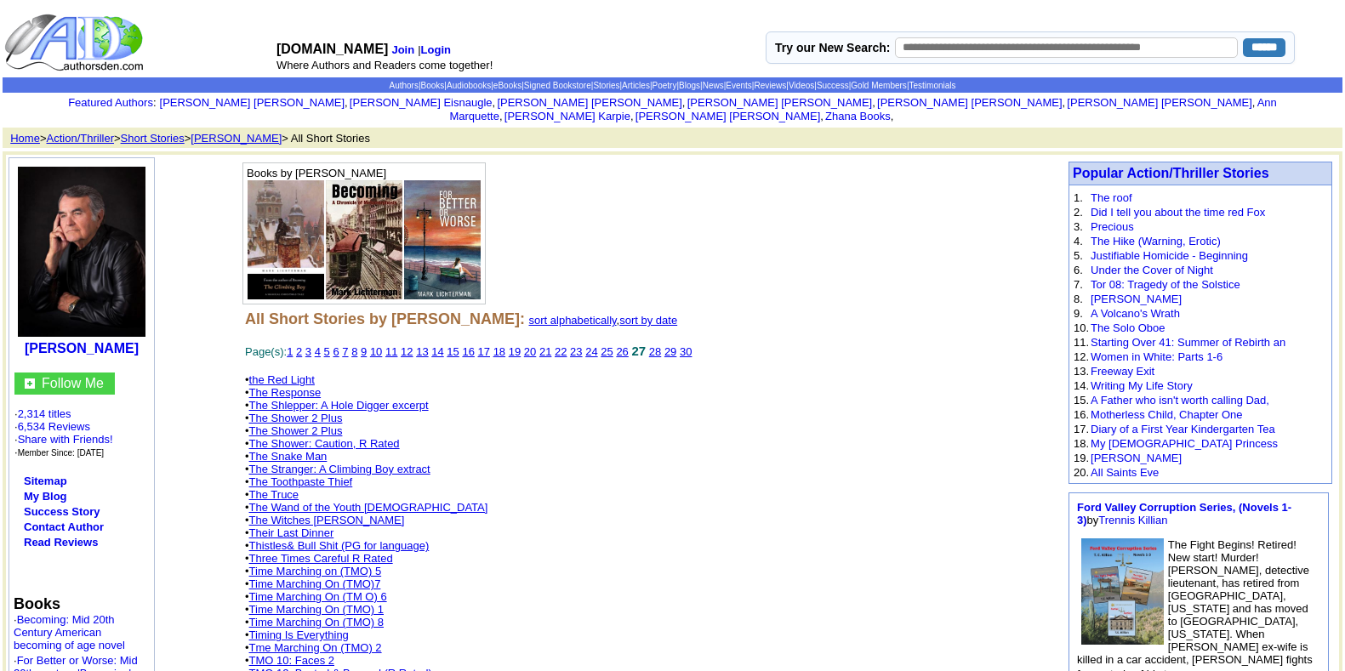
scroll to position [319, 0]
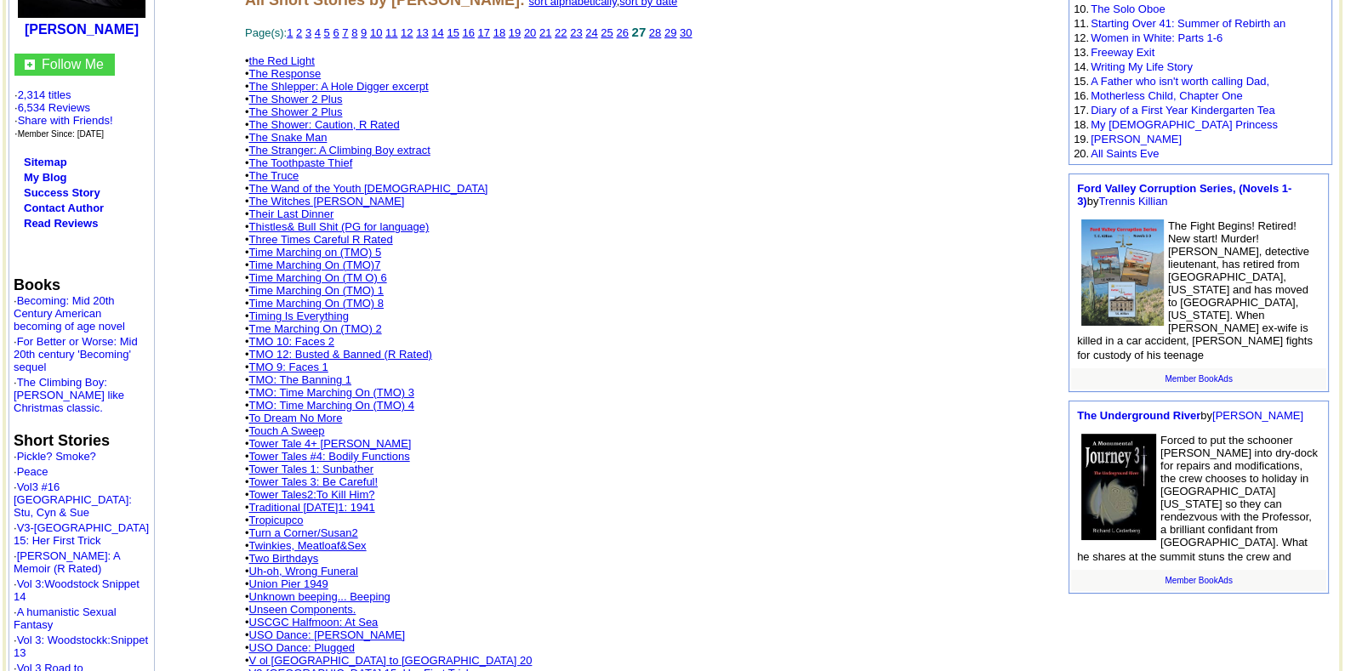
click at [374, 476] on link "Tower Tales 3: Be Careful!" at bounding box center [313, 482] width 129 height 13
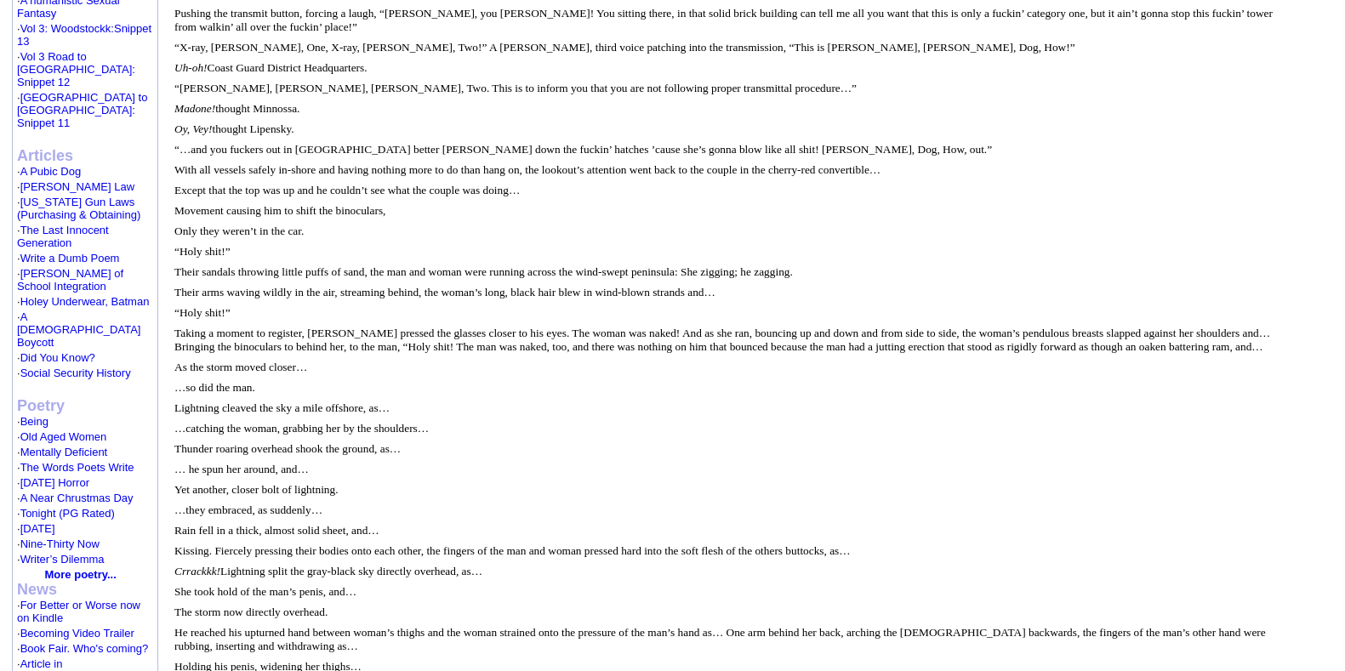
scroll to position [957, 0]
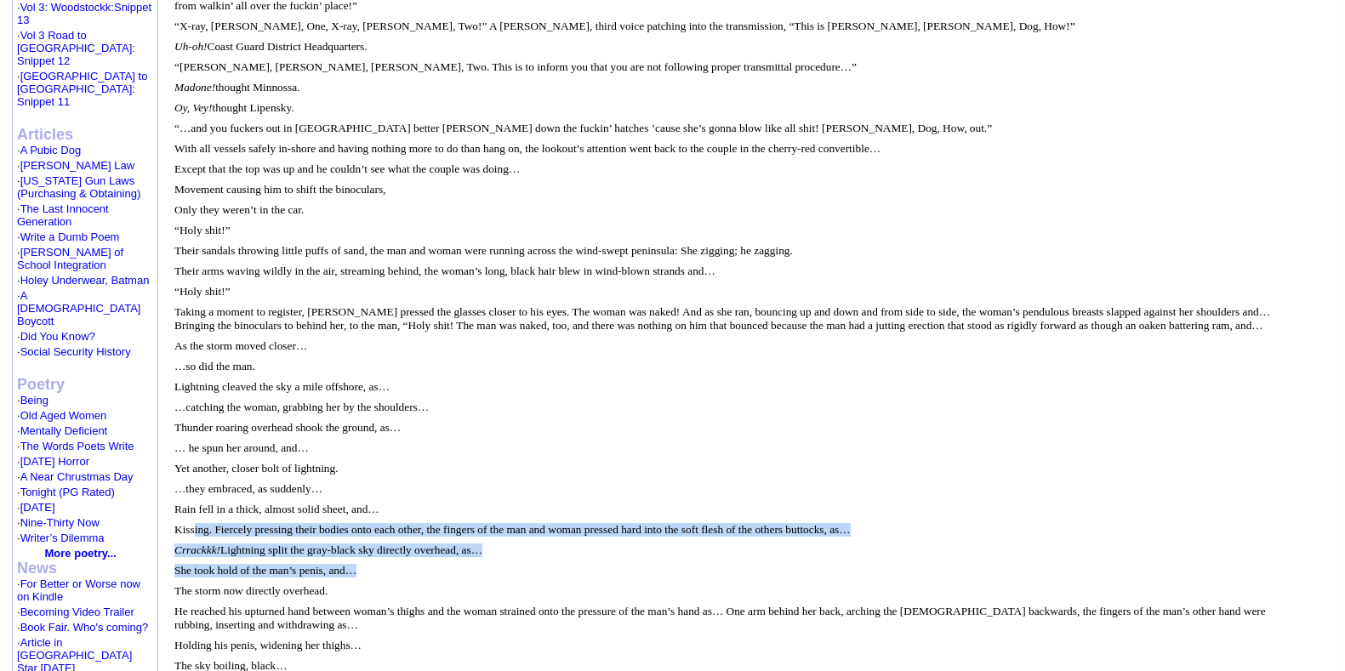
drag, startPoint x: 368, startPoint y: 488, endPoint x: 191, endPoint y: 456, distance: 179.8
click at [191, 456] on font "Tower Tales 3: The Storm A cherry-red, 1952 Chevrolet convertible stopped at ro…" at bounding box center [726, 509] width 1104 height 2262
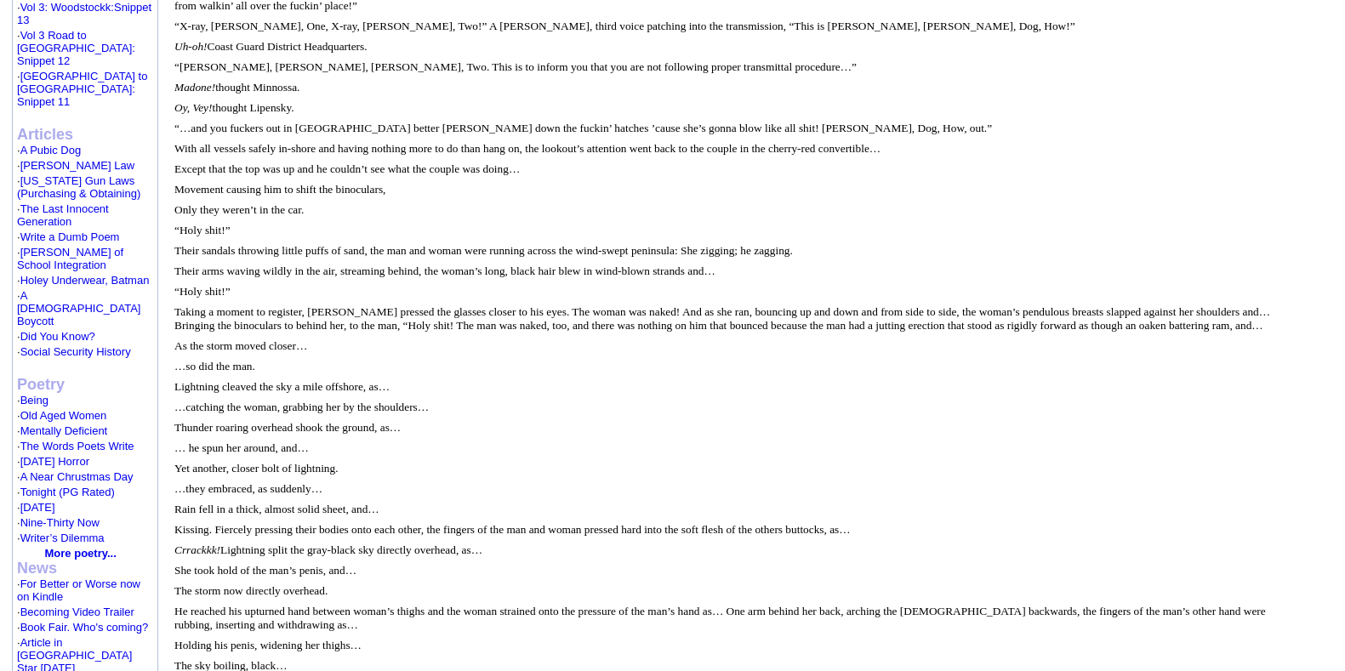
click at [285, 424] on font "Tower Tales 3: The Storm A cherry-red, 1952 Chevrolet convertible stopped at ro…" at bounding box center [726, 509] width 1104 height 2262
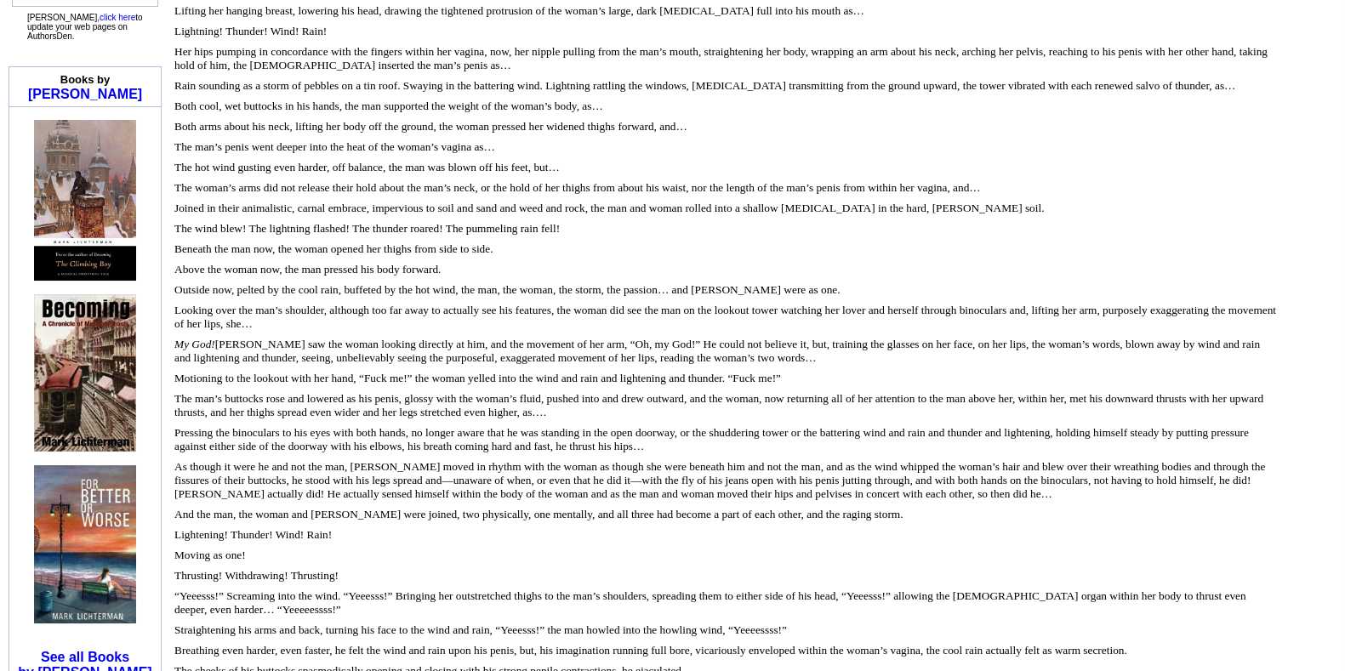
scroll to position [1808, 0]
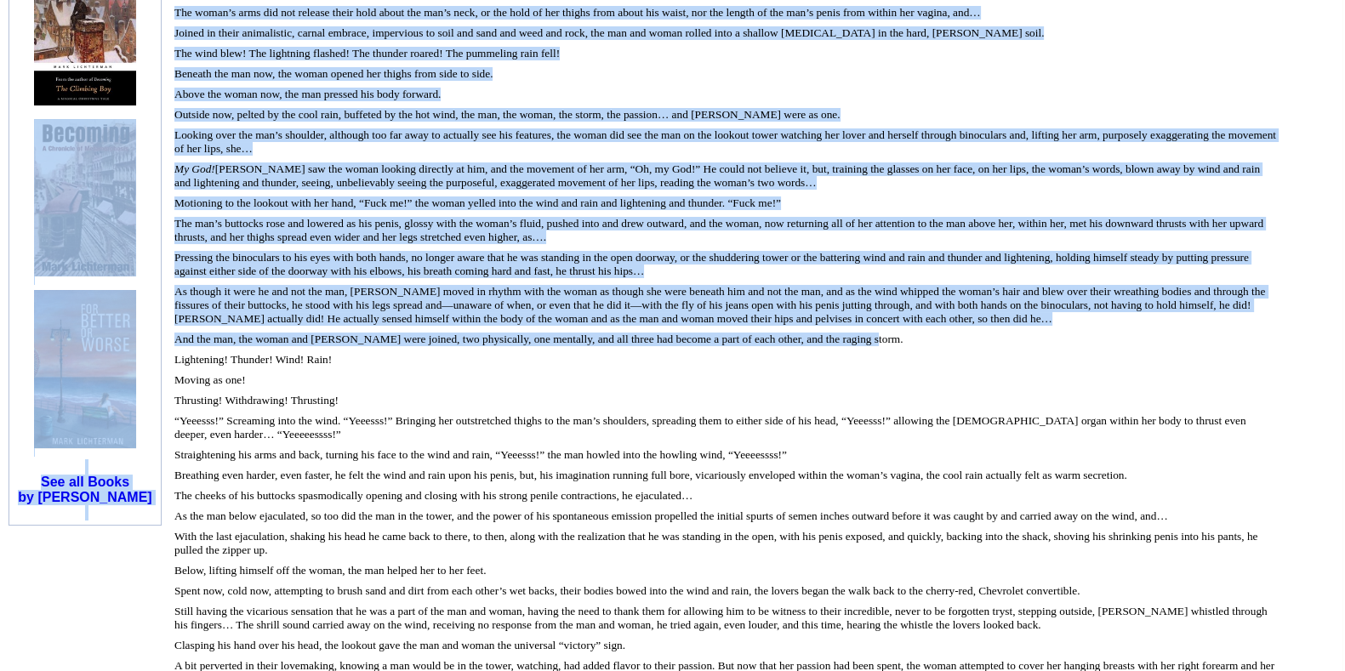
drag, startPoint x: 948, startPoint y: 233, endPoint x: 81, endPoint y: 179, distance: 868.9
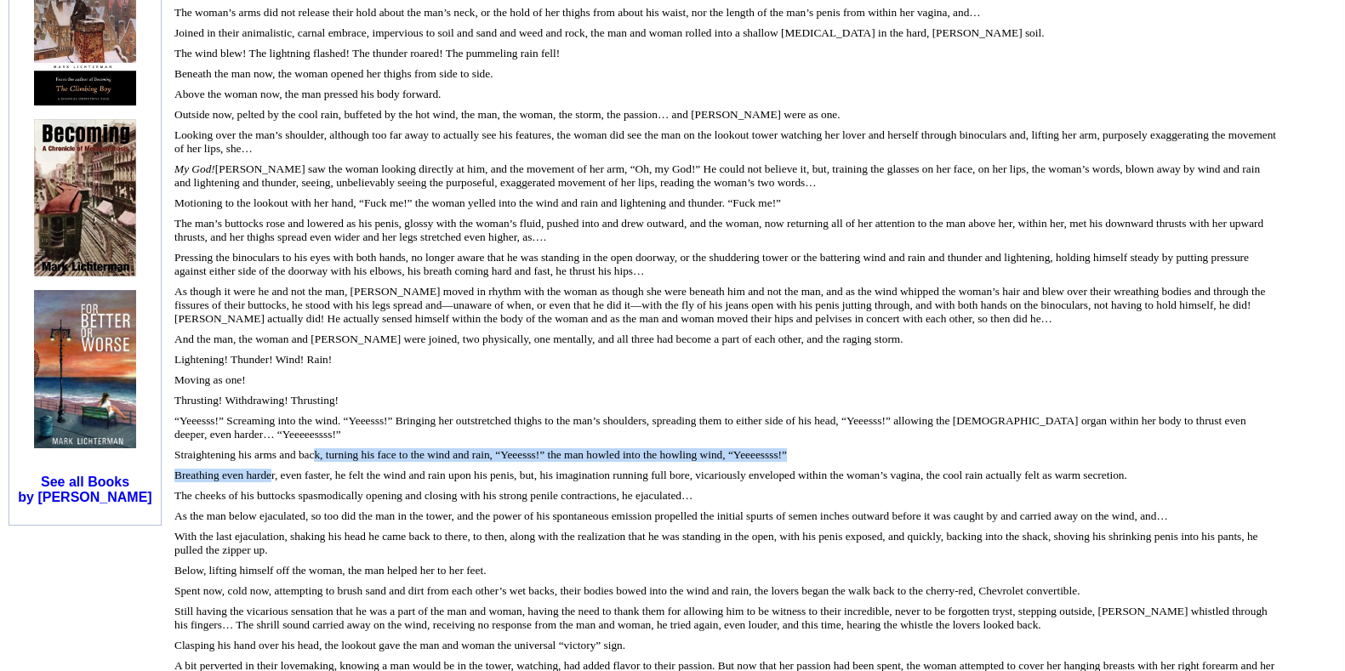
drag, startPoint x: 270, startPoint y: 362, endPoint x: 318, endPoint y: 410, distance: 68.6
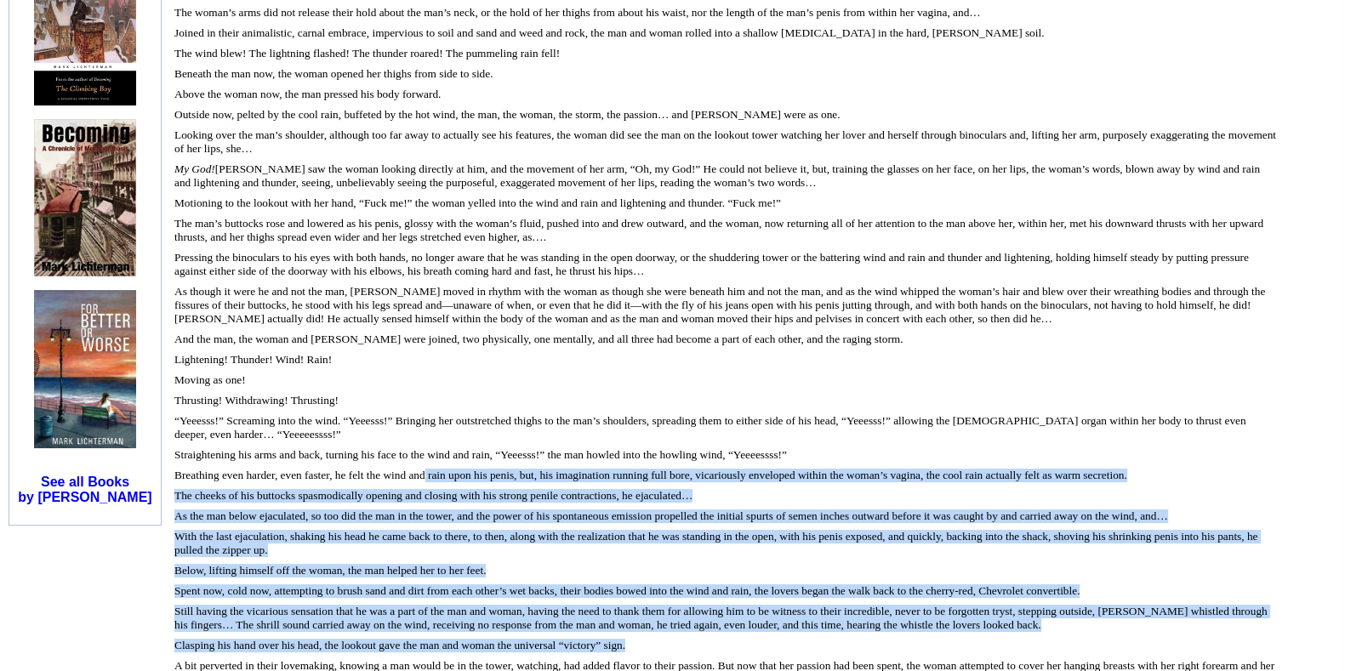
drag, startPoint x: 494, startPoint y: 376, endPoint x: 642, endPoint y: 528, distance: 212.4
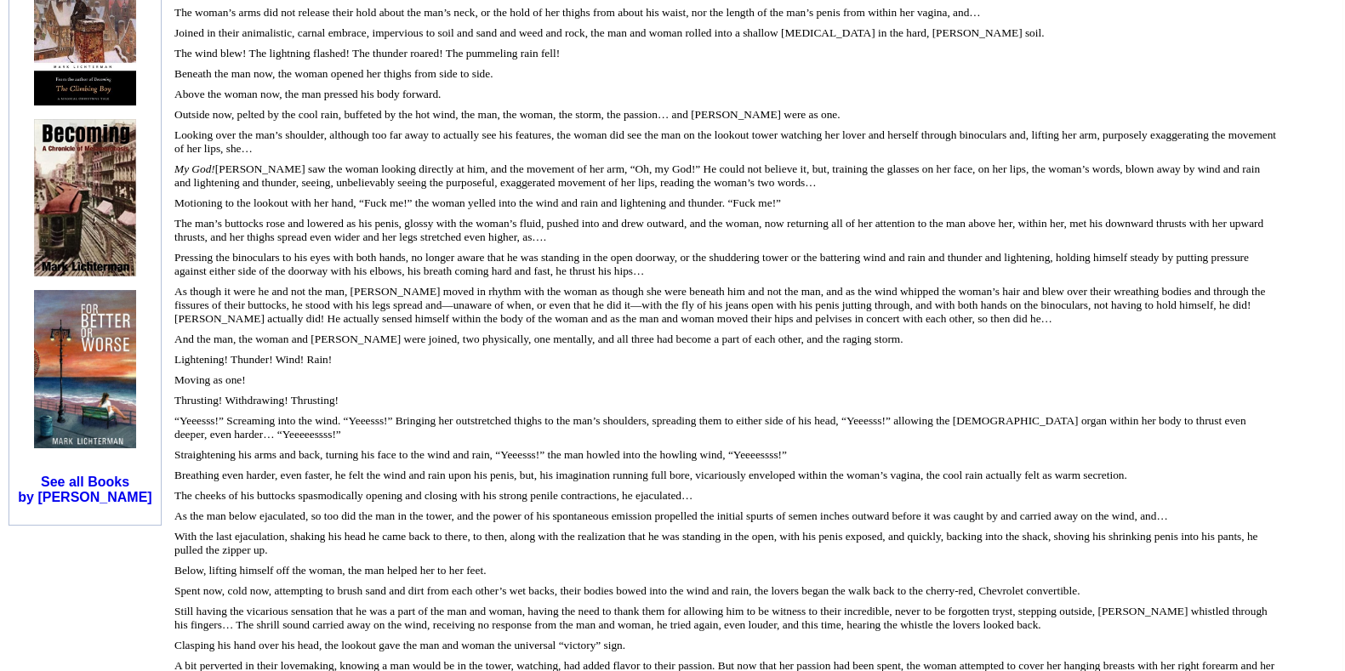
drag, startPoint x: 443, startPoint y: 391, endPoint x: 464, endPoint y: 506, distance: 117.7
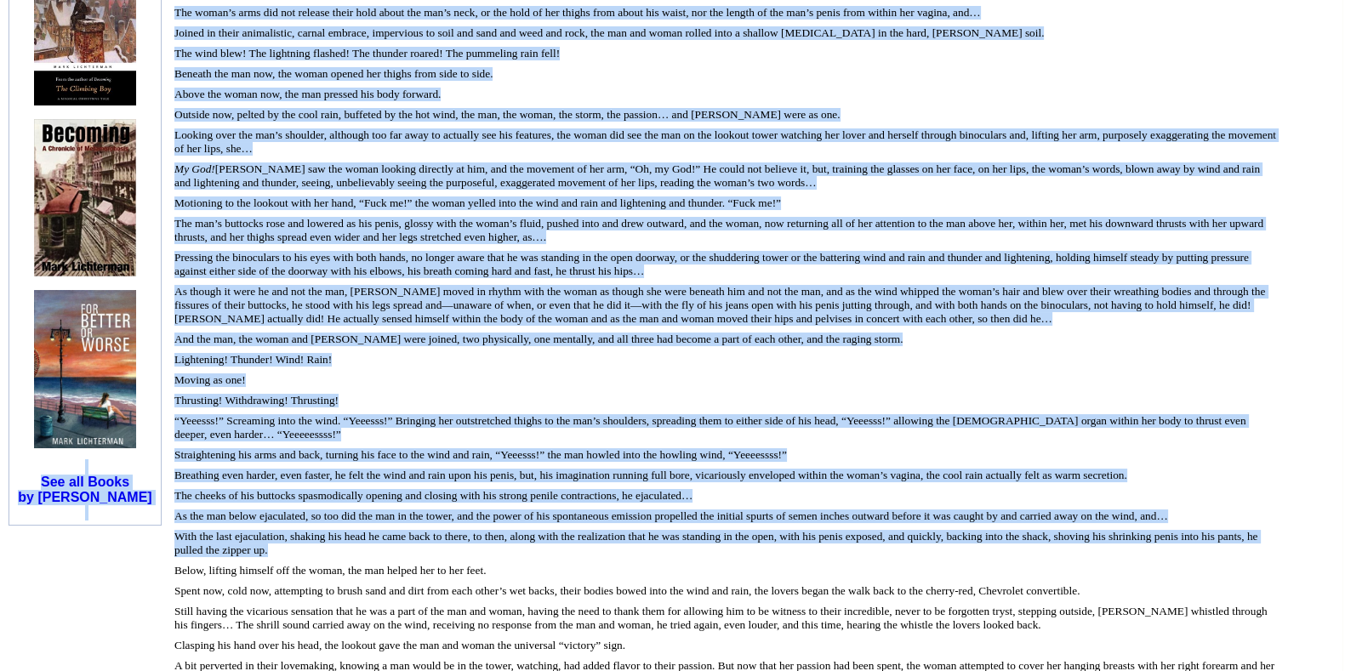
drag, startPoint x: 614, startPoint y: 433, endPoint x: 132, endPoint y: 371, distance: 486.5
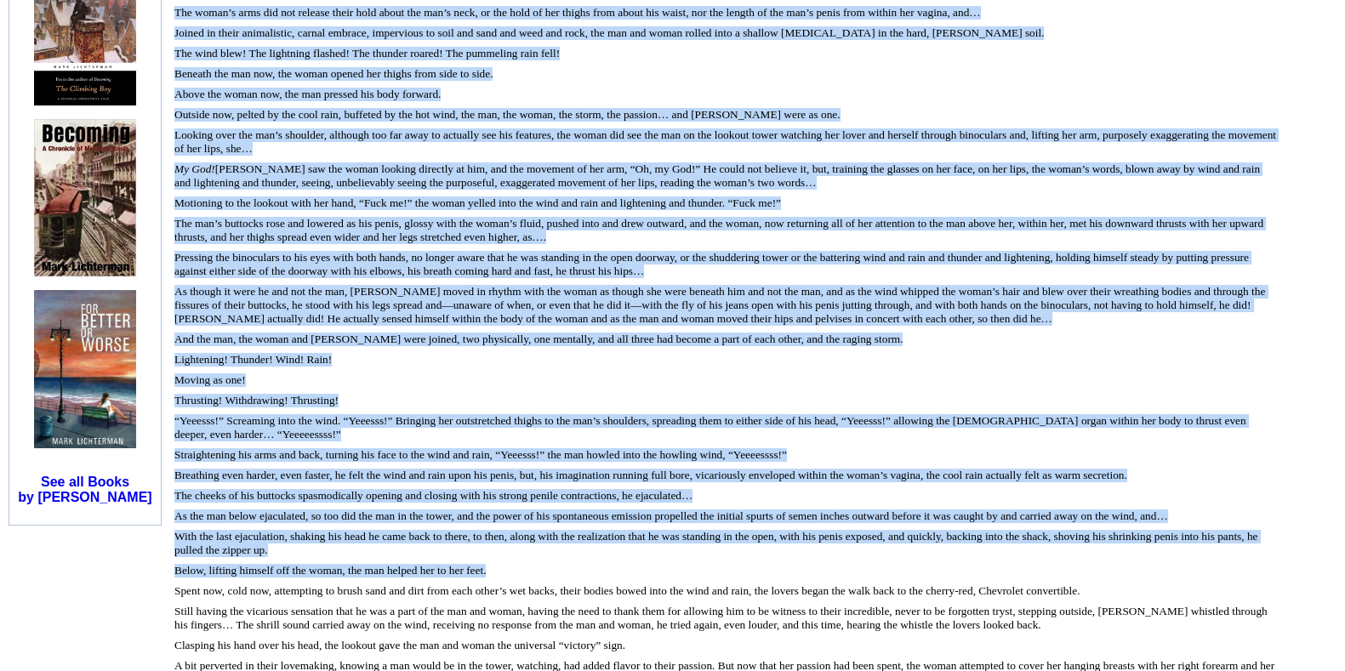
drag, startPoint x: 523, startPoint y: 452, endPoint x: 170, endPoint y: 371, distance: 361.5
click at [227, 530] on font "With the last ejaculation, shaking his head he came back to there, to then, alo…" at bounding box center [715, 543] width 1083 height 26
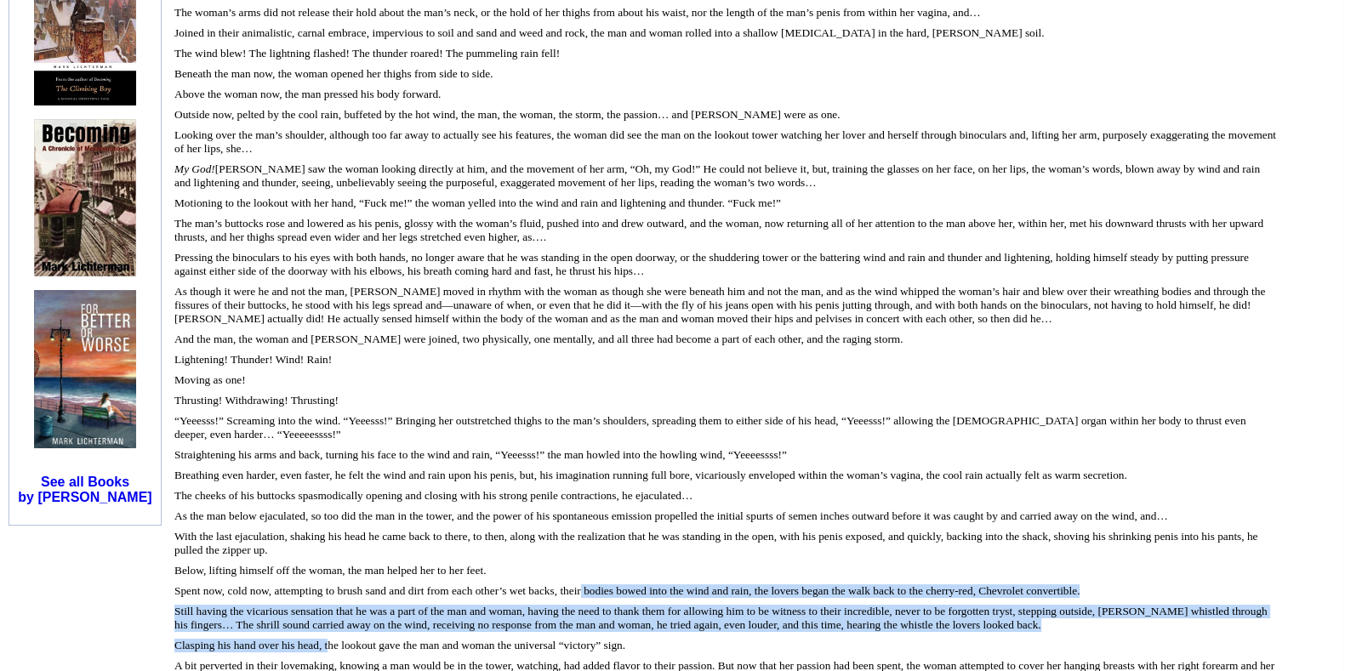
drag, startPoint x: 539, startPoint y: 540, endPoint x: 328, endPoint y: 525, distance: 210.7
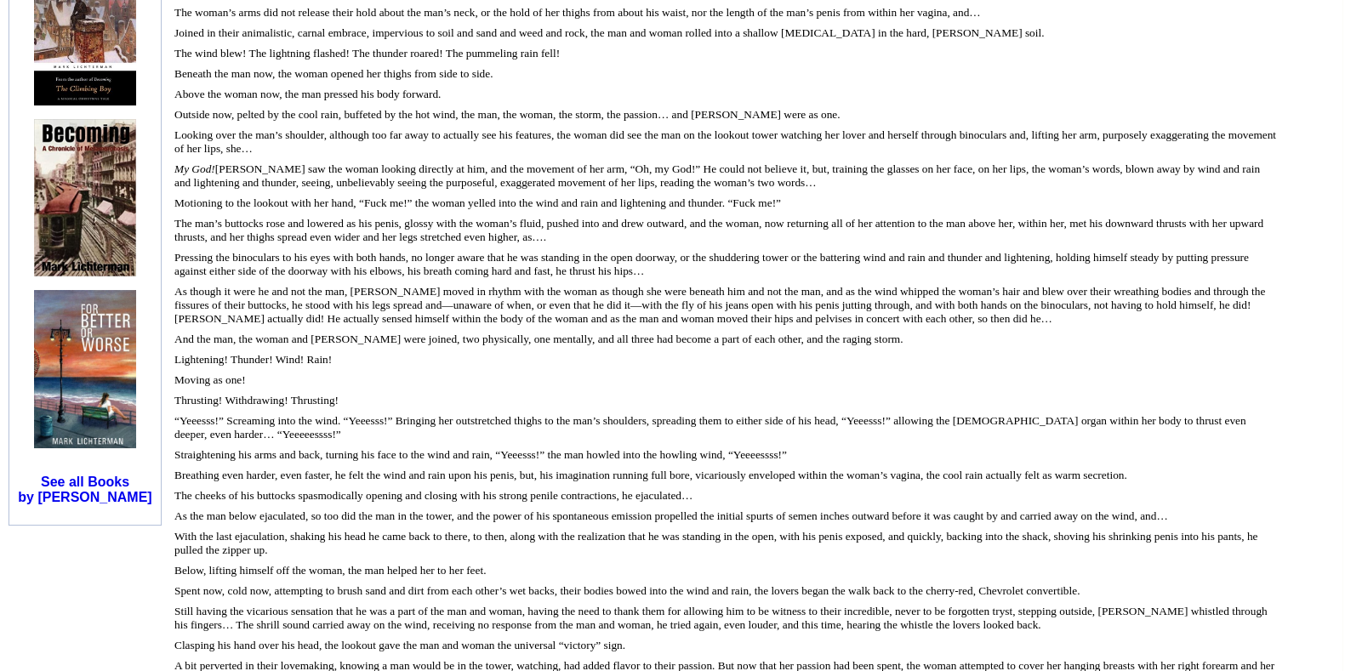
click at [373, 660] on font "A bit perverted in their lovemaking, knowing a man would be in the tower, watch…" at bounding box center [724, 673] width 1100 height 26
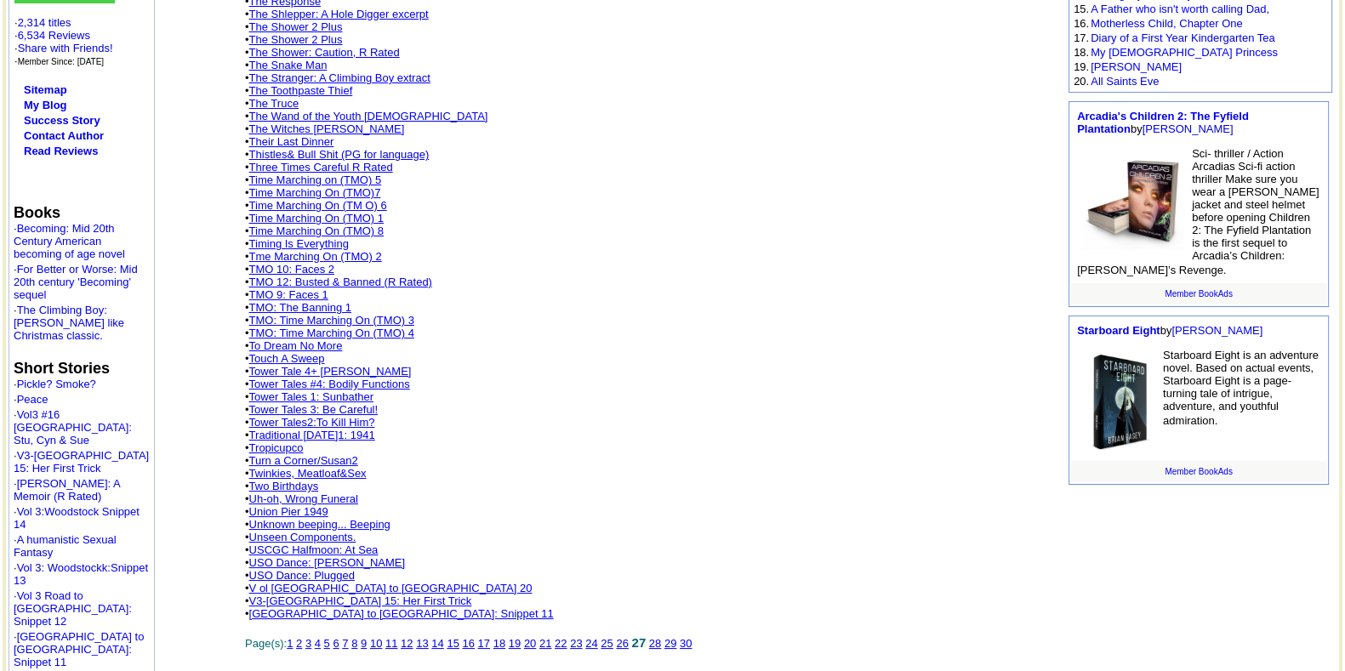
scroll to position [425, 0]
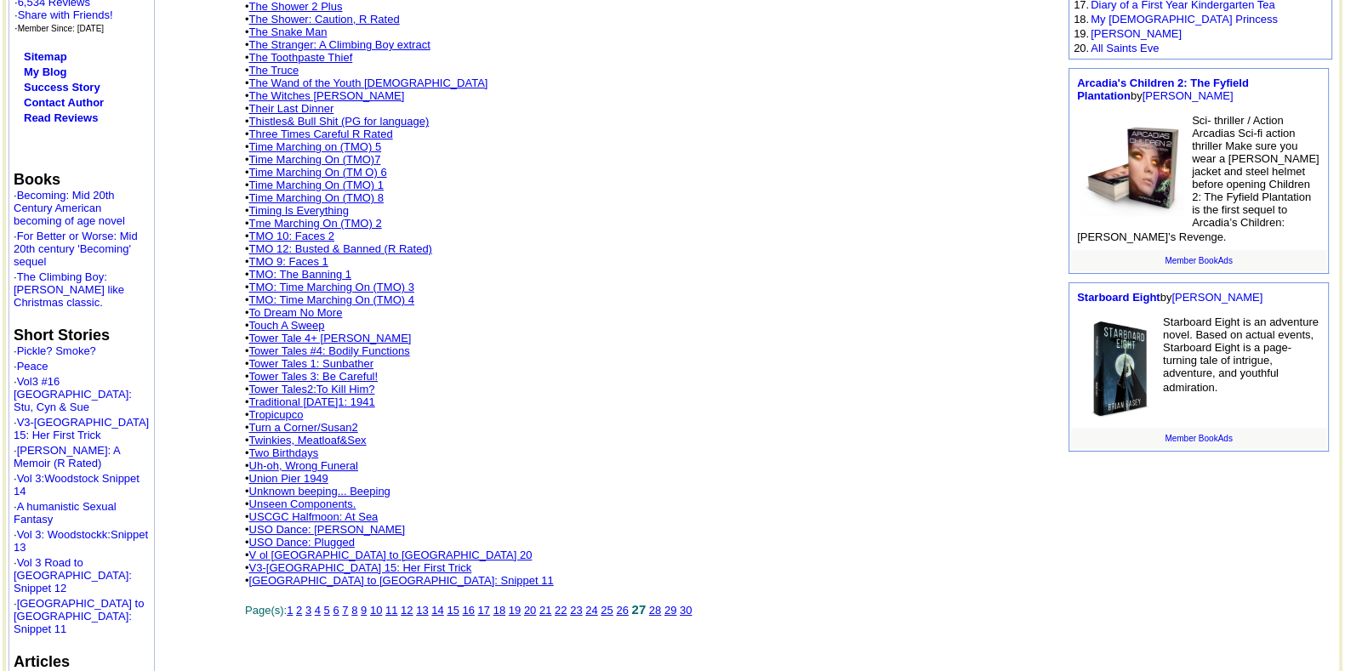
click at [628, 604] on link "26" at bounding box center [622, 610] width 12 height 13
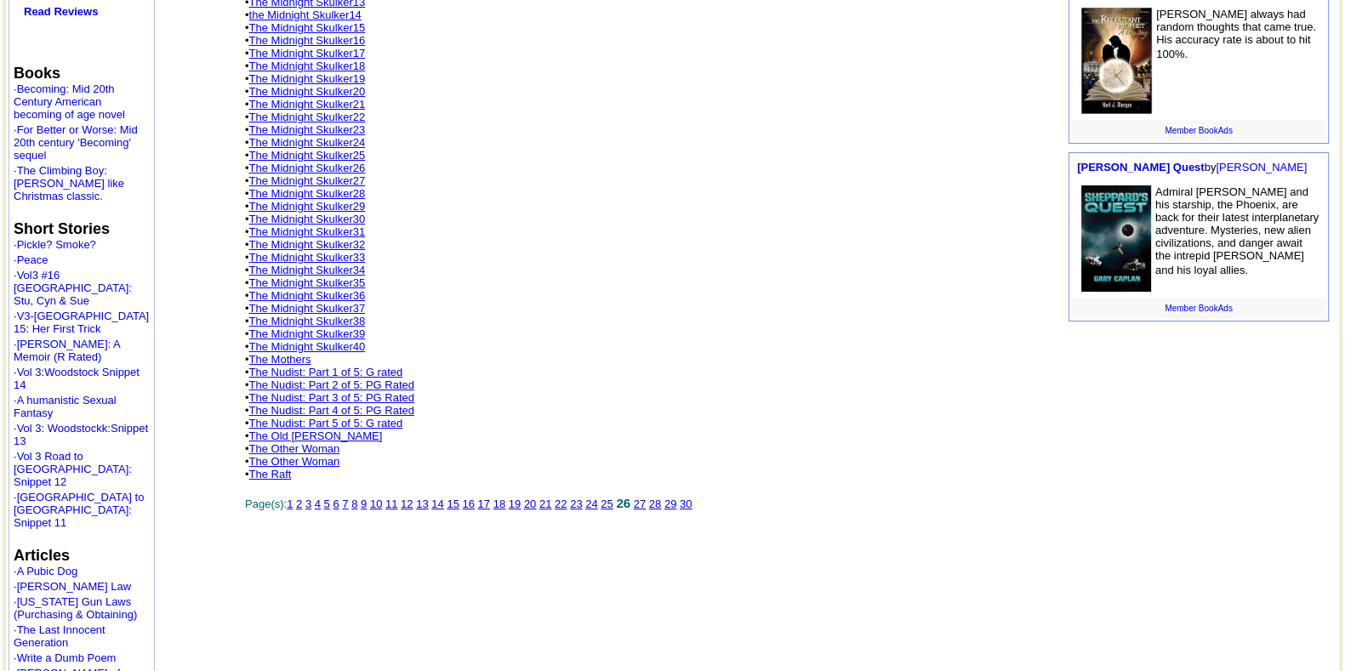
scroll to position [532, 0]
click at [613, 497] on link "25" at bounding box center [607, 503] width 12 height 13
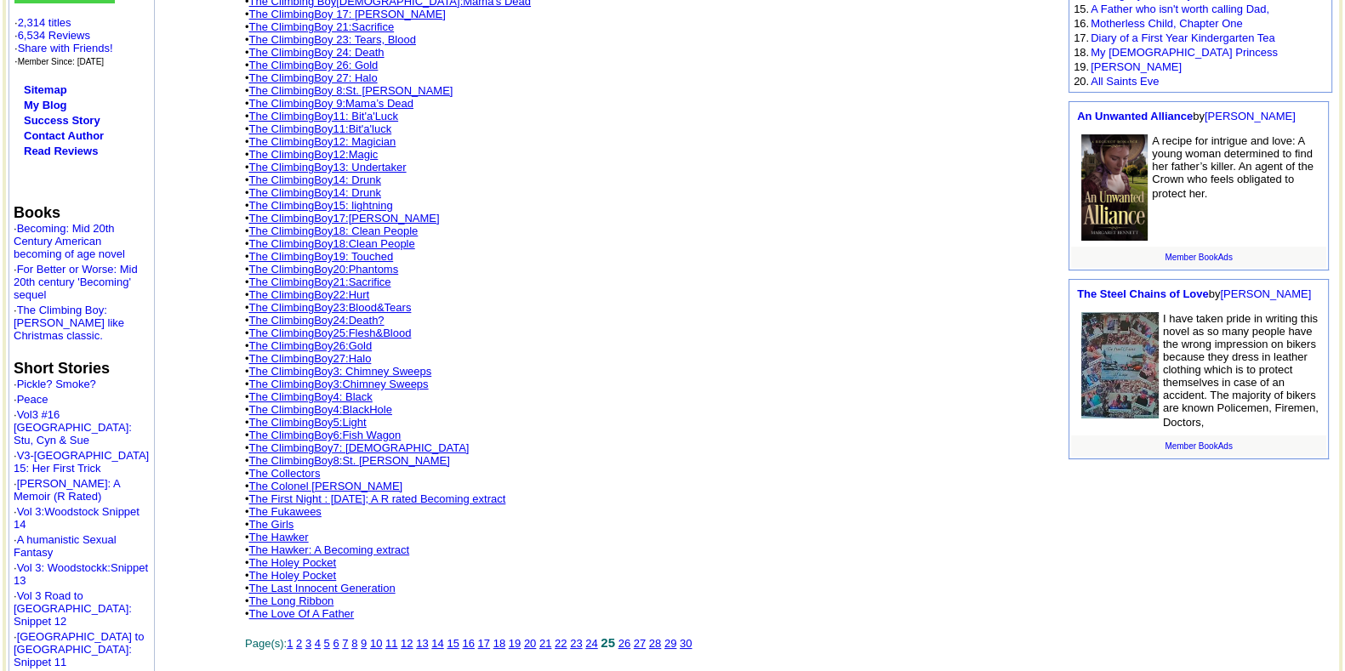
scroll to position [425, 0]
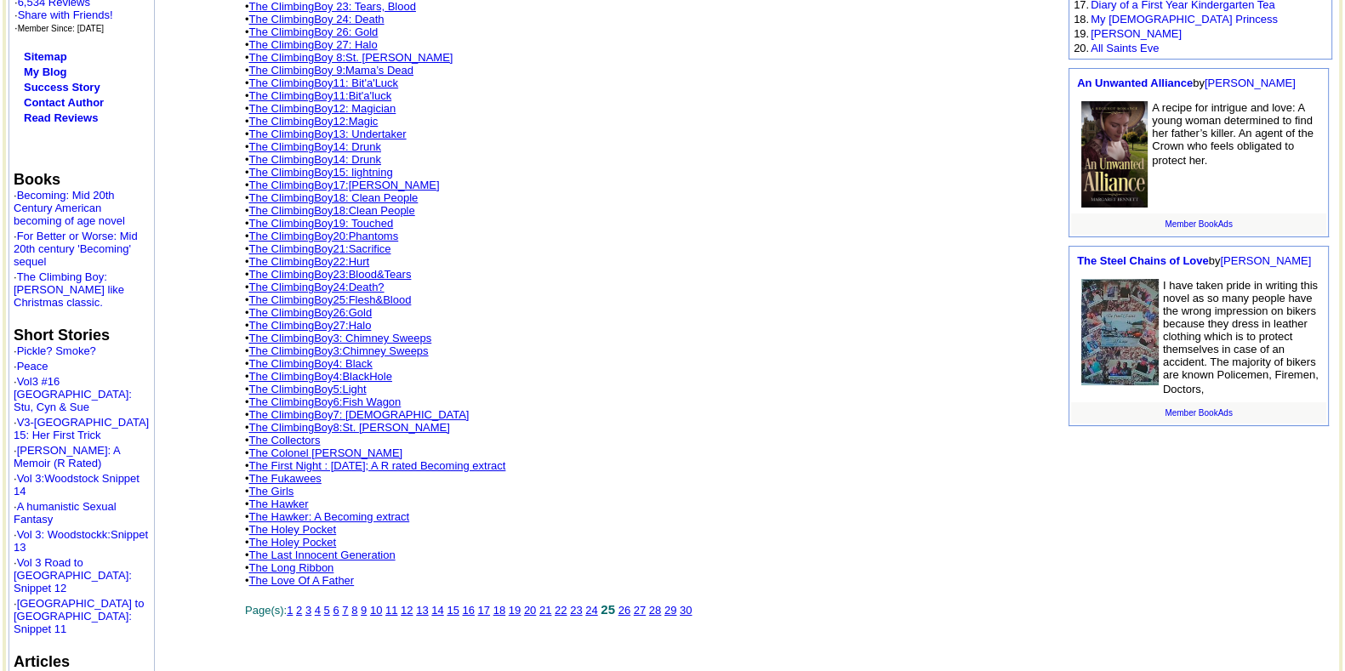
click at [506, 460] on link "The First Night : [DATE]; A R rated Becoming extract" at bounding box center [377, 466] width 257 height 13
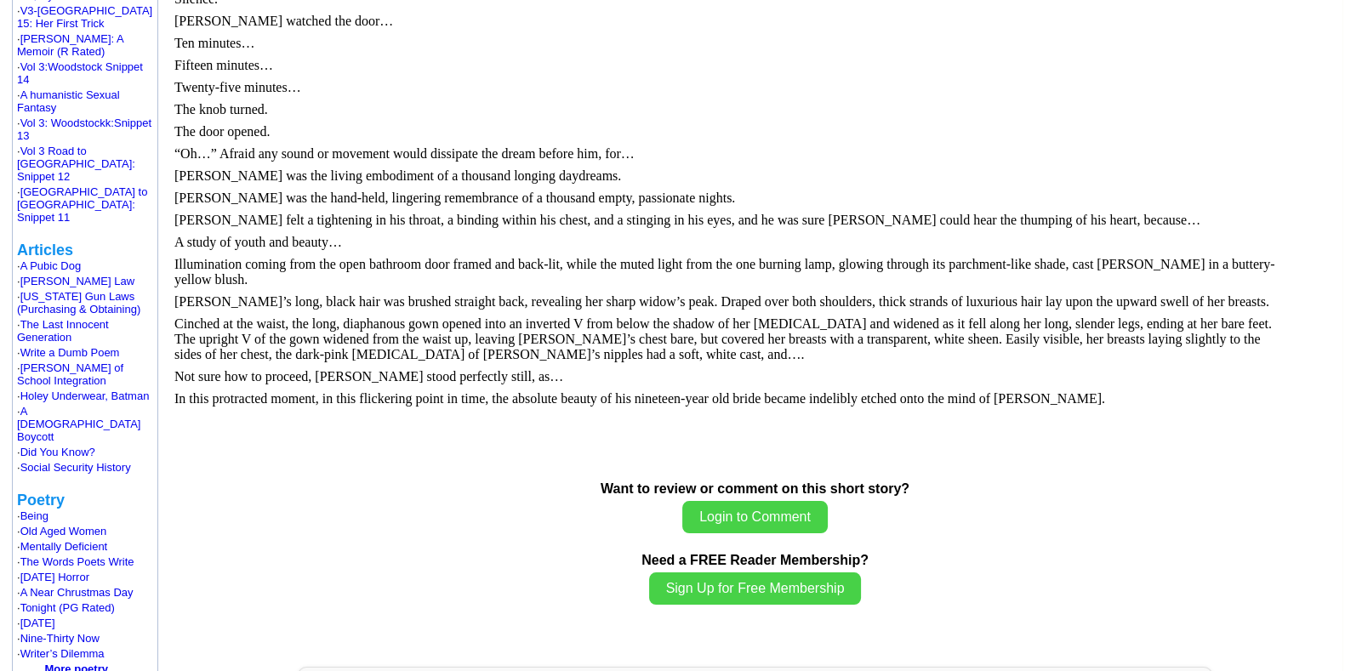
scroll to position [850, 0]
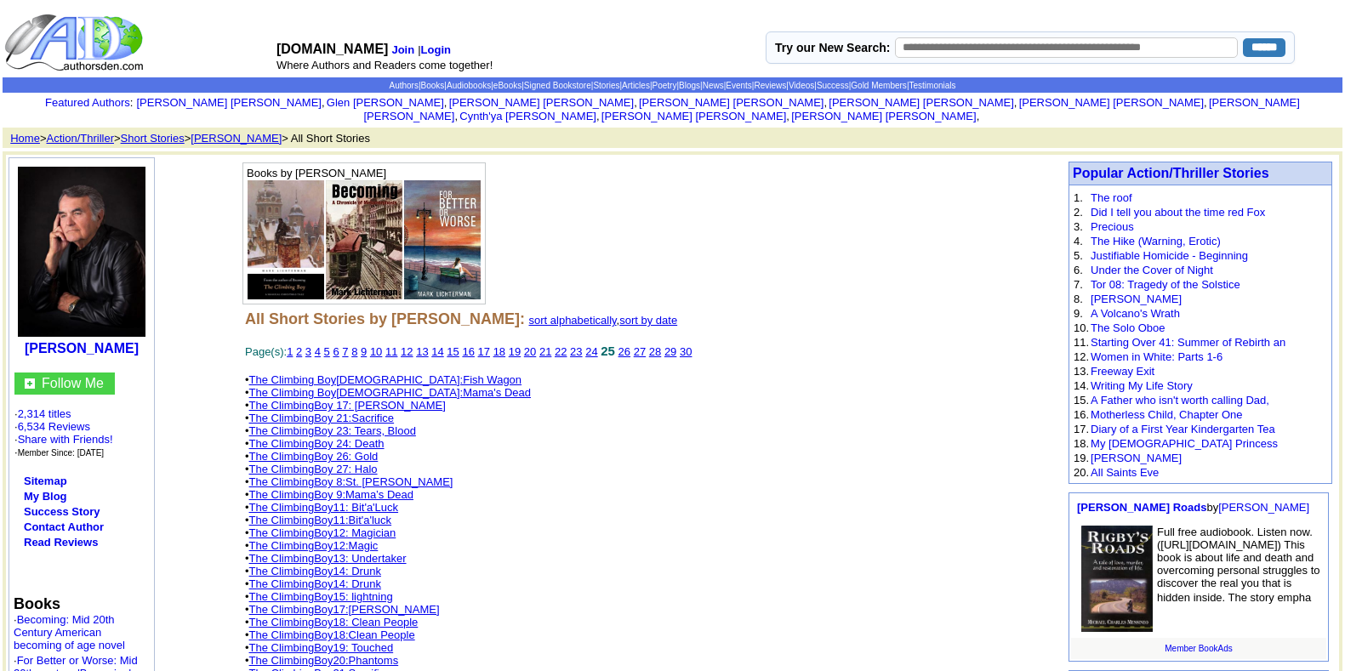
scroll to position [425, 0]
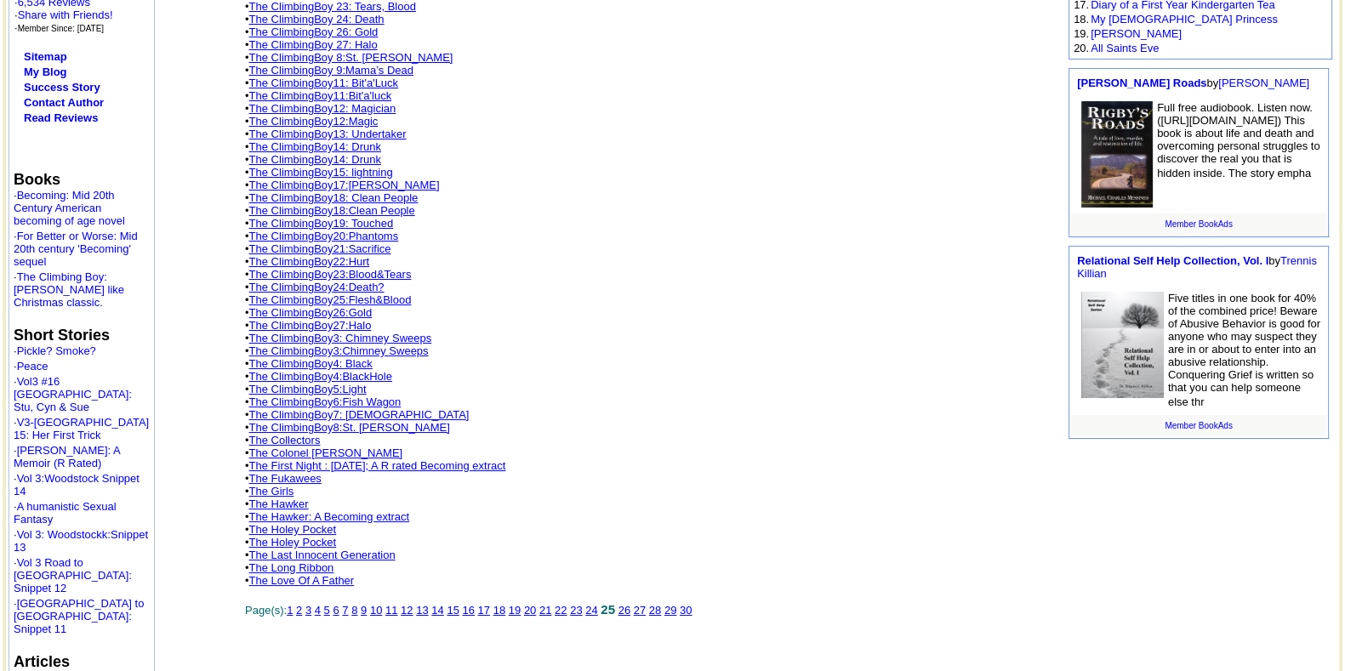
click at [597, 604] on link "24" at bounding box center [591, 610] width 12 height 13
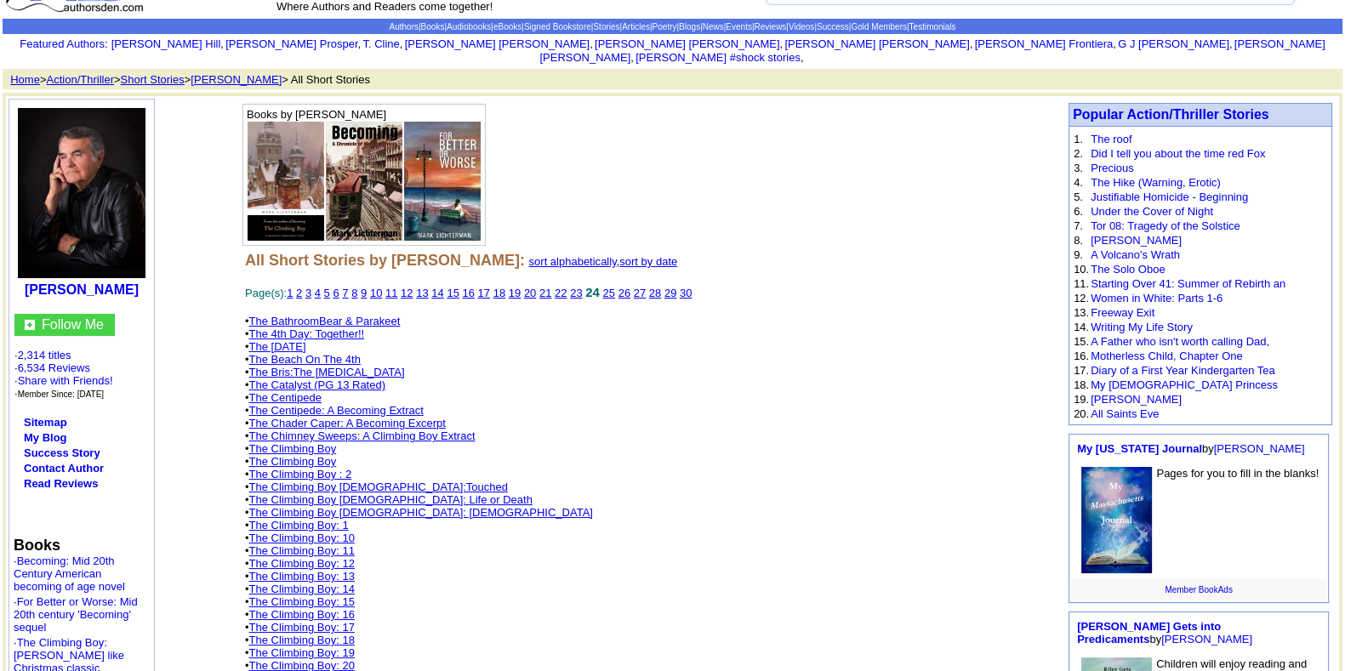
scroll to position [425, 0]
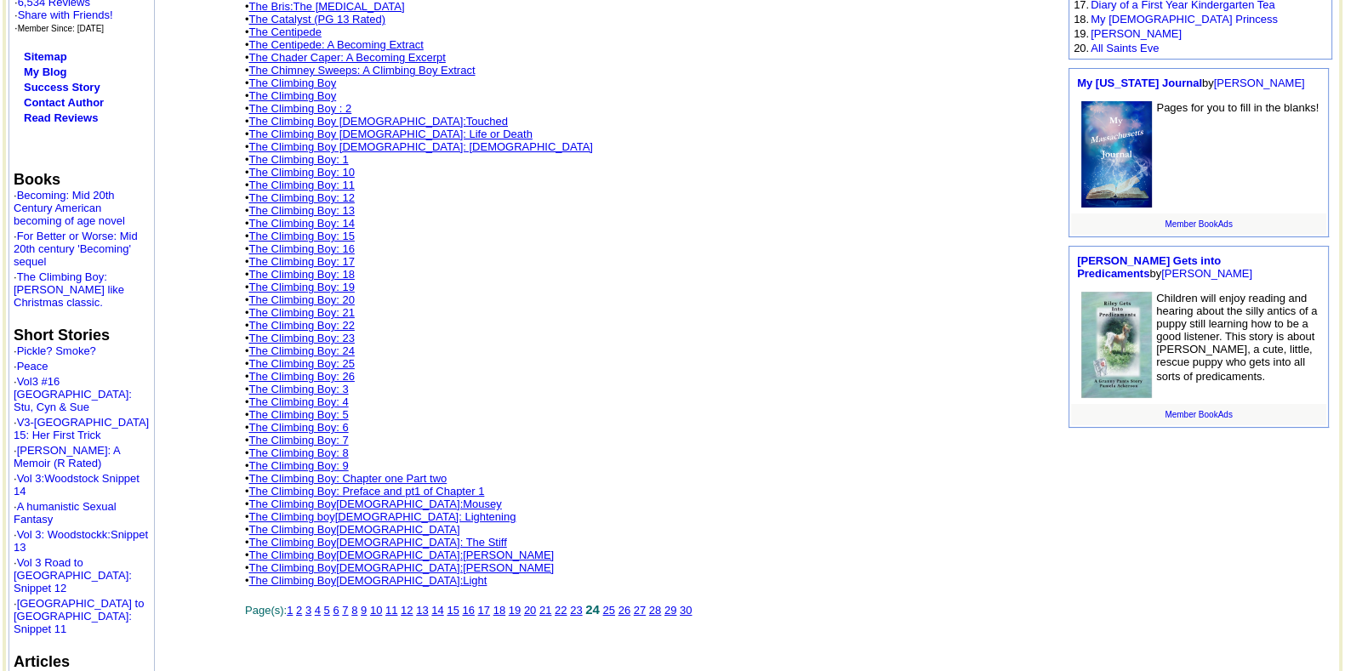
click at [582, 604] on link "23" at bounding box center [576, 610] width 12 height 13
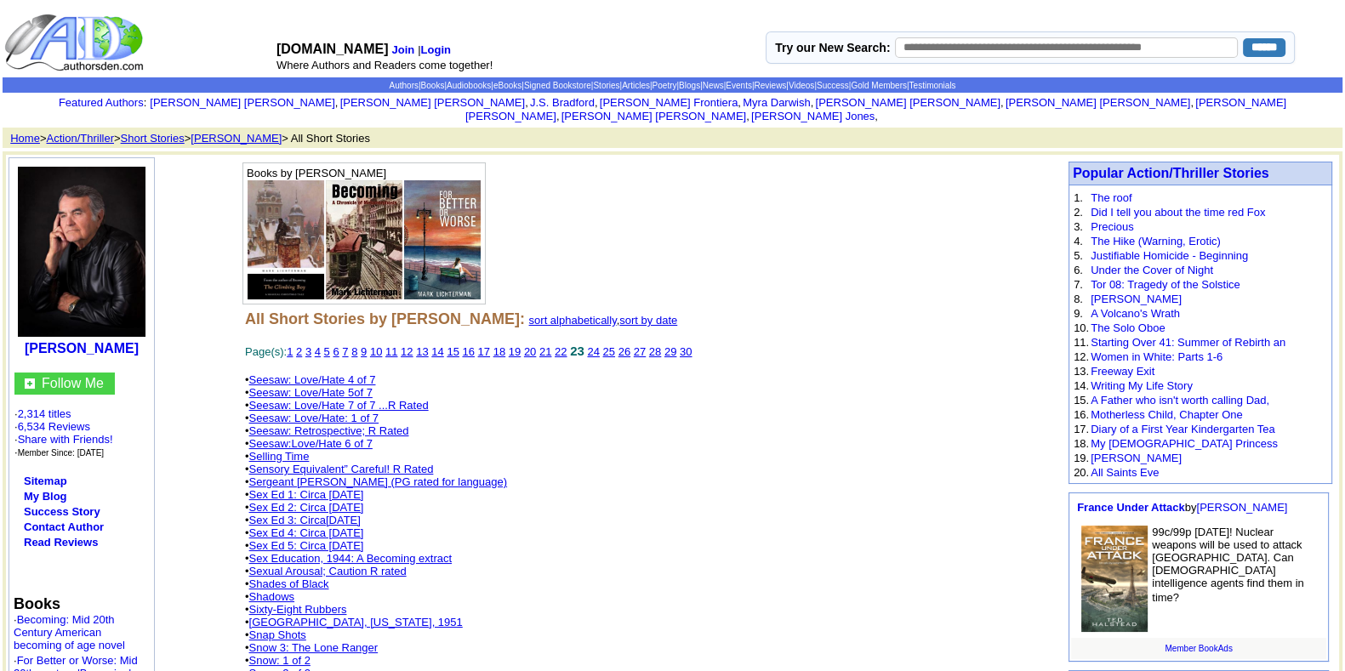
click at [390, 463] on link "Sensory Equivalent” Careful! R Rated" at bounding box center [341, 469] width 185 height 13
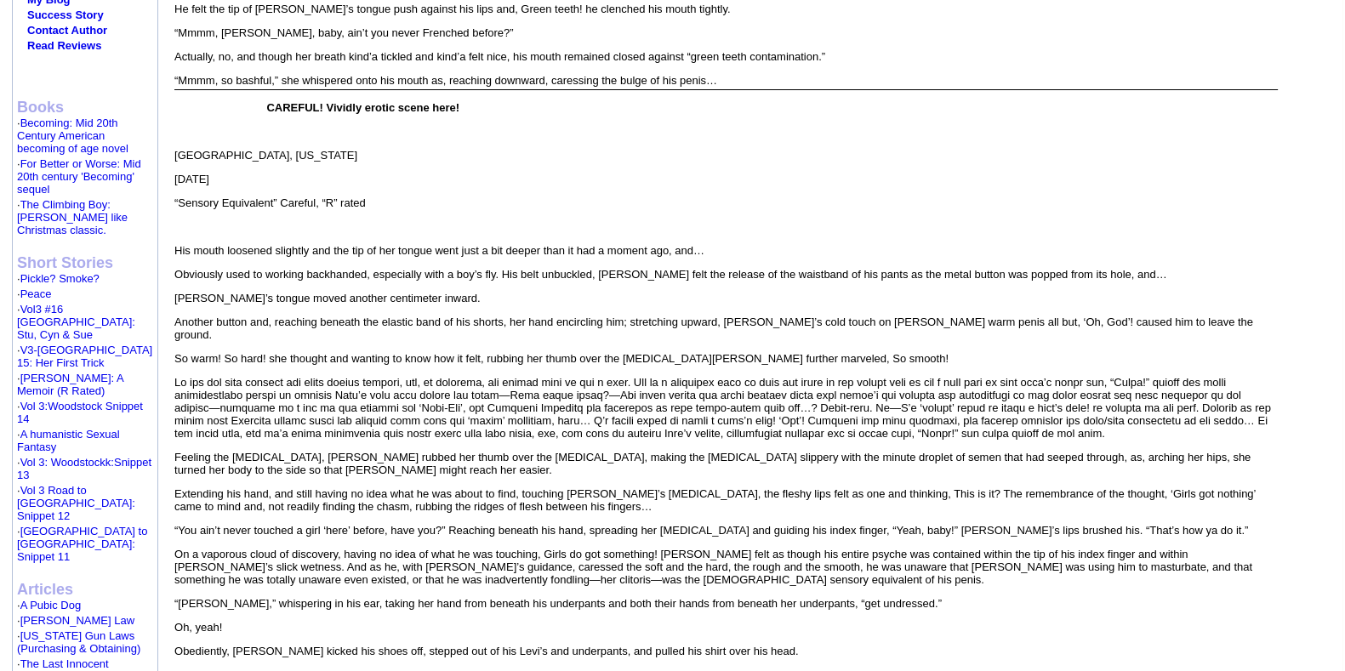
scroll to position [532, 0]
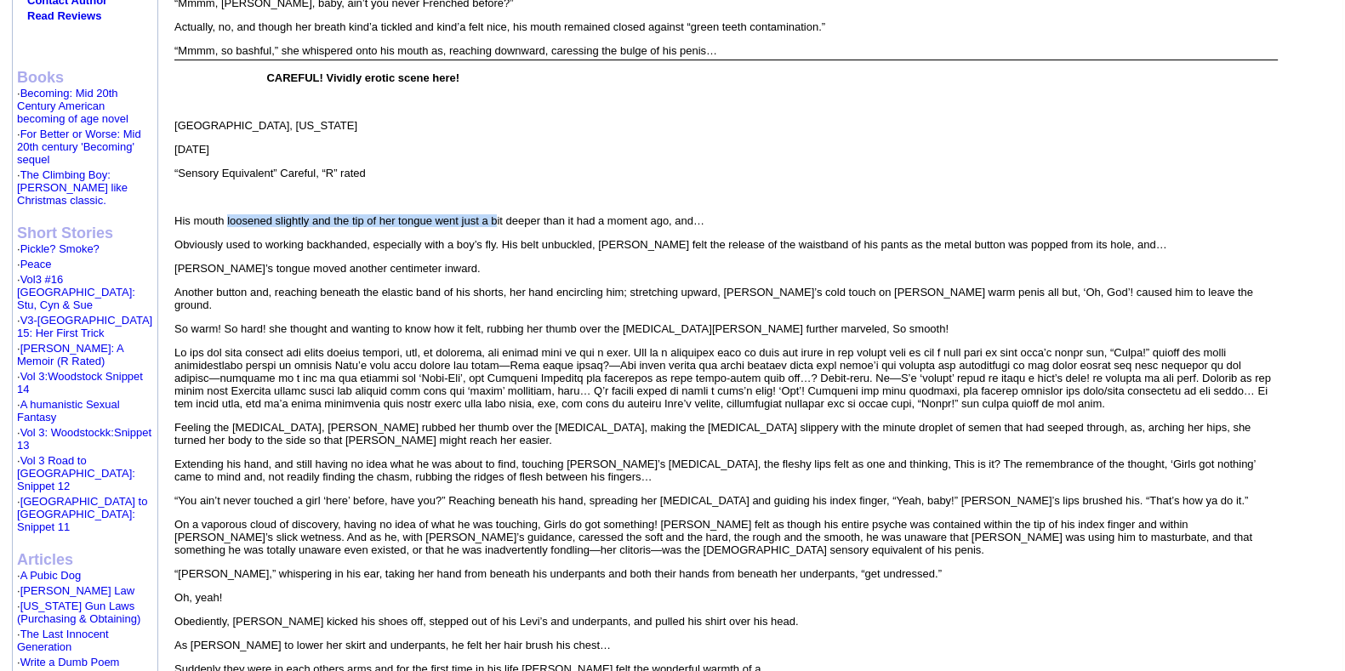
drag, startPoint x: 226, startPoint y: 193, endPoint x: 497, endPoint y: 196, distance: 271.5
click at [497, 214] on p "His mouth loosened slightly and the tip of her tongue went just a bit deeper th…" at bounding box center [726, 220] width 1104 height 13
click at [306, 238] on p "Obviously used to working backhanded, especially with a boy’s fly. His belt unb…" at bounding box center [726, 244] width 1104 height 13
drag, startPoint x: 691, startPoint y: 191, endPoint x: 247, endPoint y: 191, distance: 444.2
click at [247, 214] on p "His mouth loosened slightly and the tip of her tongue went just a bit deeper th…" at bounding box center [726, 220] width 1104 height 13
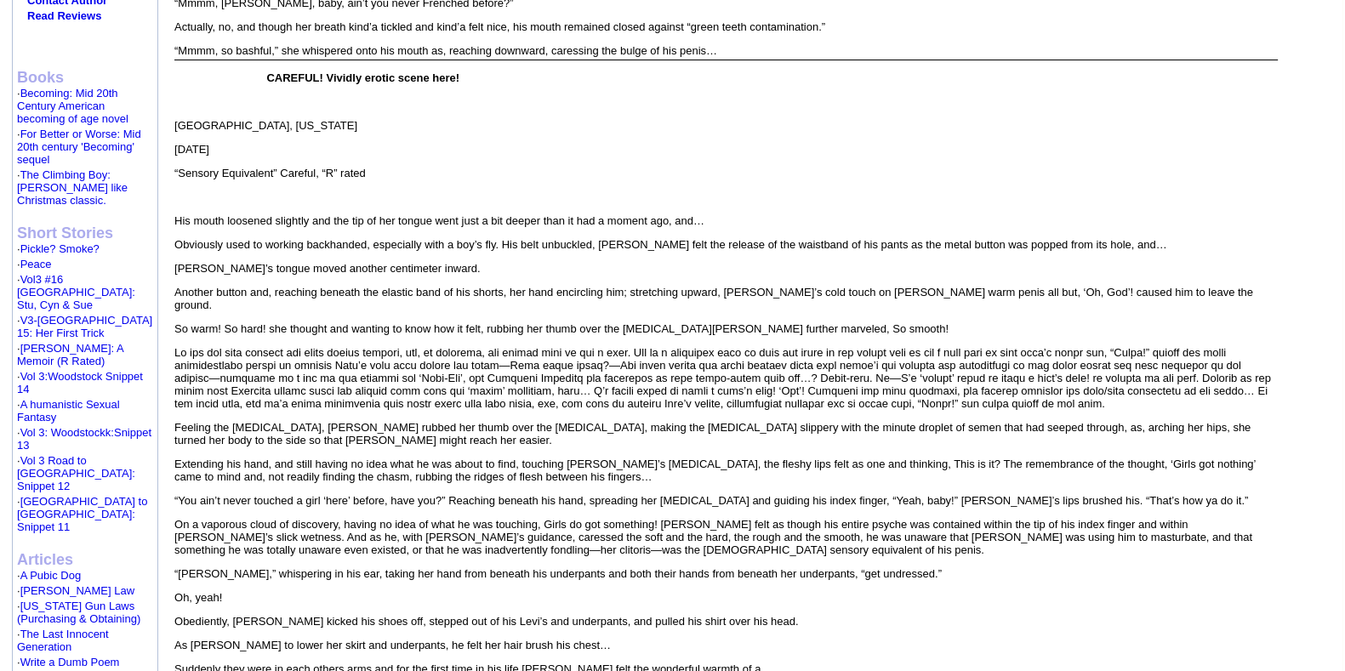
click at [509, 262] on p "[PERSON_NAME]’s tongue moved another centimeter inward." at bounding box center [726, 268] width 1104 height 13
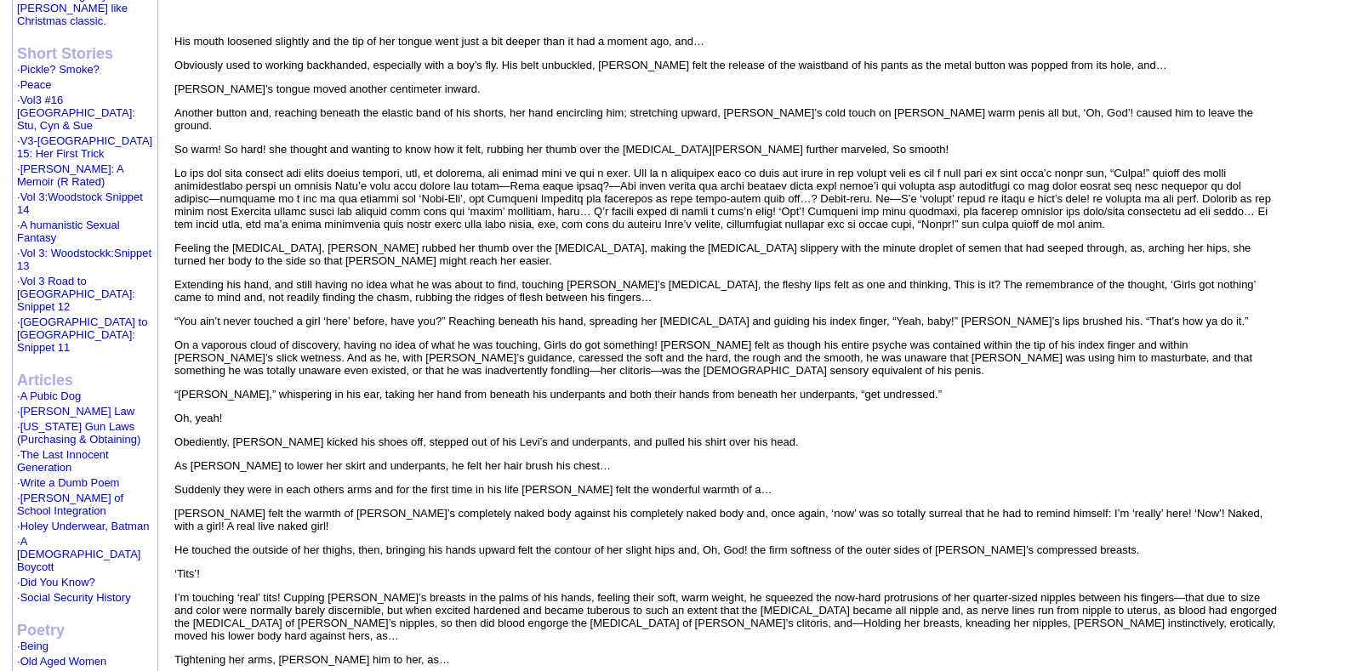
scroll to position [744, 0]
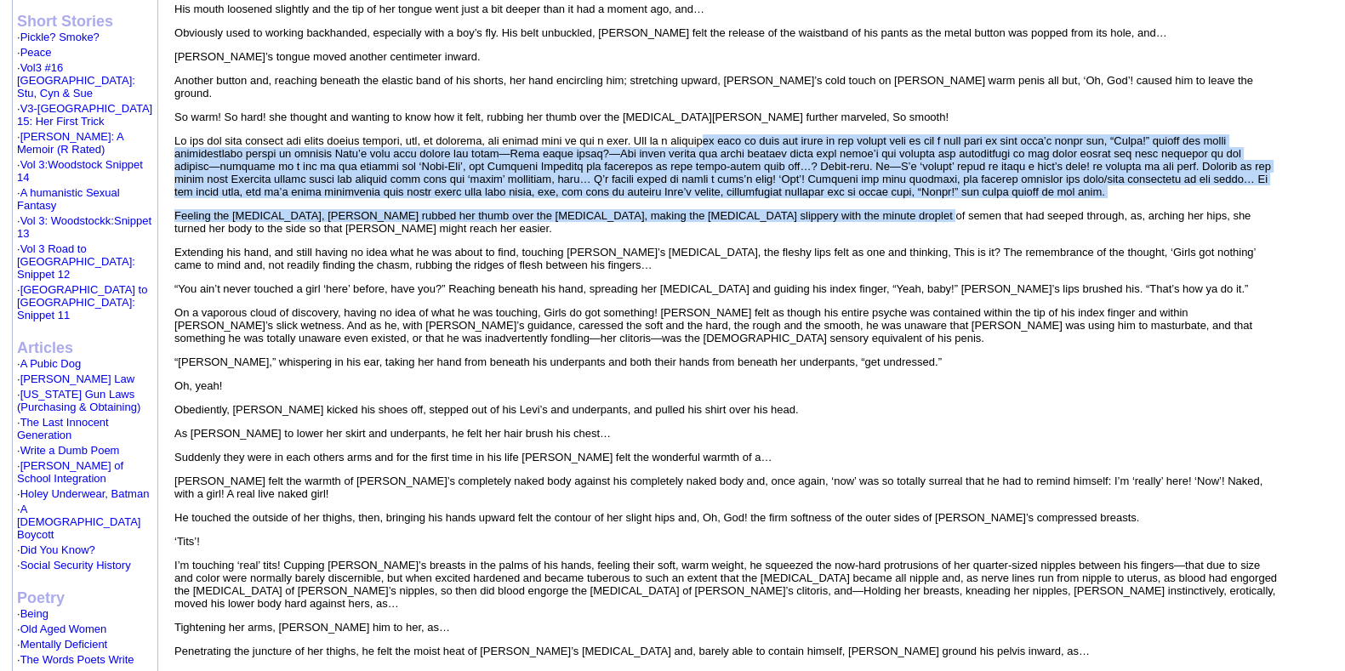
drag, startPoint x: 753, startPoint y: 94, endPoint x: 890, endPoint y: 176, distance: 160.0
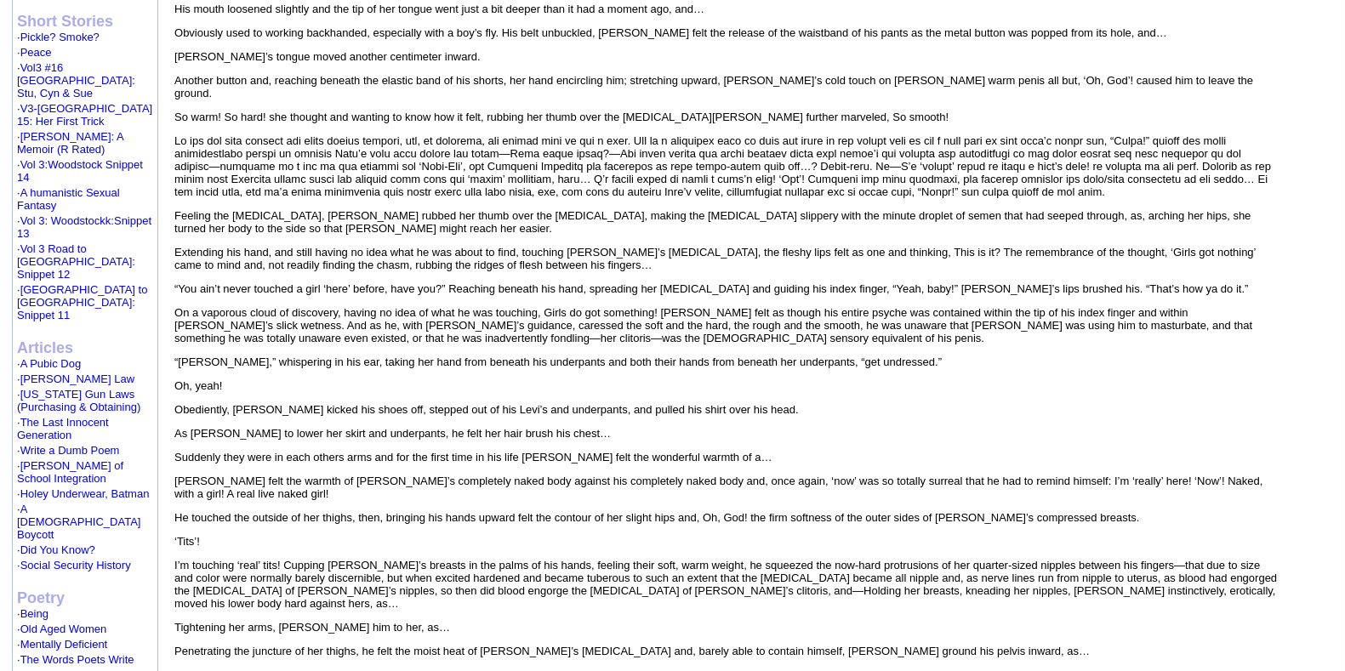
click at [905, 380] on p "Oh, yeah!" at bounding box center [726, 386] width 1104 height 13
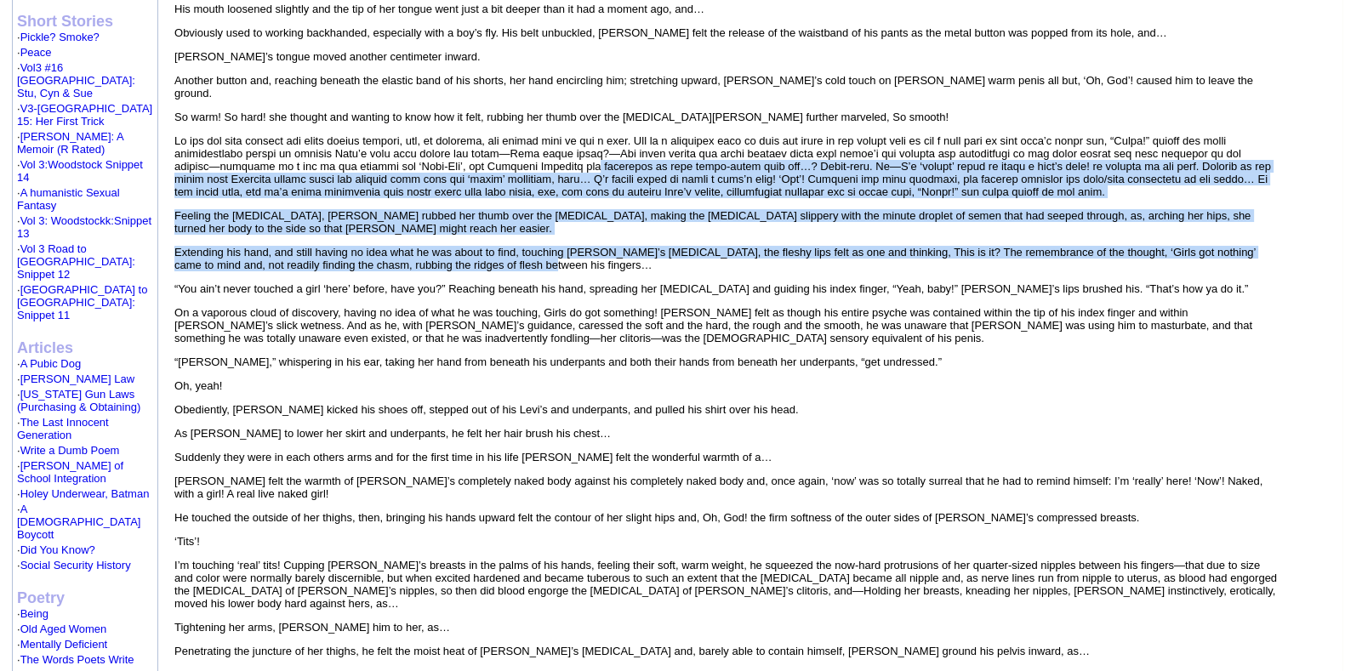
drag, startPoint x: 596, startPoint y: 121, endPoint x: 644, endPoint y: 222, distance: 112.3
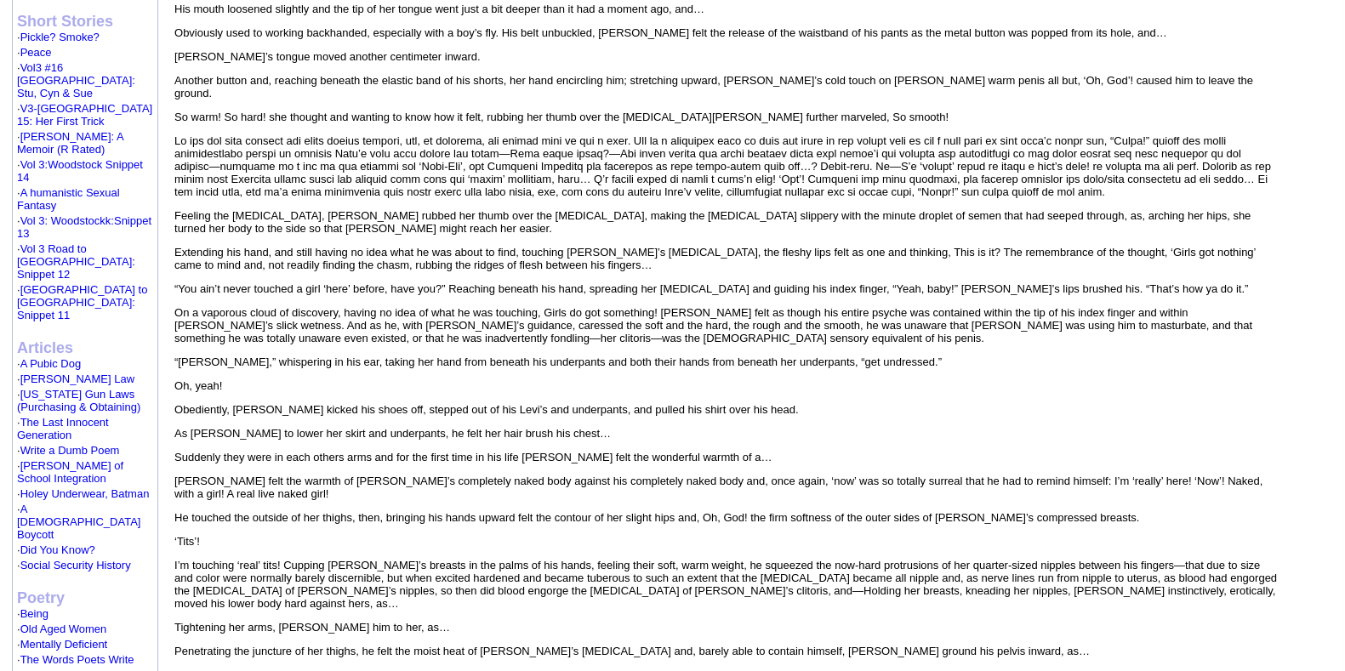
click at [712, 134] on p at bounding box center [726, 166] width 1104 height 64
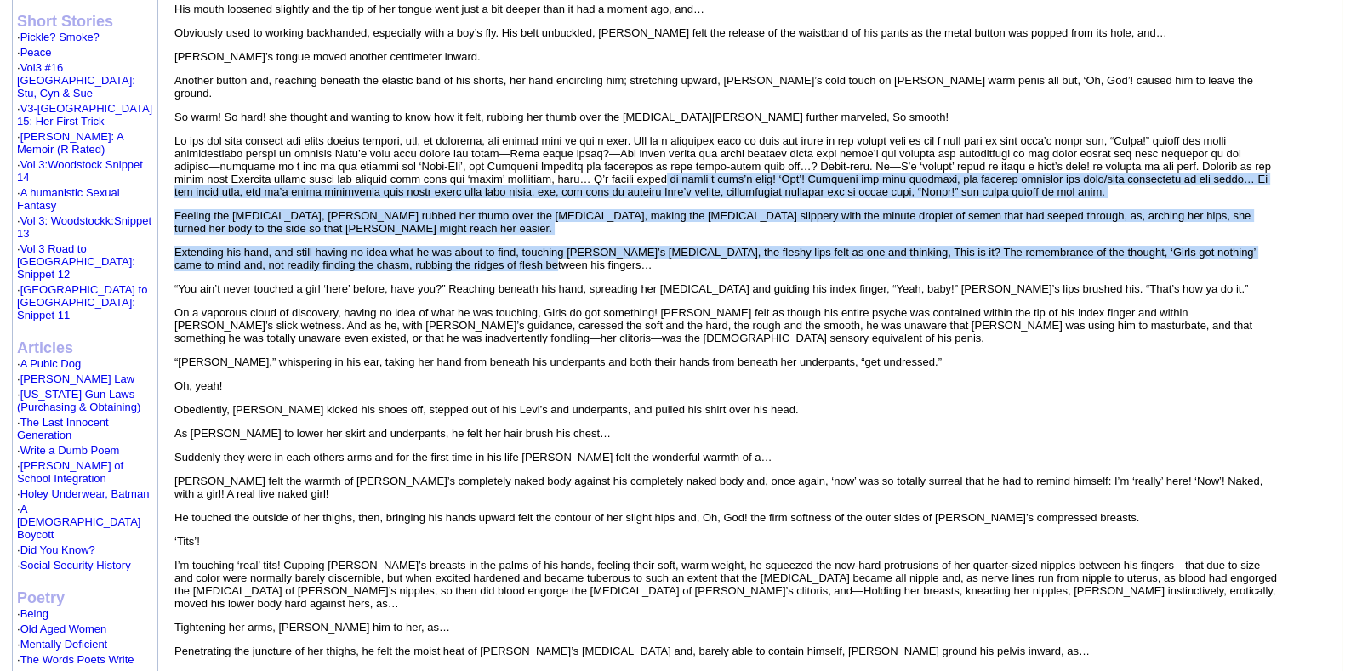
drag, startPoint x: 647, startPoint y: 140, endPoint x: 750, endPoint y: 220, distance: 130.4
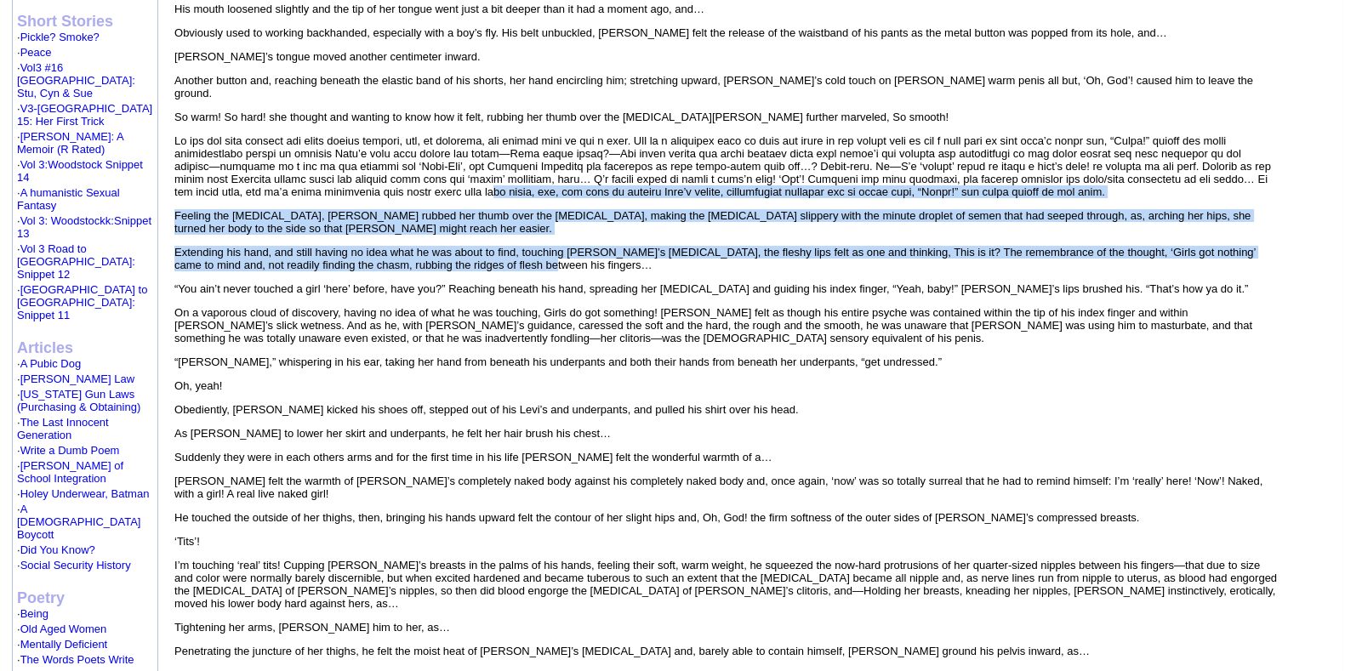
drag, startPoint x: 472, startPoint y: 153, endPoint x: 740, endPoint y: 223, distance: 277.0
click at [979, 209] on p "Feeling the [MEDICAL_DATA], [PERSON_NAME] rubbed her thumb over the [MEDICAL_DA…" at bounding box center [726, 222] width 1104 height 26
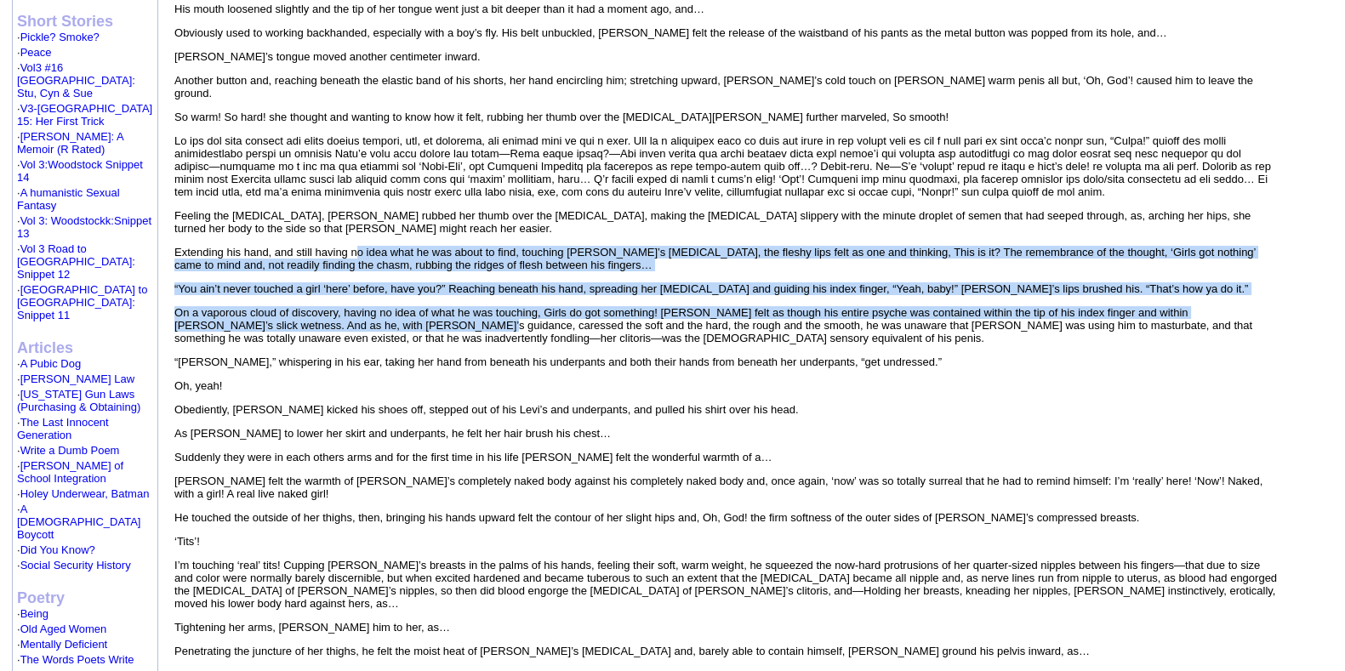
drag, startPoint x: 357, startPoint y: 237, endPoint x: 358, endPoint y: 283, distance: 46.0
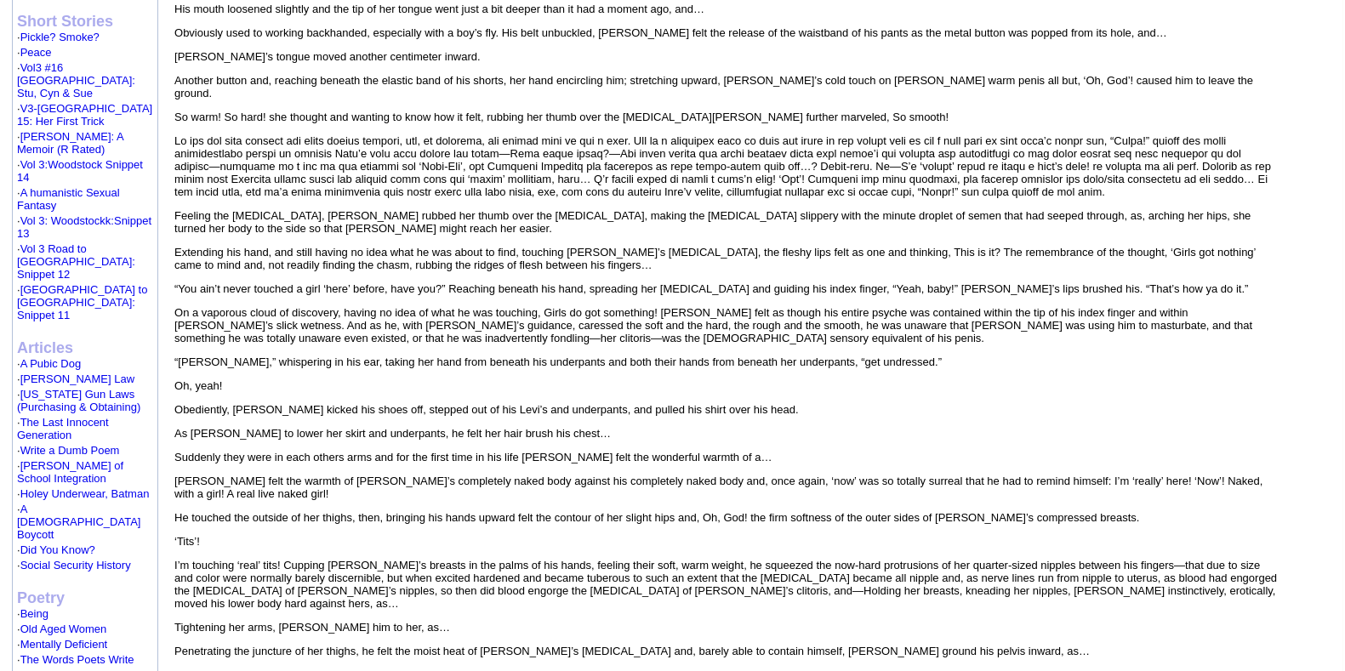
click at [302, 209] on p "Feeling the [MEDICAL_DATA], [PERSON_NAME] rubbed her thumb over the [MEDICAL_DA…" at bounding box center [726, 222] width 1104 height 26
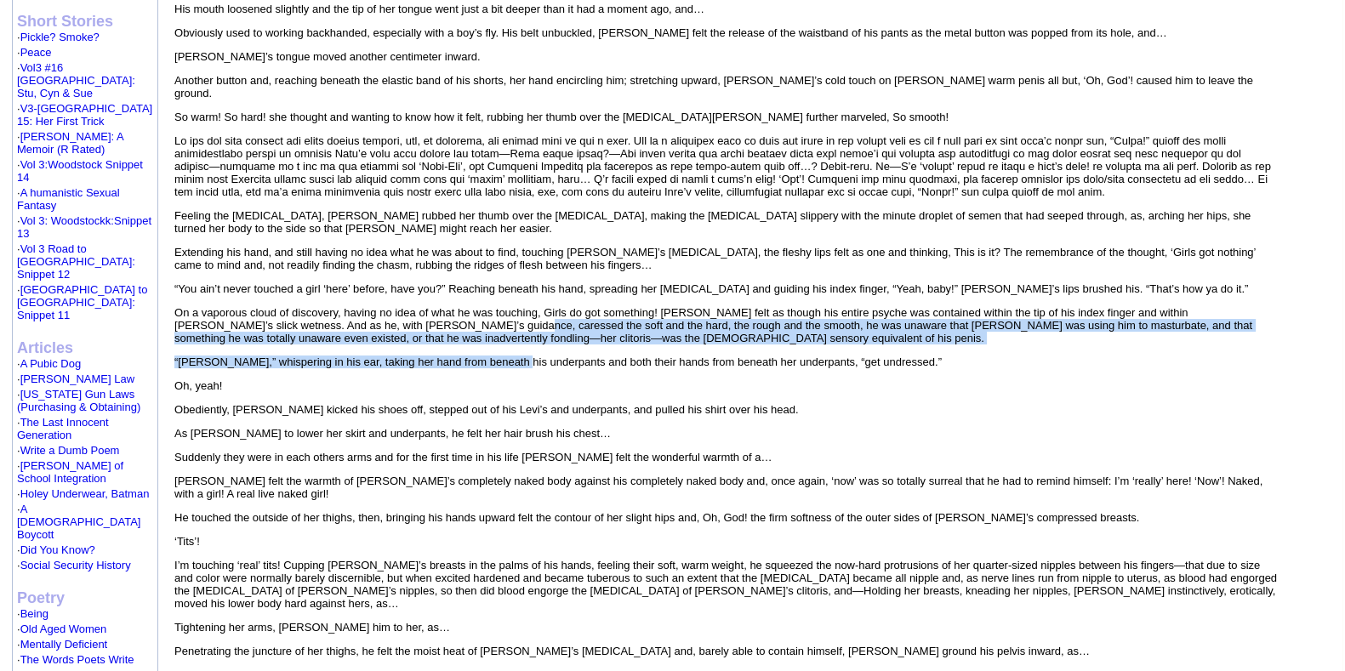
drag, startPoint x: 388, startPoint y: 280, endPoint x: 504, endPoint y: 320, distance: 122.4
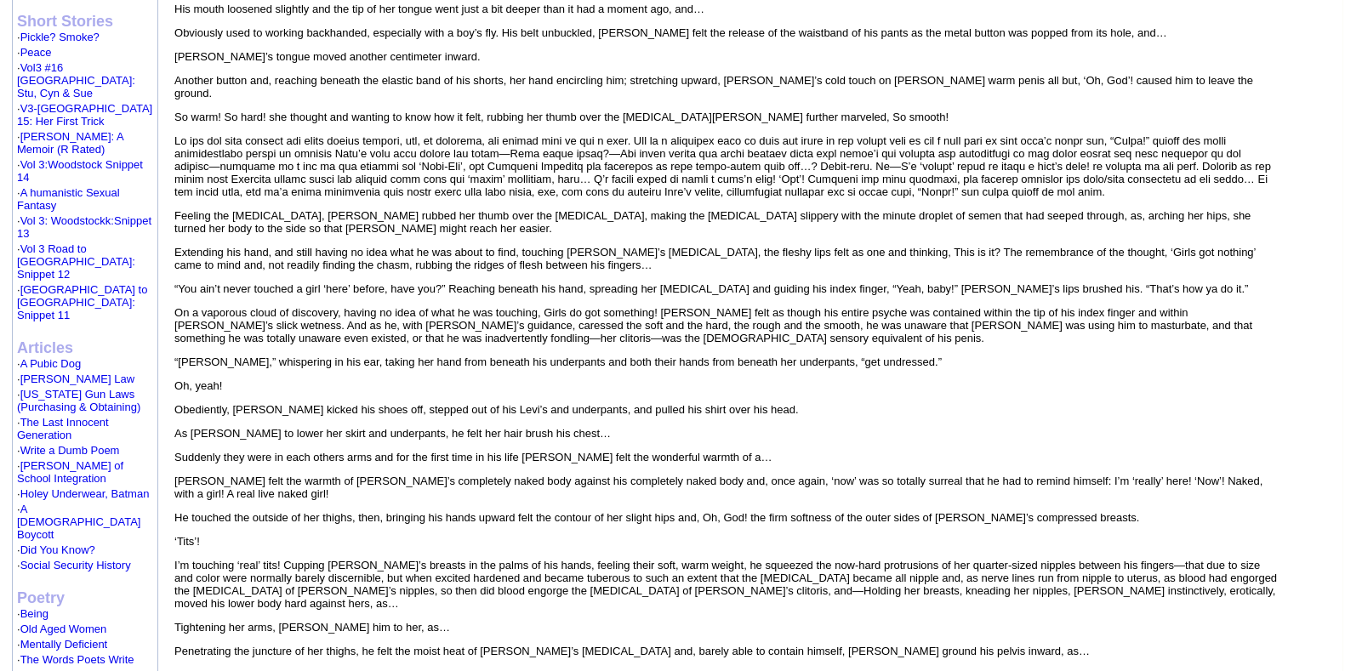
click at [1113, 356] on p "“[PERSON_NAME],” whispering in his ear, taking her hand from beneath his underp…" at bounding box center [726, 362] width 1104 height 13
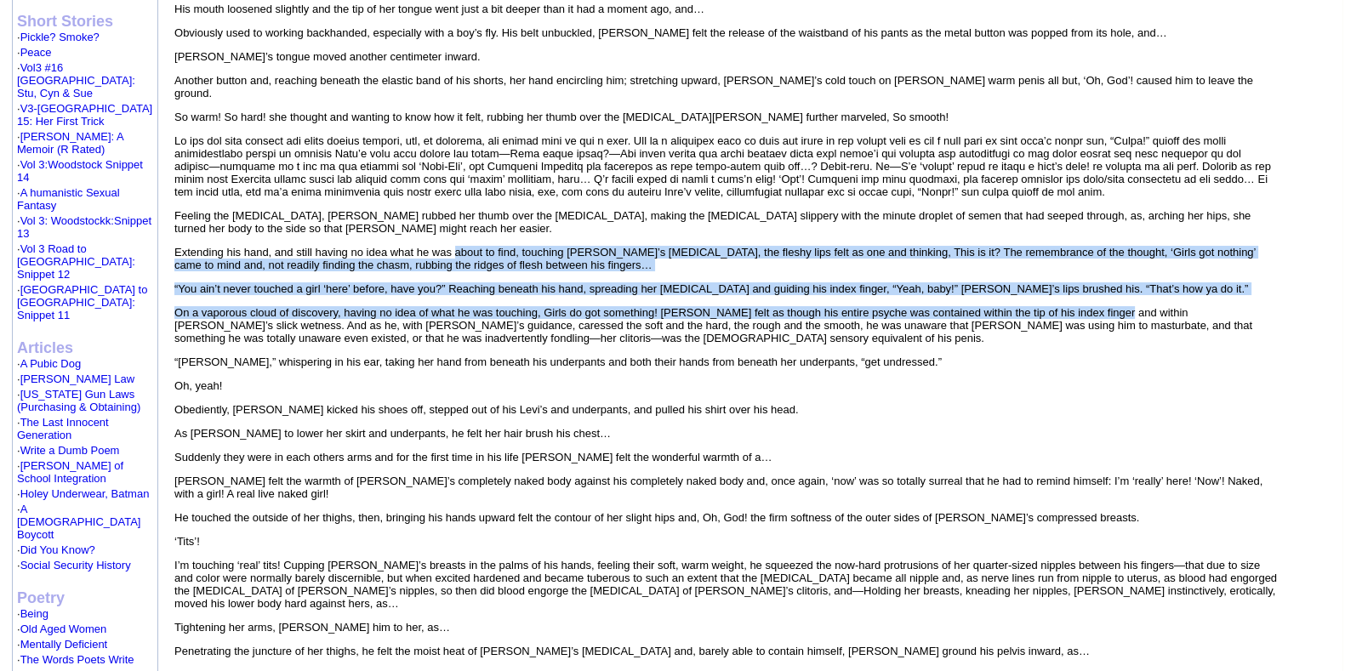
drag, startPoint x: 1105, startPoint y: 274, endPoint x: 456, endPoint y: 205, distance: 652.1
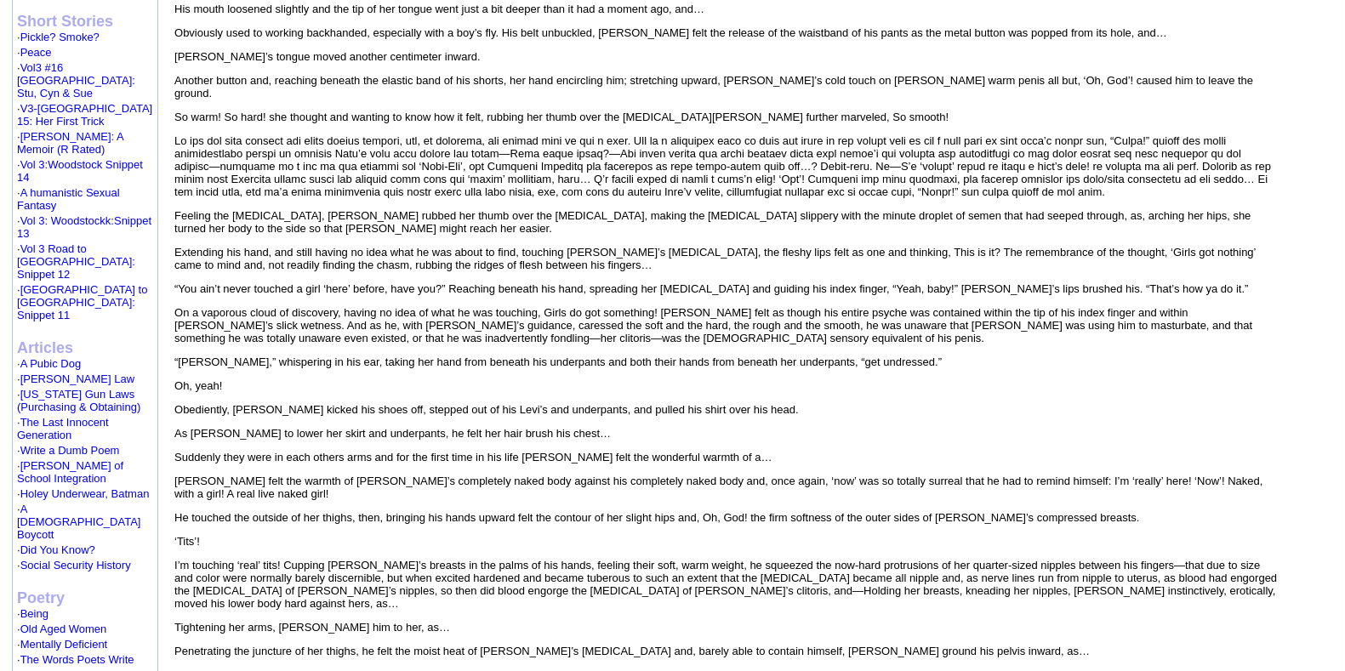
click at [753, 306] on p "On a vaporous cloud of discovery, having no idea of what he was touching, Girls…" at bounding box center [726, 325] width 1104 height 38
drag, startPoint x: 703, startPoint y: 314, endPoint x: 200, endPoint y: 197, distance: 516.5
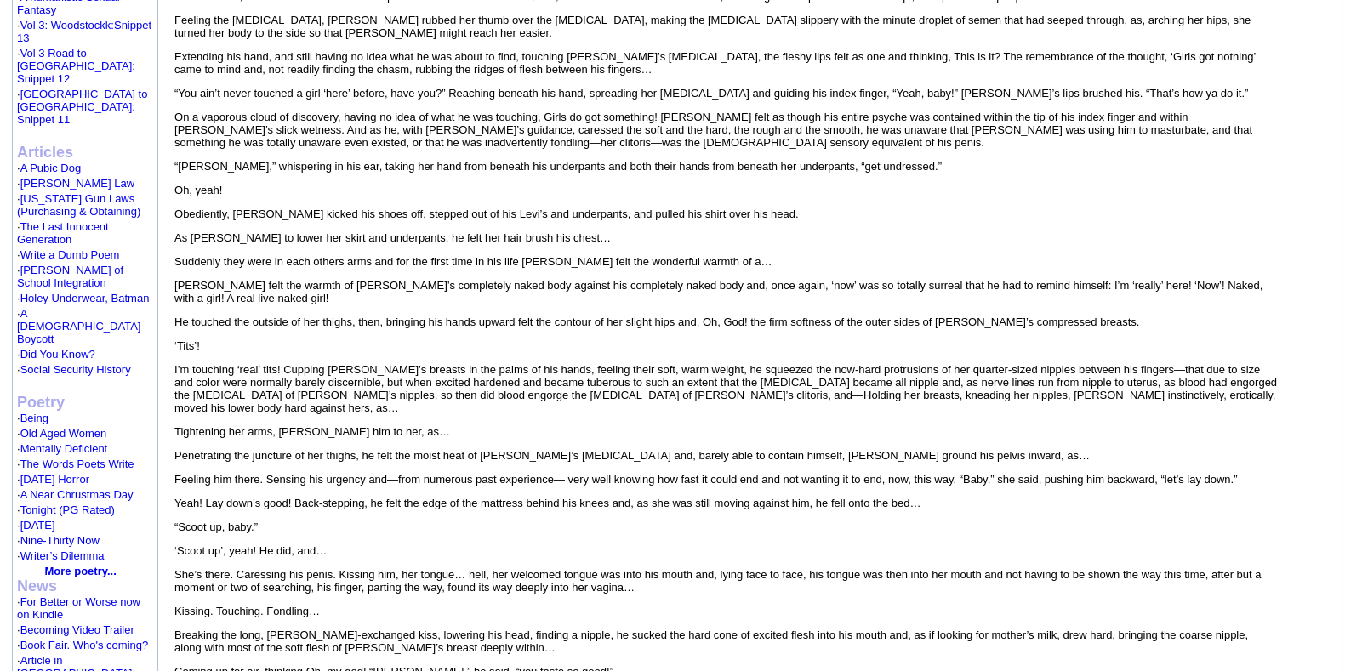
scroll to position [1064, 0]
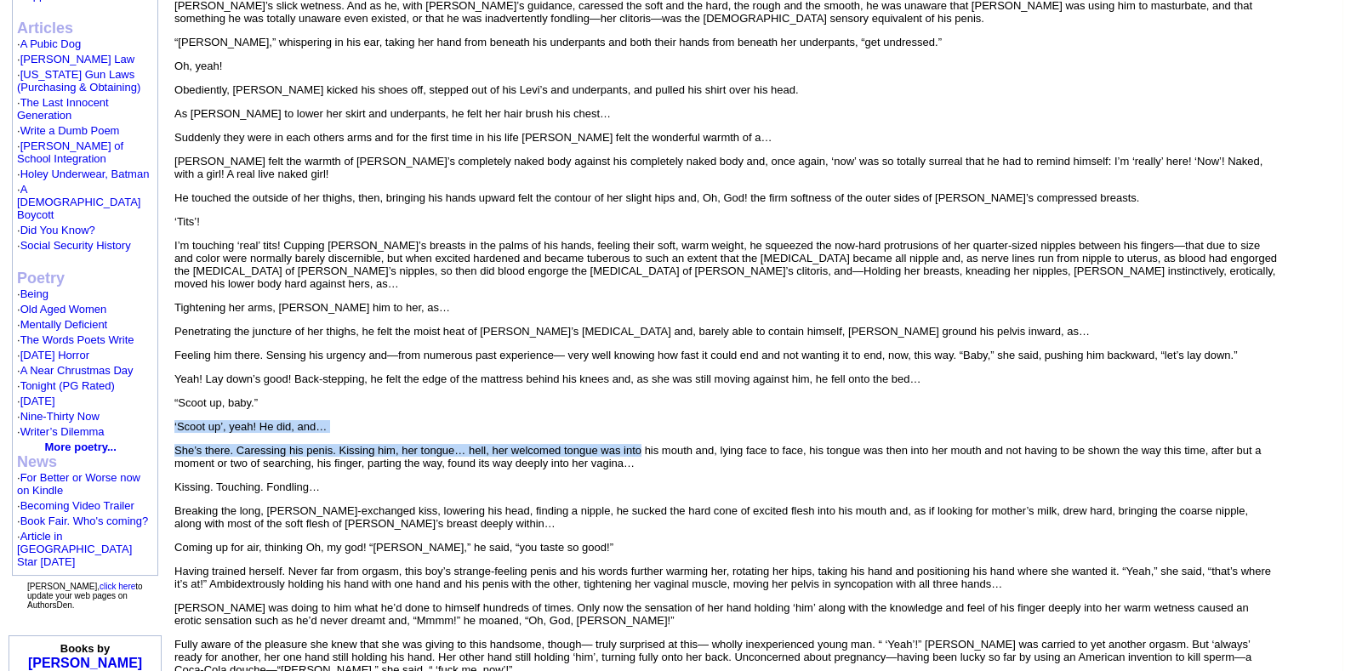
drag, startPoint x: 642, startPoint y: 421, endPoint x: 272, endPoint y: 346, distance: 377.7
